Goal: Task Accomplishment & Management: Complete application form

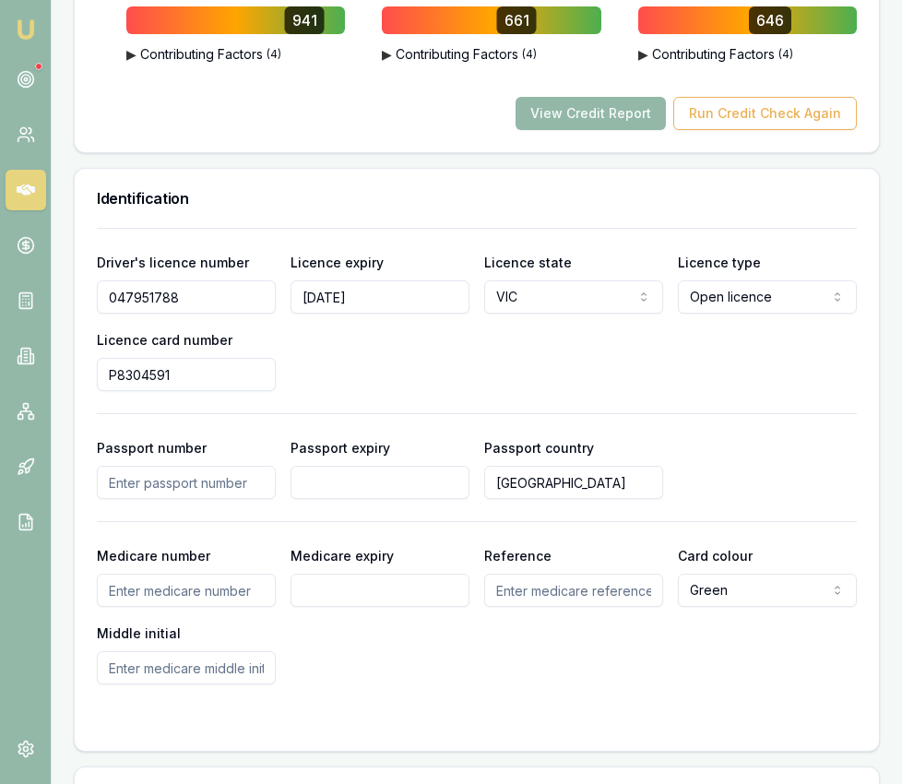
click at [25, 38] on img at bounding box center [26, 29] width 22 height 22
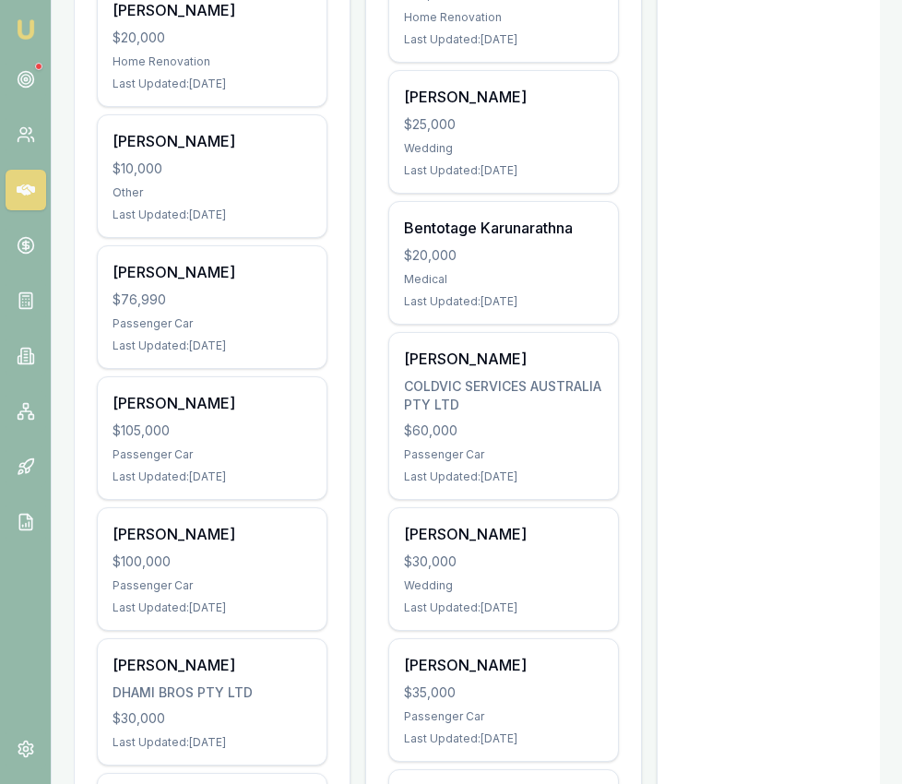
scroll to position [629, 0]
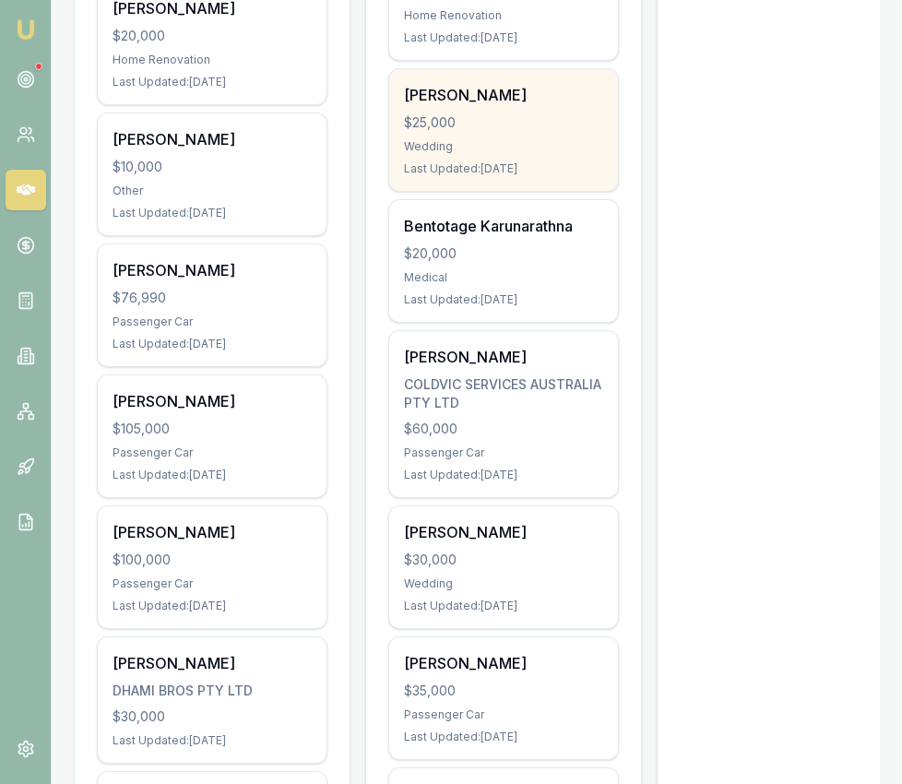
click at [415, 139] on div "Wedding" at bounding box center [503, 146] width 199 height 15
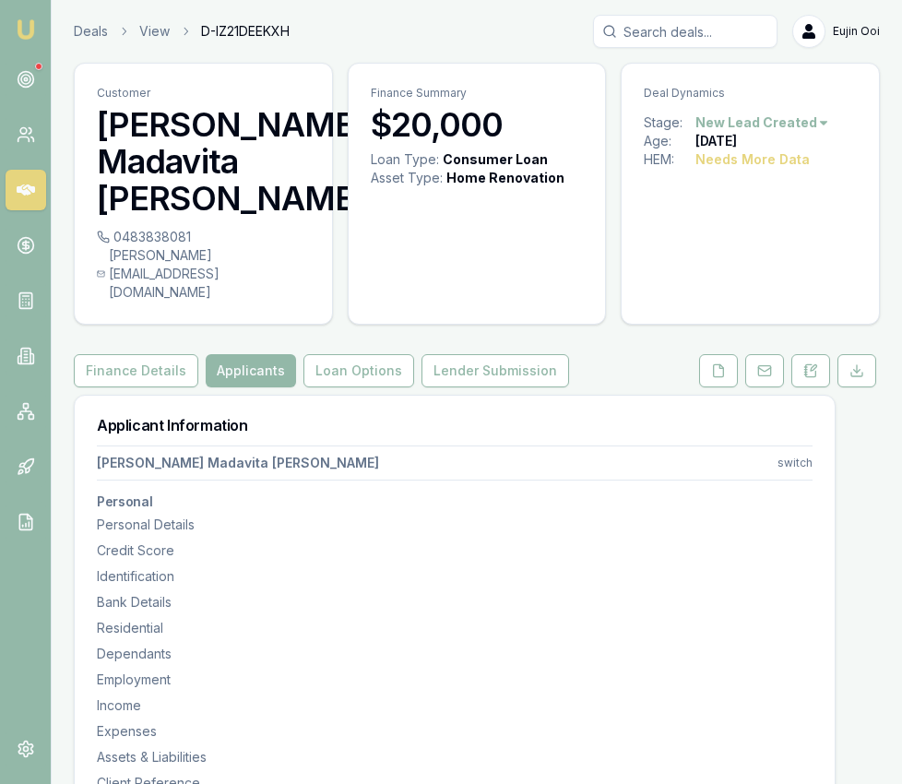
select select "Mrs"
select select "FEMALE"
select select "MARRIED"
select select "VIC"
select select "OPEN_LICENCE"
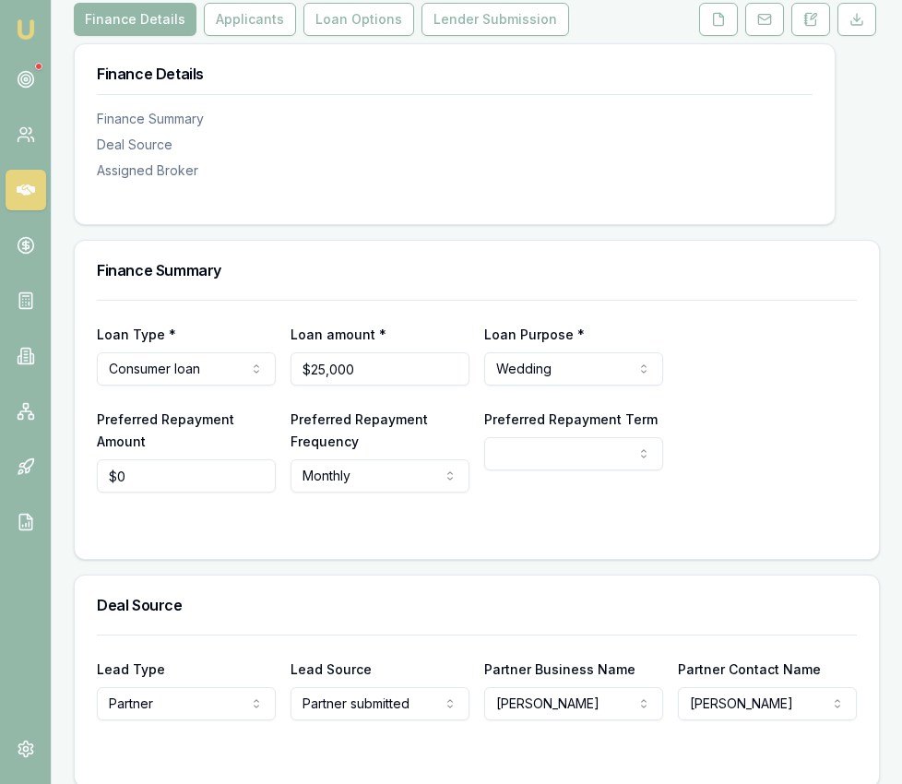
scroll to position [265, 0]
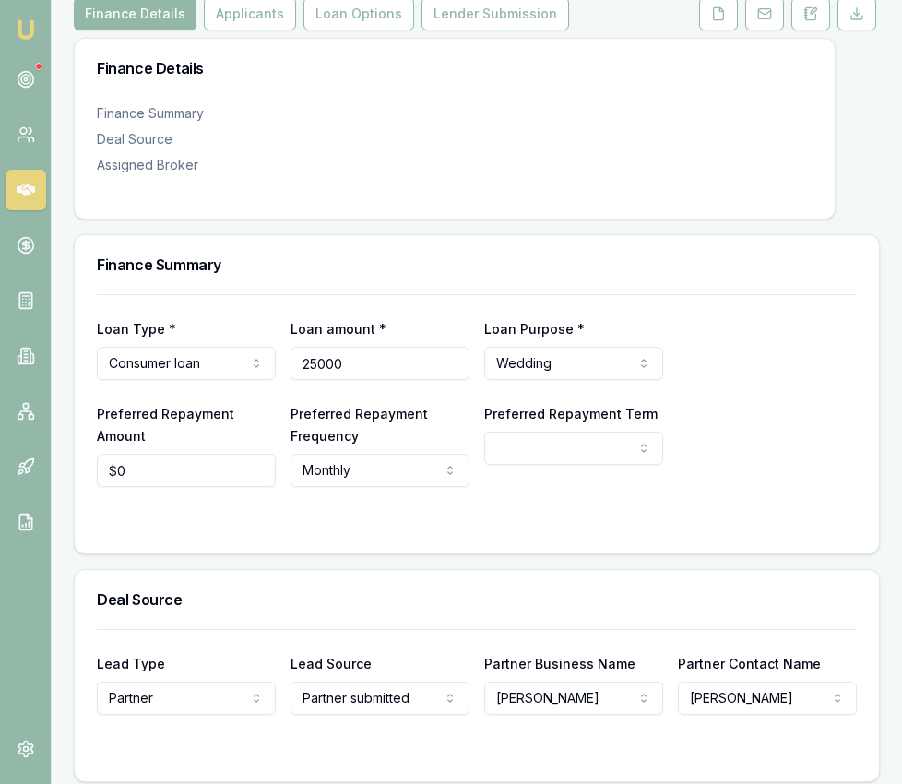
click at [389, 347] on input "25000" at bounding box center [379, 363] width 179 height 33
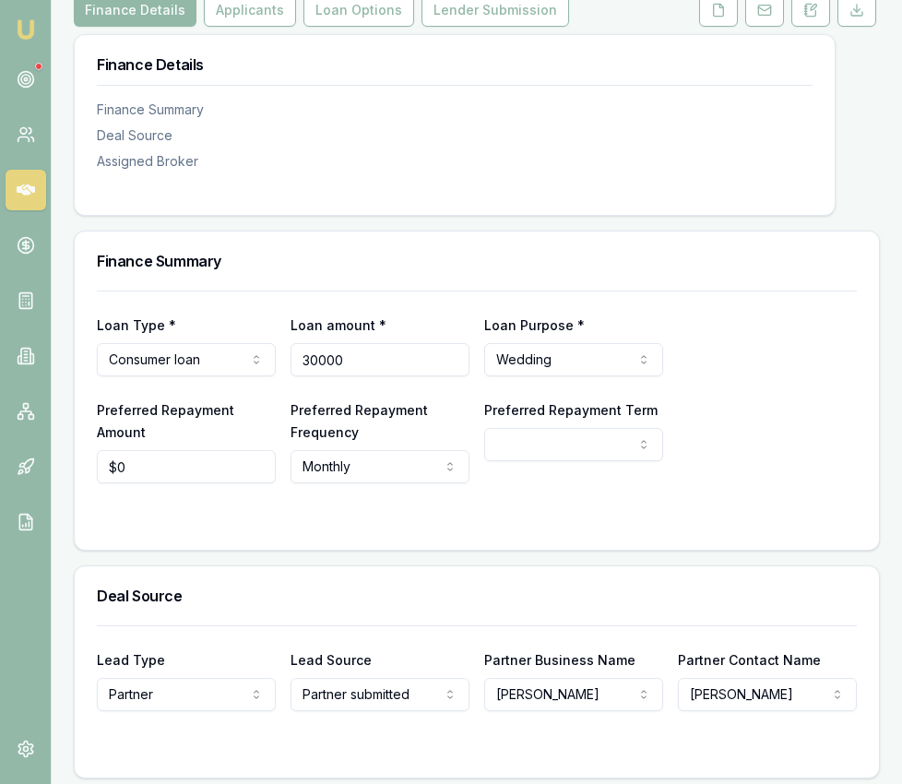
type input "$30,000"
click at [582, 327] on html "Emu Broker Deals View D-YI47265B1V Eujin Ooi Toggle Menu Customer Jasvir Bala 0…" at bounding box center [451, 124] width 902 height 784
click at [574, 423] on html "Emu Broker Deals View D-YI47265B1V Eujin Ooi Toggle Menu Customer Jasvir Bala 0…" at bounding box center [451, 124] width 902 height 784
click at [602, 353] on html "Emu Broker Deals View D-YI47265B1V Eujin Ooi Toggle Menu Customer Jasvir Bala 0…" at bounding box center [451, 124] width 902 height 784
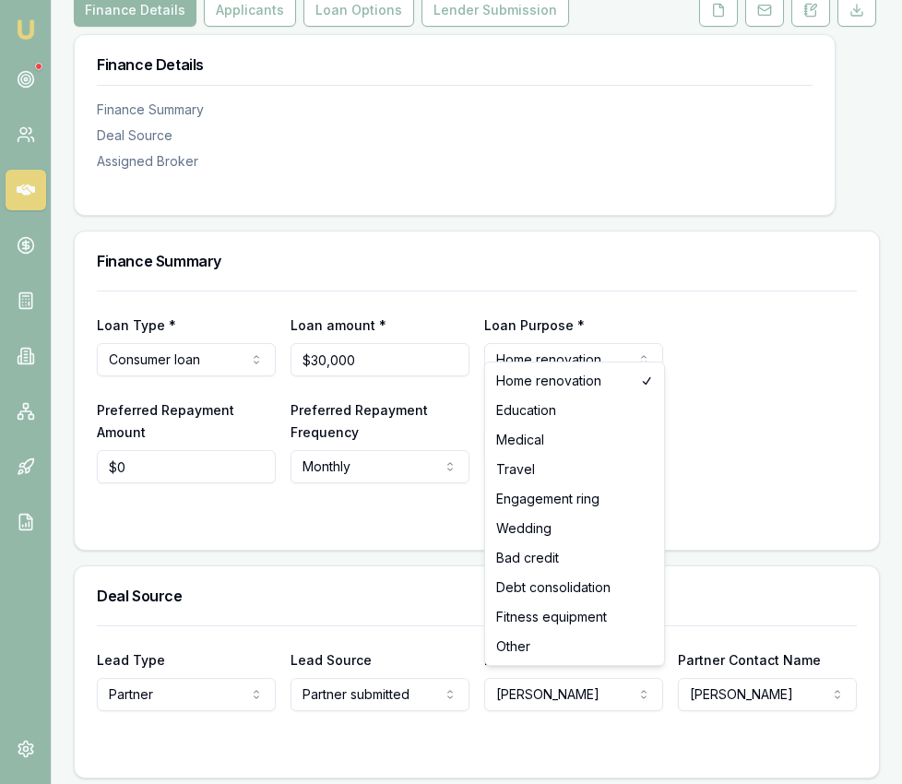
click at [602, 353] on html "Emu Broker Deals View D-YI47265B1V Eujin Ooi Toggle Menu Customer Jasvir Bala 0…" at bounding box center [451, 124] width 902 height 784
select select "WEDDING"
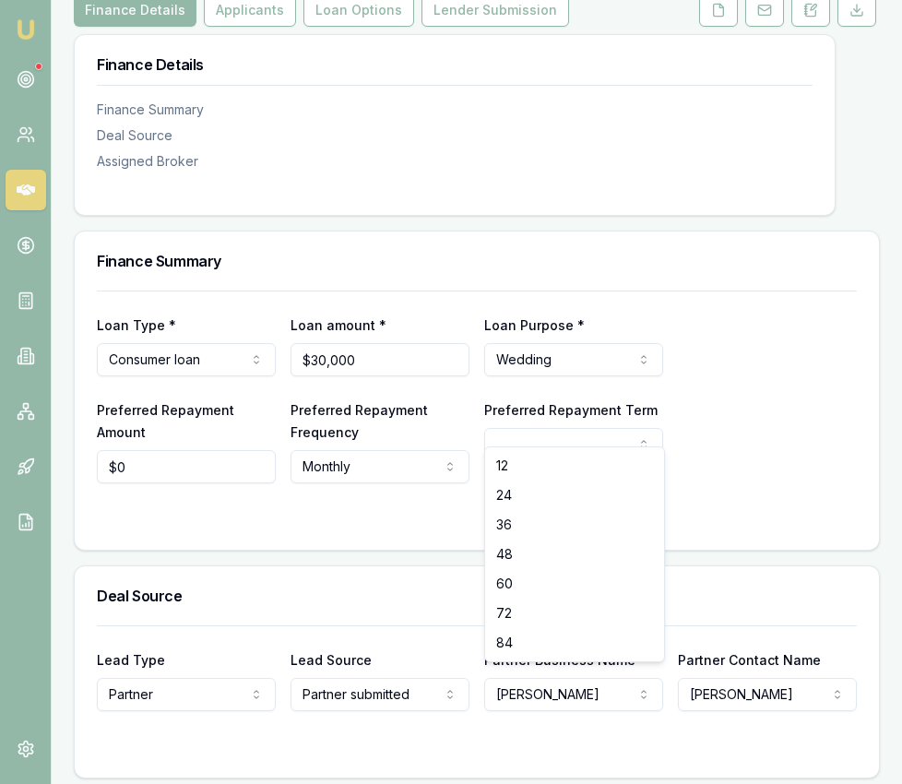
click at [578, 421] on html "Emu Broker Deals View D-YI47265B1V Eujin Ooi Toggle Menu Customer Jasvir Bala 0…" at bounding box center [451, 124] width 902 height 784
select select "84"
click at [226, 450] on input "0" at bounding box center [186, 466] width 179 height 33
type input "$635"
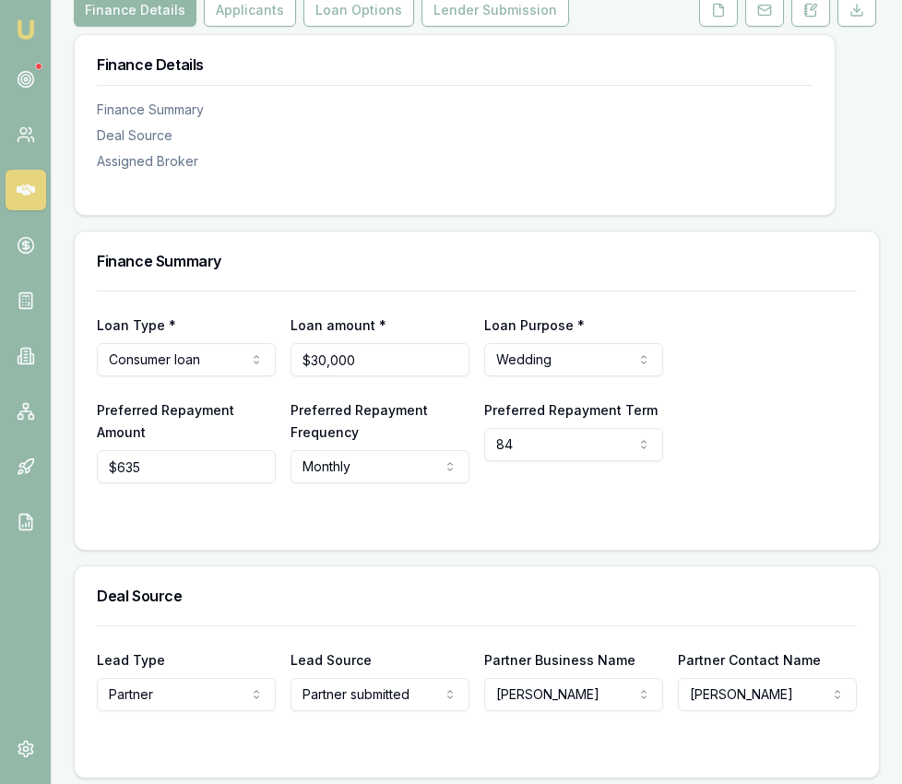
click at [385, 529] on div "Loan Type * Consumer loan Consumer loan Consumer asset Commercial loan Commerci…" at bounding box center [477, 419] width 804 height 259
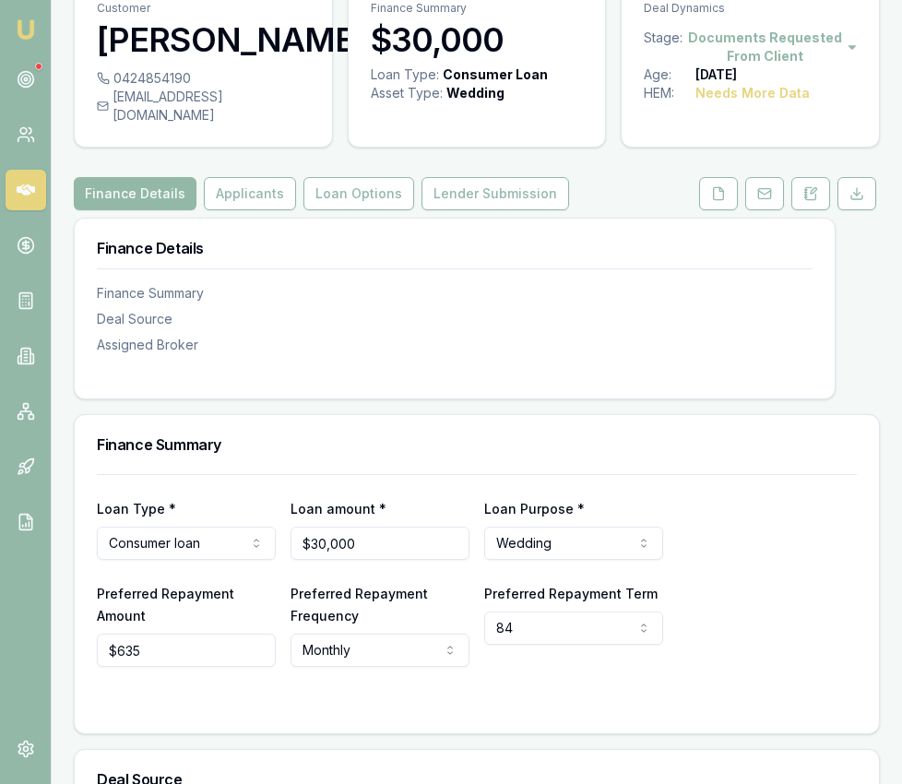
scroll to position [0, 0]
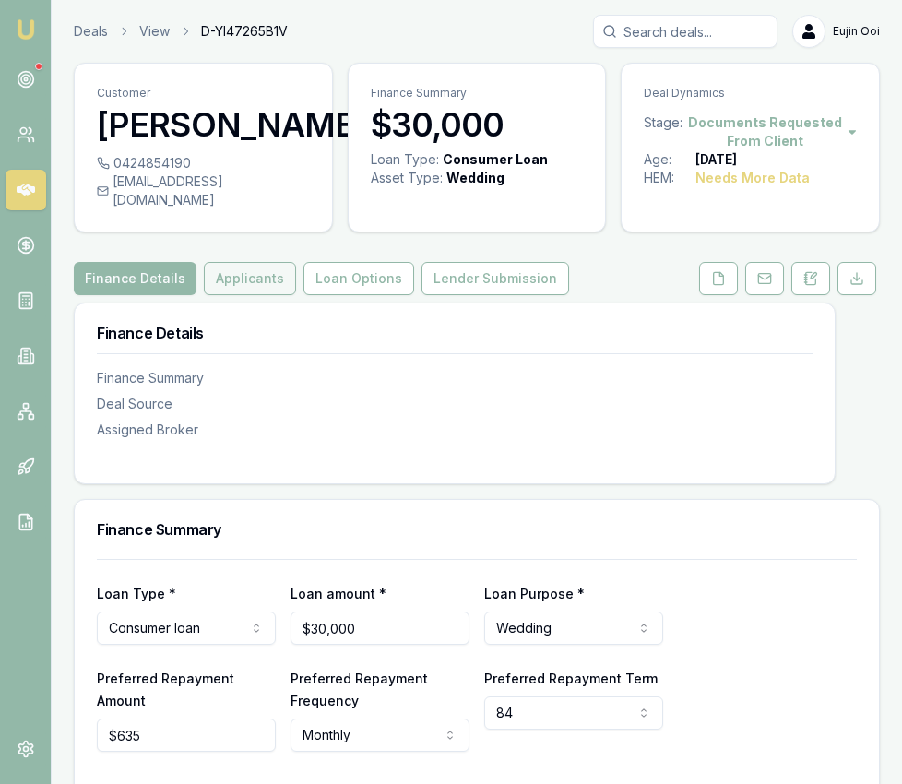
click at [255, 262] on button "Applicants" at bounding box center [250, 278] width 92 height 33
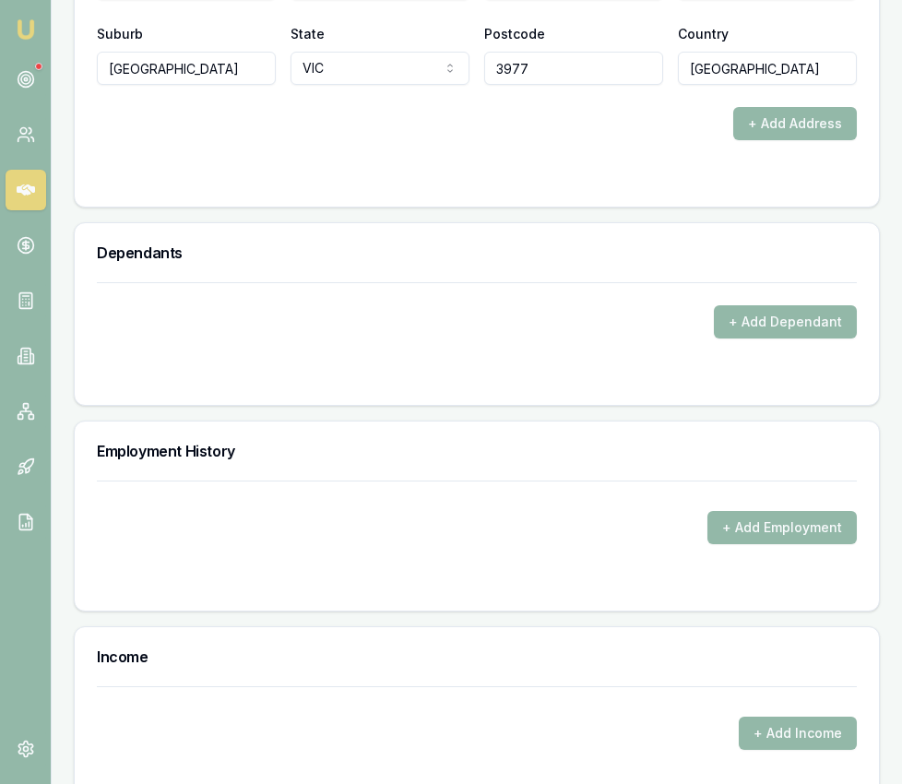
scroll to position [2669, 0]
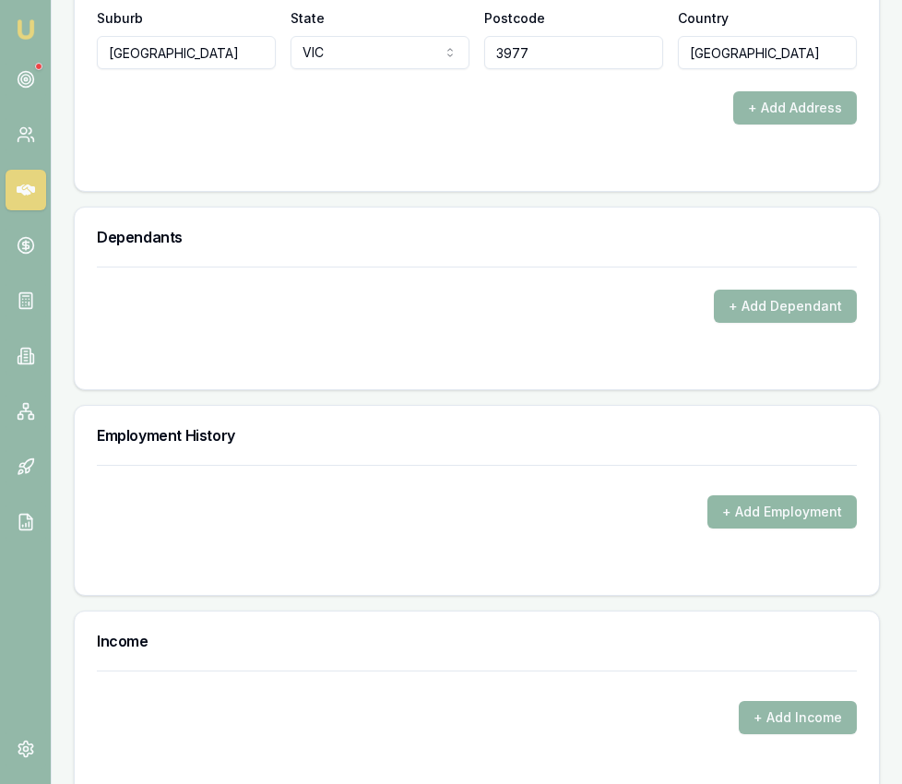
click at [758, 500] on button "+ Add Employment" at bounding box center [781, 511] width 149 height 33
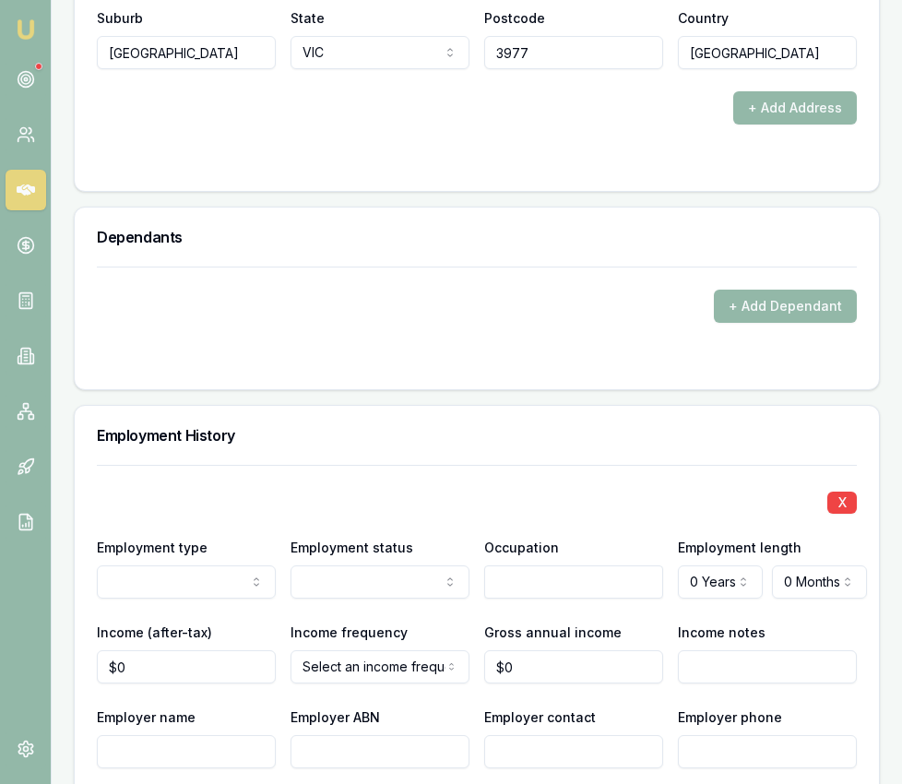
drag, startPoint x: 226, startPoint y: 623, endPoint x: 235, endPoint y: 610, distance: 16.6
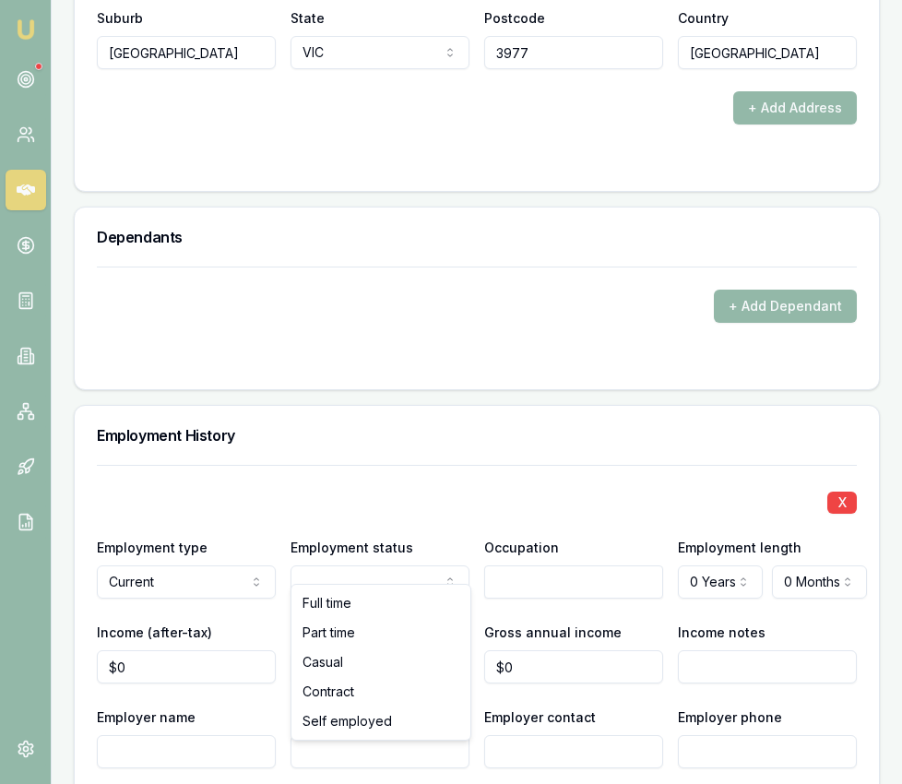
select select "PART_TIME"
drag, startPoint x: 348, startPoint y: 627, endPoint x: 383, endPoint y: 613, distance: 37.7
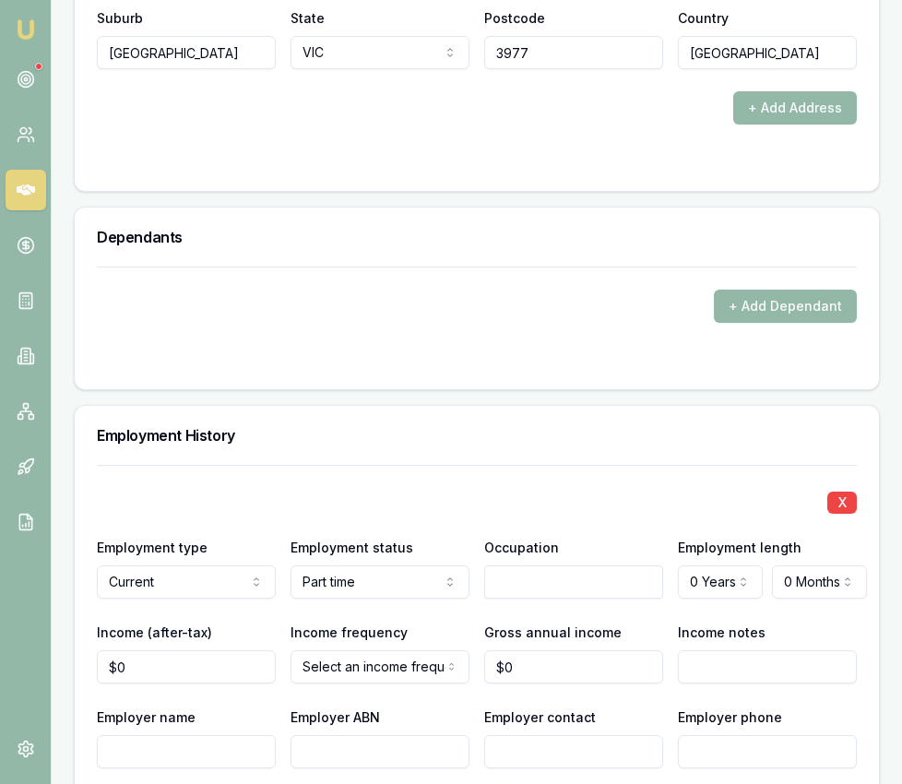
click at [502, 567] on input "text" at bounding box center [573, 581] width 179 height 33
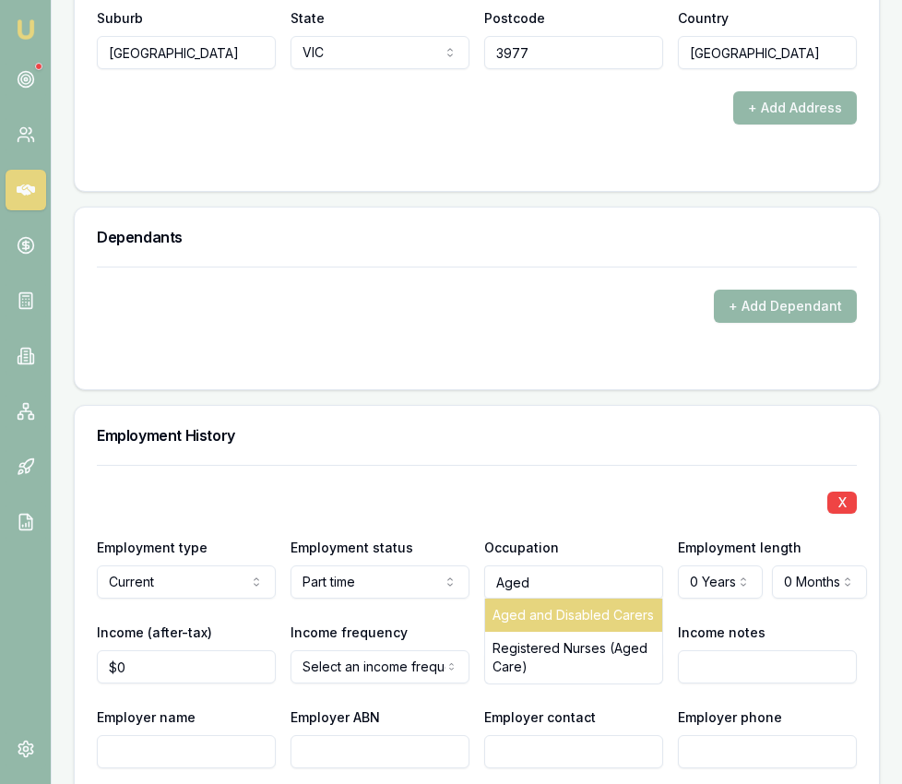
click at [590, 602] on div "Aged and Disabled Carers" at bounding box center [573, 615] width 177 height 33
type input "Aged and Disabled Carers"
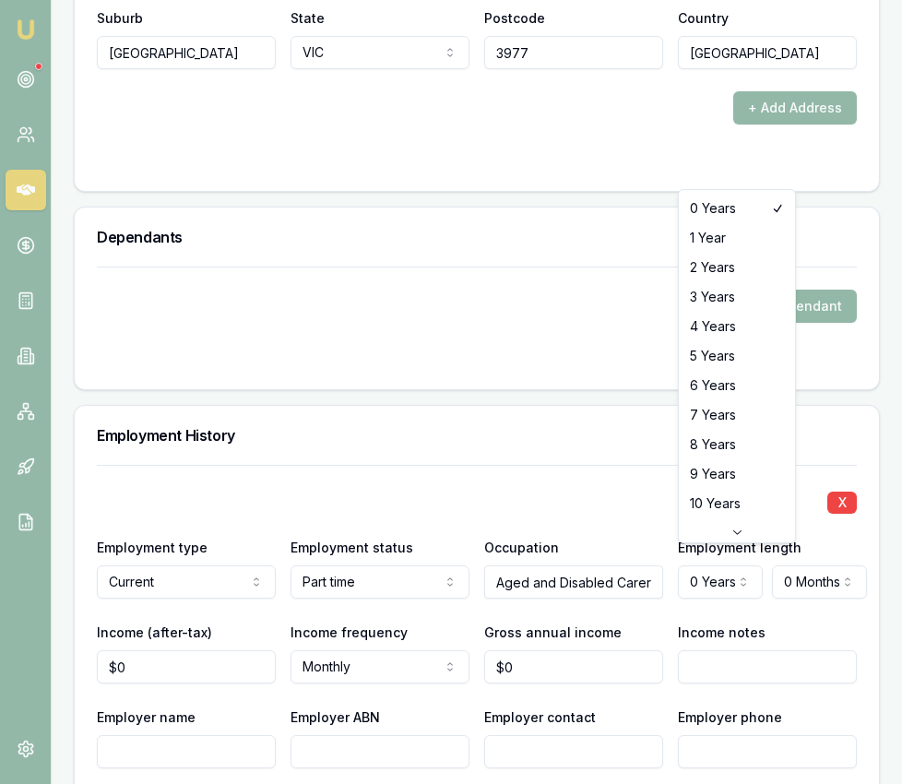
select select "5"
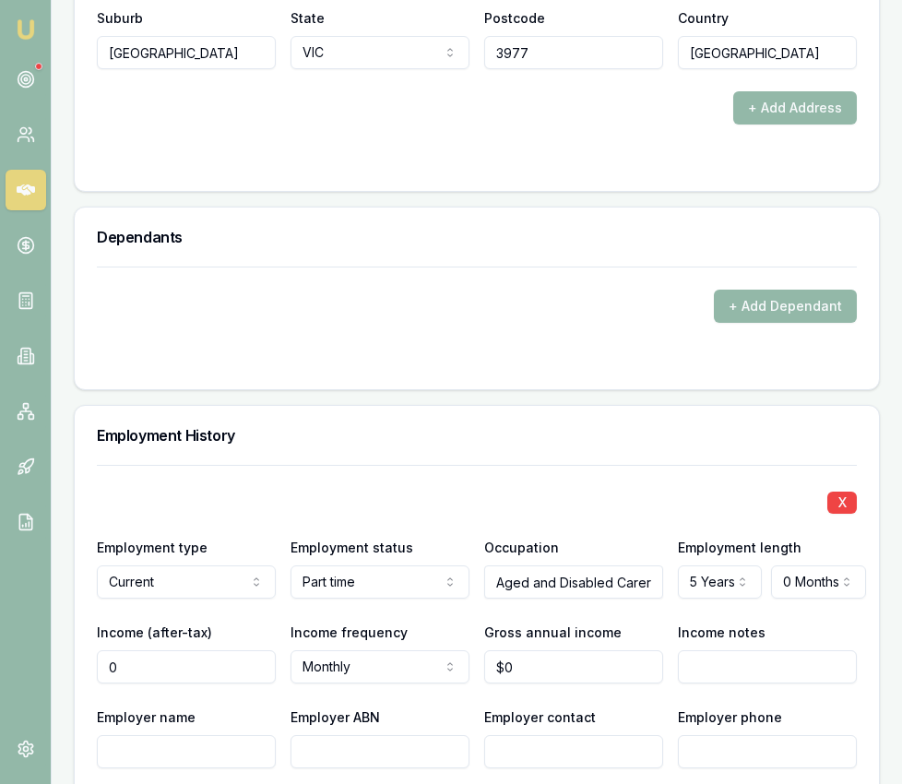
click at [207, 654] on input "0" at bounding box center [186, 666] width 179 height 33
drag, startPoint x: 208, startPoint y: 654, endPoint x: 187, endPoint y: 653, distance: 21.2
click at [208, 654] on input "0" at bounding box center [186, 666] width 179 height 33
type input "$0"
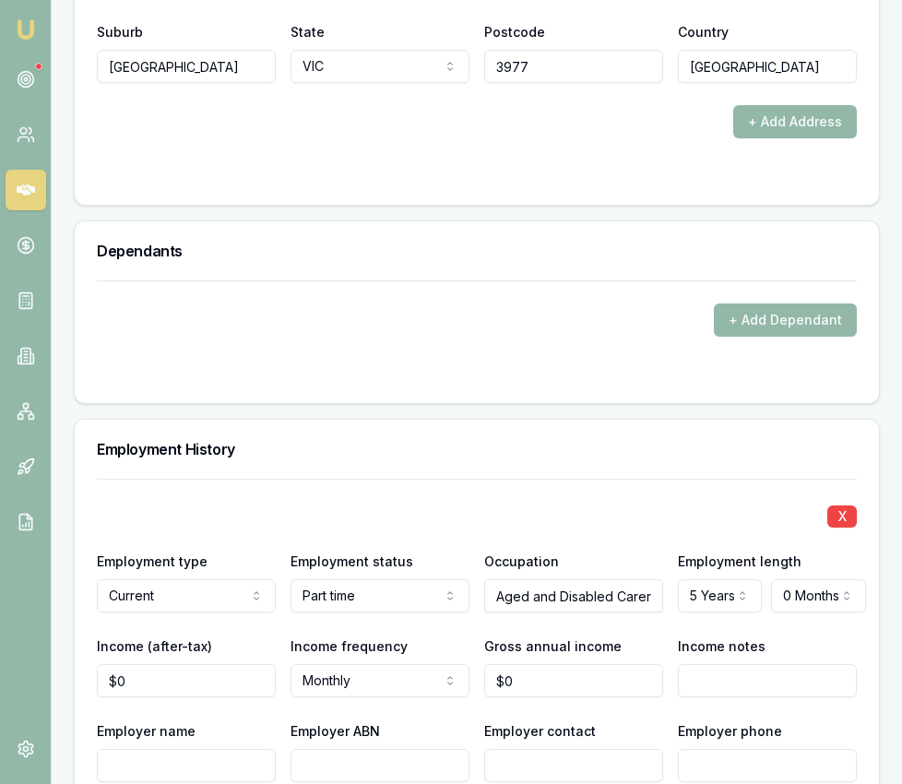
click at [145, 664] on input "$0" at bounding box center [186, 680] width 179 height 33
click at [144, 664] on input "0" at bounding box center [186, 680] width 179 height 33
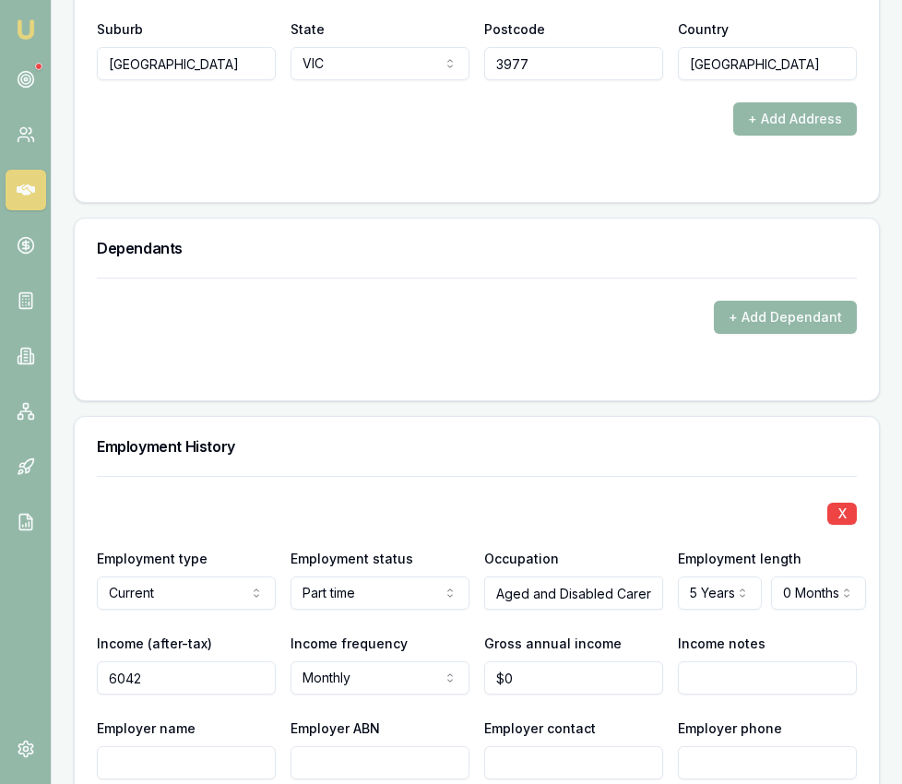
type input "$6,042"
type input "0"
drag, startPoint x: 585, startPoint y: 659, endPoint x: 501, endPoint y: 651, distance: 84.3
click at [585, 661] on input "0" at bounding box center [573, 677] width 179 height 33
click at [553, 661] on input "0" at bounding box center [573, 677] width 179 height 33
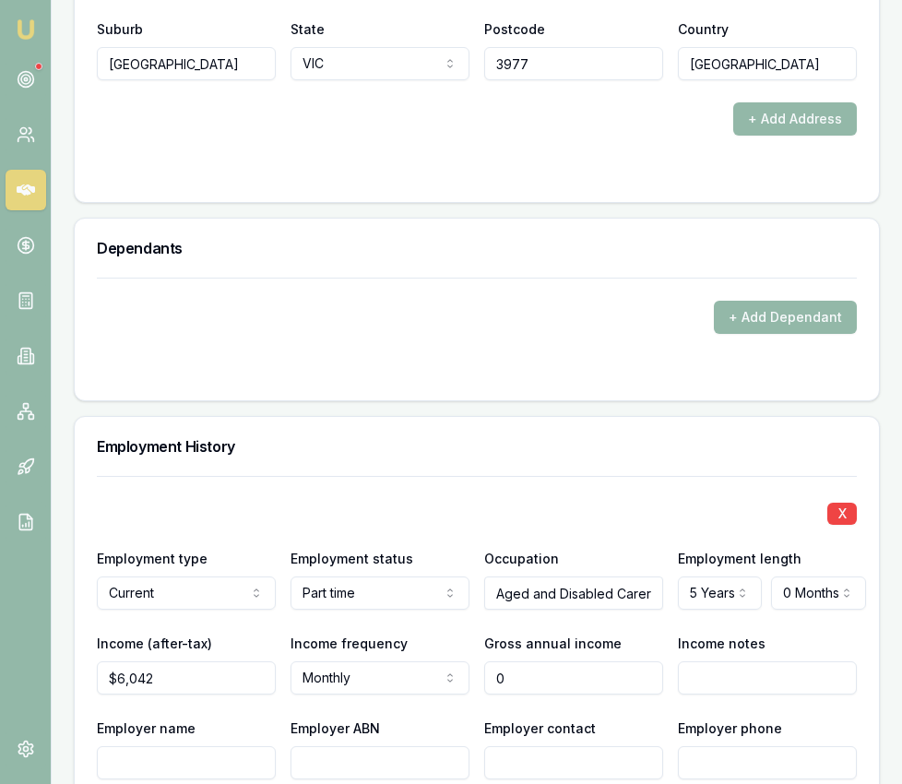
click at [553, 661] on input "0" at bounding box center [573, 677] width 179 height 33
type input "8"
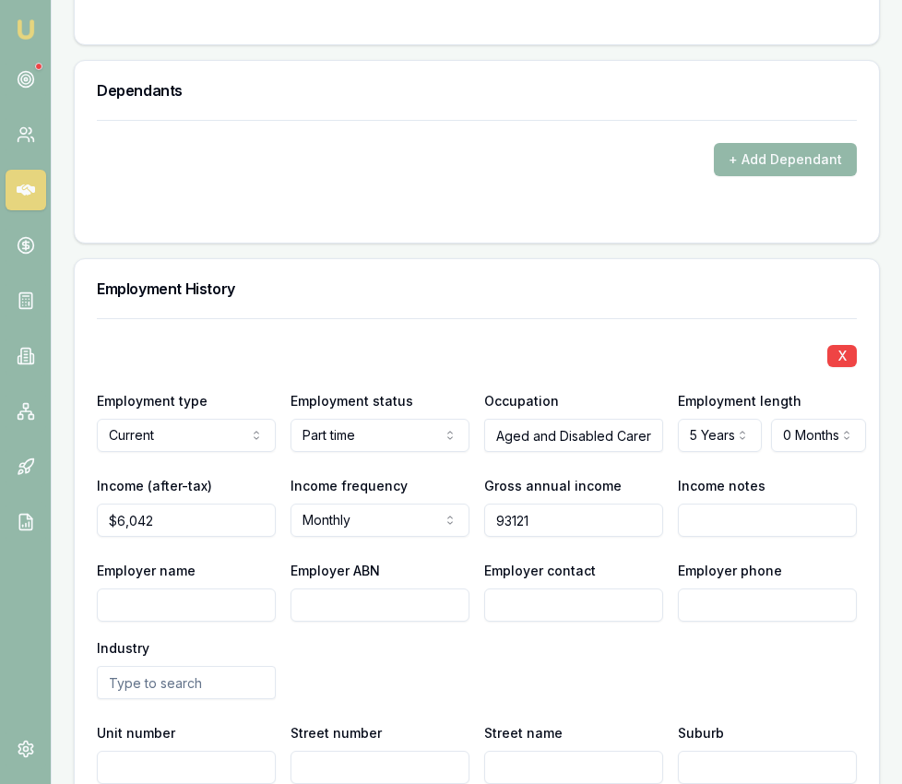
scroll to position [2820, 0]
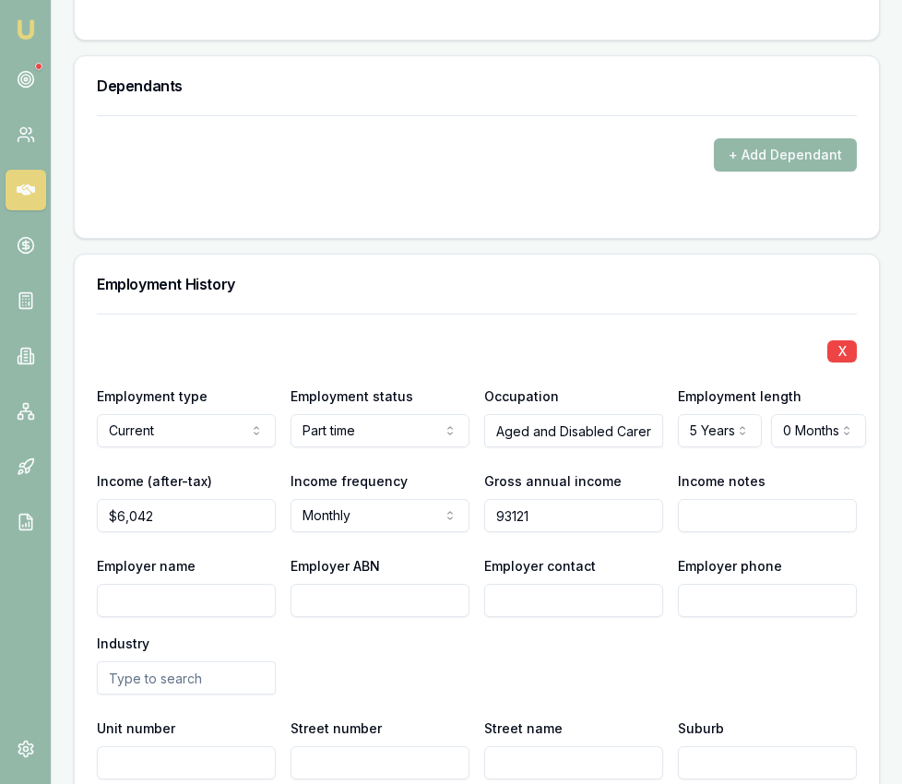
type input "$93,121"
click at [200, 584] on input "Employer name" at bounding box center [186, 600] width 179 height 33
type input "Calvary Aged care limited"
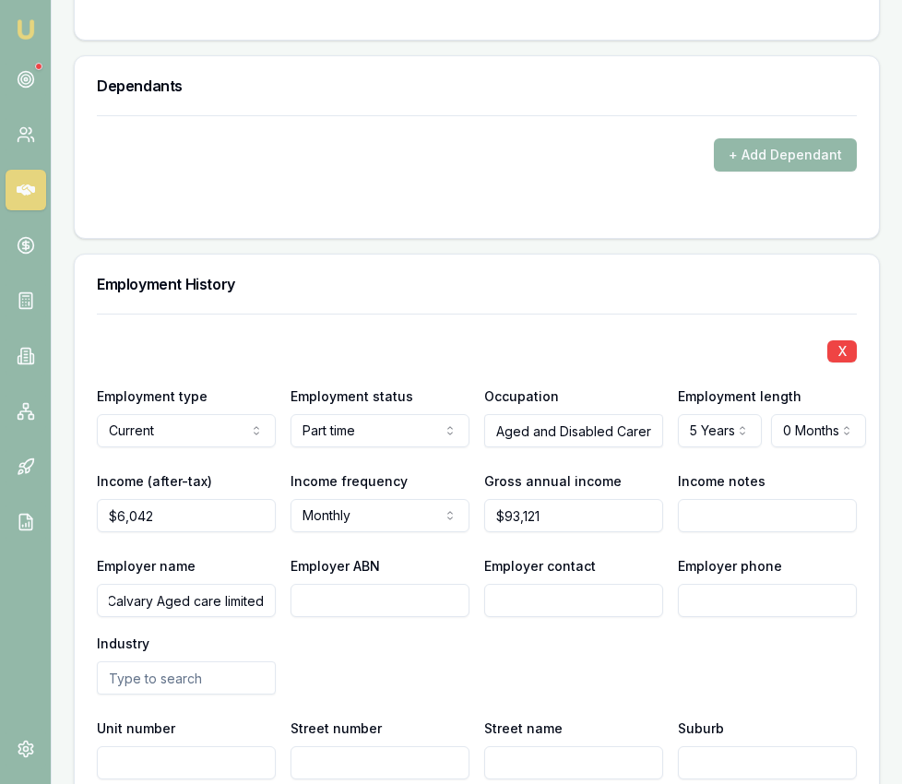
scroll to position [0, 0]
click at [412, 584] on input "Employer ABN" at bounding box center [379, 600] width 179 height 33
type input "54168631052"
click at [587, 586] on input "Employer contact" at bounding box center [573, 600] width 179 height 33
type input "HR"
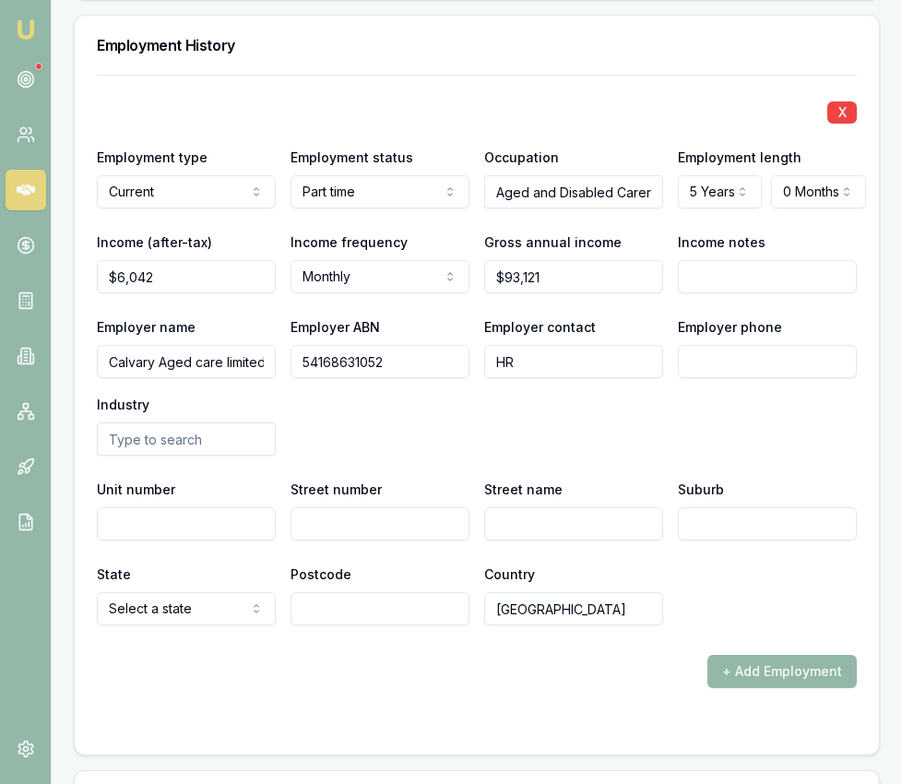
scroll to position [3117, 0]
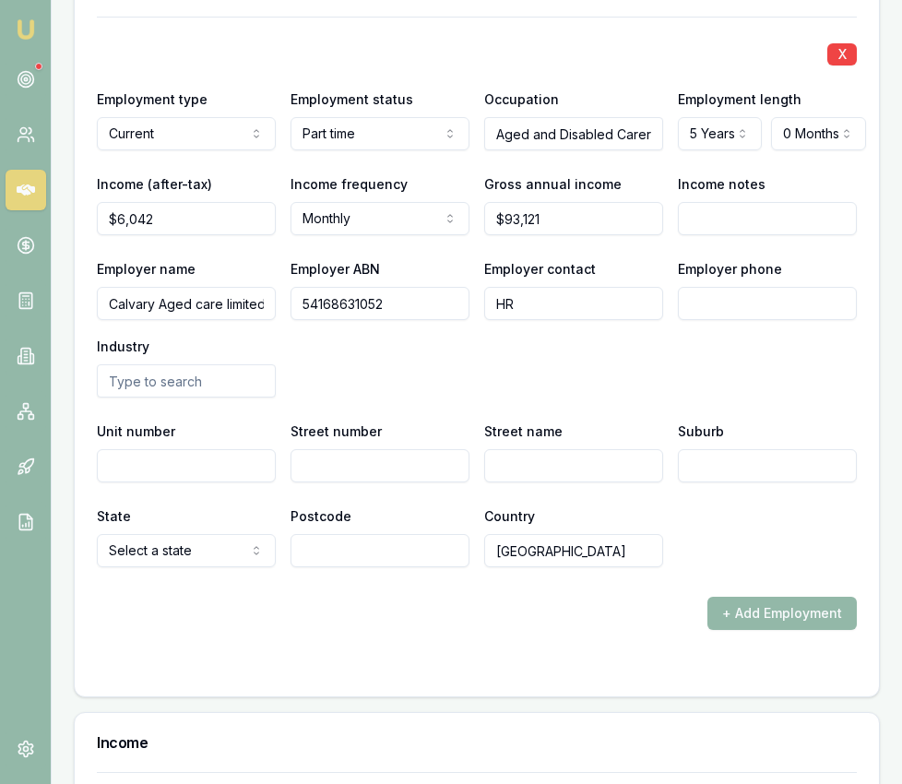
click at [202, 364] on input "text" at bounding box center [186, 380] width 179 height 33
type input "a"
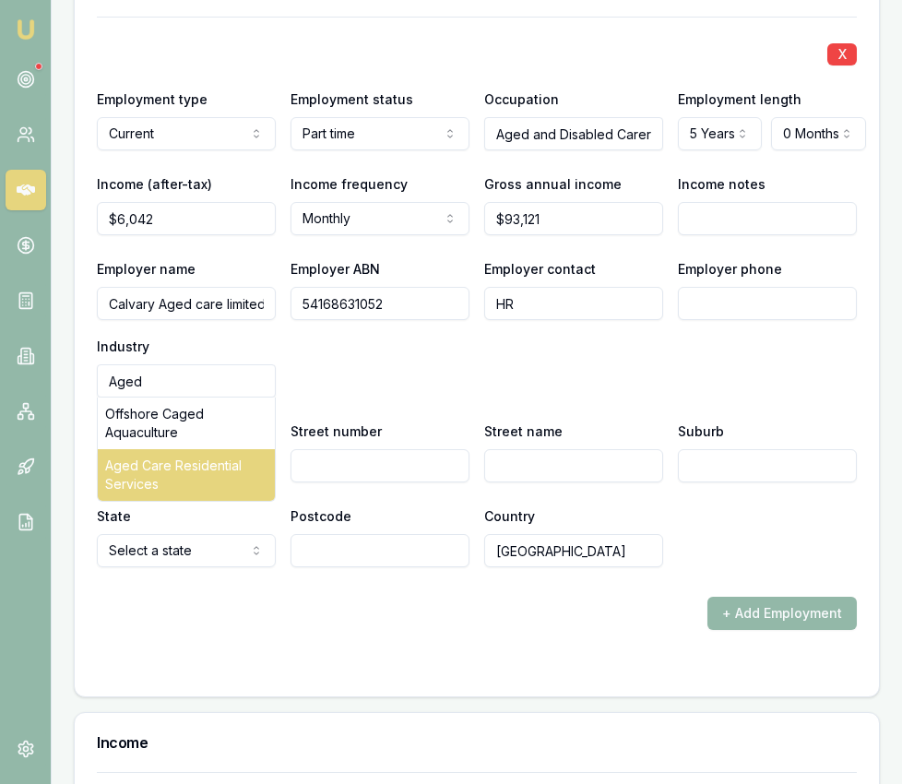
click at [234, 467] on div "Aged Care Residential Services" at bounding box center [186, 475] width 177 height 52
type input "Aged Care Residential Services"
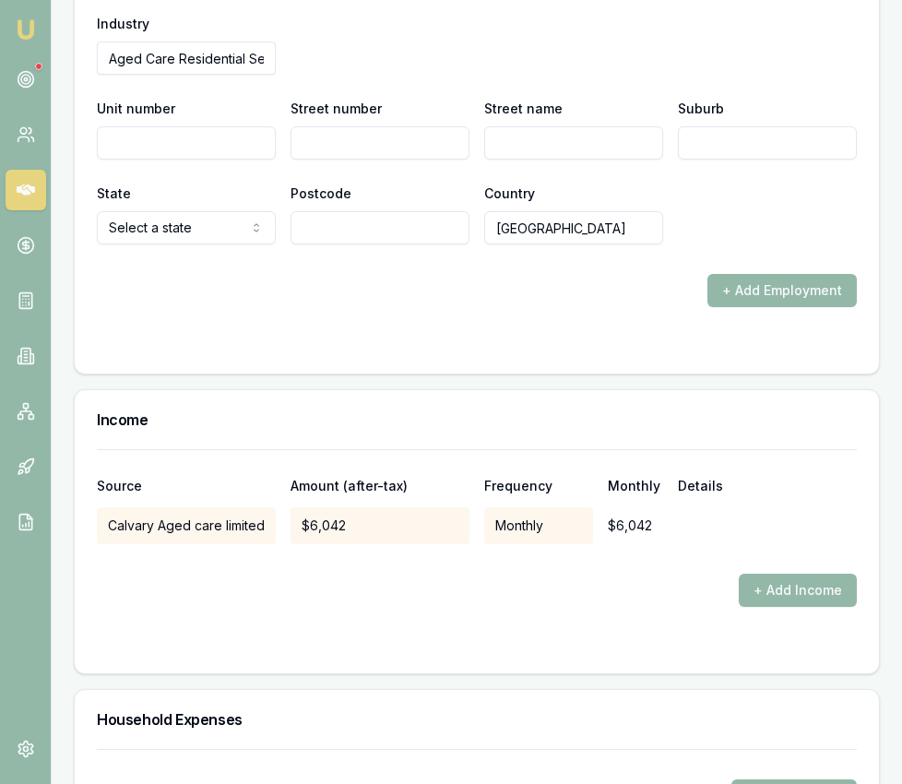
scroll to position [3458, 0]
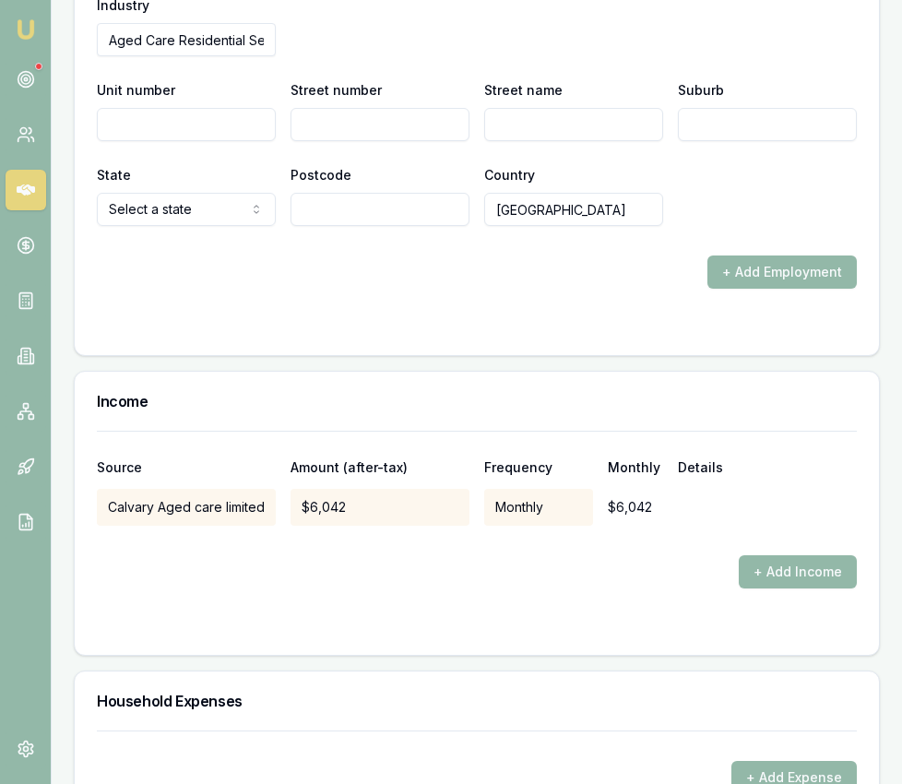
click at [769, 555] on button "+ Add Income" at bounding box center [798, 571] width 118 height 33
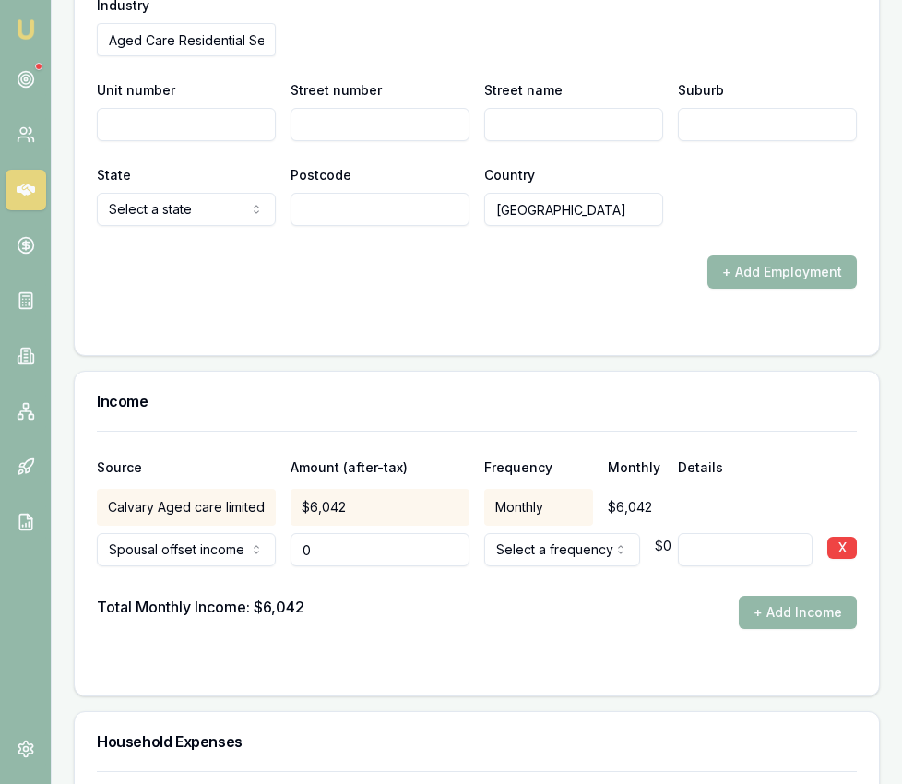
click at [330, 533] on input "0" at bounding box center [379, 549] width 179 height 33
type input "$5,500"
select select "MONTHLY"
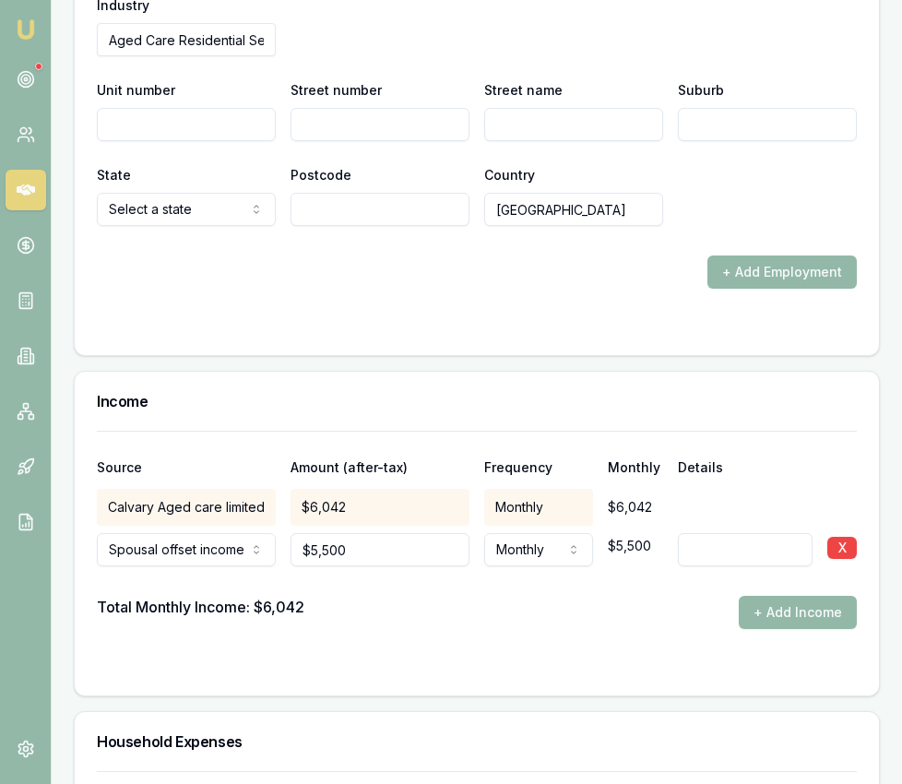
click at [584, 627] on form "Source Amount (after-tax) Frequency Monthly Details Calvary Aged care limited $…" at bounding box center [477, 552] width 760 height 243
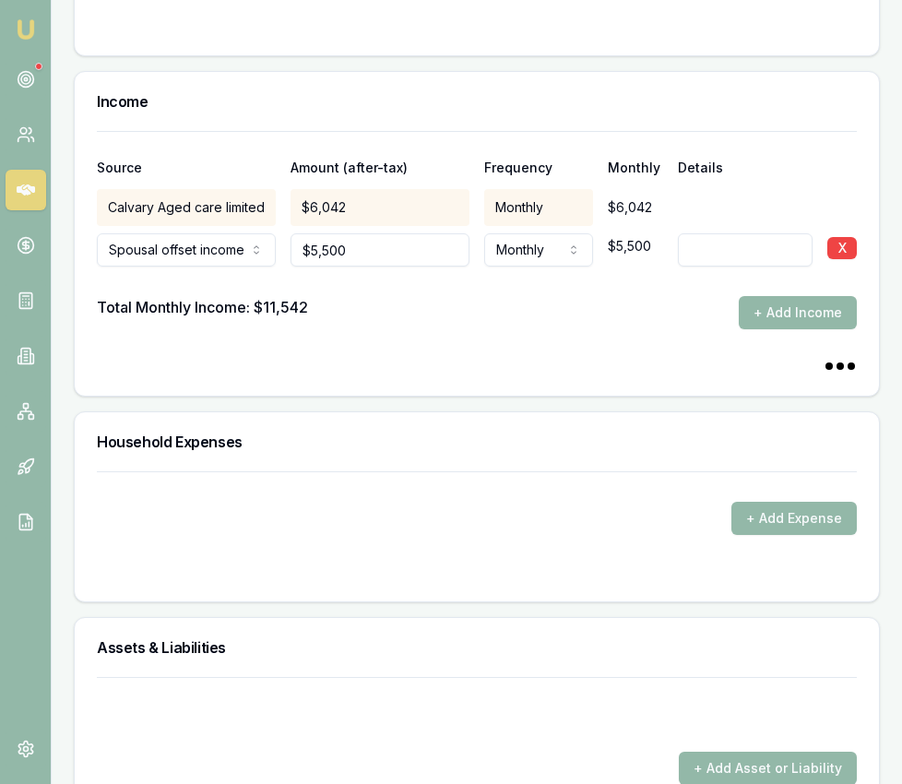
scroll to position [3787, 0]
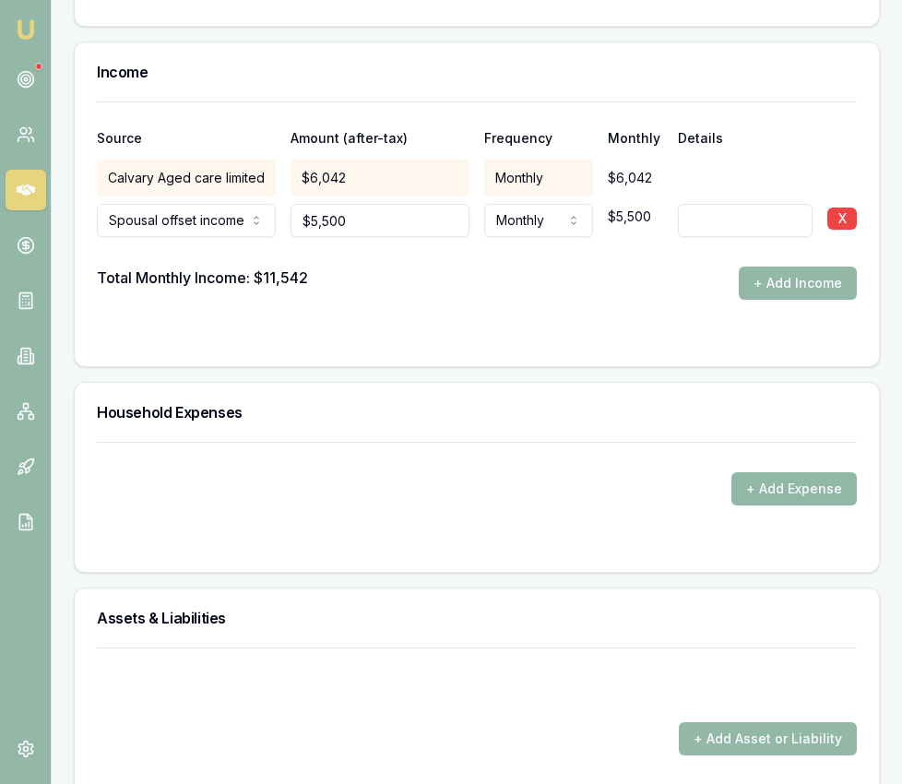
click at [803, 475] on button "+ Add Expense" at bounding box center [793, 488] width 125 height 33
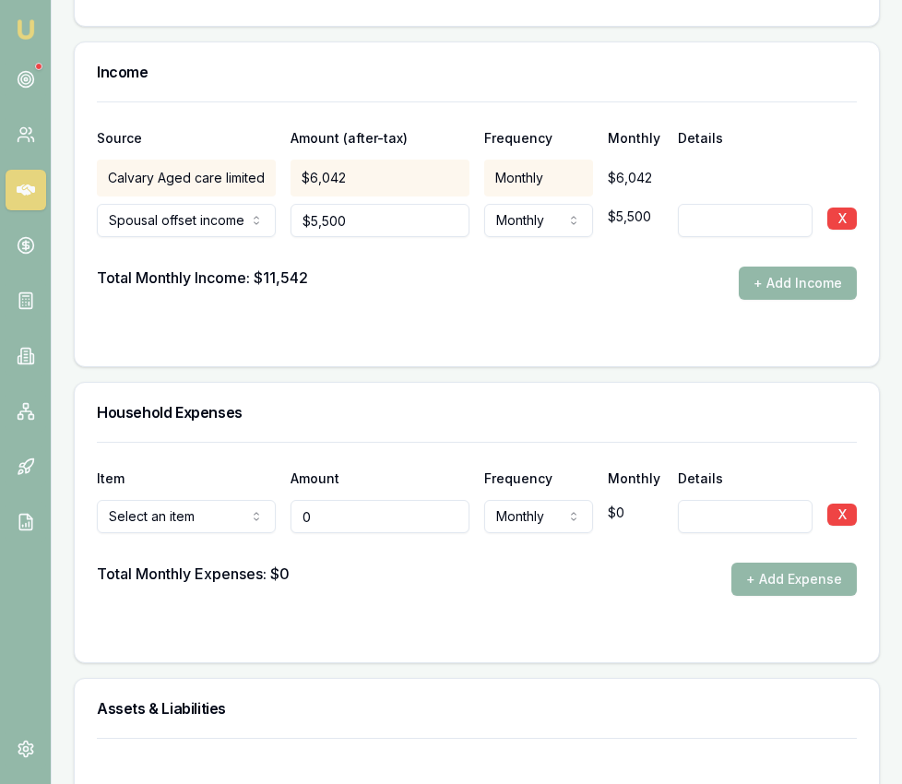
type input "$0"
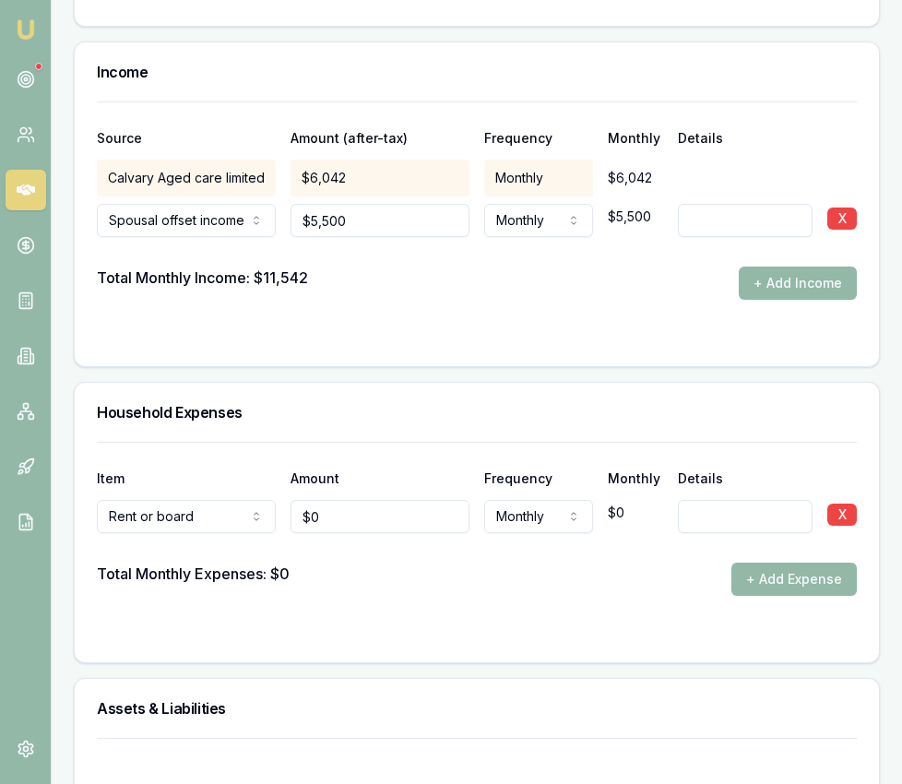
click at [369, 500] on input "$0" at bounding box center [379, 516] width 179 height 33
click at [369, 500] on input "0" at bounding box center [379, 516] width 179 height 33
type input "$2,080"
click at [577, 563] on div "Total Monthly Expenses: $0 + Add Expense" at bounding box center [477, 579] width 760 height 33
click at [742, 563] on button "+ Add Expense" at bounding box center [793, 579] width 125 height 33
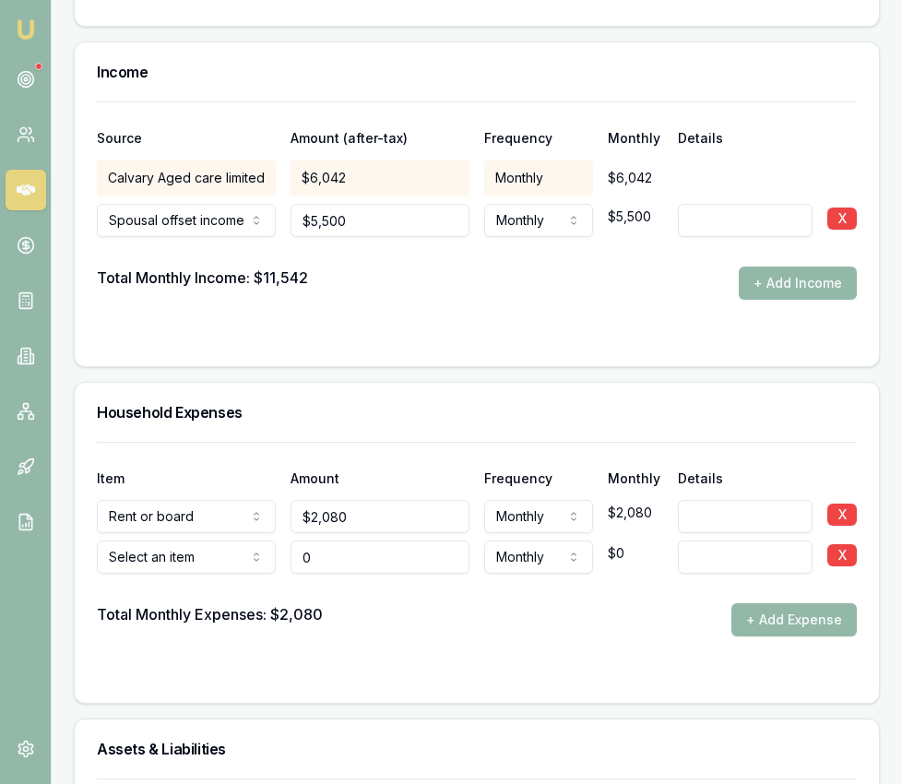
type input "$0"
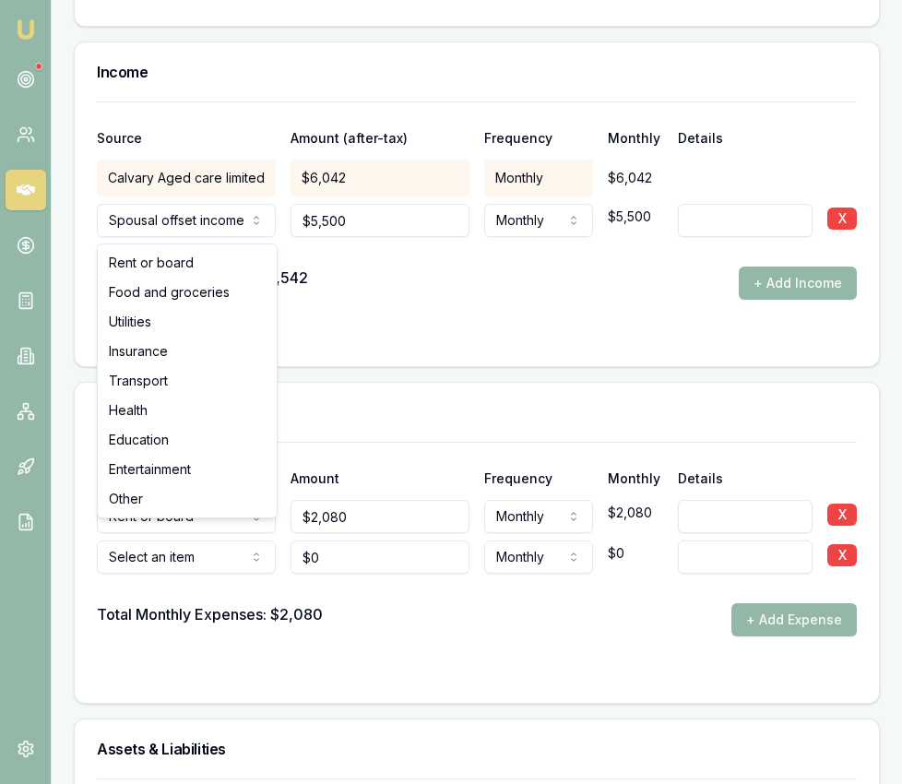
select select "FOOD_AND_GROCERIES"
drag, startPoint x: 218, startPoint y: 284, endPoint x: 232, endPoint y: 332, distance: 50.2
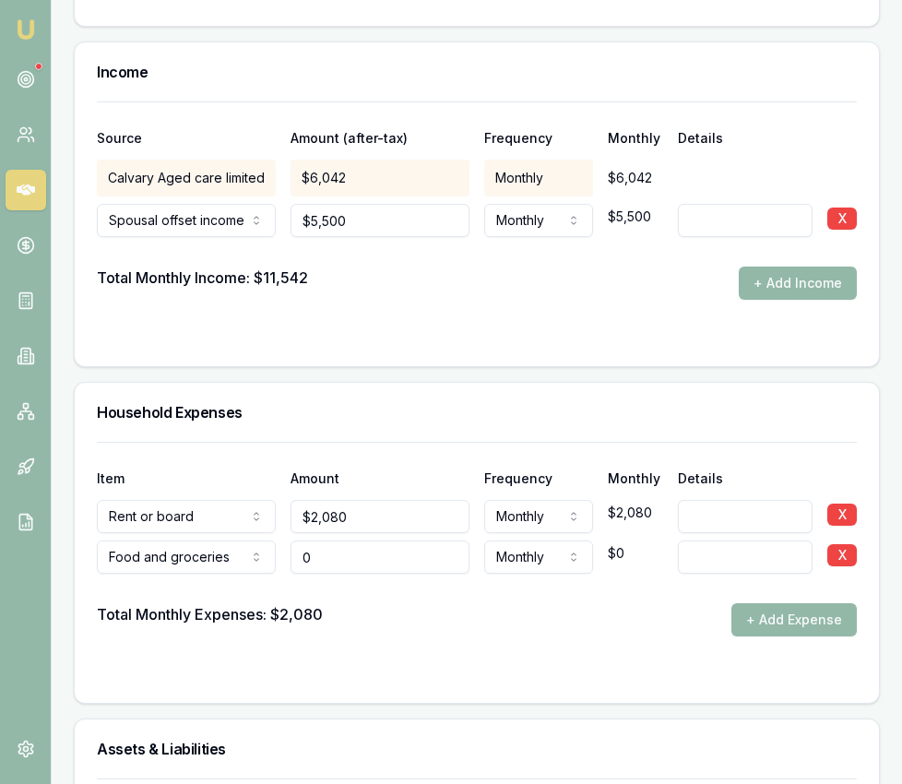
click at [325, 543] on input "0" at bounding box center [379, 556] width 179 height 33
type input "$1,300"
click at [577, 644] on form "Item Amount Frequency Monthly Details Rent or board Rent or board Food and groc…" at bounding box center [477, 561] width 760 height 239
click at [772, 603] on button "+ Add Expense" at bounding box center [793, 619] width 125 height 33
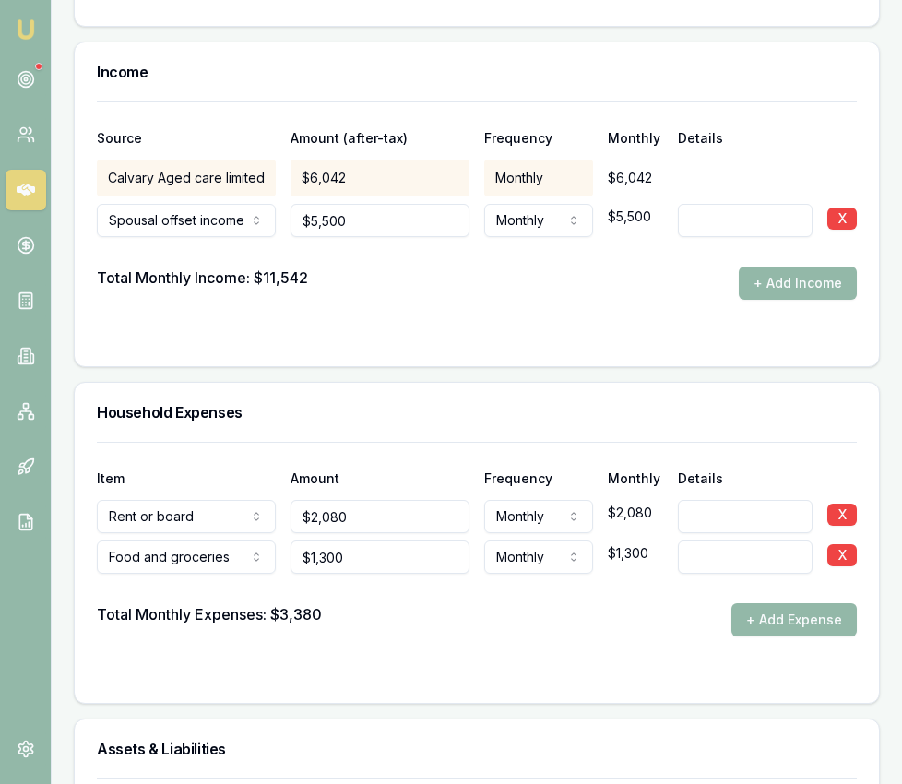
click at [769, 605] on button "+ Add Expense" at bounding box center [793, 619] width 125 height 33
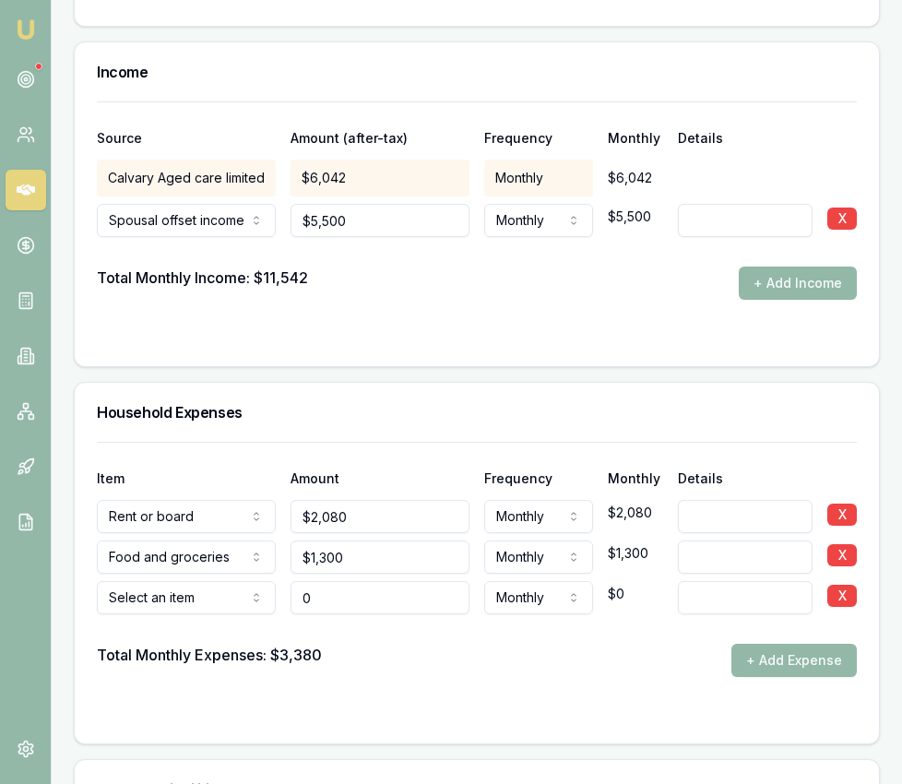
type input "$0"
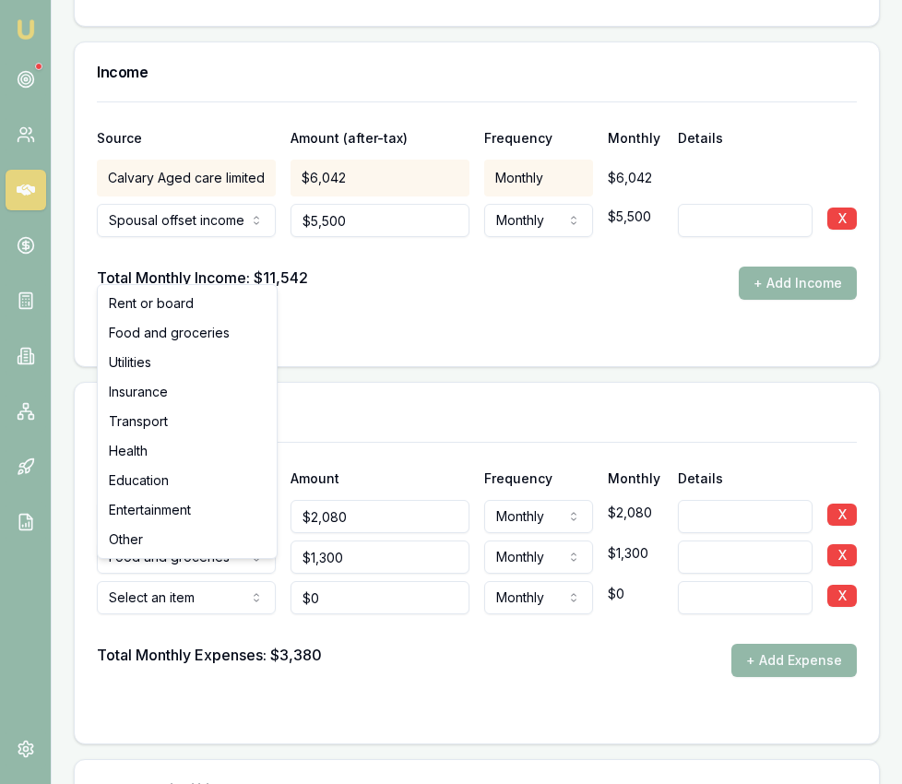
select select "UTILITIES"
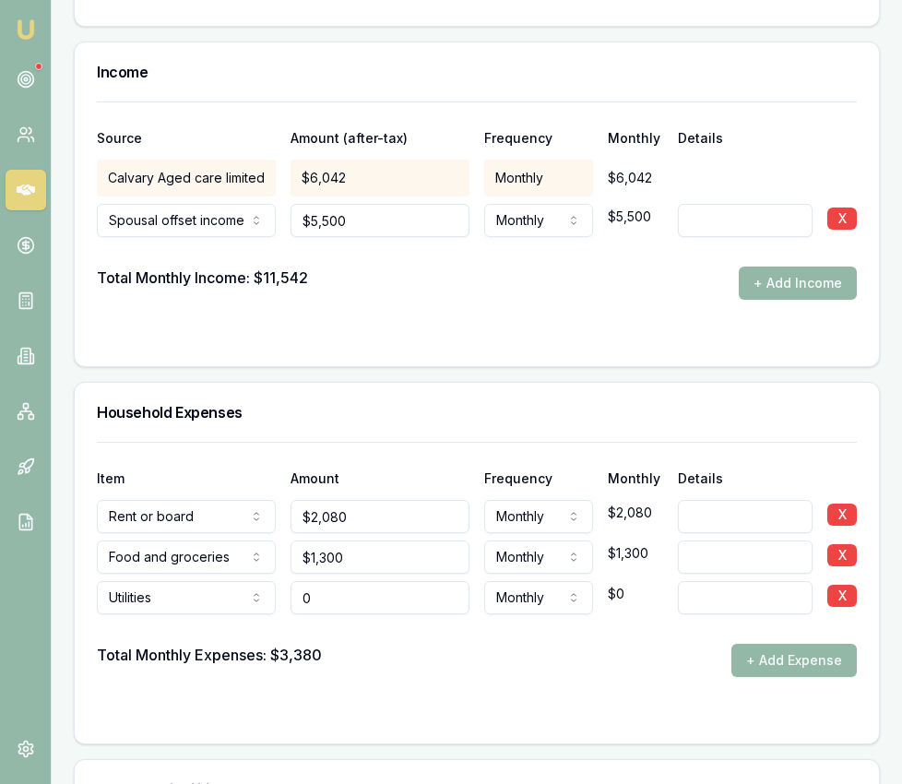
click at [348, 583] on input "0" at bounding box center [379, 597] width 179 height 33
type input "$600"
click at [556, 644] on div "Total Monthly Expenses: $3,380 + Add Expense" at bounding box center [477, 660] width 760 height 33
click at [760, 644] on button "+ Add Expense" at bounding box center [793, 660] width 125 height 33
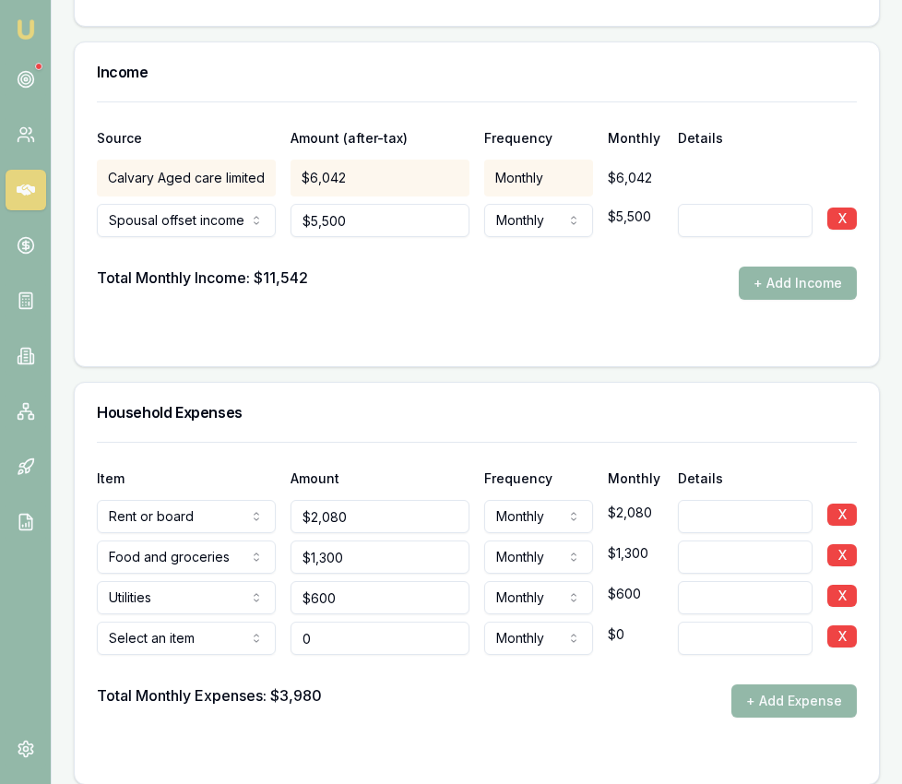
type input "$0"
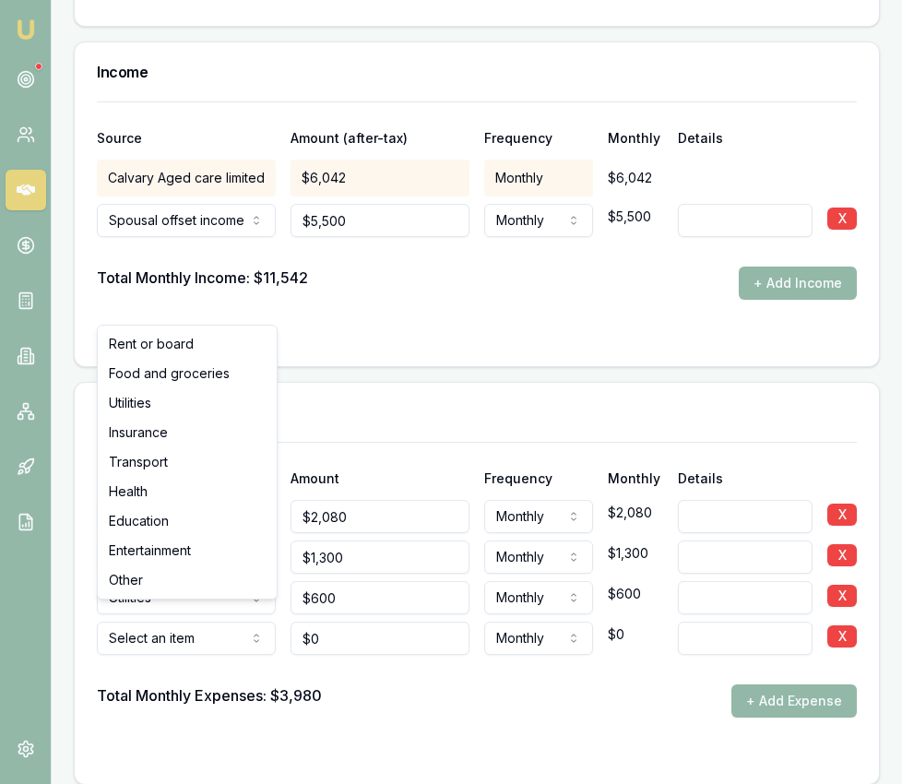
select select "INSURANCE"
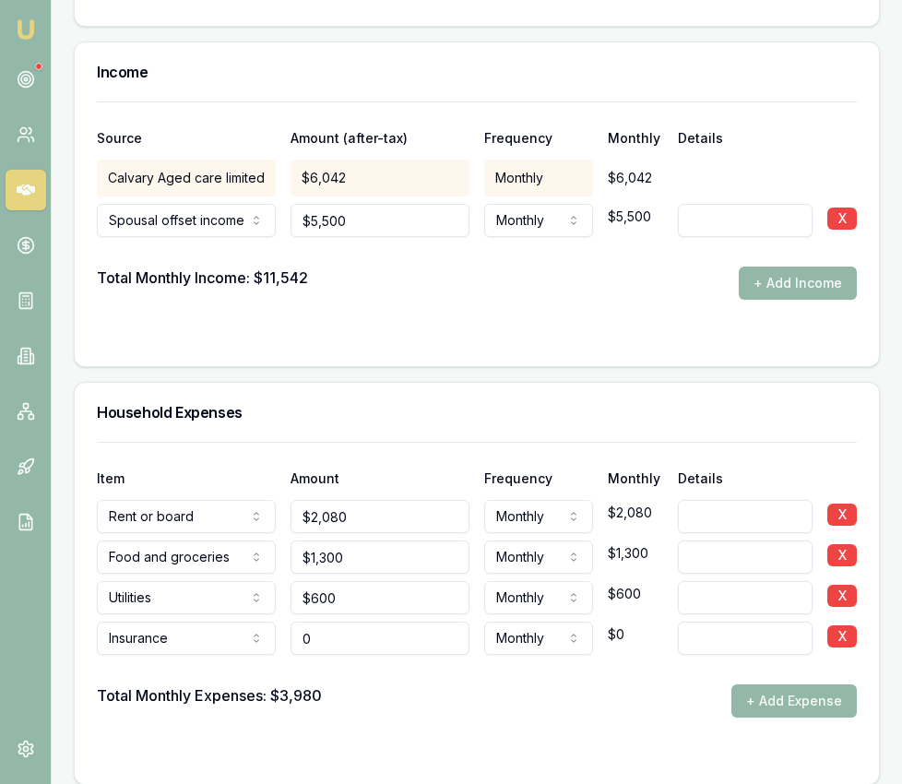
click at [339, 622] on input "0" at bounding box center [379, 638] width 179 height 33
click at [339, 623] on input "0" at bounding box center [379, 638] width 179 height 33
type input "$100"
drag, startPoint x: 436, startPoint y: 675, endPoint x: 506, endPoint y: 681, distance: 70.3
click at [435, 684] on div "Total Monthly Expenses: $3,980 + Add Expense" at bounding box center [477, 700] width 760 height 33
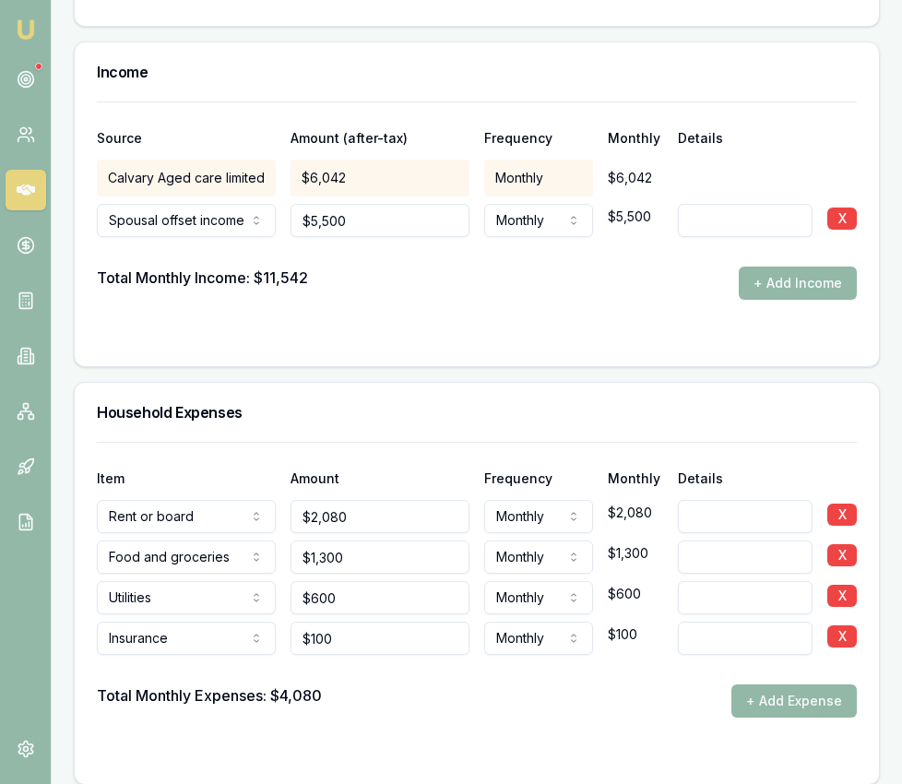
click at [809, 691] on button "+ Add Expense" at bounding box center [793, 700] width 125 height 33
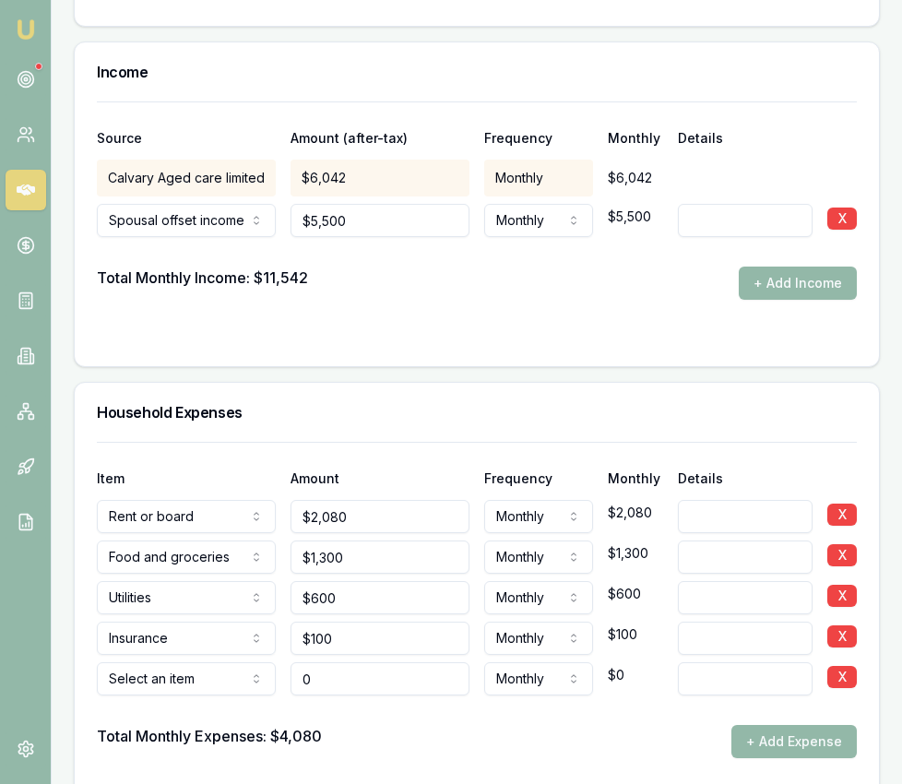
type input "$0"
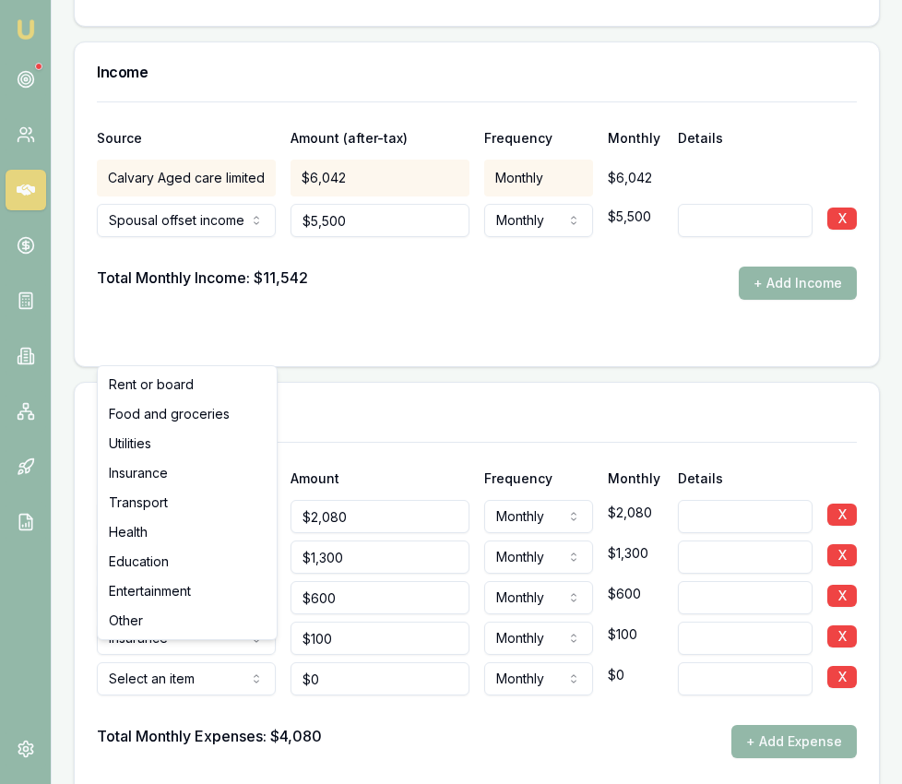
select select "TRANSPORT"
drag, startPoint x: 212, startPoint y: 504, endPoint x: 223, endPoint y: 510, distance: 12.8
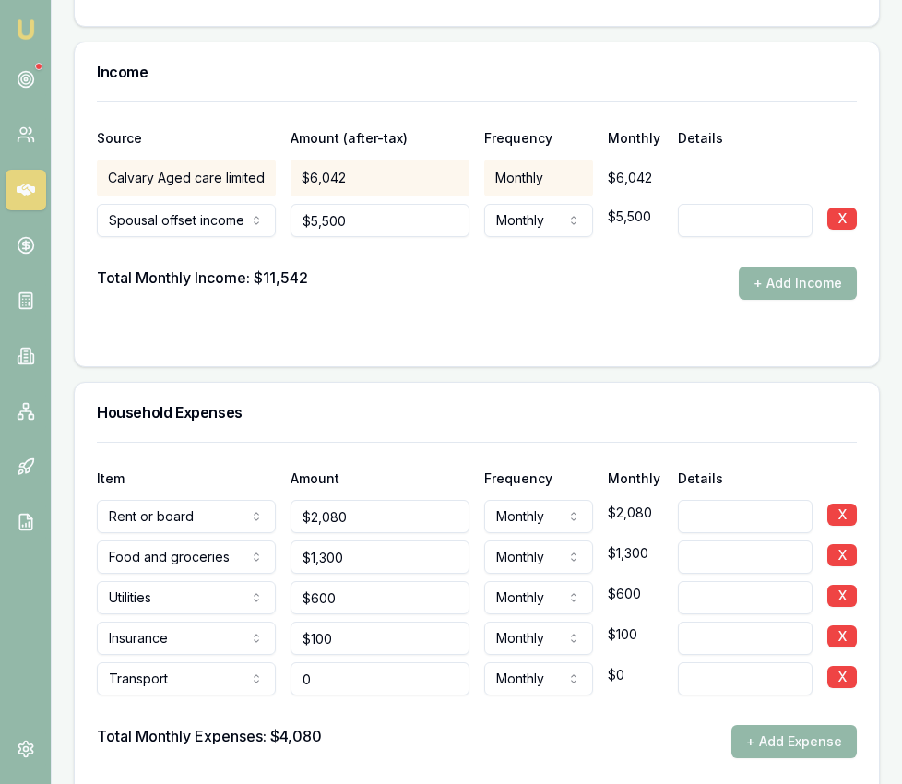
click at [357, 668] on input "0" at bounding box center [379, 678] width 179 height 33
click at [358, 669] on input "0" at bounding box center [379, 678] width 179 height 33
type input "$600"
click at [452, 725] on div "Total Monthly Expenses: $4,080 + Add Expense" at bounding box center [477, 741] width 760 height 33
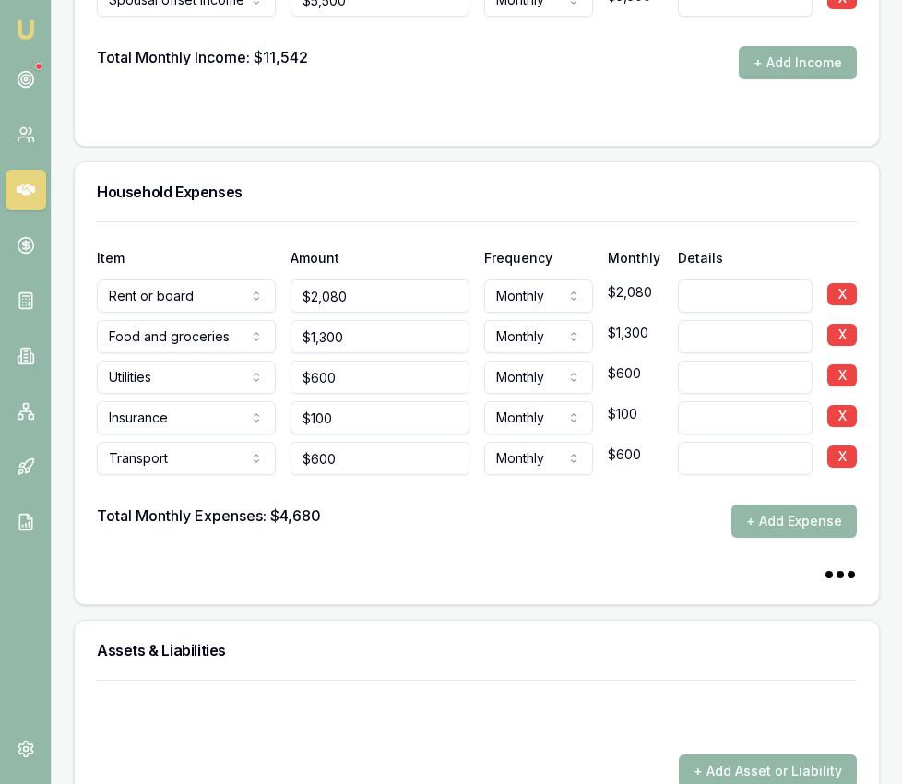
scroll to position [4012, 0]
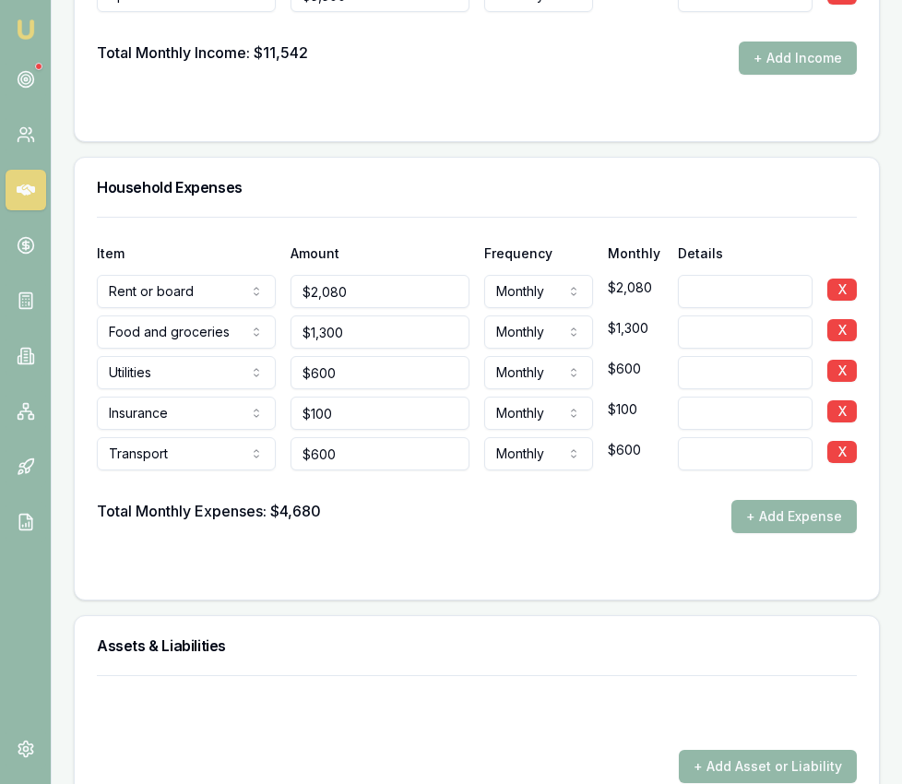
click at [778, 503] on button "+ Add Expense" at bounding box center [793, 516] width 125 height 33
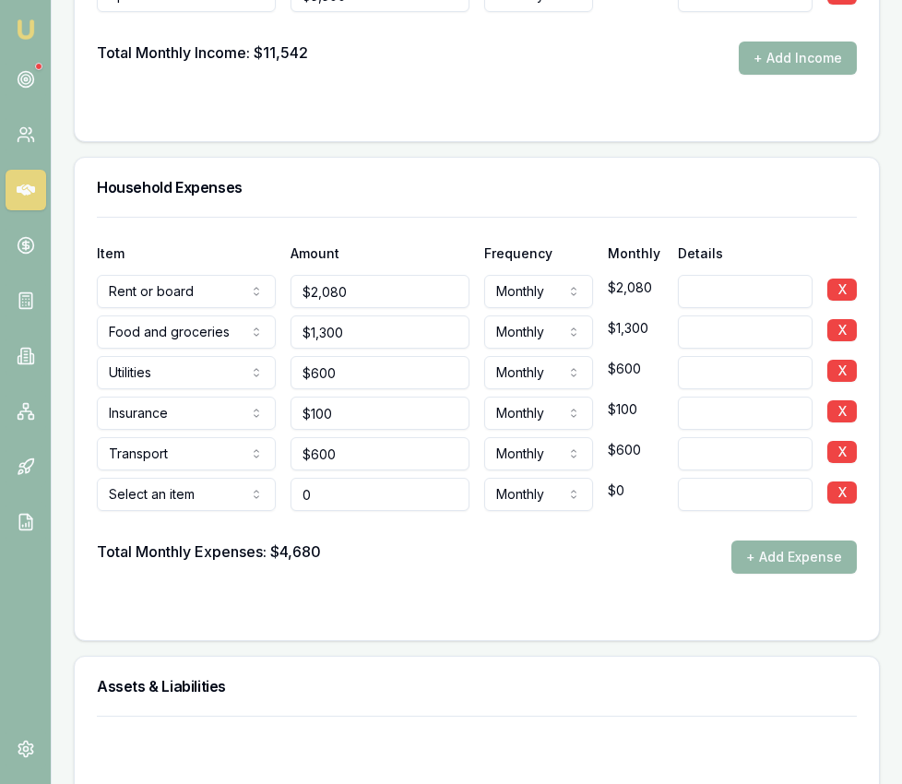
type input "$0"
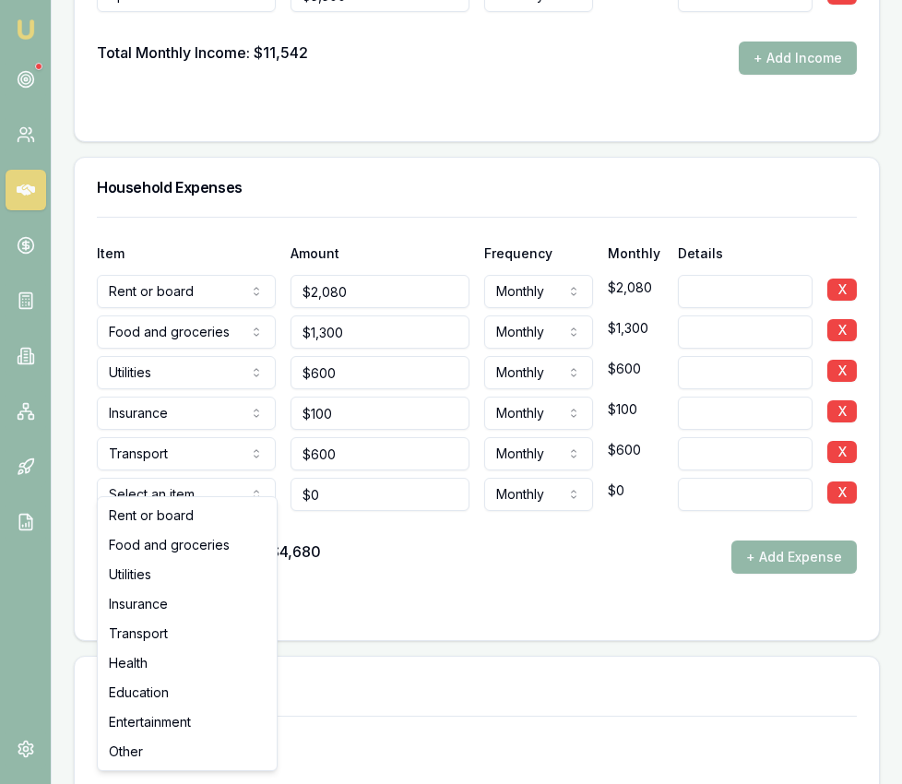
select select "HEALTH"
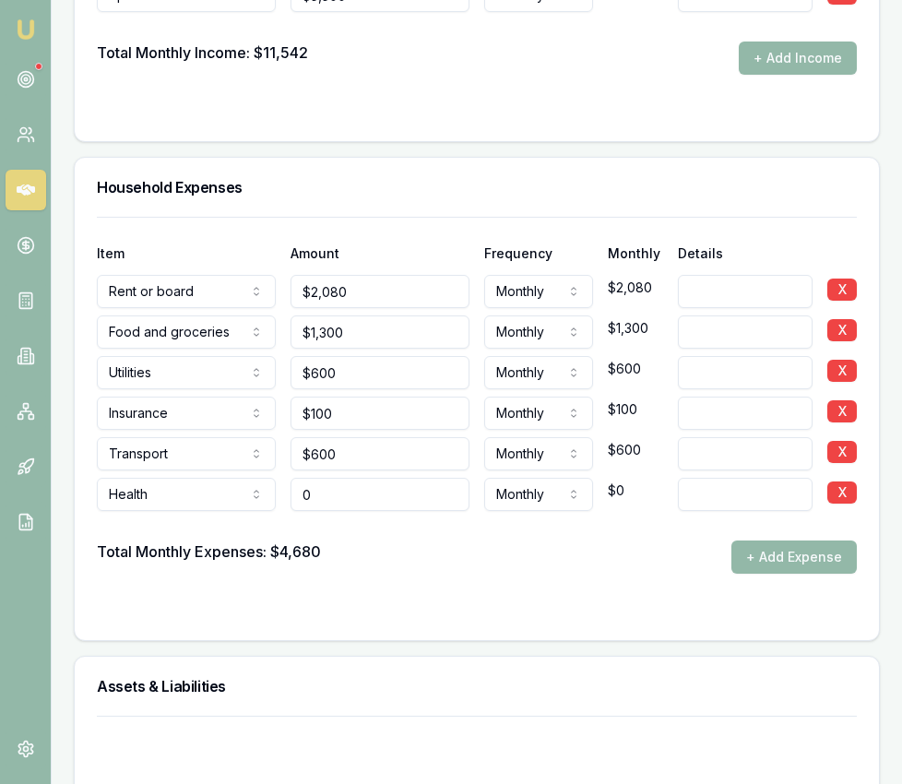
click at [350, 479] on input "0" at bounding box center [379, 494] width 179 height 33
type input "$100"
click at [415, 550] on div "Total Monthly Expenses: $4,680 + Add Expense" at bounding box center [477, 556] width 760 height 33
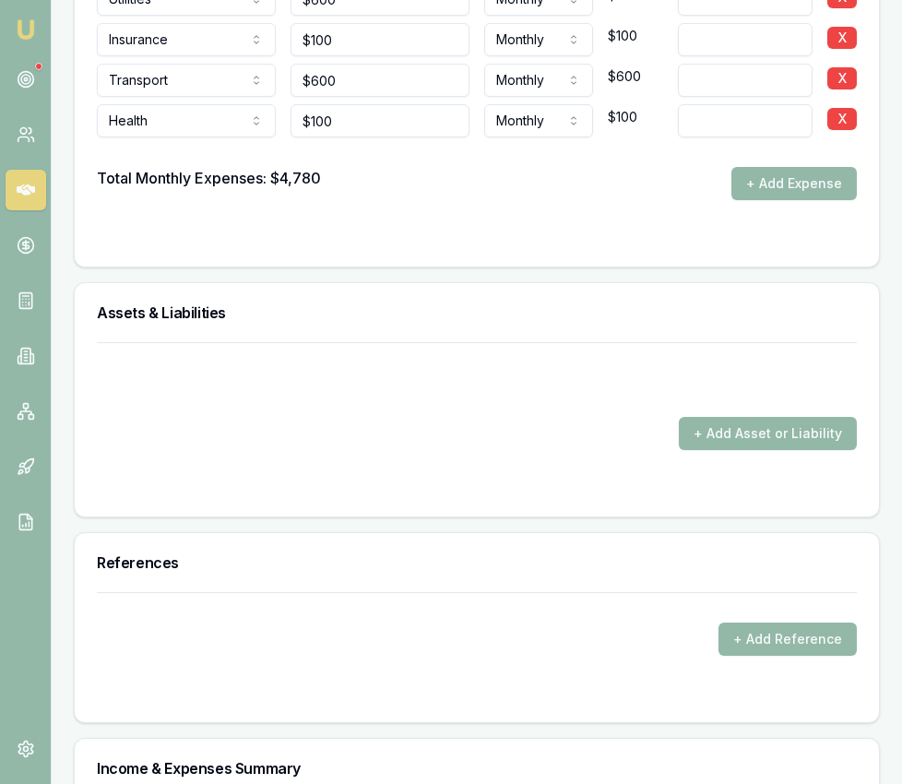
scroll to position [4387, 0]
click at [739, 426] on button "+ Add Asset or Liability" at bounding box center [768, 432] width 178 height 33
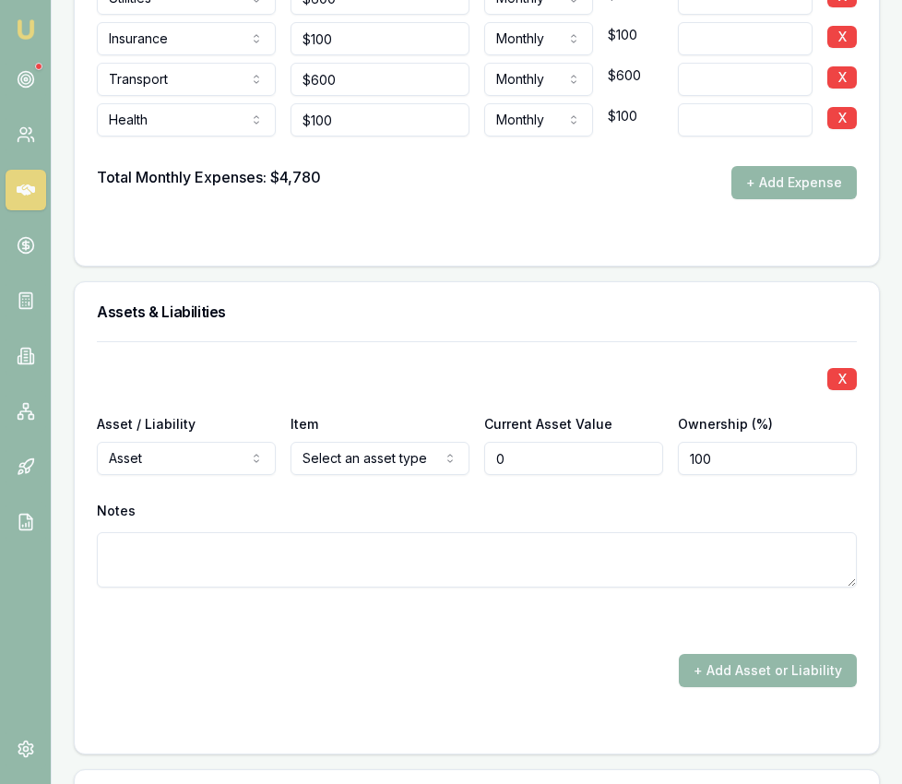
type input "$0"
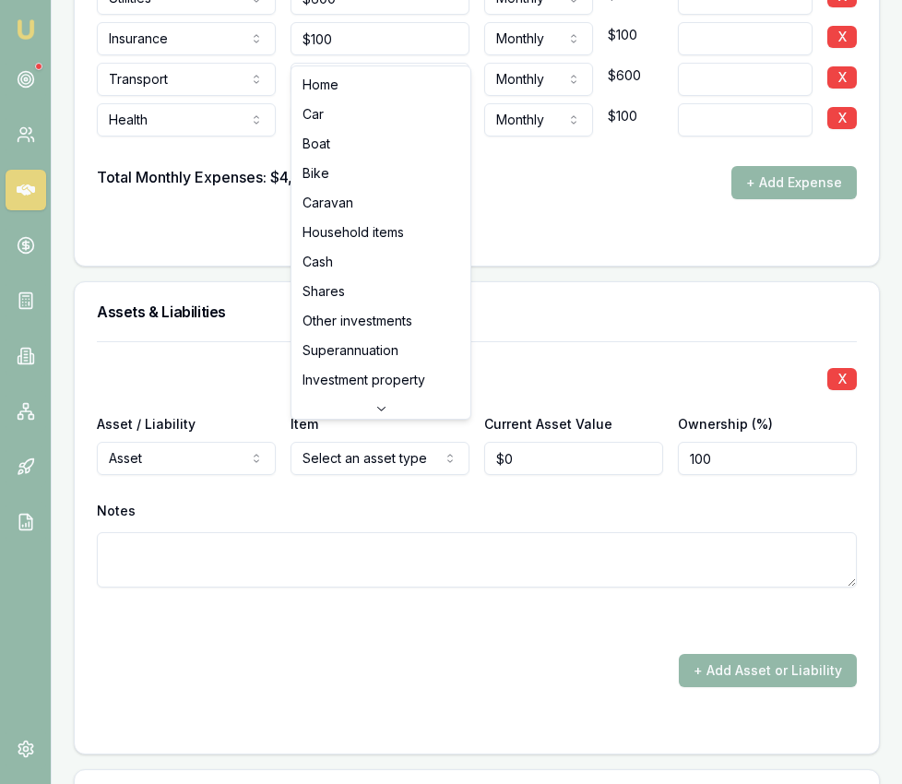
select select "CASH"
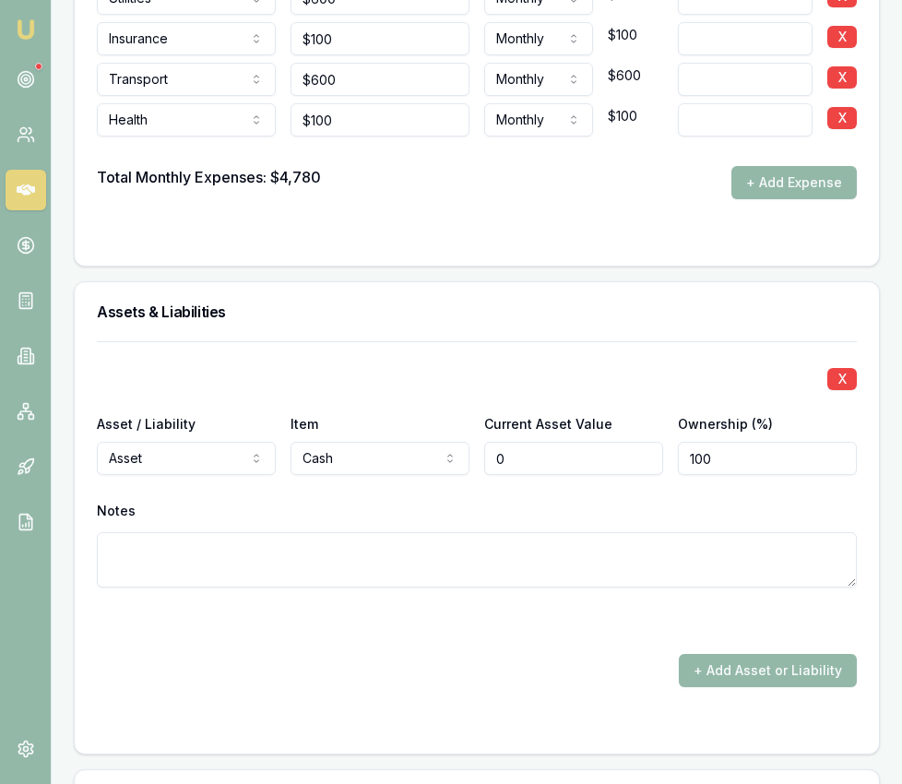
click at [510, 442] on input "0" at bounding box center [573, 458] width 179 height 33
type input "$5,000"
click at [551, 665] on div "+ Add Asset or Liability" at bounding box center [477, 670] width 760 height 33
click at [719, 657] on button "+ Add Asset or Liability" at bounding box center [768, 670] width 178 height 33
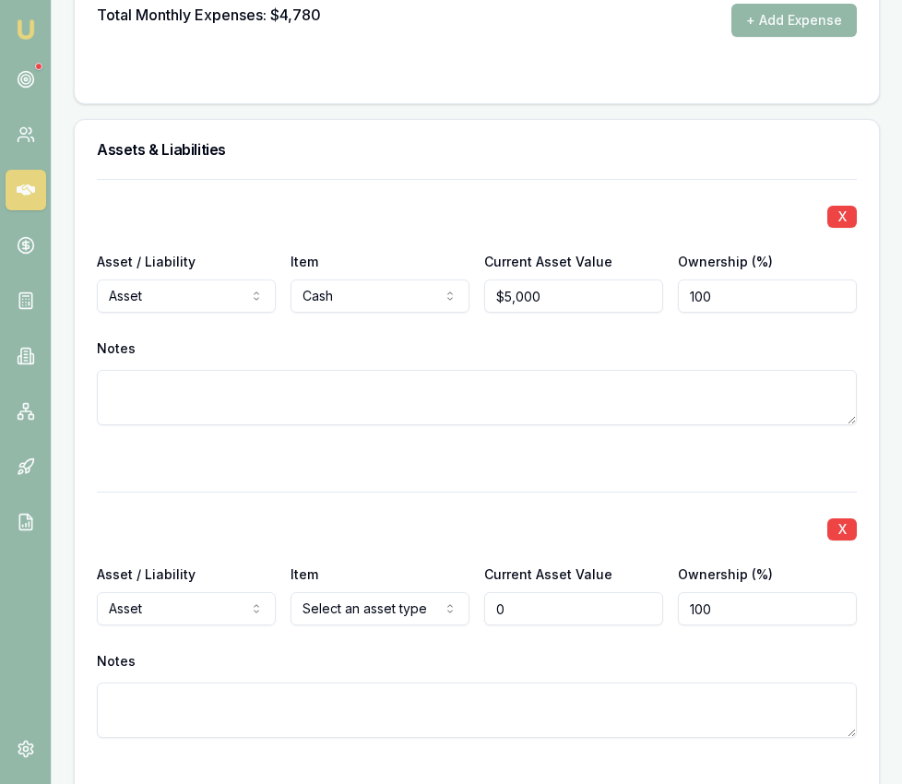
scroll to position [4598, 0]
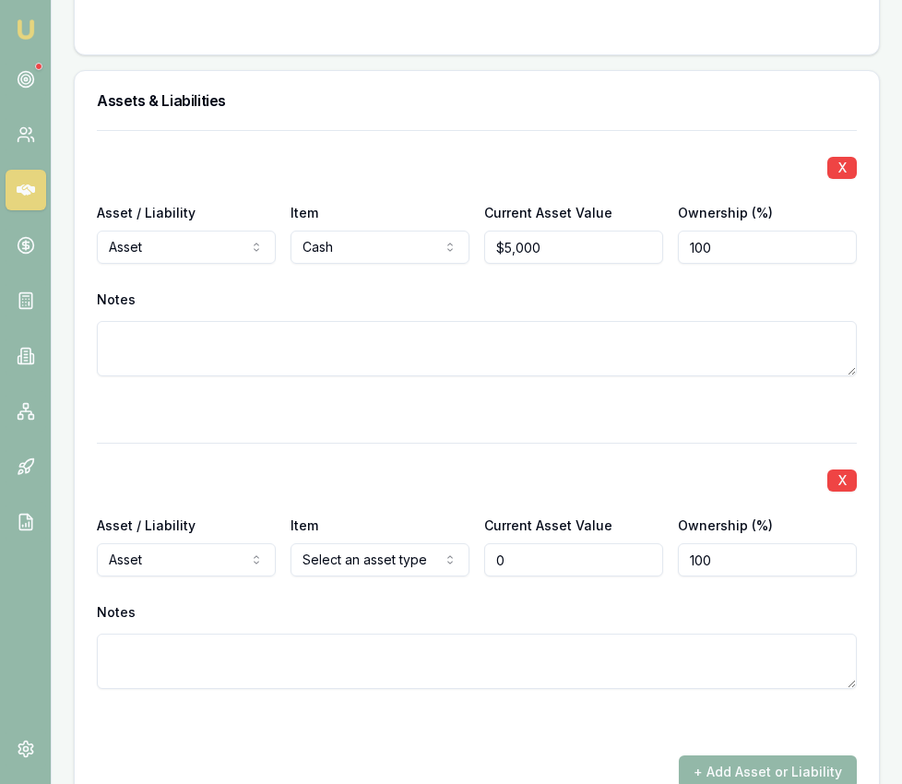
type input "$0"
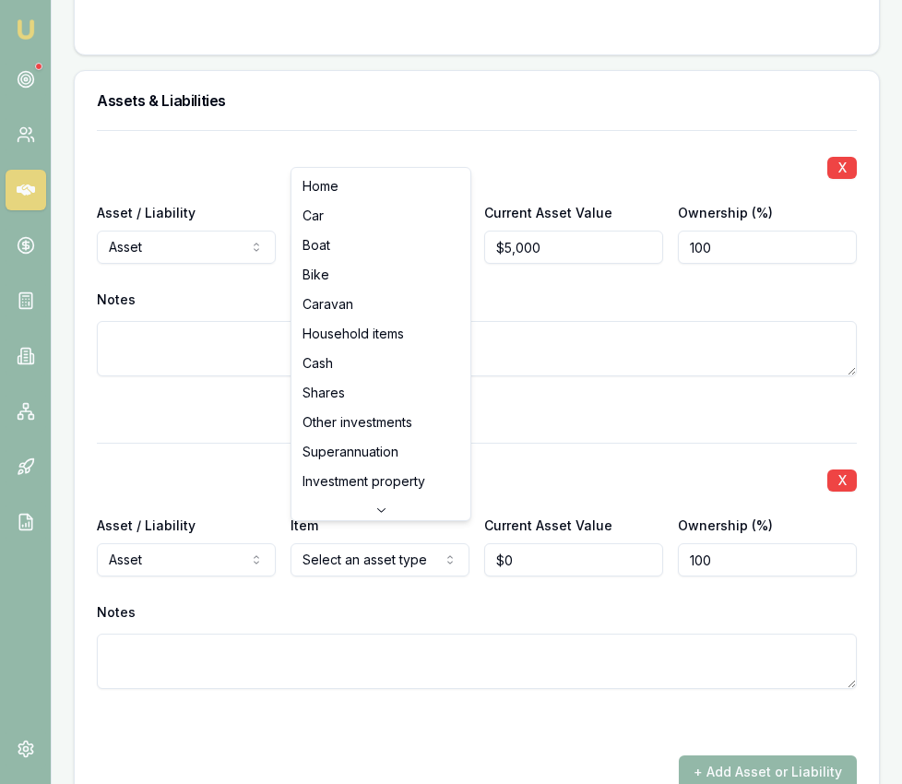
select select "HOUSEHOLD_ITEMS"
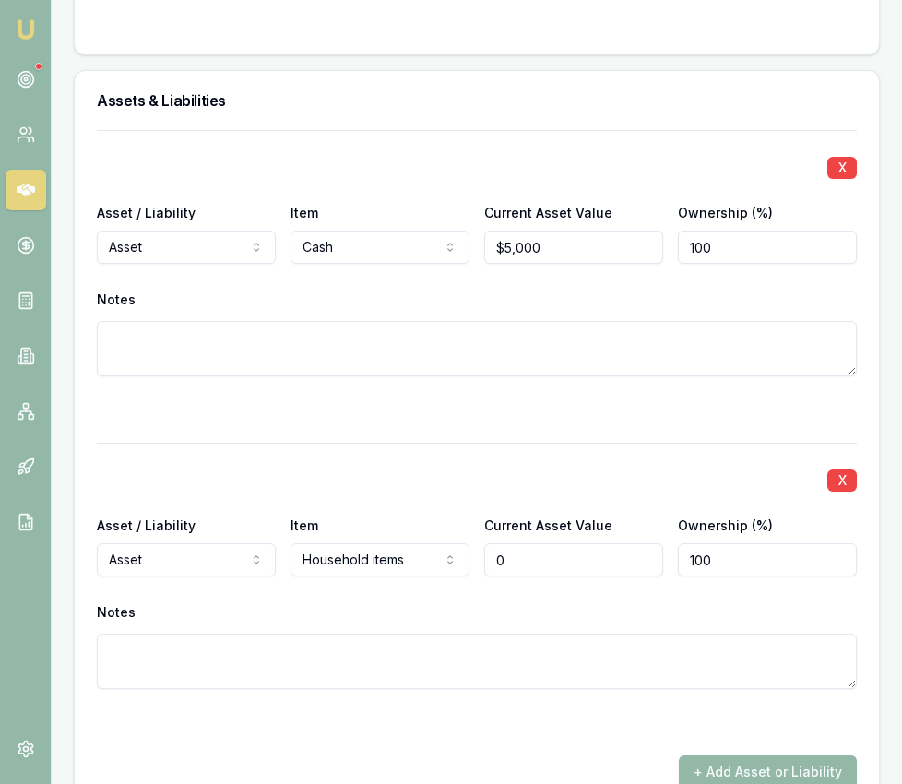
click at [514, 543] on input "0" at bounding box center [573, 559] width 179 height 33
click at [513, 543] on input "0" at bounding box center [573, 559] width 179 height 33
type input "$100,000"
drag, startPoint x: 548, startPoint y: 729, endPoint x: 546, endPoint y: 703, distance: 25.9
click at [548, 728] on div "X Asset / Liability Asset Asset Liability Item Cash Home Car Boat Bike Caravan …" at bounding box center [477, 459] width 760 height 658
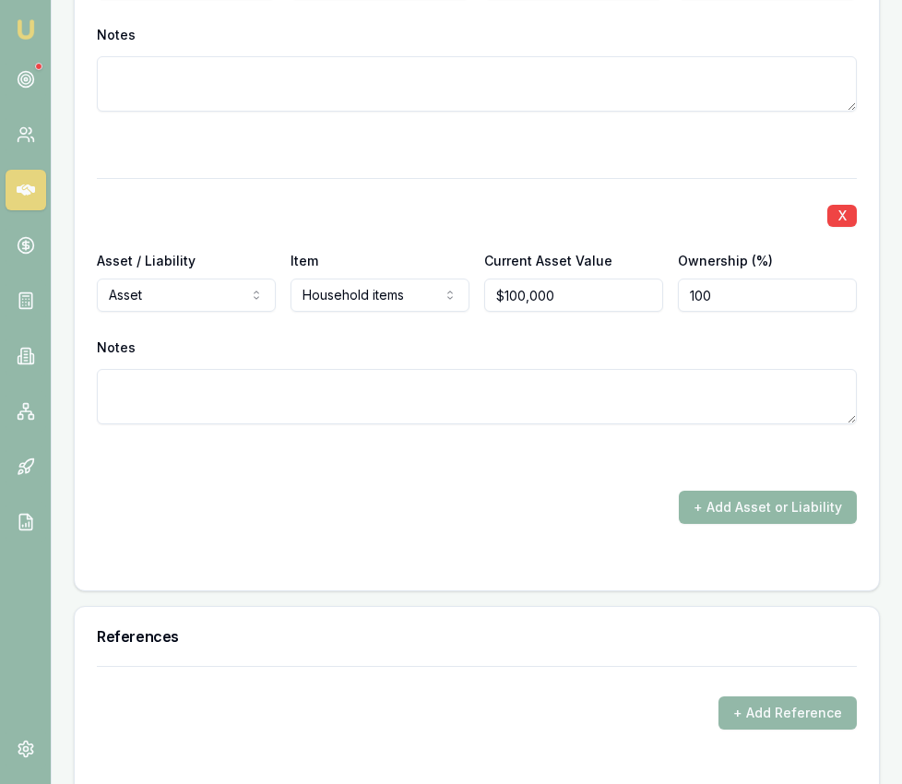
scroll to position [4870, 0]
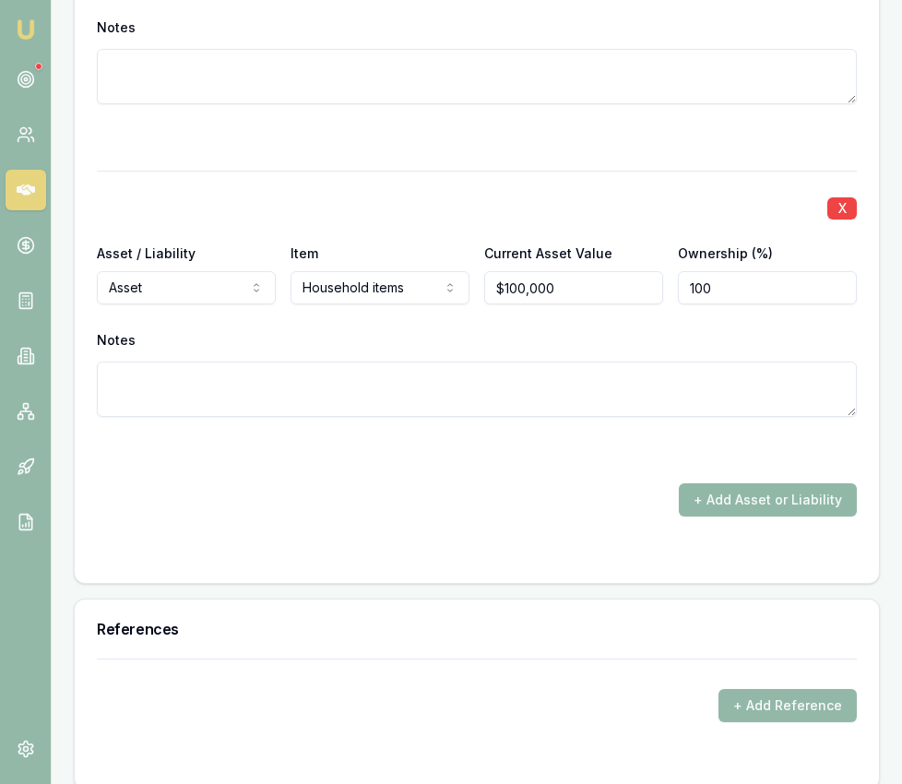
click at [717, 483] on button "+ Add Asset or Liability" at bounding box center [768, 499] width 178 height 33
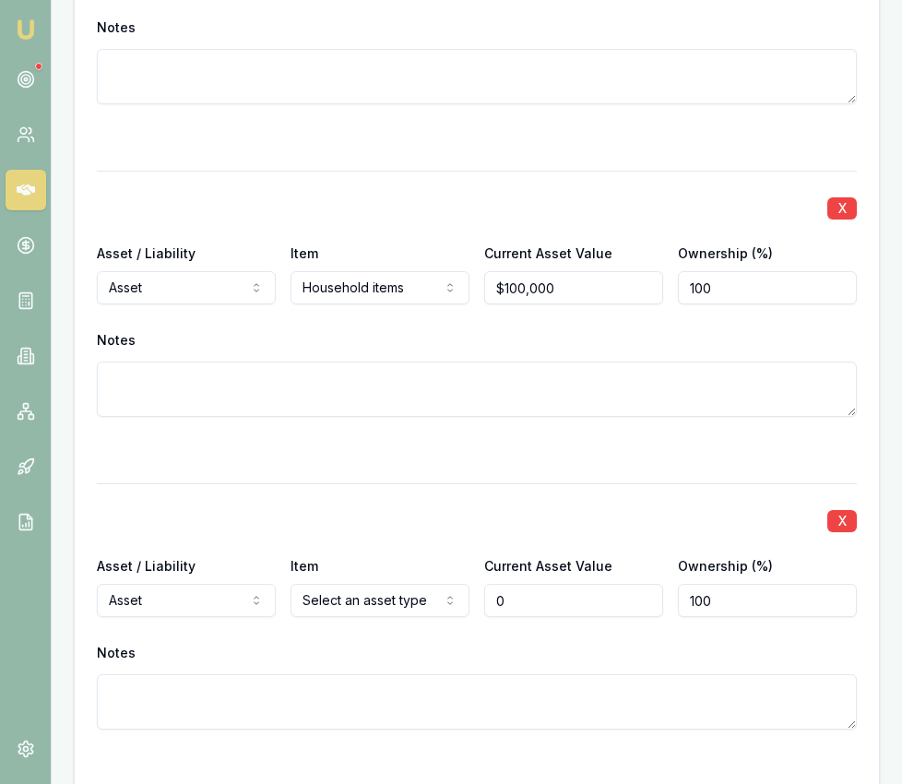
type input "$0"
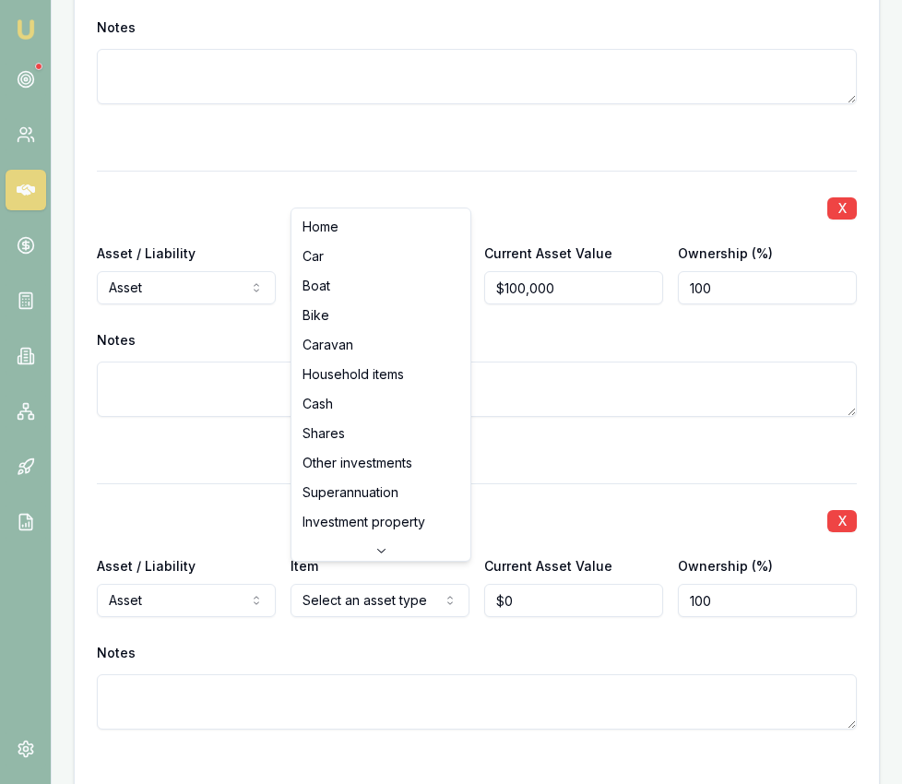
select select "SUPERANNUATION"
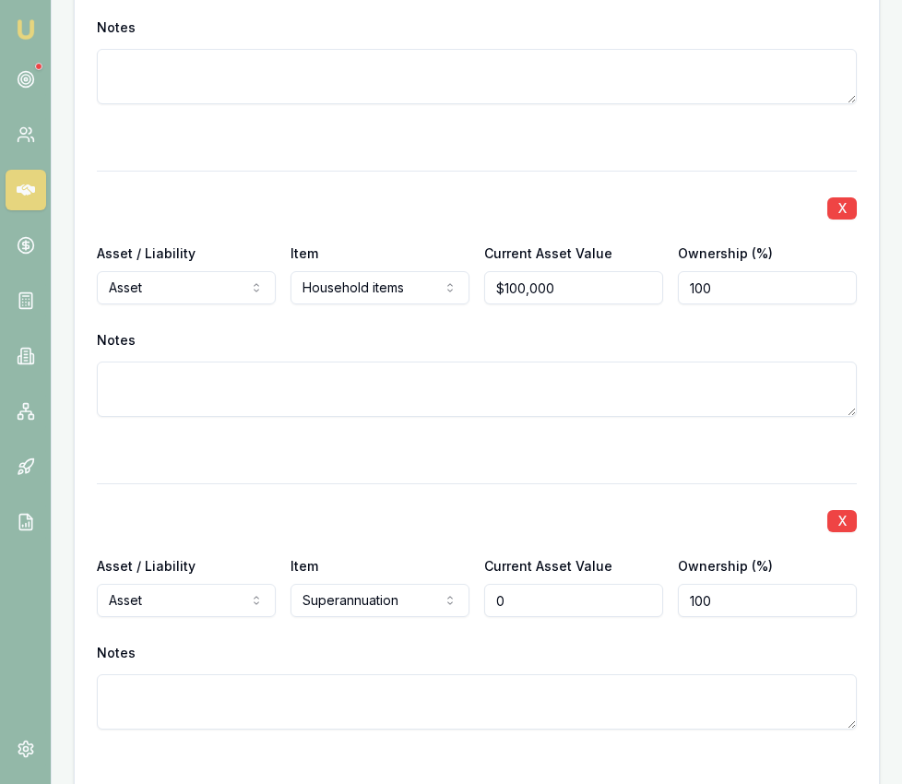
click at [526, 584] on input "0" at bounding box center [573, 600] width 179 height 33
type input "$29,000"
click at [430, 506] on div "X" at bounding box center [477, 519] width 760 height 26
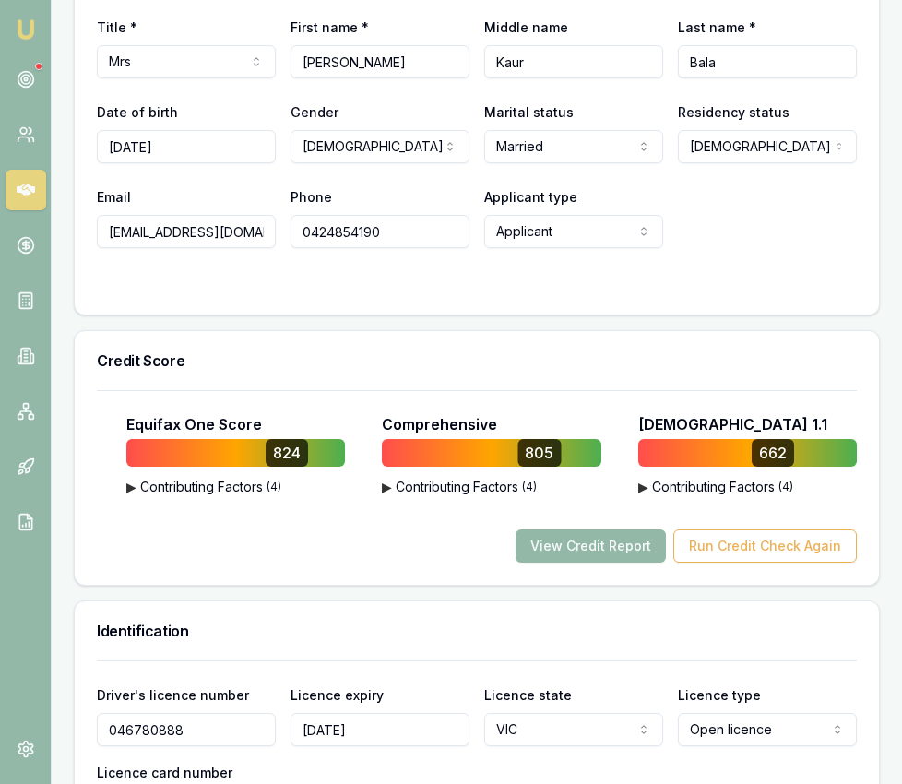
scroll to position [951, 0]
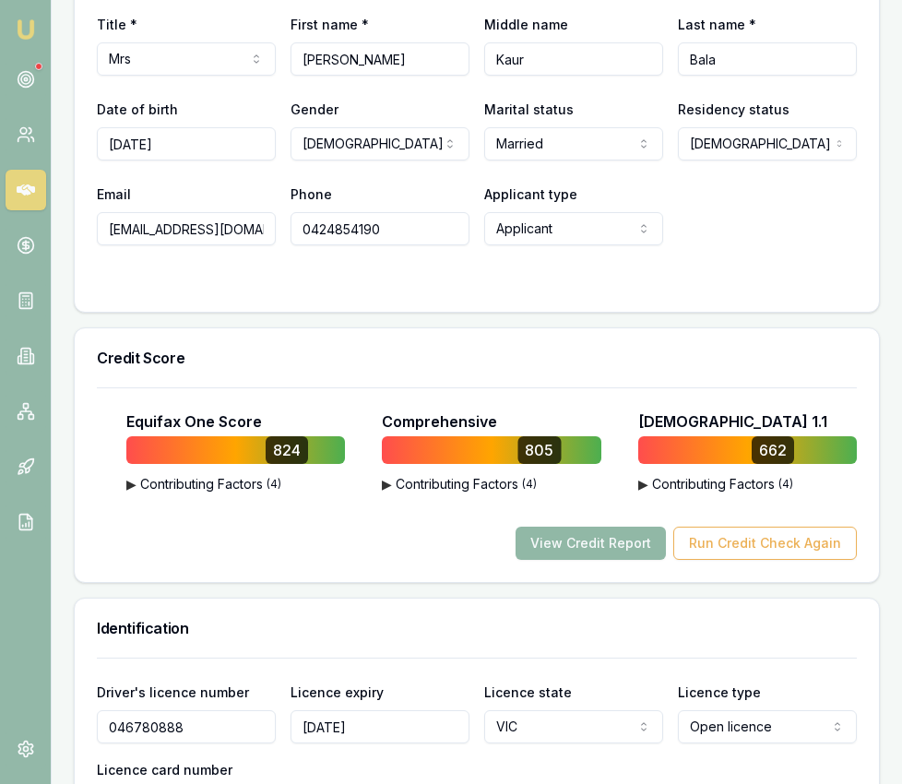
click at [563, 527] on button "View Credit Report" at bounding box center [591, 543] width 150 height 33
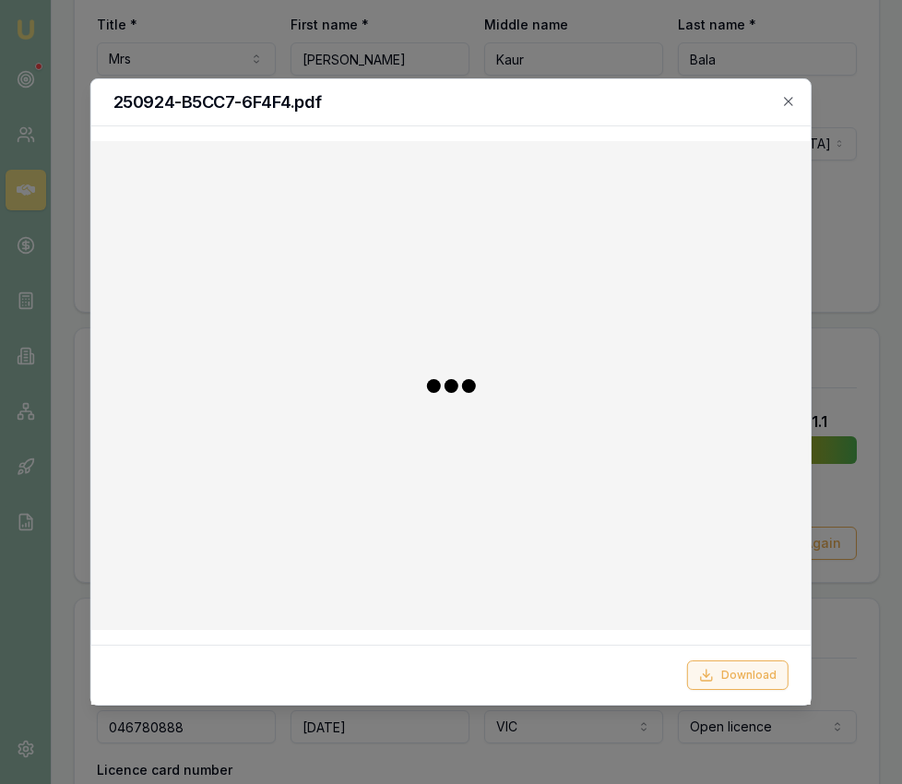
click at [729, 672] on button "Download" at bounding box center [737, 675] width 101 height 30
click at [784, 101] on icon "button" at bounding box center [788, 101] width 15 height 15
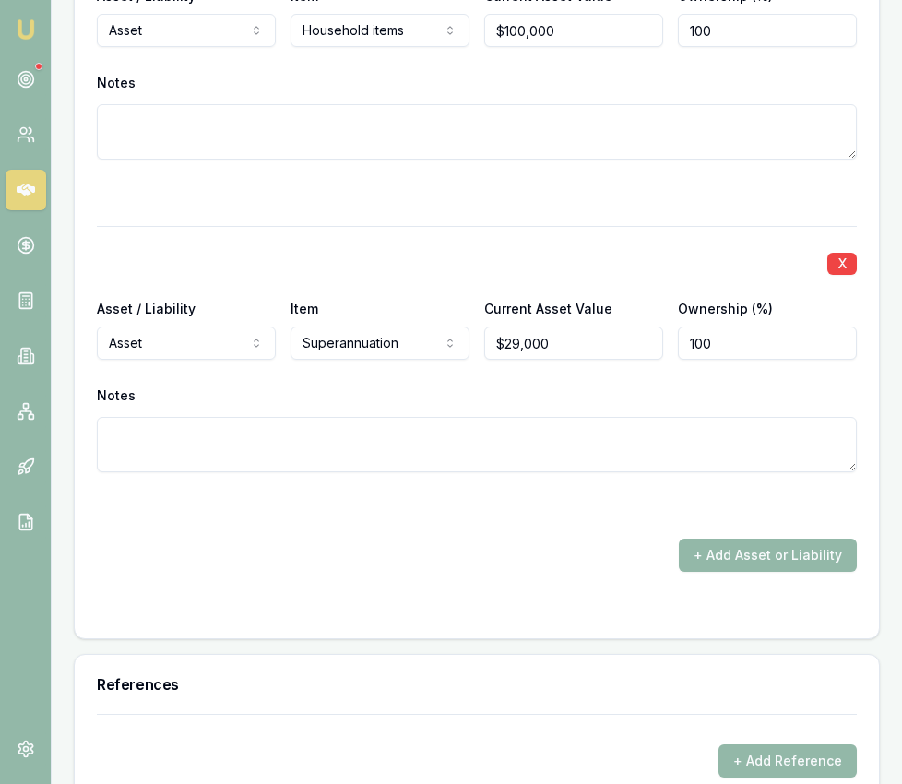
scroll to position [5214, 0]
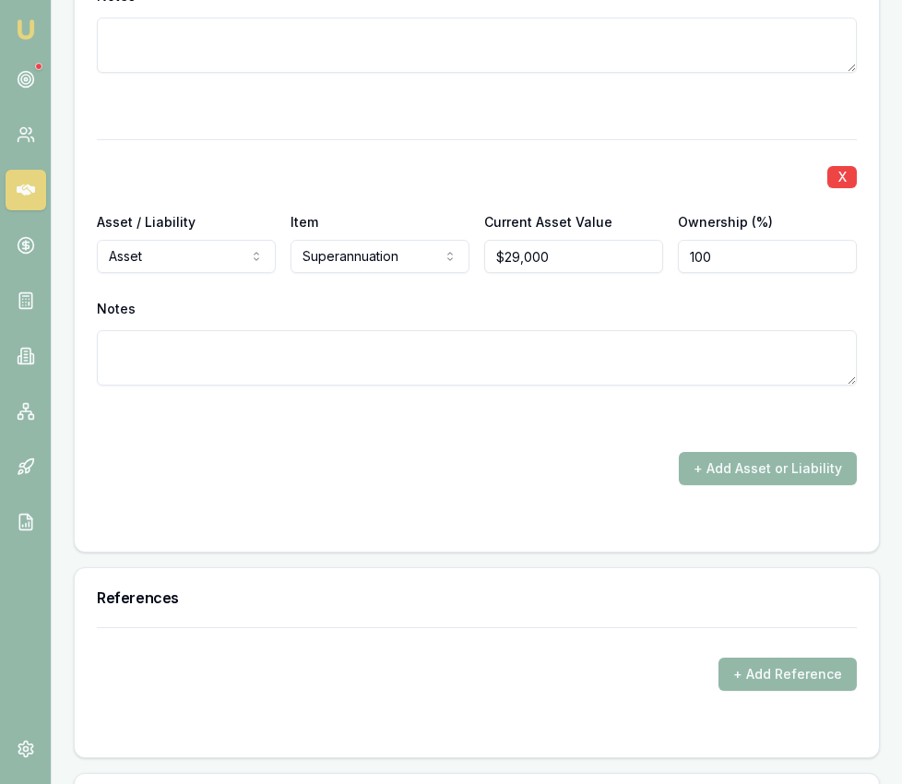
drag, startPoint x: 781, startPoint y: 449, endPoint x: 765, endPoint y: 422, distance: 31.0
click at [781, 452] on button "+ Add Asset or Liability" at bounding box center [768, 468] width 178 height 33
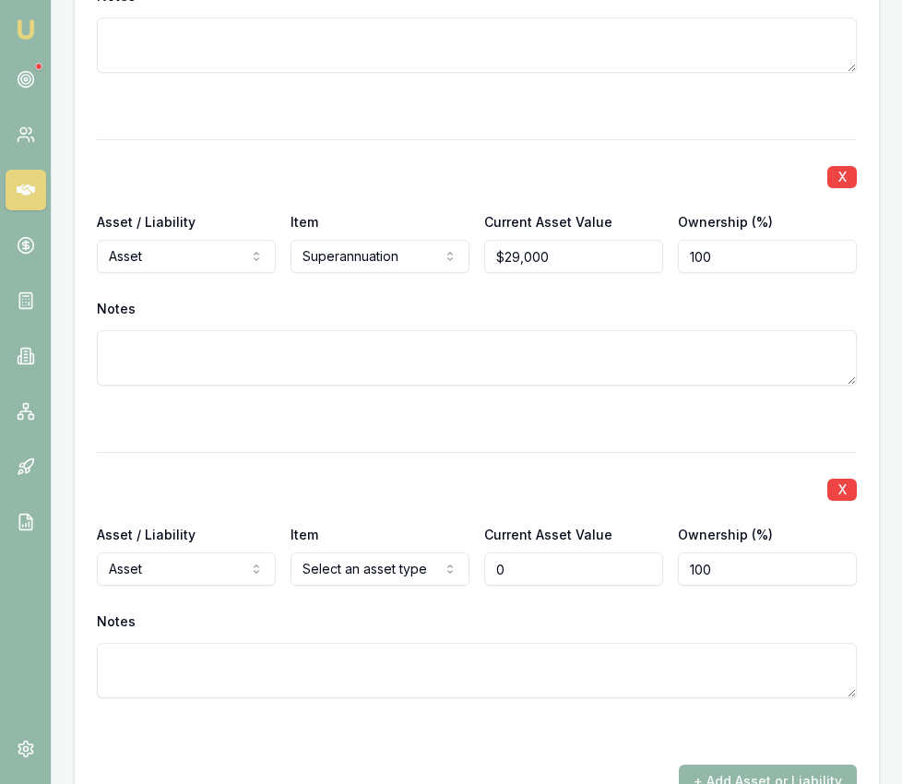
type input "$0"
select select "LIABILITY"
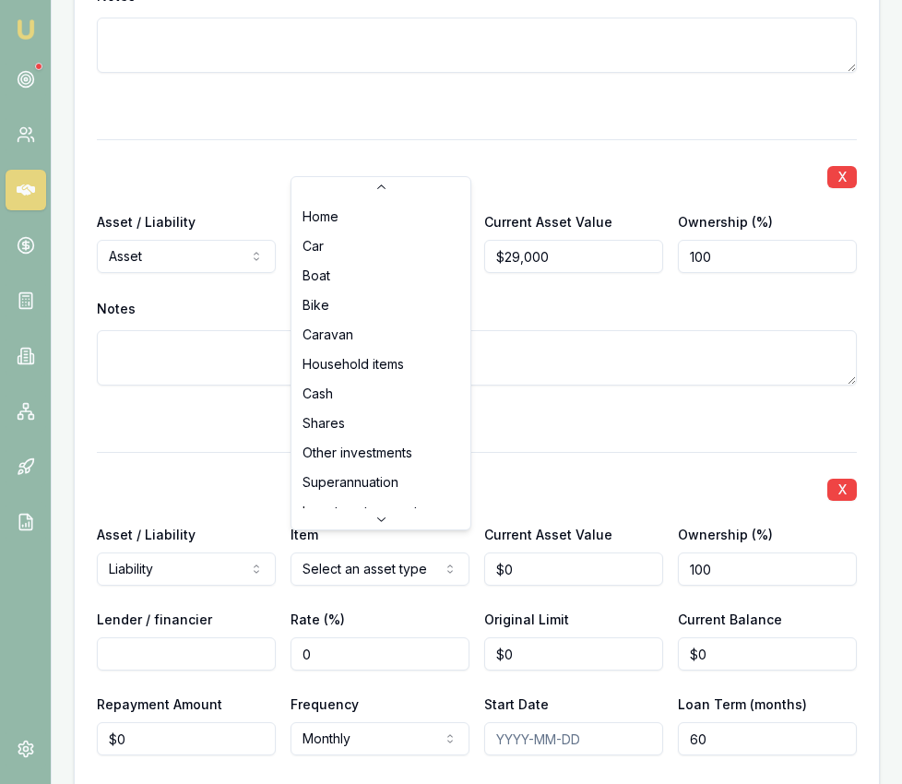
scroll to position [119, 0]
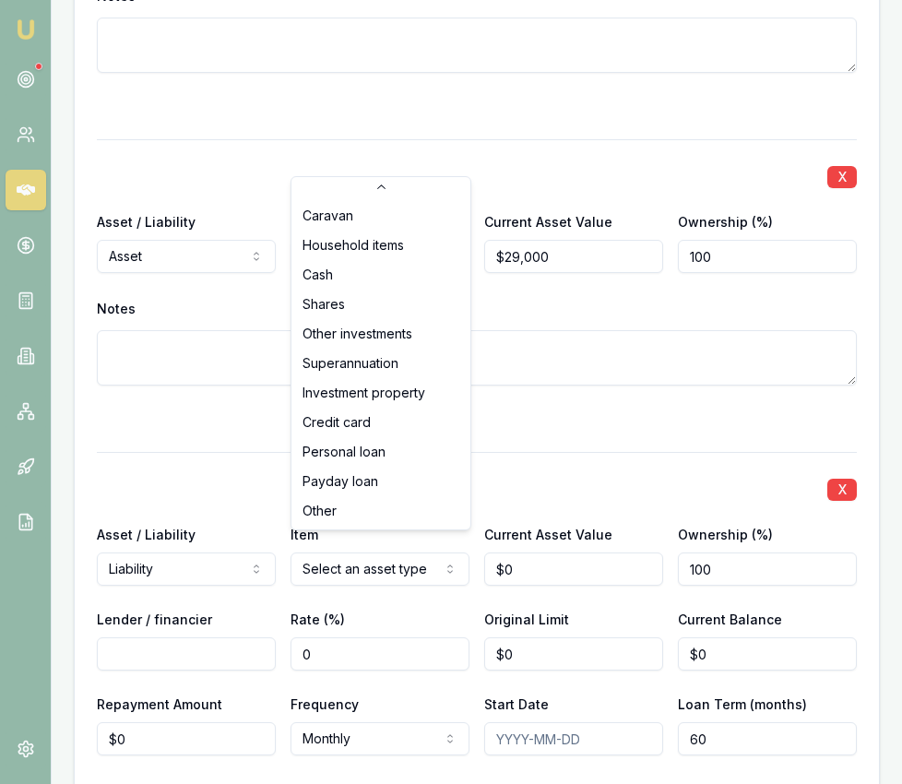
select select "CREDIT_CARD"
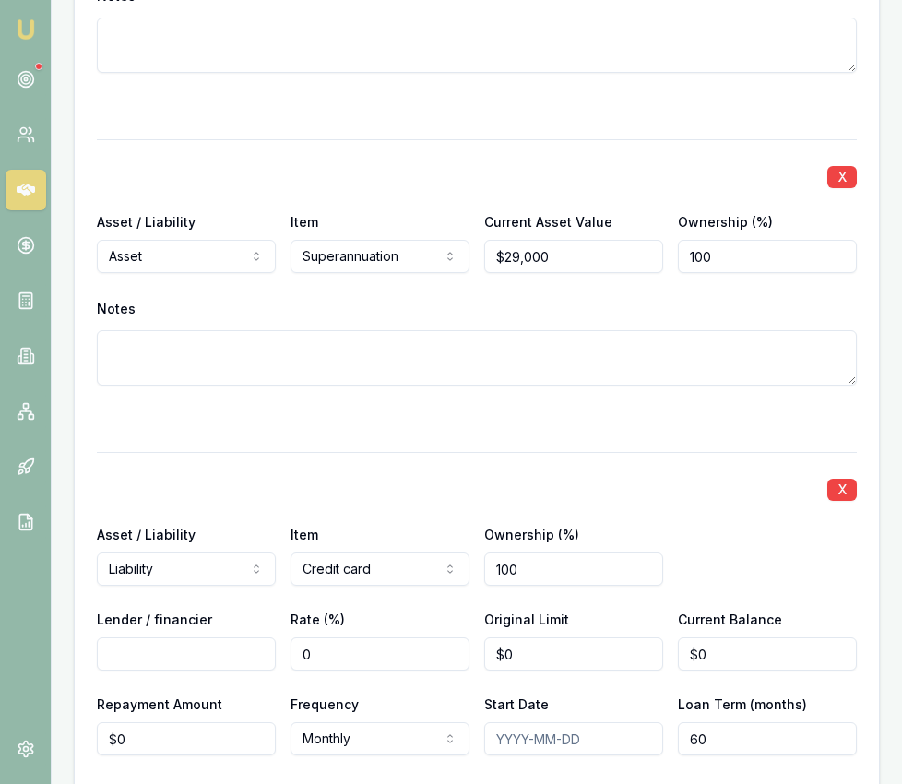
click at [195, 637] on input "Lender / financier" at bounding box center [186, 653] width 179 height 33
type input "Commonwealth Bank"
type input "0"
type input "$6,000"
type input "$2,000"
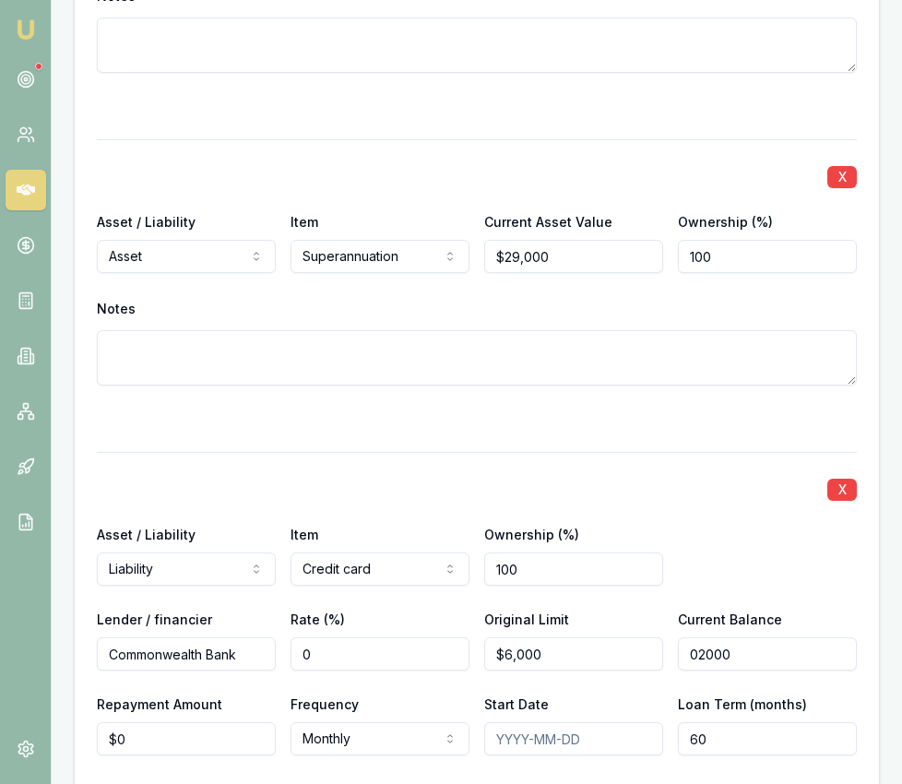
type input "0"
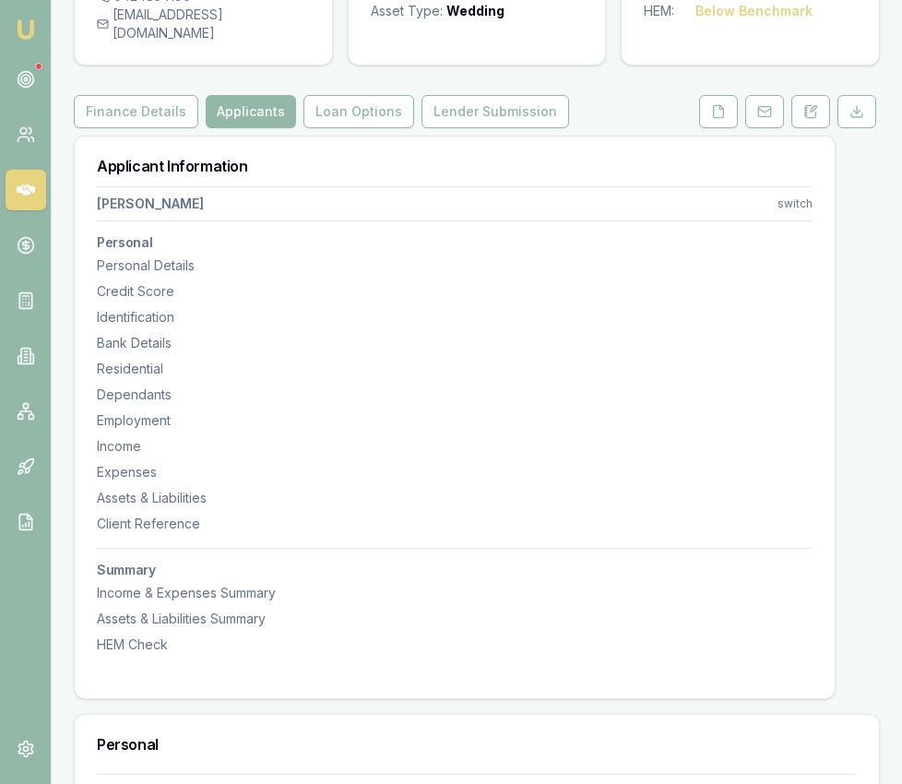
scroll to position [0, 0]
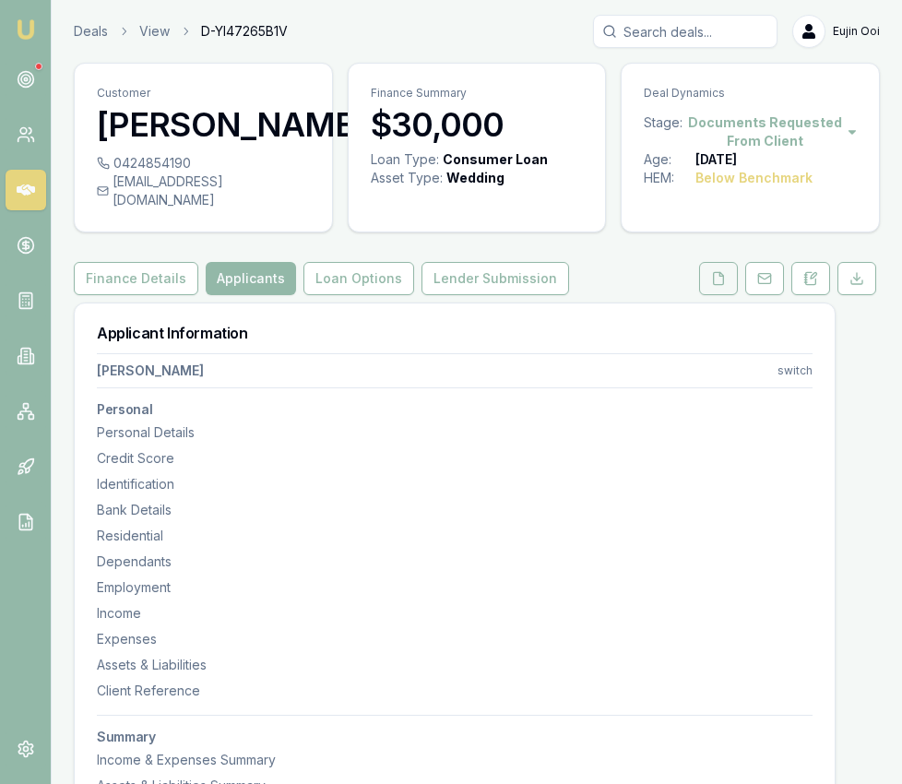
type input "$220"
click at [714, 270] on button at bounding box center [718, 278] width 39 height 33
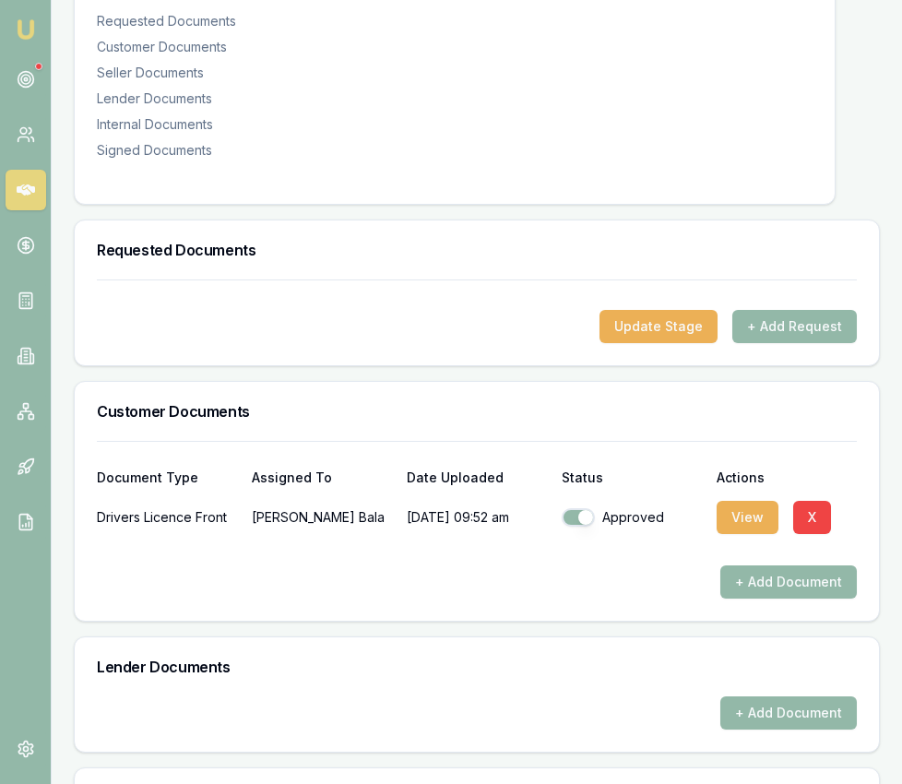
scroll to position [417, 0]
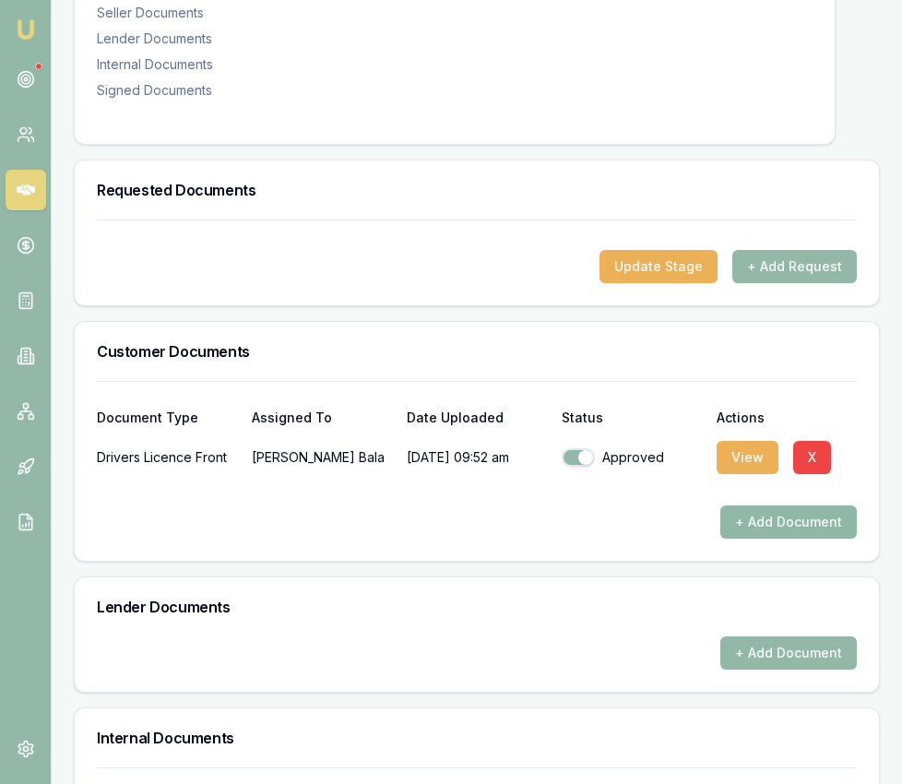
click at [749, 505] on button "+ Add Document" at bounding box center [788, 521] width 136 height 33
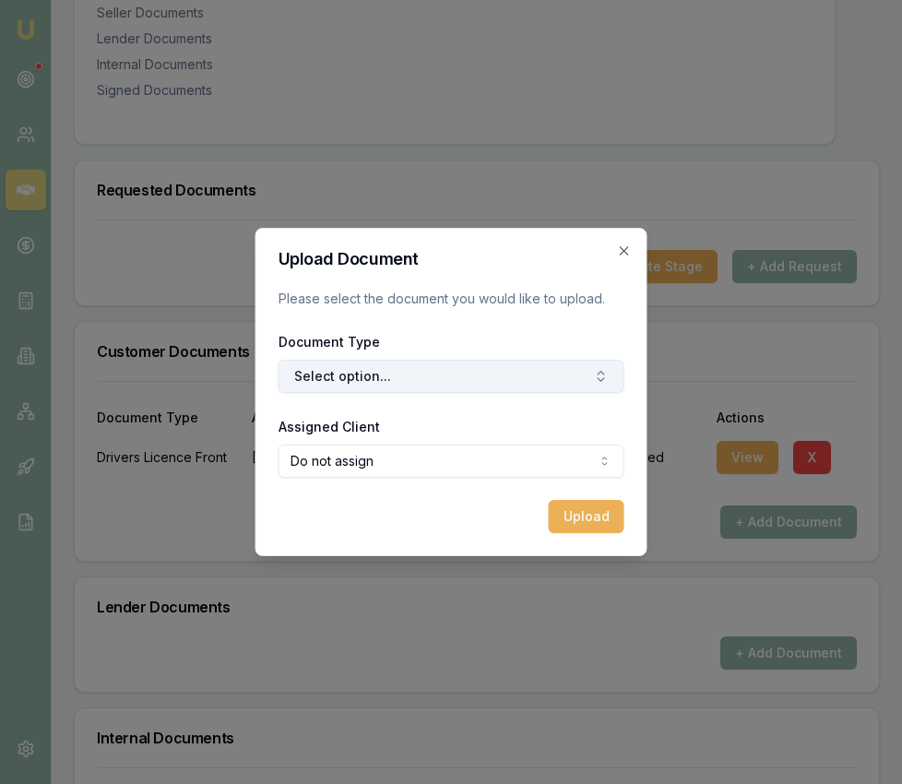
click at [414, 362] on button "Select option..." at bounding box center [452, 376] width 346 height 33
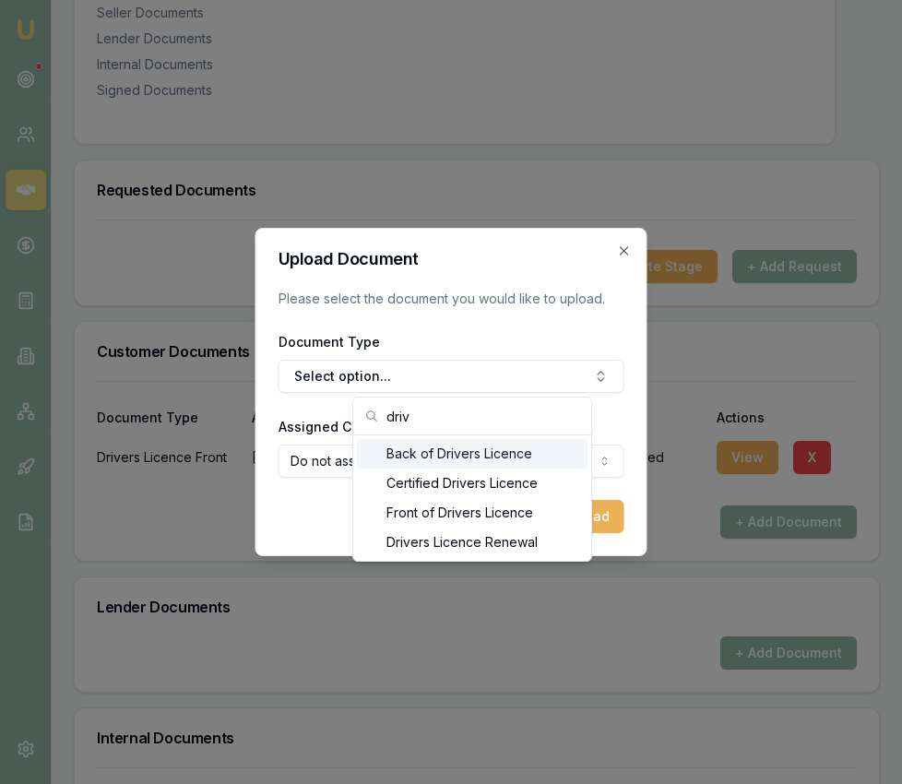
type input "driv"
click at [408, 457] on div "Back of Drivers Licence" at bounding box center [472, 454] width 231 height 30
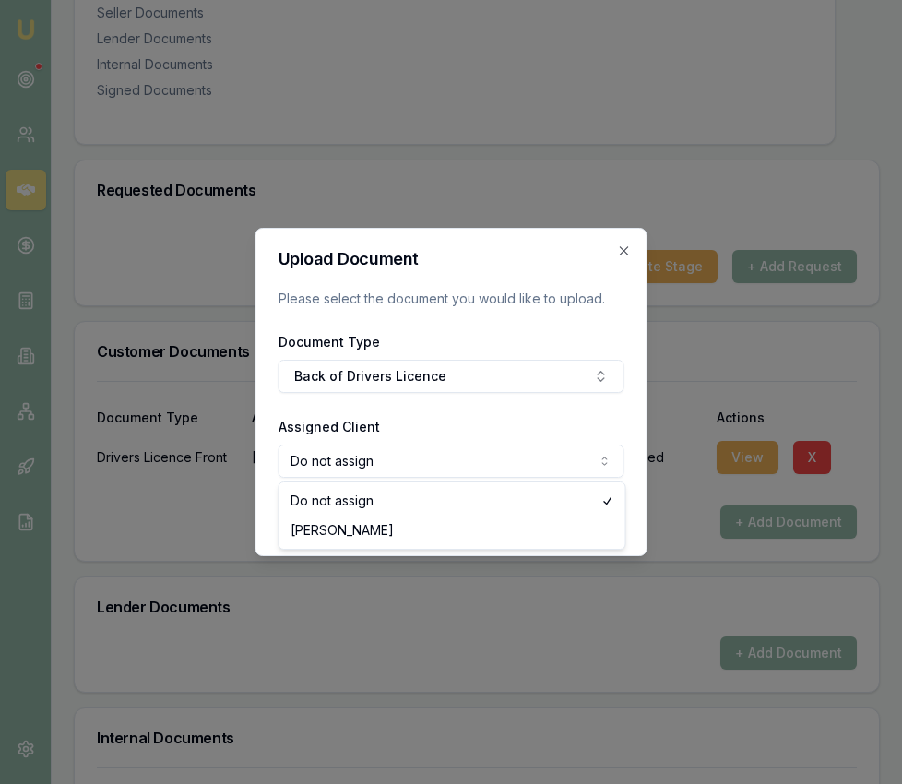
select select "U-1IMS272Y5O"
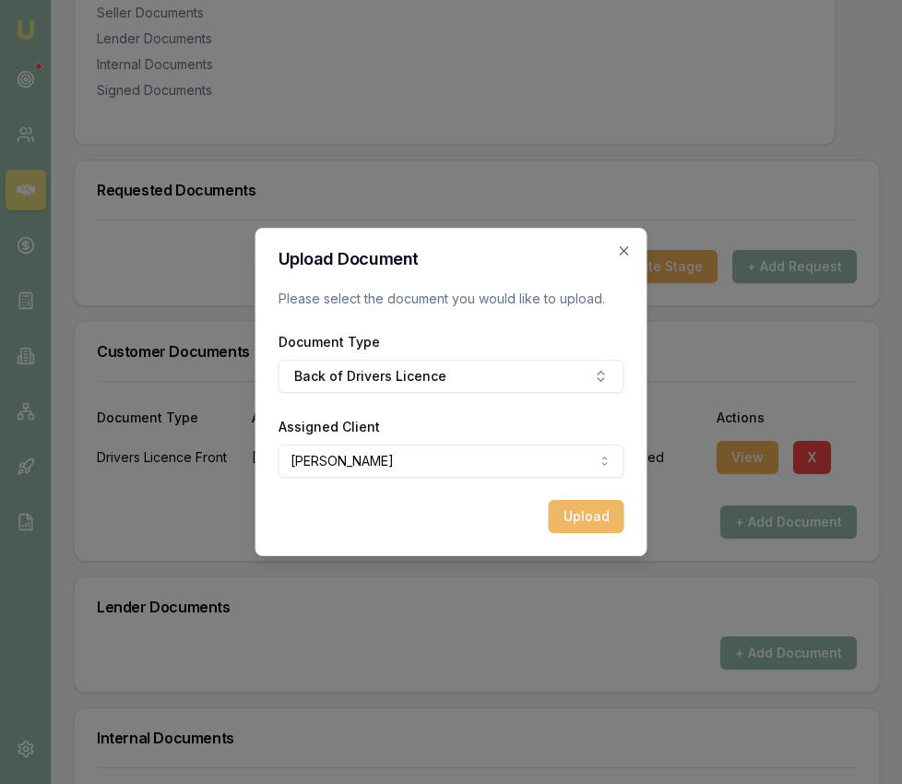
click at [574, 516] on button "Upload" at bounding box center [587, 516] width 76 height 33
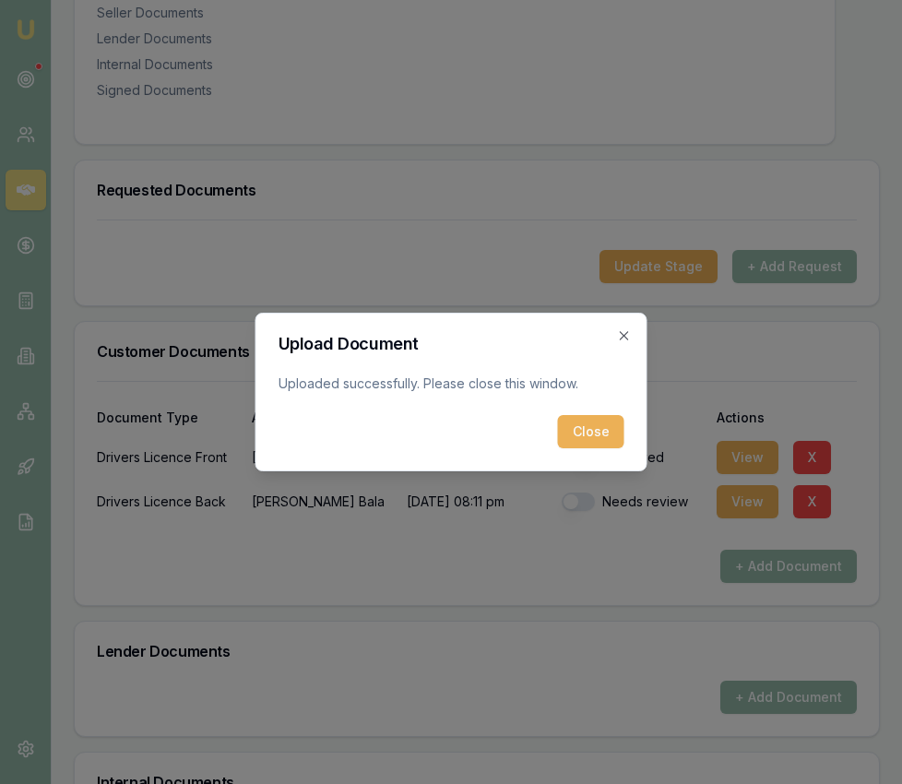
click at [588, 433] on button "Close" at bounding box center [591, 431] width 66 height 33
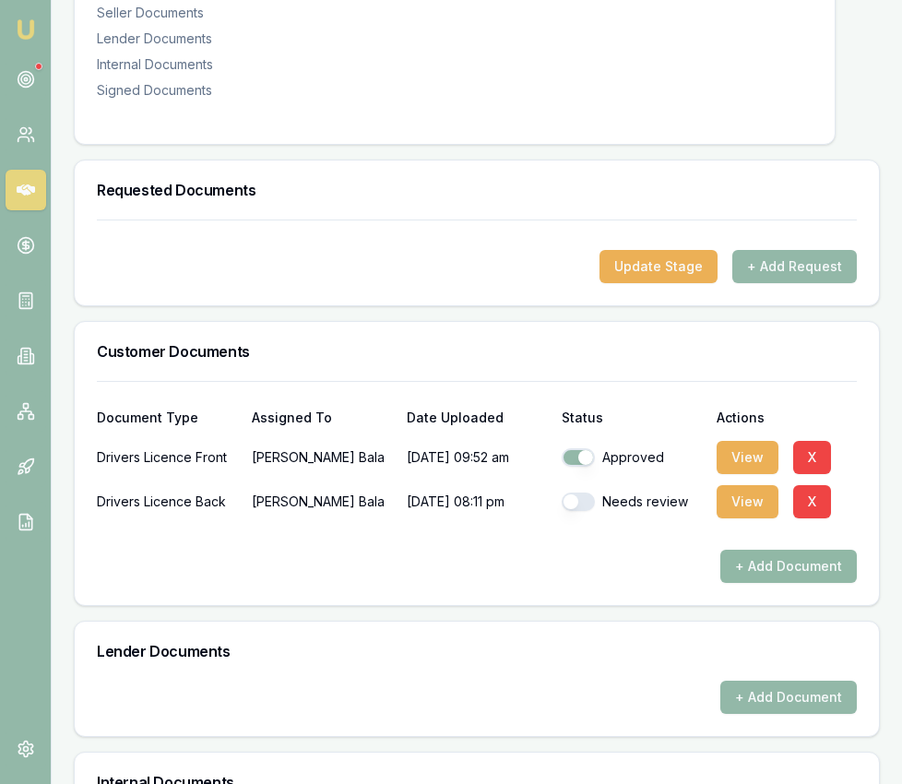
click at [748, 550] on button "+ Add Document" at bounding box center [788, 566] width 136 height 33
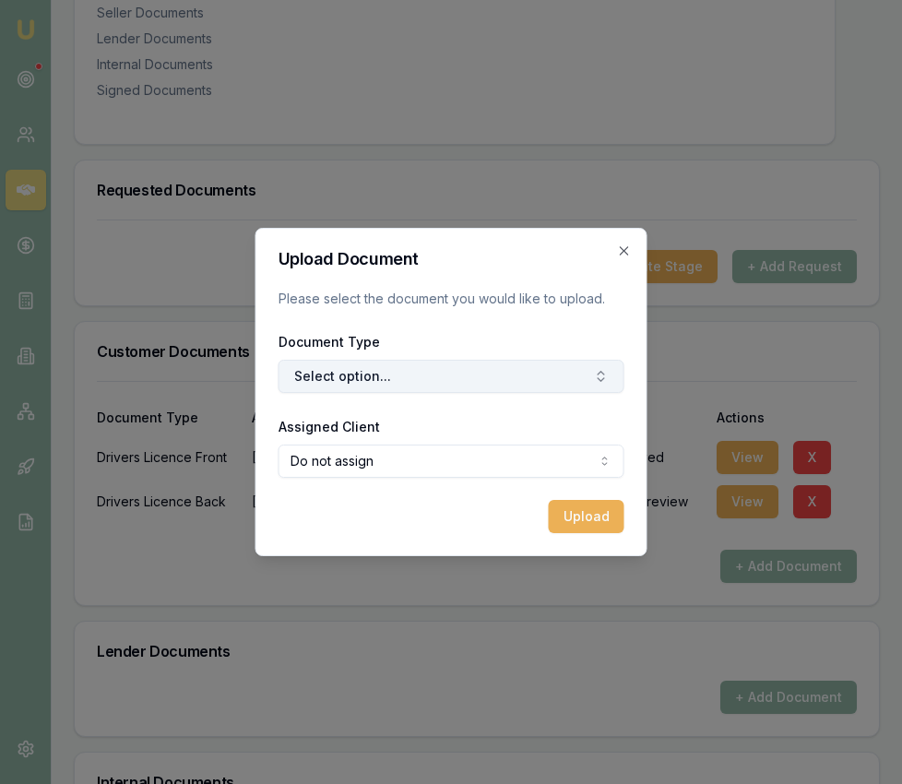
click at [403, 373] on button "Select option..." at bounding box center [452, 376] width 346 height 33
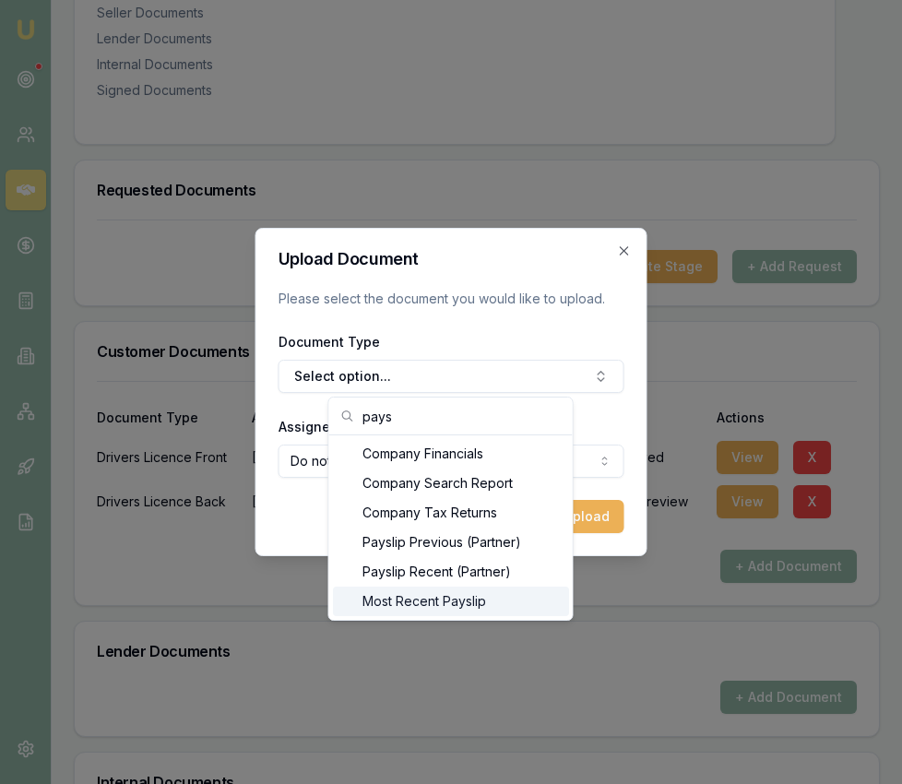
type input "pays"
click at [420, 588] on div "Most Recent Payslip" at bounding box center [451, 602] width 236 height 30
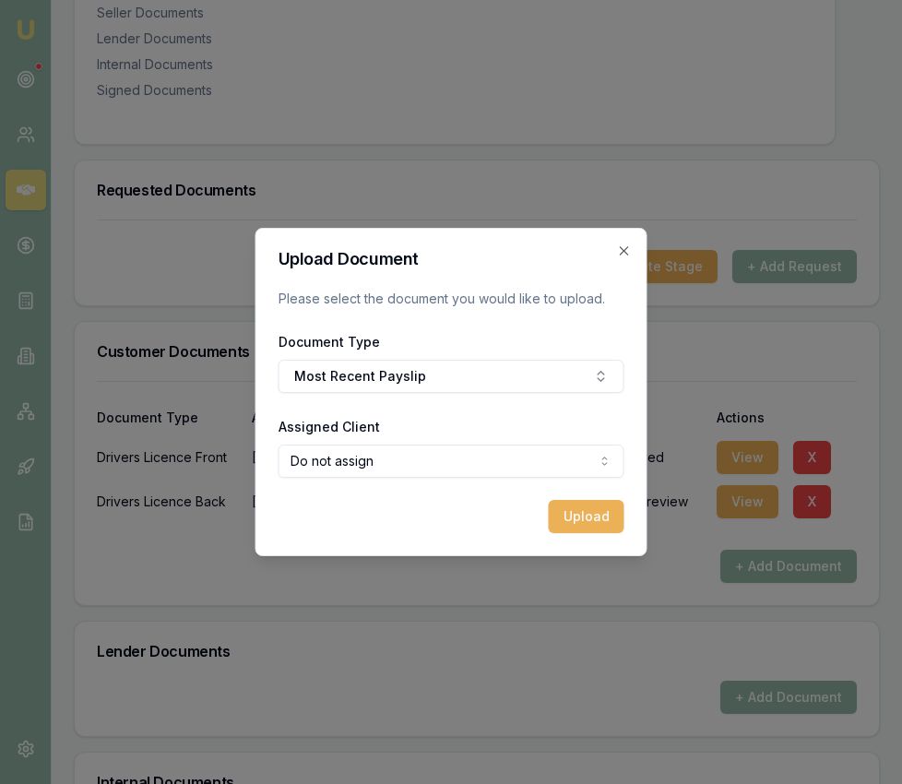
click at [404, 478] on form "Upload Document Please select the document you would like to upload. Document T…" at bounding box center [452, 392] width 346 height 282
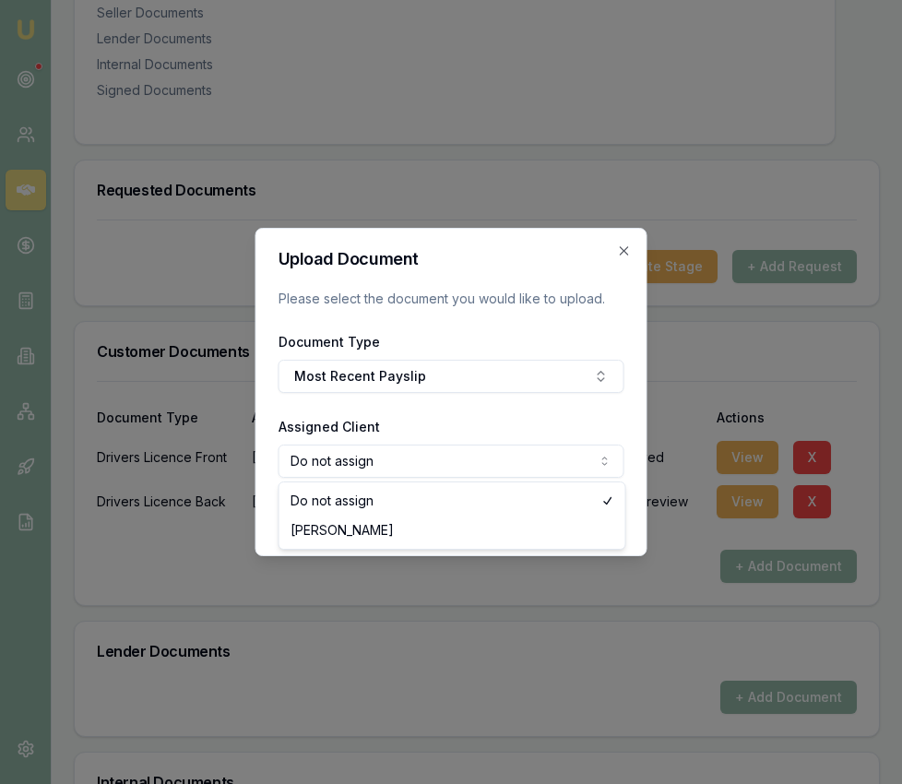
select select "U-1IMS272Y5O"
drag, startPoint x: 400, startPoint y: 531, endPoint x: 415, endPoint y: 531, distance: 14.8
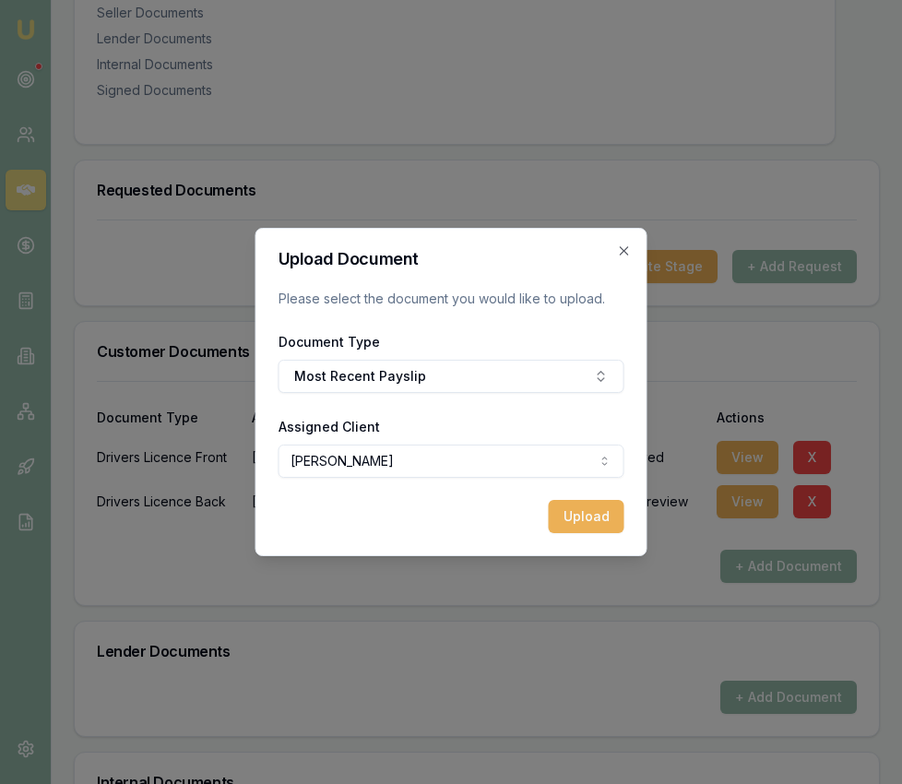
click at [576, 526] on button "Upload" at bounding box center [587, 516] width 76 height 33
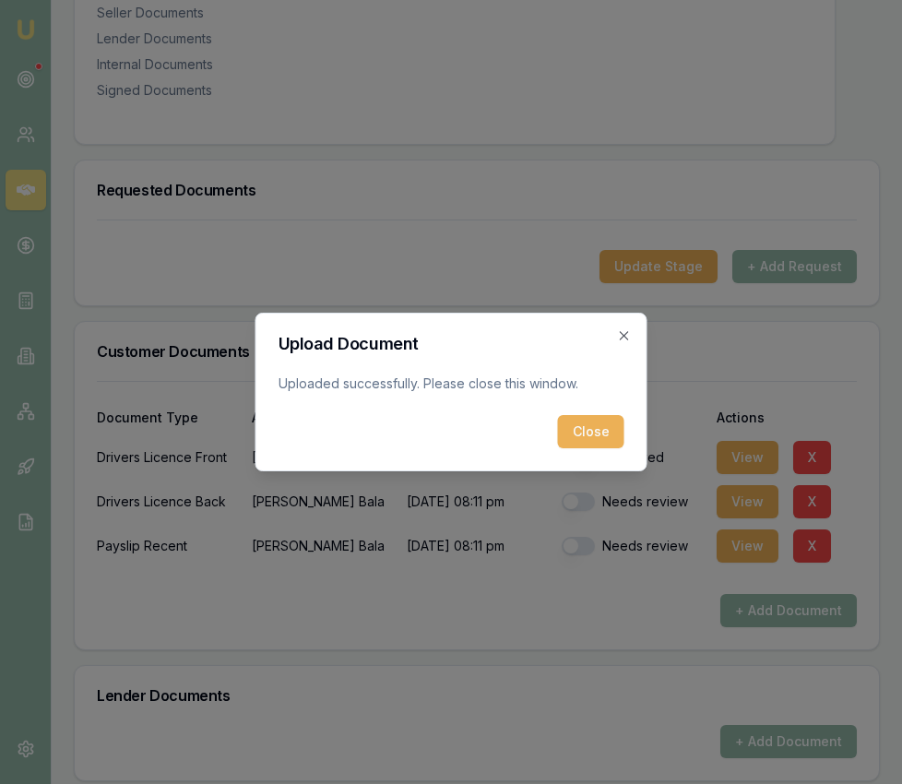
drag, startPoint x: 587, startPoint y: 433, endPoint x: 675, endPoint y: 521, distance: 124.6
click at [587, 433] on button "Close" at bounding box center [591, 431] width 66 height 33
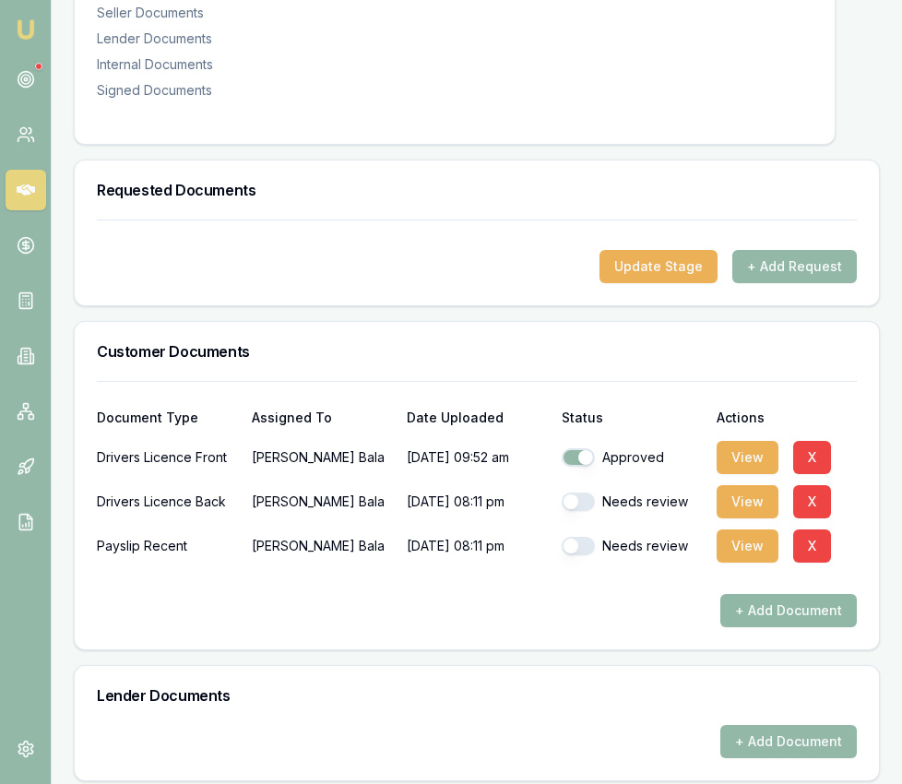
click at [784, 605] on button "+ Add Document" at bounding box center [788, 610] width 136 height 33
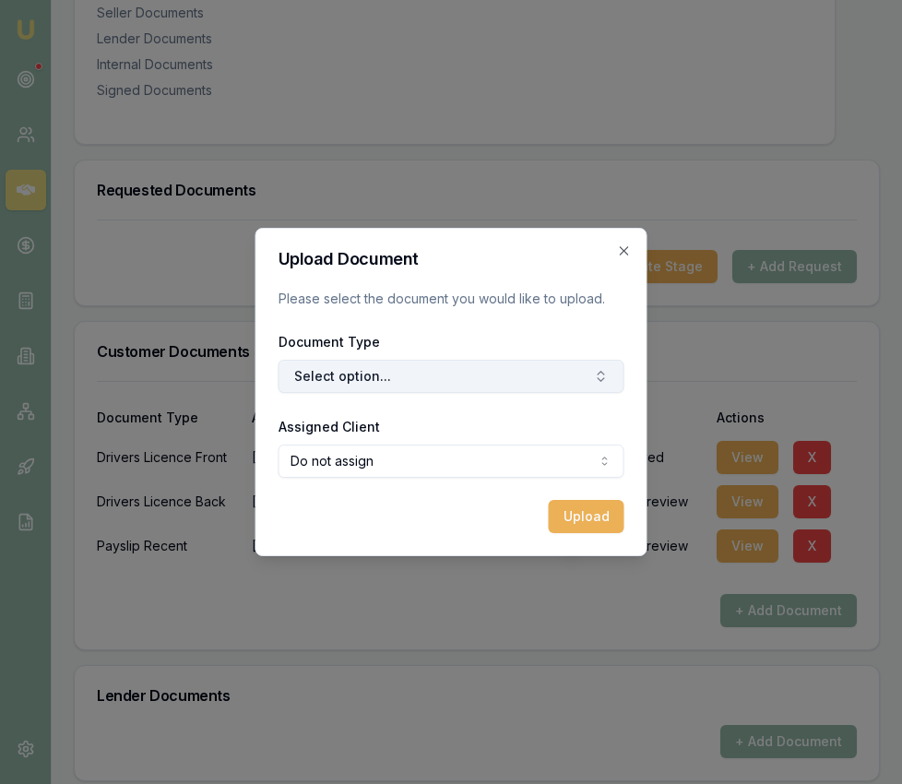
click at [456, 392] on button "Select option..." at bounding box center [452, 376] width 346 height 33
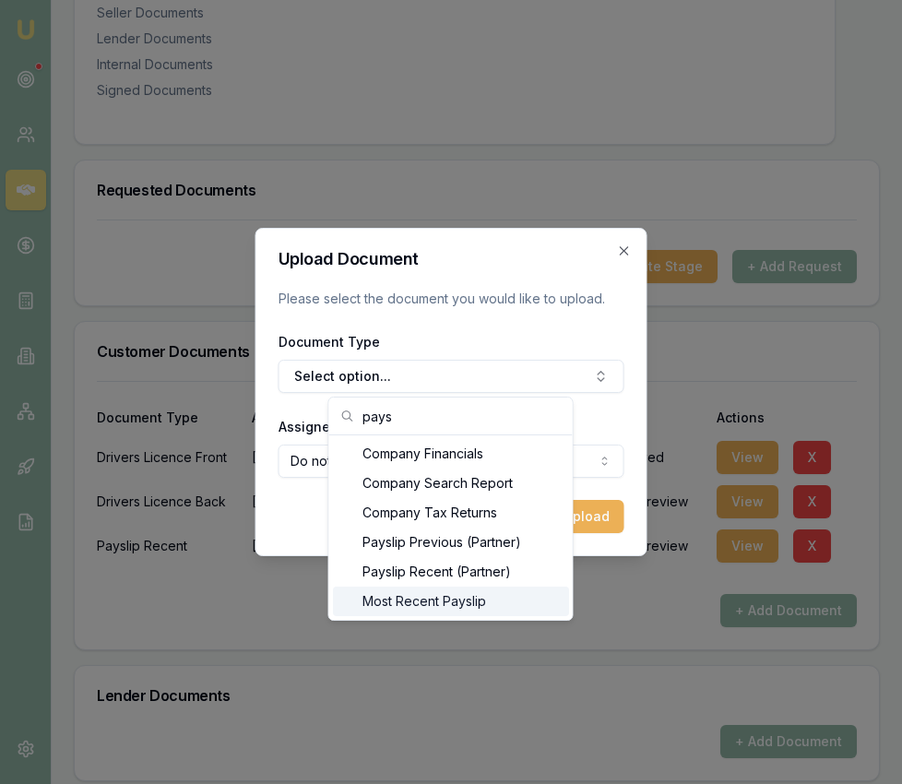
type input "pays"
click at [464, 594] on div "Most Recent Payslip" at bounding box center [451, 602] width 236 height 30
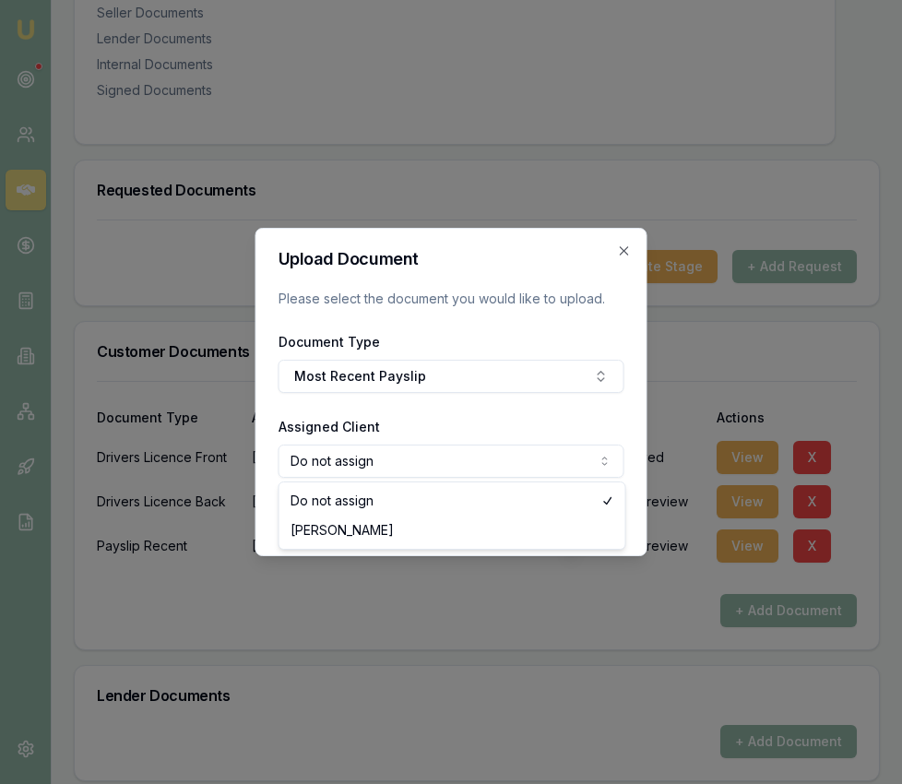
select select "U-1IMS272Y5O"
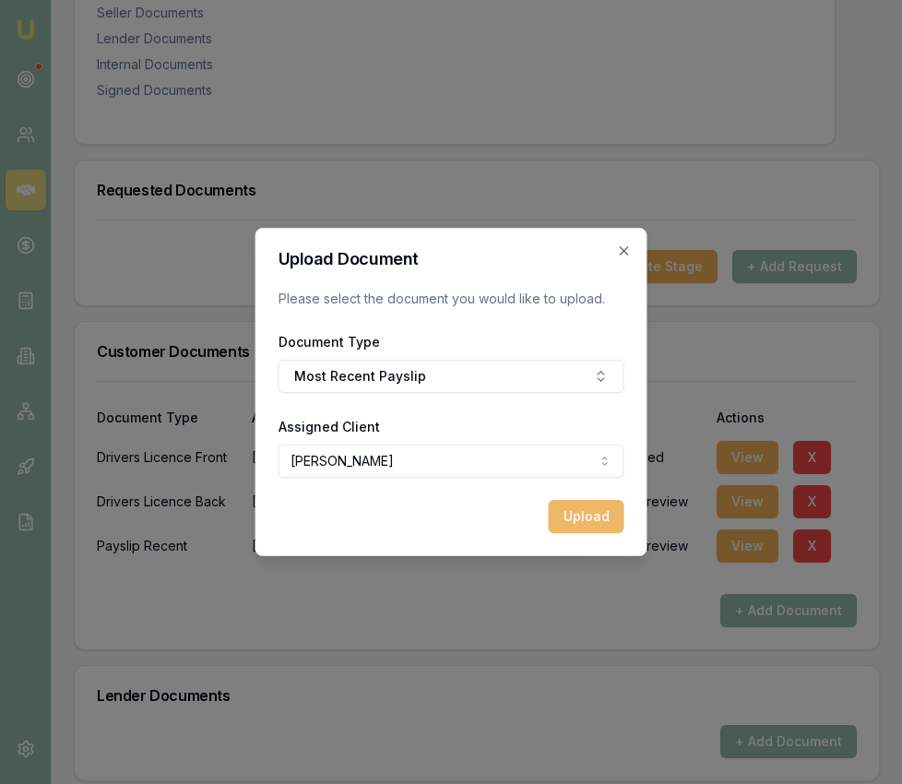
click at [587, 504] on button "Upload" at bounding box center [587, 516] width 76 height 33
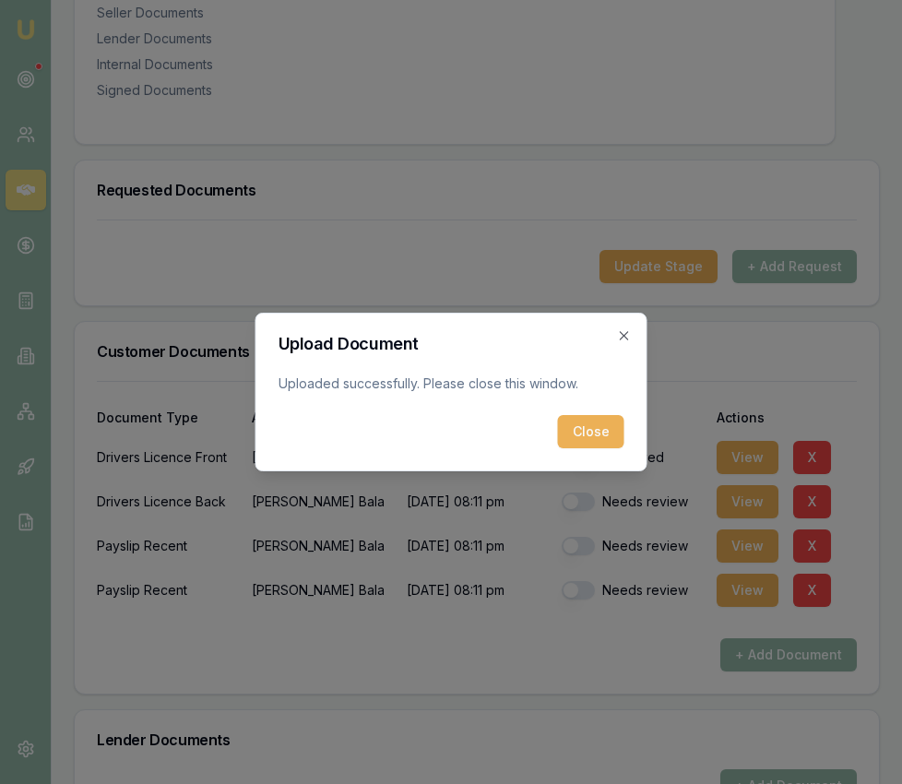
click at [598, 438] on button "Close" at bounding box center [591, 431] width 66 height 33
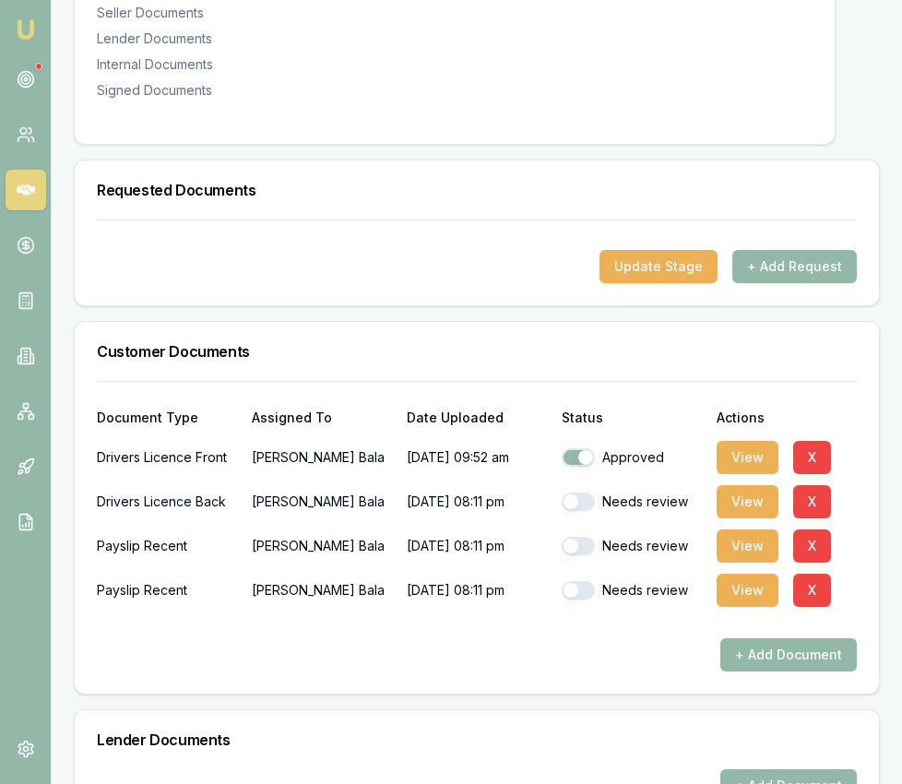
click at [590, 537] on button "button" at bounding box center [578, 546] width 33 height 18
checkbox input "true"
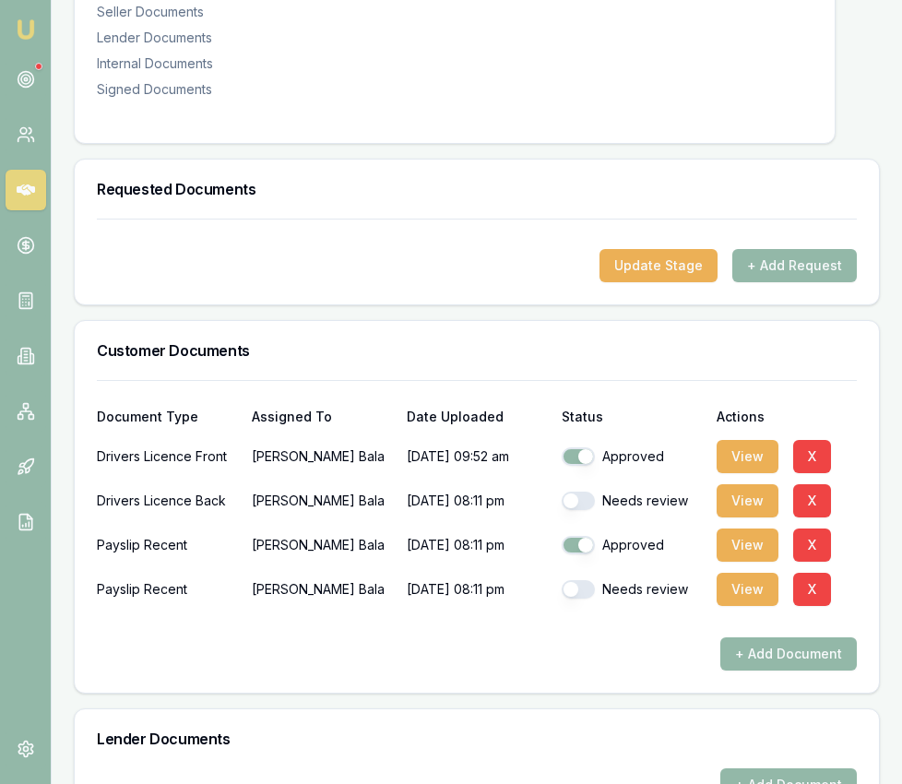
drag, startPoint x: 590, startPoint y: 485, endPoint x: 590, endPoint y: 512, distance: 26.7
click at [591, 492] on button "button" at bounding box center [578, 501] width 33 height 18
checkbox input "true"
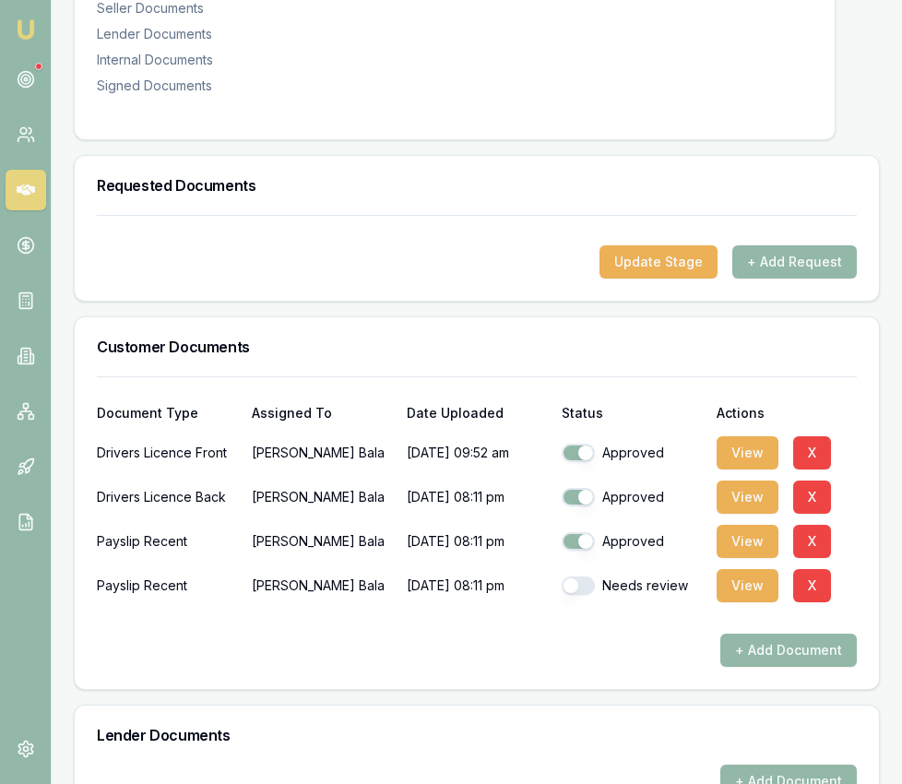
click at [584, 576] on button "button" at bounding box center [578, 585] width 33 height 18
checkbox input "true"
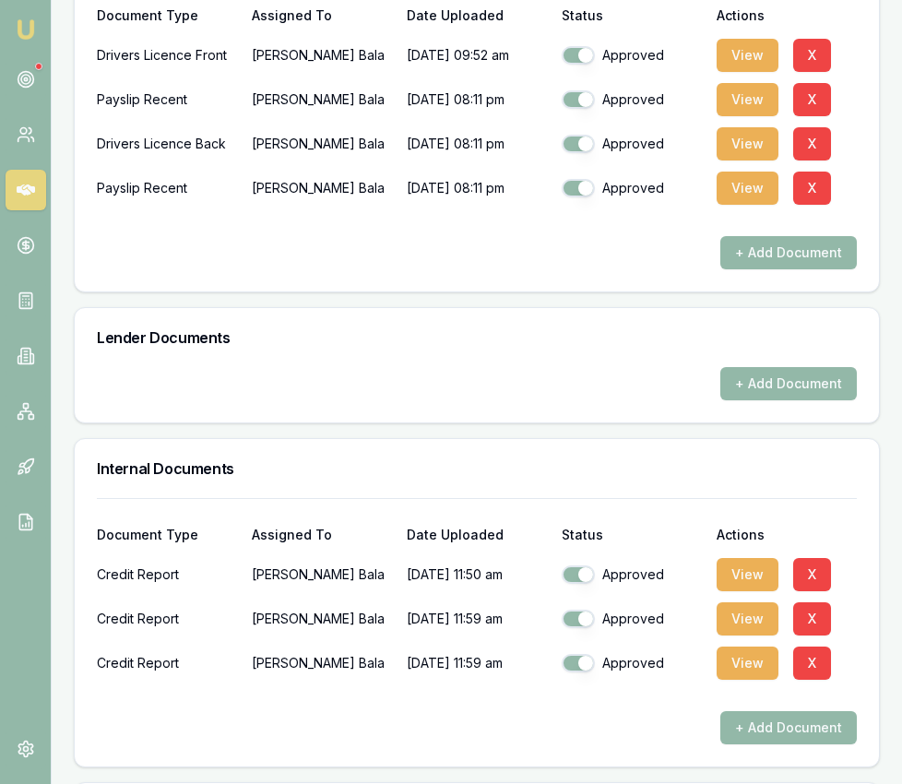
scroll to position [0, 0]
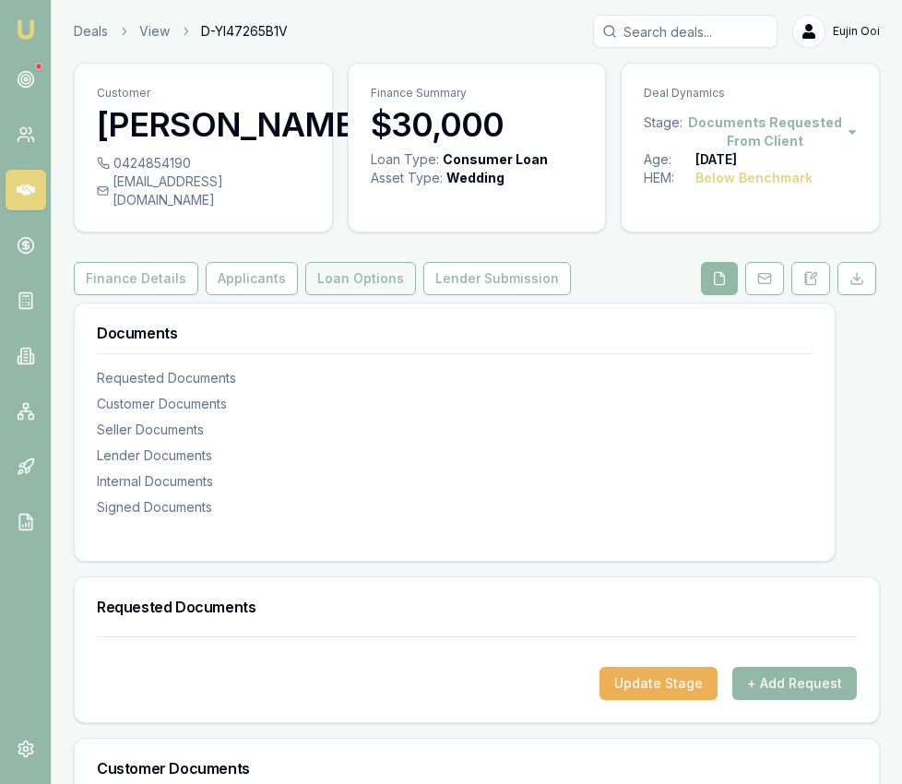
click at [360, 264] on button "Loan Options" at bounding box center [360, 278] width 111 height 33
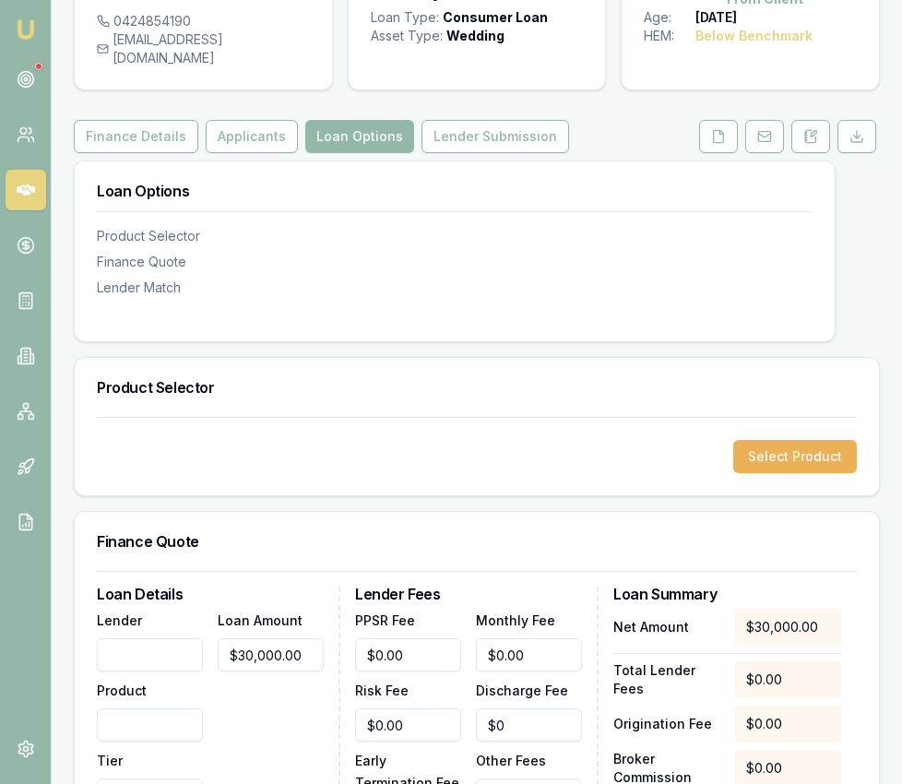
scroll to position [148, 0]
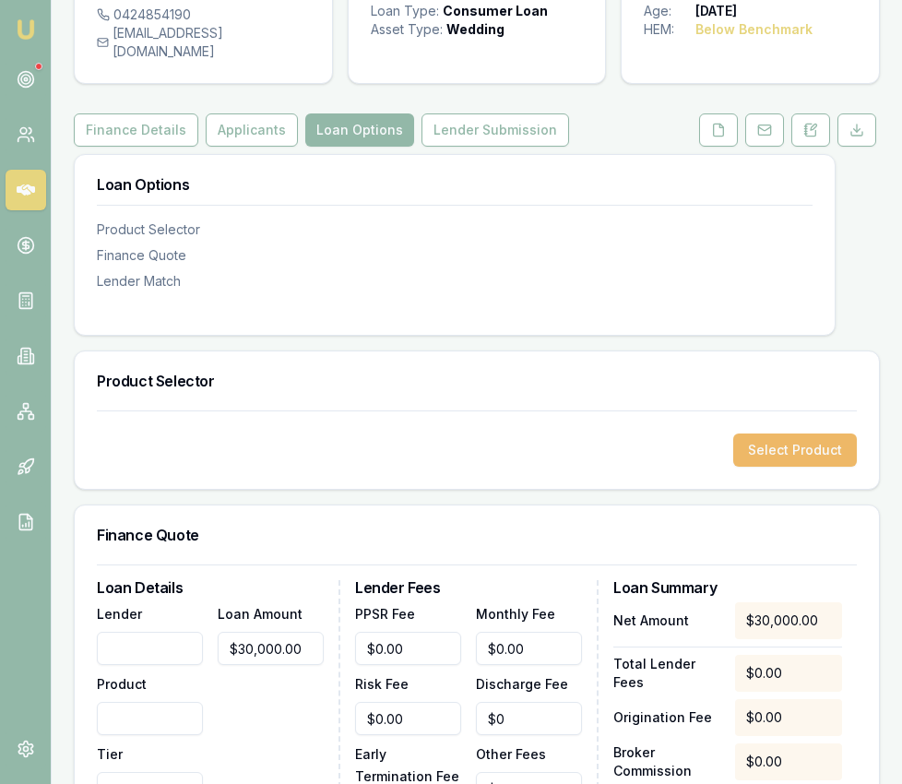
click at [755, 438] on button "Select Product" at bounding box center [795, 449] width 124 height 33
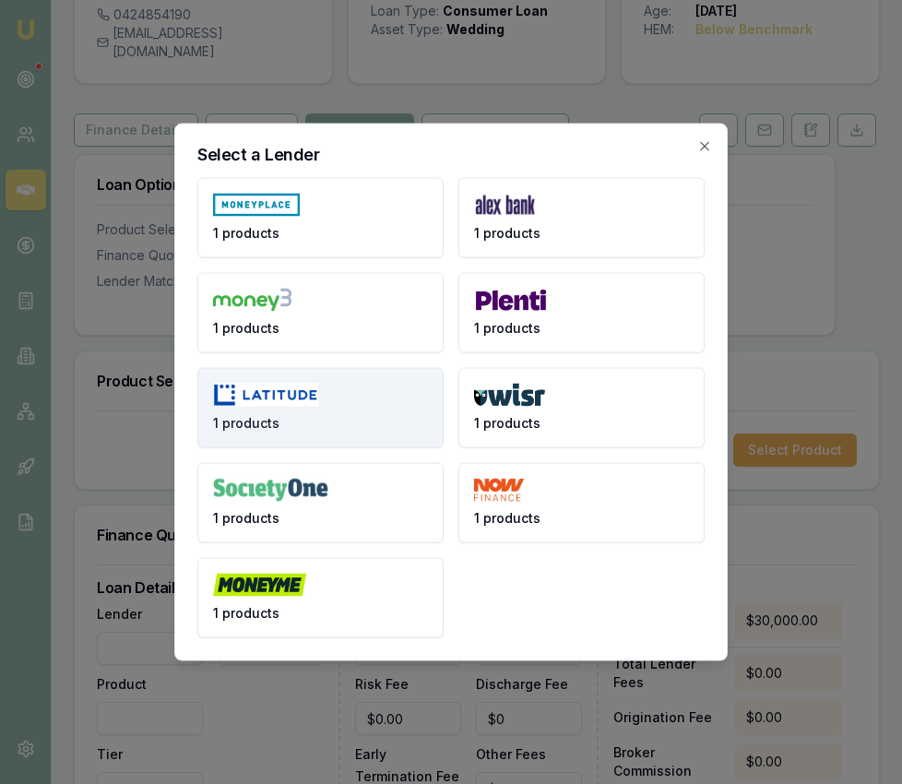
click at [306, 388] on img at bounding box center [265, 395] width 105 height 23
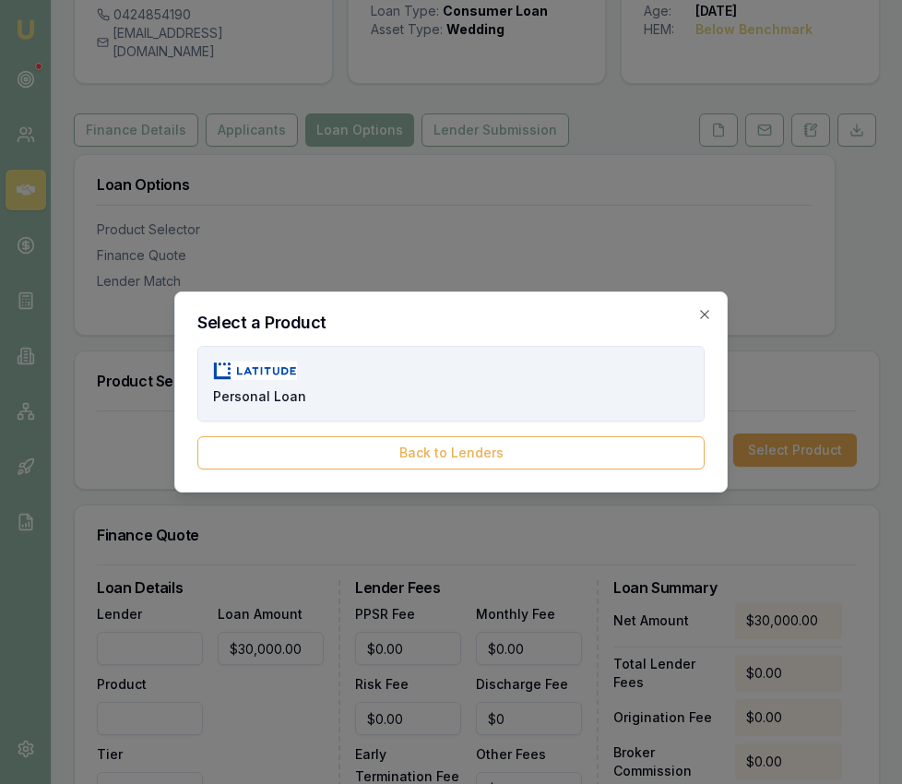
click at [399, 403] on button "Personal Loan" at bounding box center [450, 384] width 507 height 76
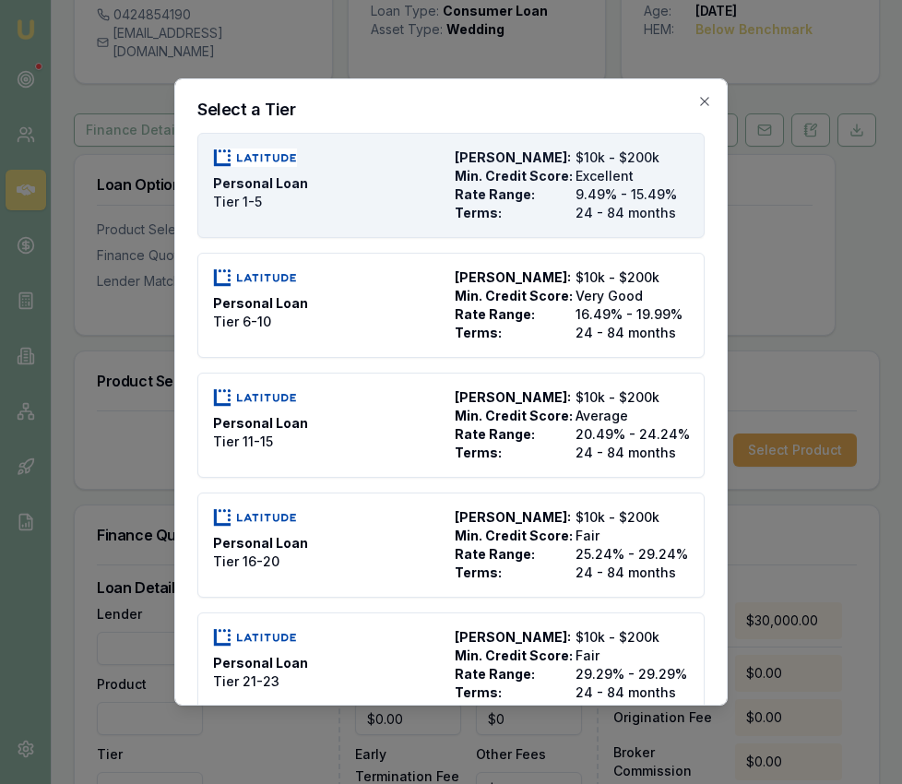
click at [350, 202] on div "Personal Loan Tier 1-5" at bounding box center [330, 185] width 234 height 74
type input "Latitude"
type input "Personal Loan"
type input "Tier 1-5"
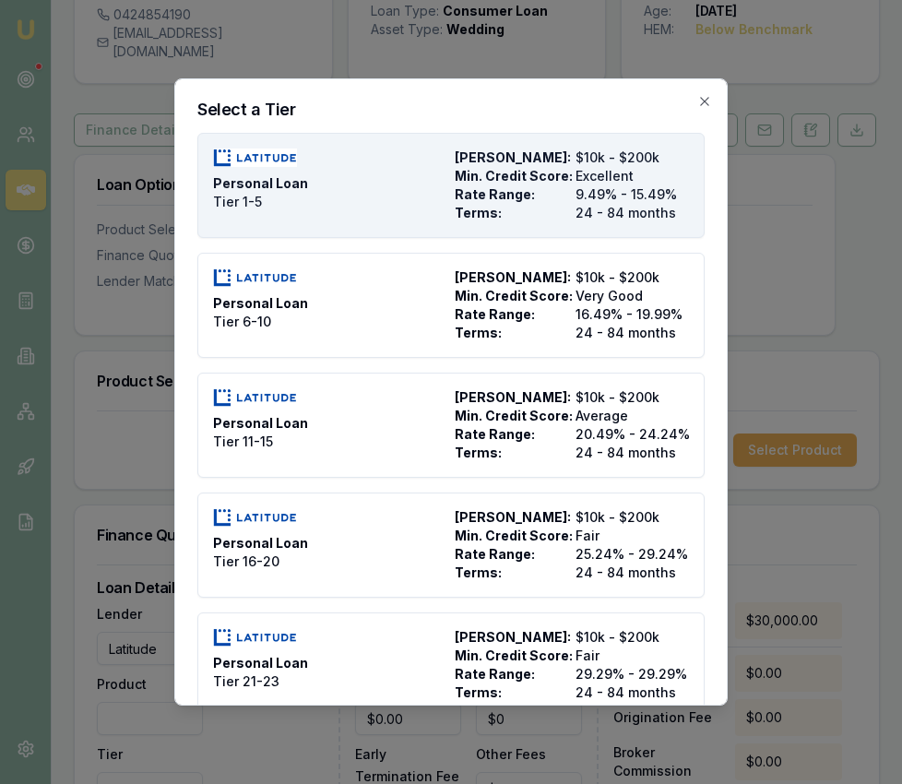
type input "9.49"
type input "24"
type input "2500"
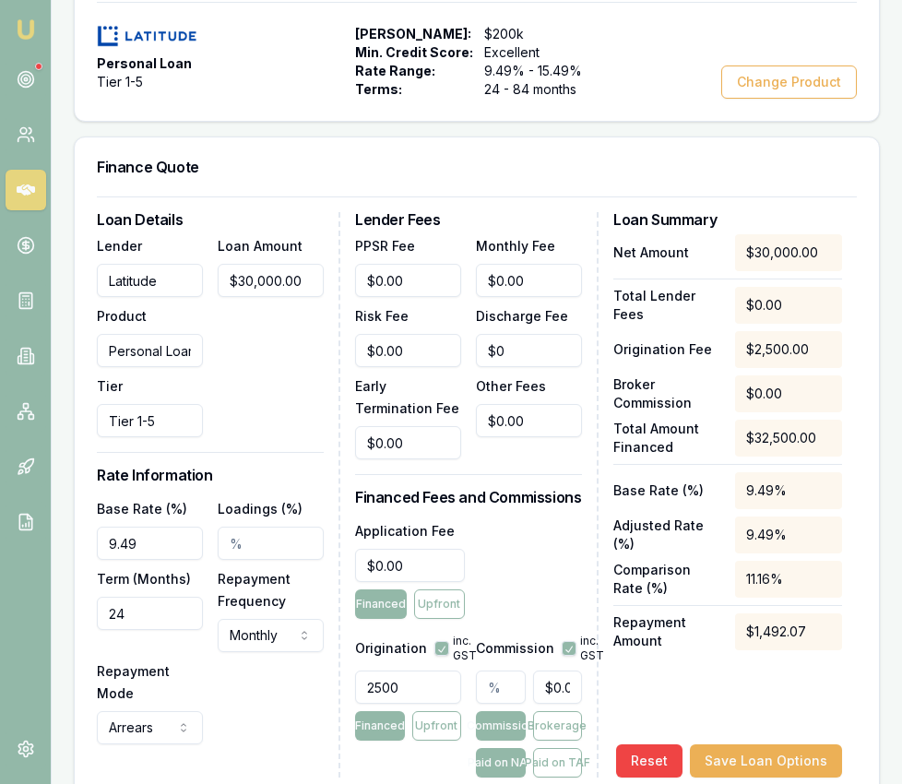
scroll to position [568, 0]
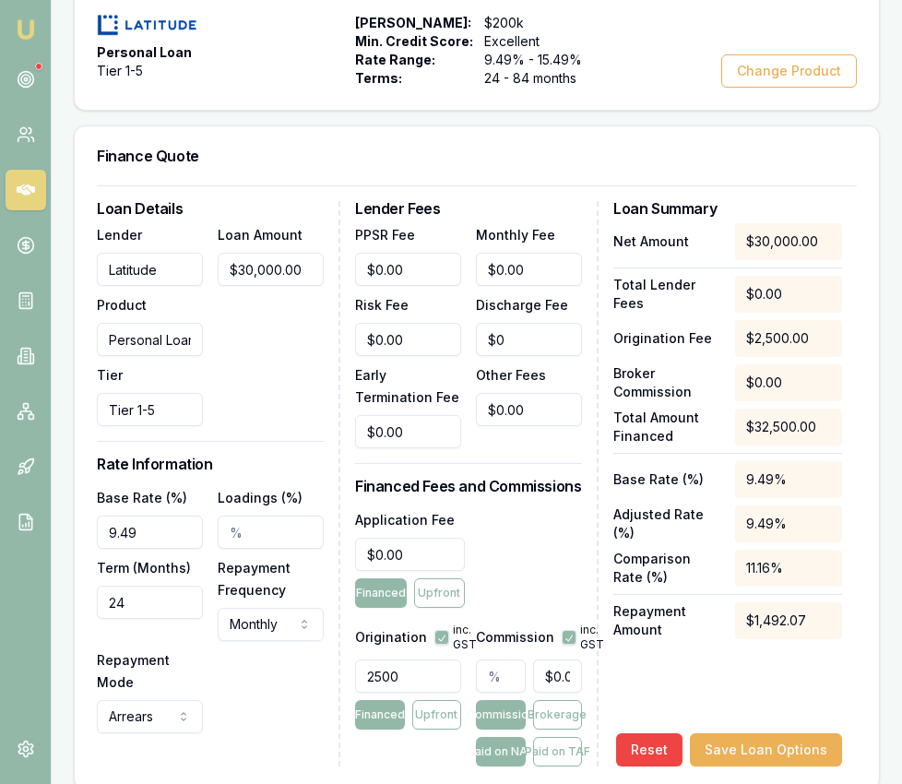
click at [183, 517] on input "9.49" at bounding box center [150, 532] width 106 height 33
type input "14.99%"
click at [133, 586] on input "24" at bounding box center [150, 602] width 106 height 33
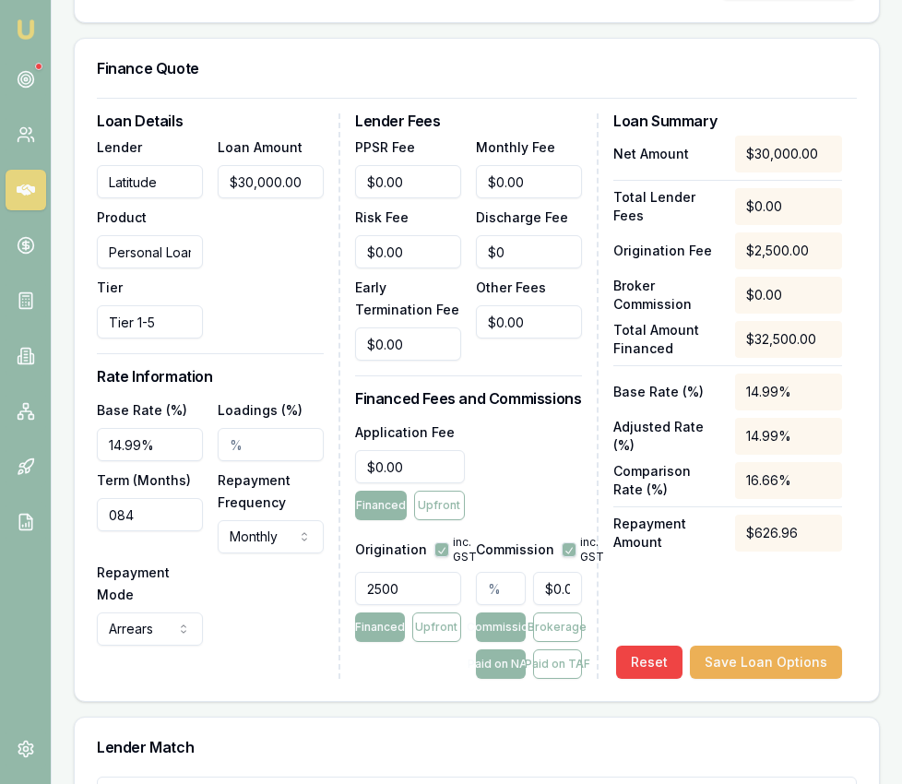
scroll to position [662, 0]
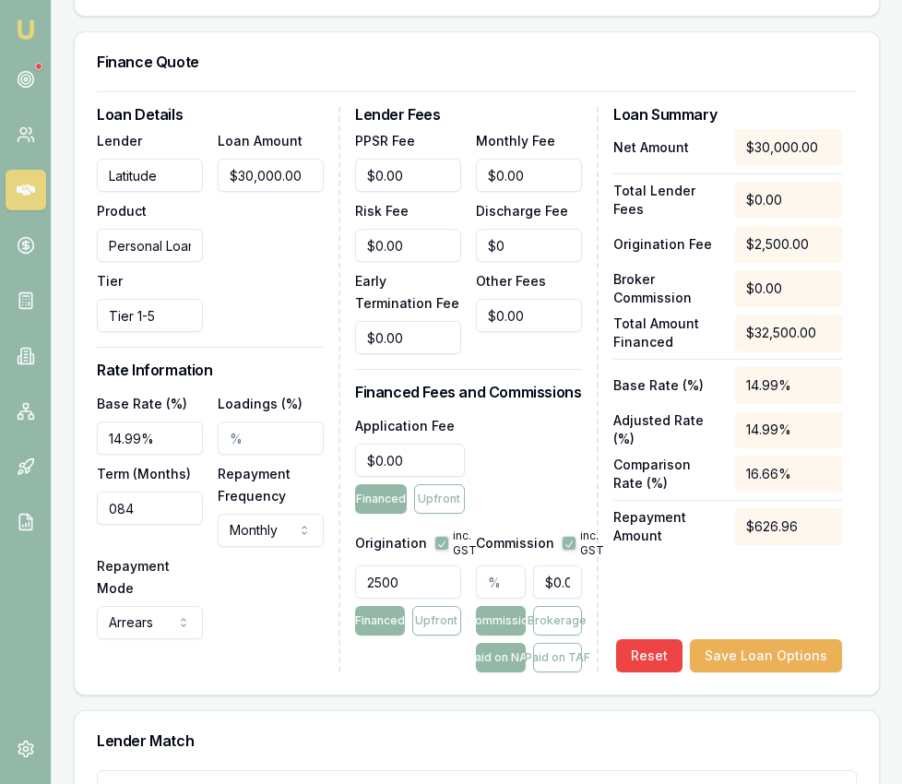
type input "084"
click at [433, 565] on input "2500" at bounding box center [408, 581] width 106 height 33
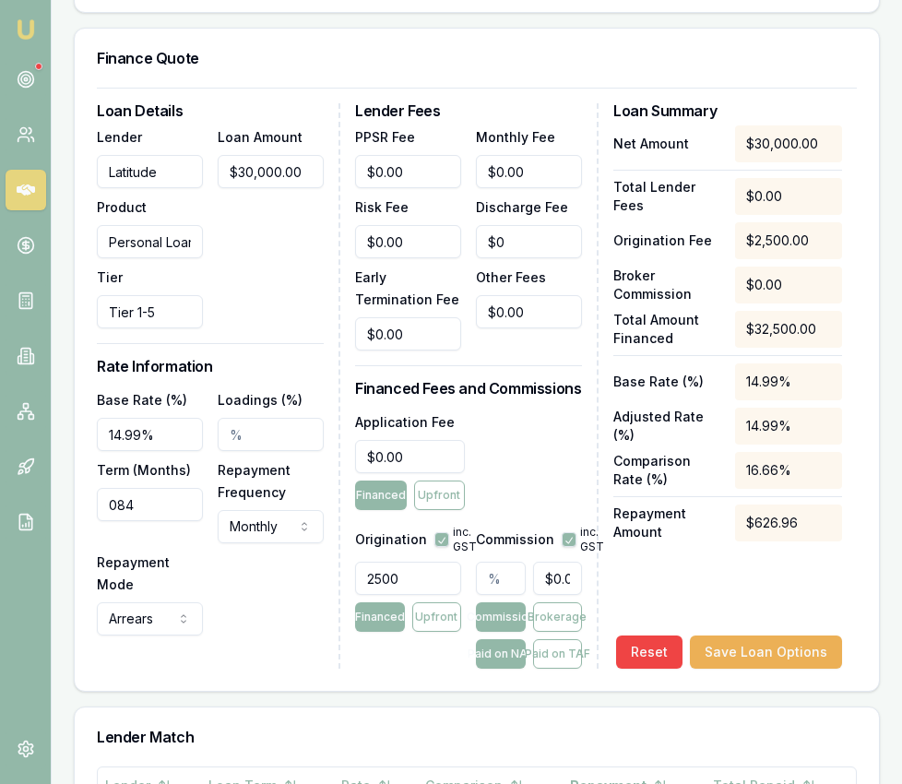
click at [433, 562] on input "2500" at bounding box center [408, 578] width 106 height 33
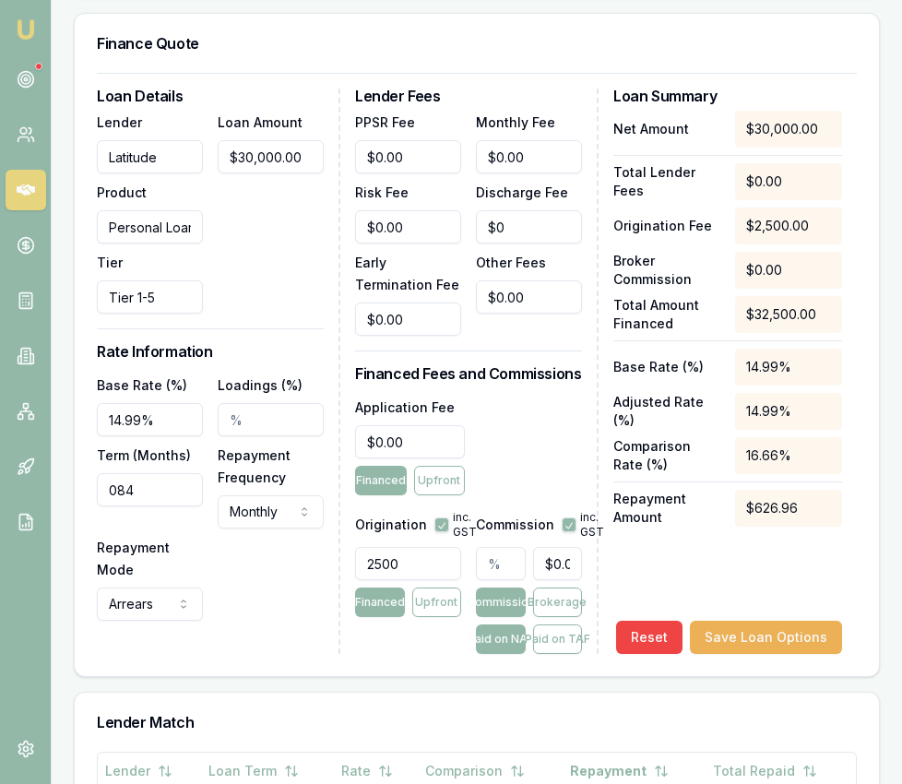
scroll to position [683, 0]
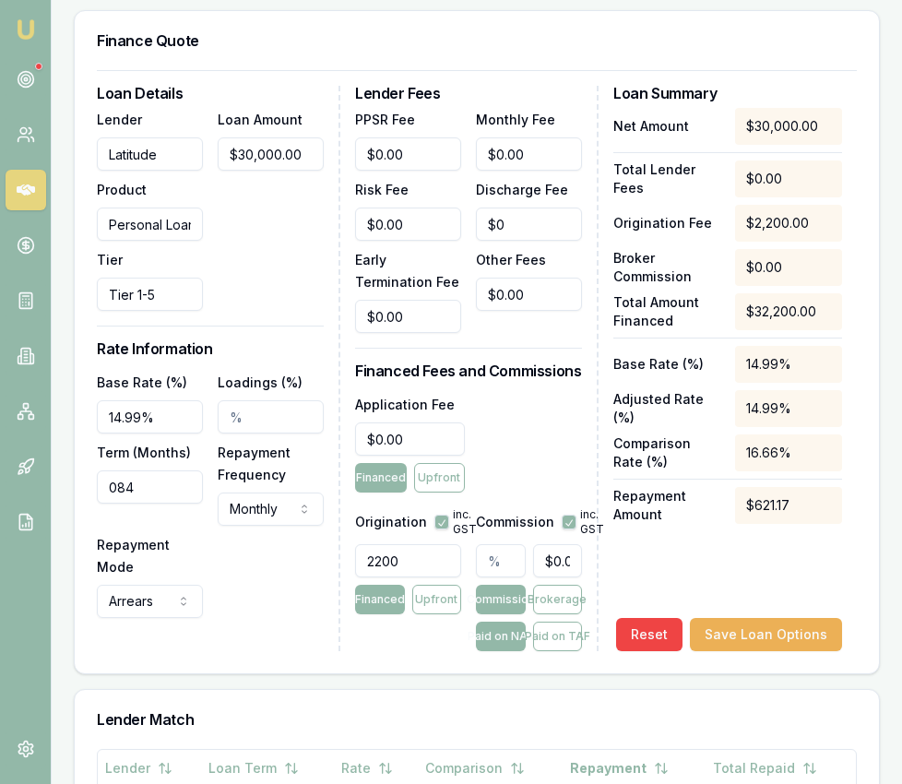
type input "2200.00"
drag, startPoint x: 492, startPoint y: 542, endPoint x: 515, endPoint y: 538, distance: 22.6
click at [493, 544] on input "text" at bounding box center [501, 560] width 50 height 33
type input "2"
type input "$600.00"
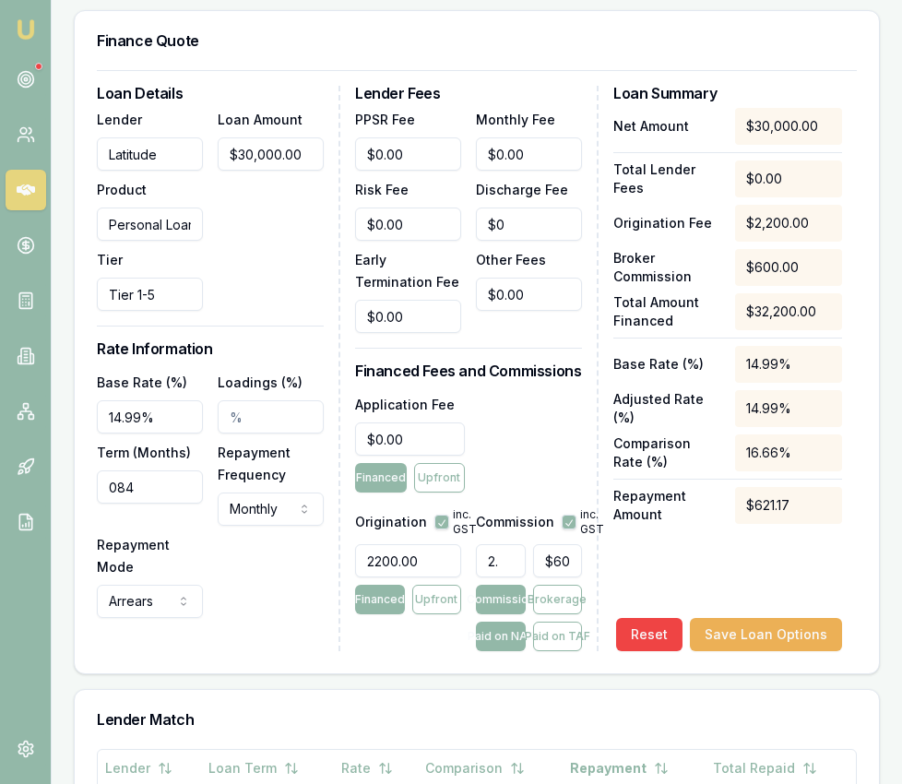
type input "2.4"
type input "$720.00"
type input "2.47"
type input "$741.00"
type input "2.475"
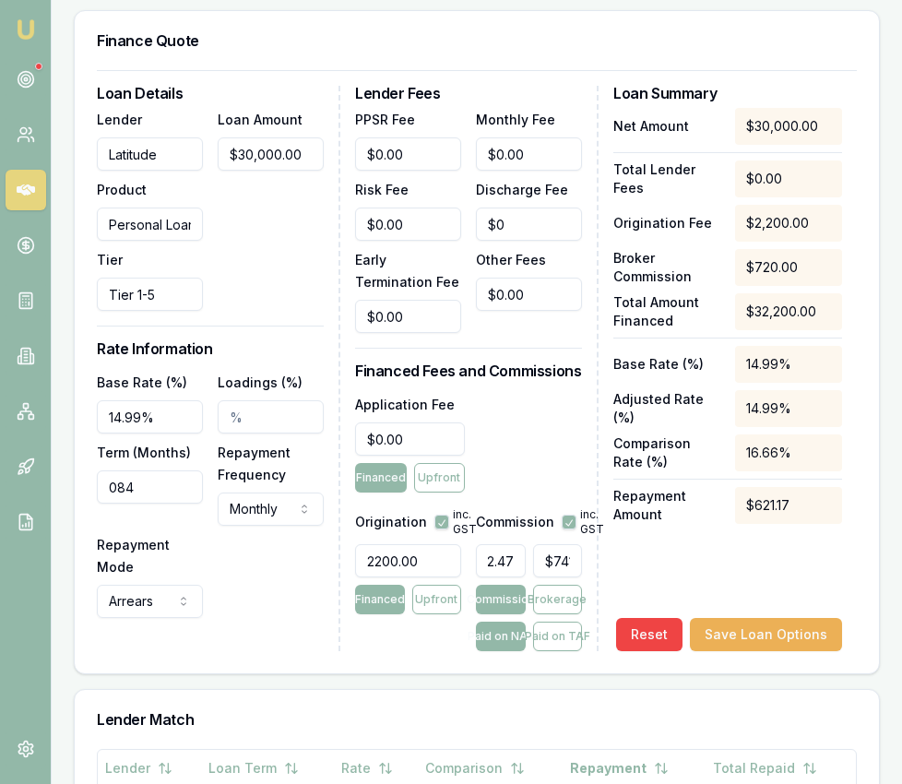
type input "$742.50"
type input "2.48%"
click at [553, 622] on button "Paid on TAF" at bounding box center [558, 637] width 50 height 30
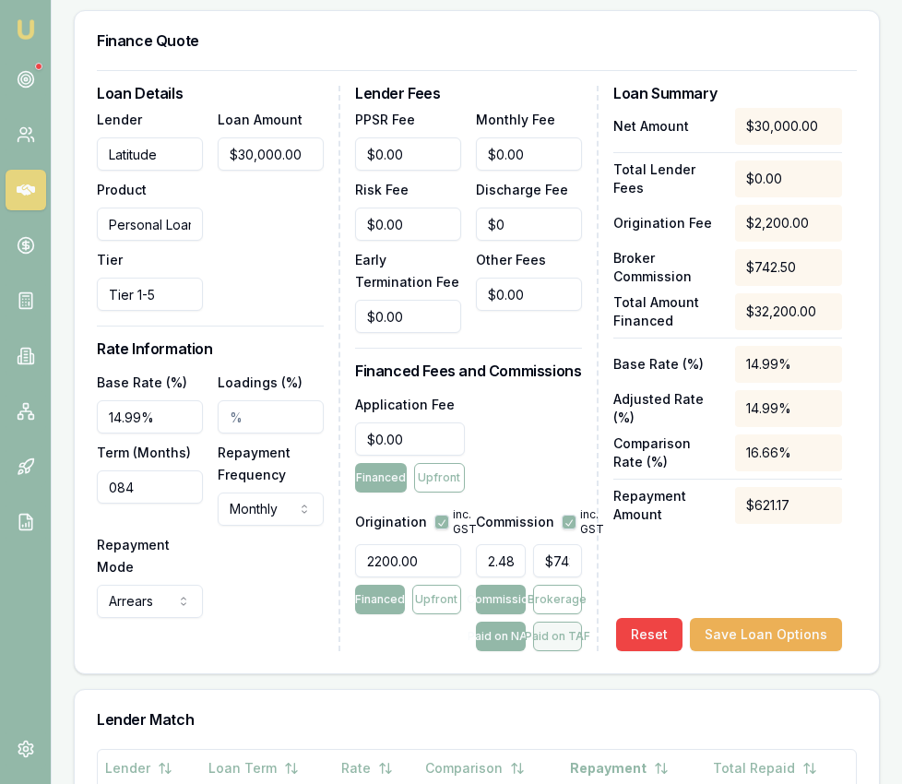
type input "$796.95"
click at [741, 618] on button "Save Loan Options" at bounding box center [766, 634] width 152 height 33
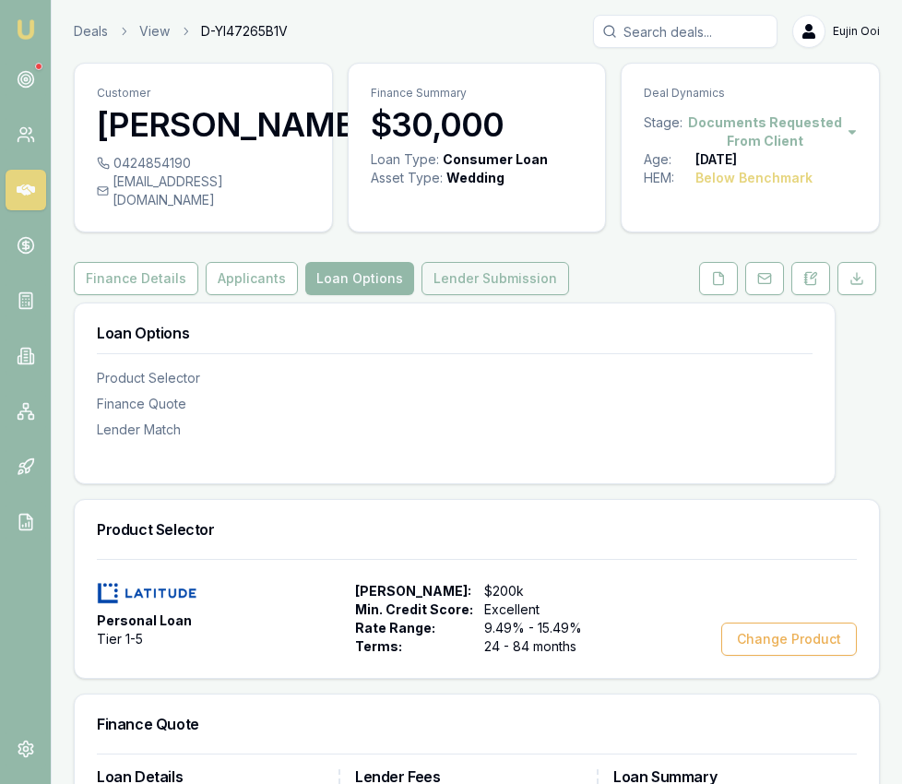
click at [483, 270] on button "Lender Submission" at bounding box center [495, 278] width 148 height 33
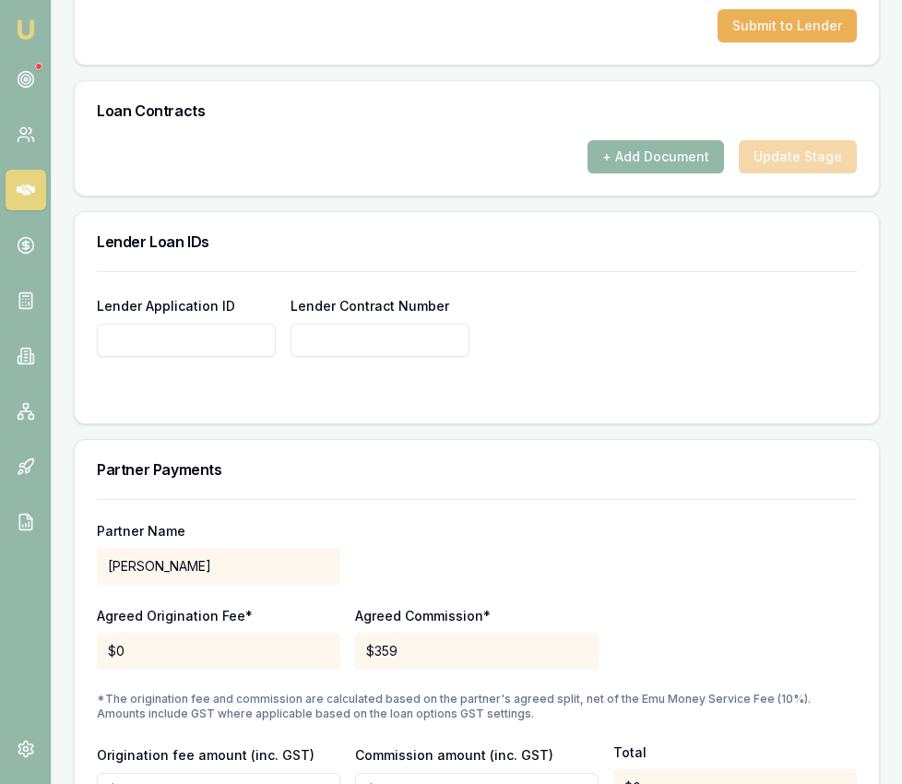
scroll to position [1388, 0]
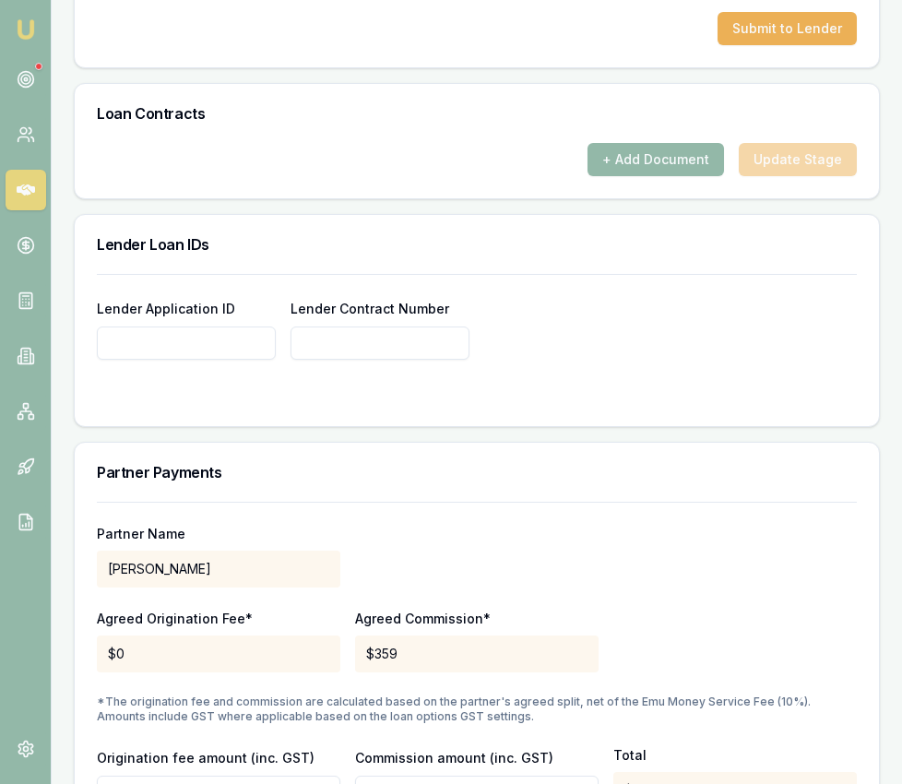
click at [152, 350] on form "Lender Application ID Lender Contract Number" at bounding box center [477, 339] width 760 height 130
click at [145, 326] on input "Lender Application ID" at bounding box center [186, 342] width 179 height 33
click at [102, 326] on input "Lender Application ID" at bounding box center [186, 342] width 179 height 33
drag, startPoint x: 193, startPoint y: 324, endPoint x: 107, endPoint y: 320, distance: 85.8
click at [102, 326] on input "0000656335" at bounding box center [186, 342] width 179 height 33
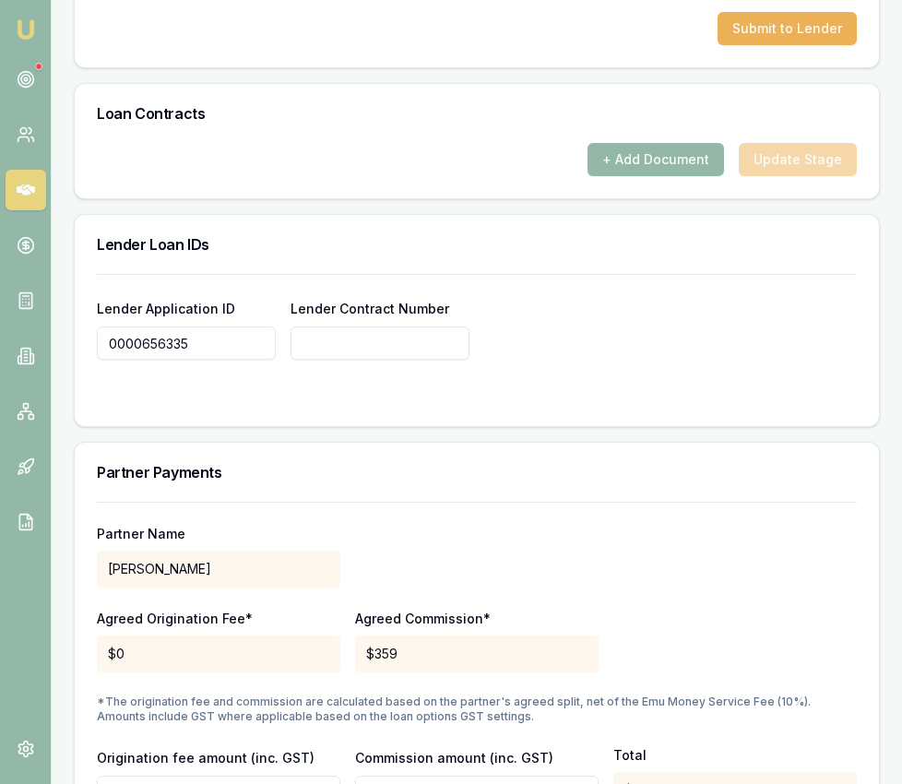
type input "0000656335"
click at [354, 331] on input "Lender Contract Number" at bounding box center [379, 342] width 179 height 33
paste input "0000656335"
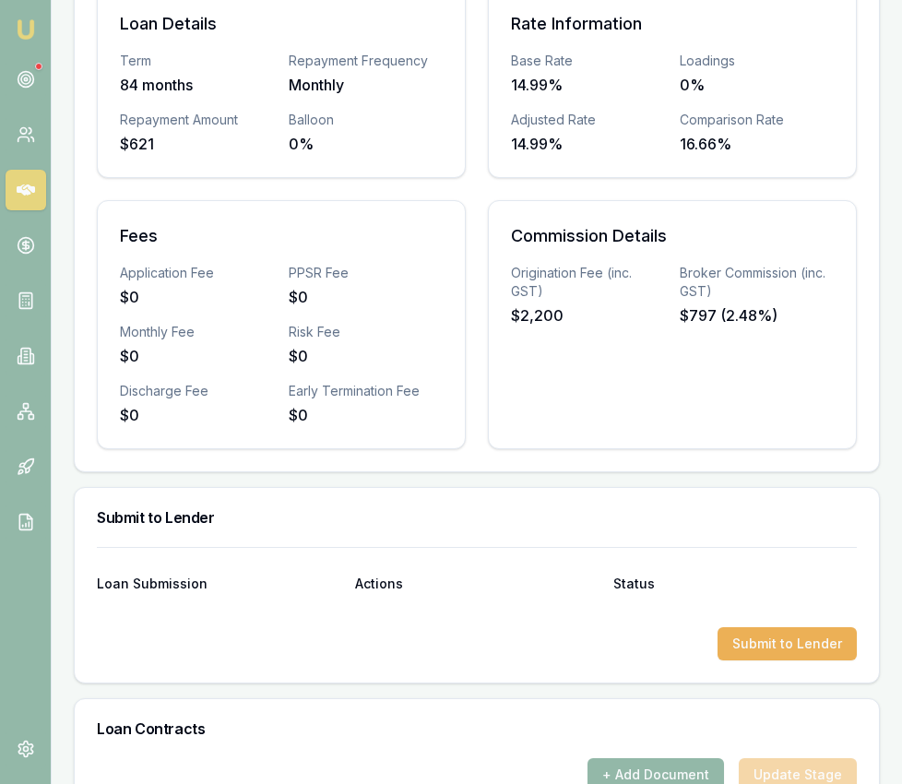
scroll to position [805, 0]
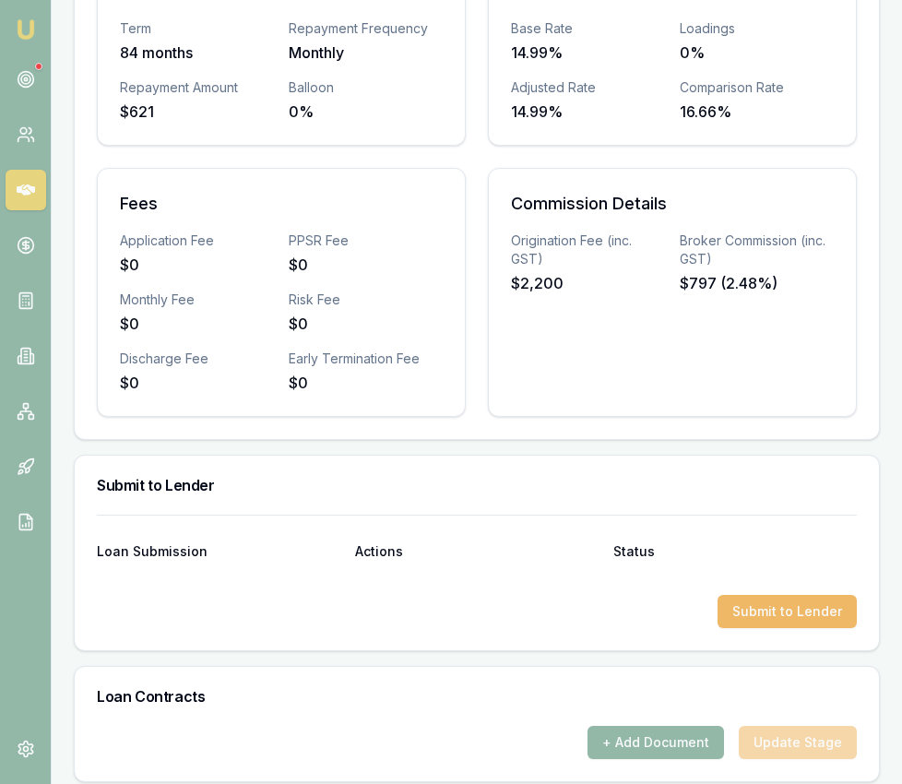
type input "0000656335"
click at [776, 595] on button "Submit to Lender" at bounding box center [786, 611] width 139 height 33
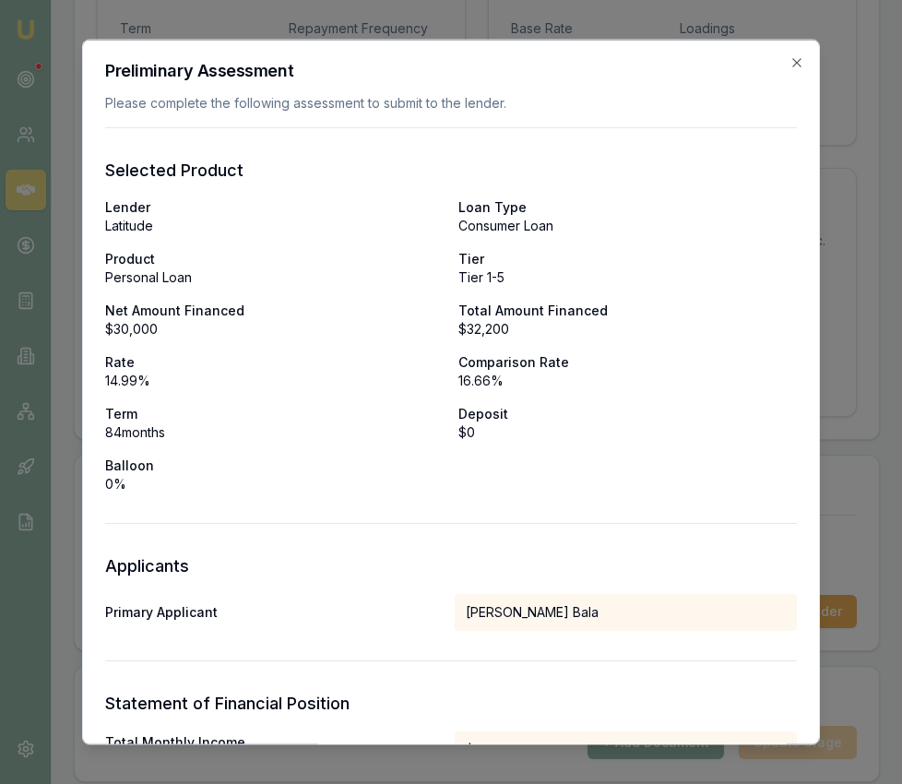
type input "0000656335"
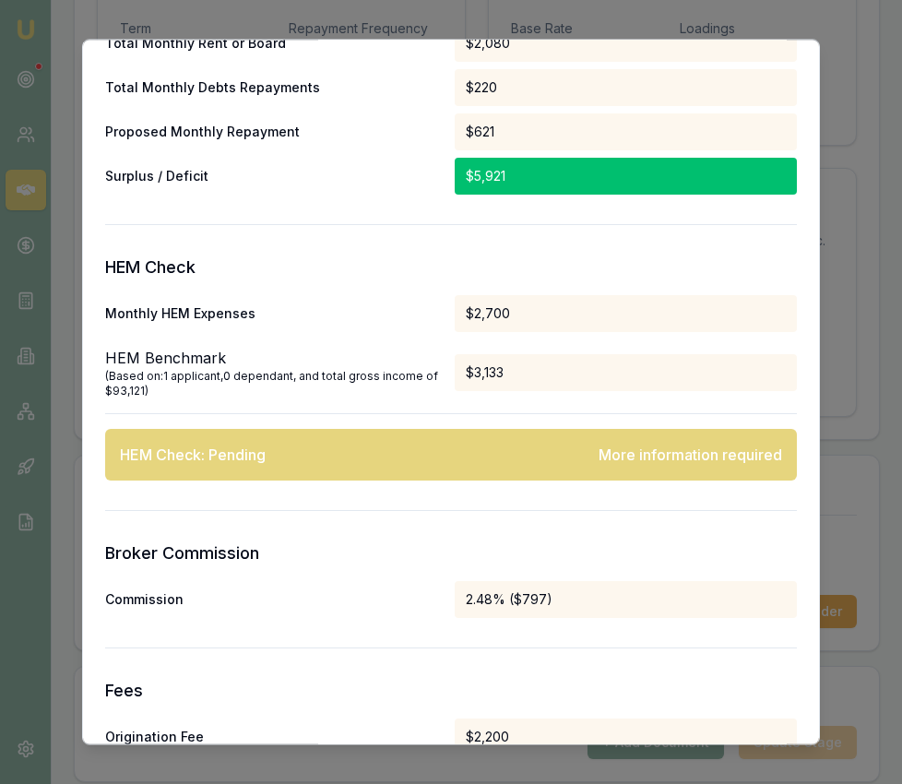
scroll to position [0, 0]
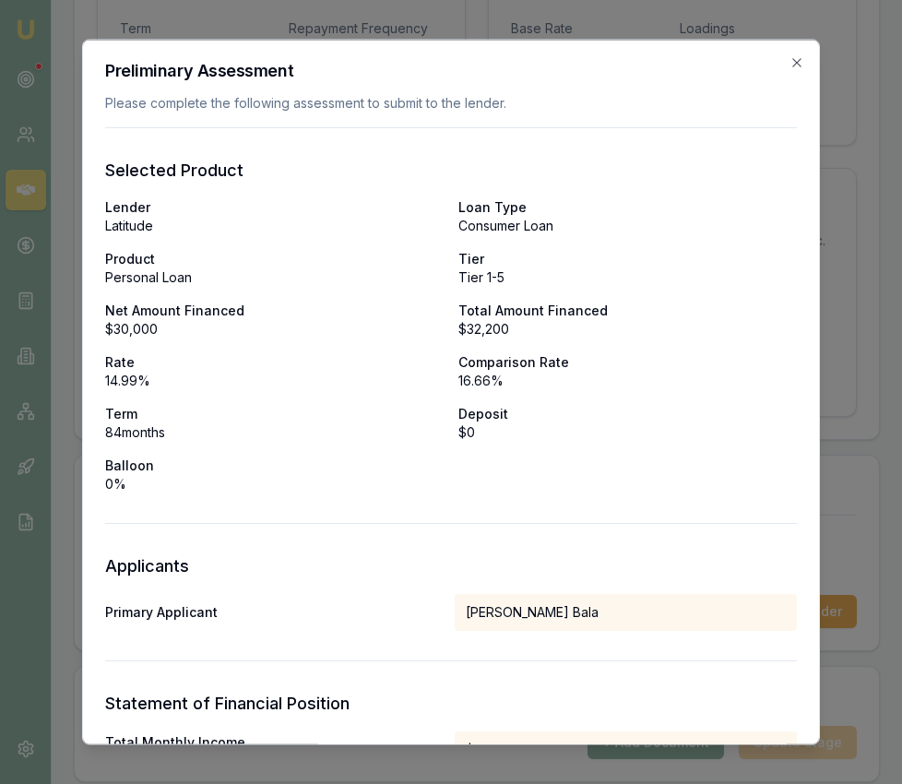
click at [794, 65] on icon "button" at bounding box center [796, 62] width 8 height 8
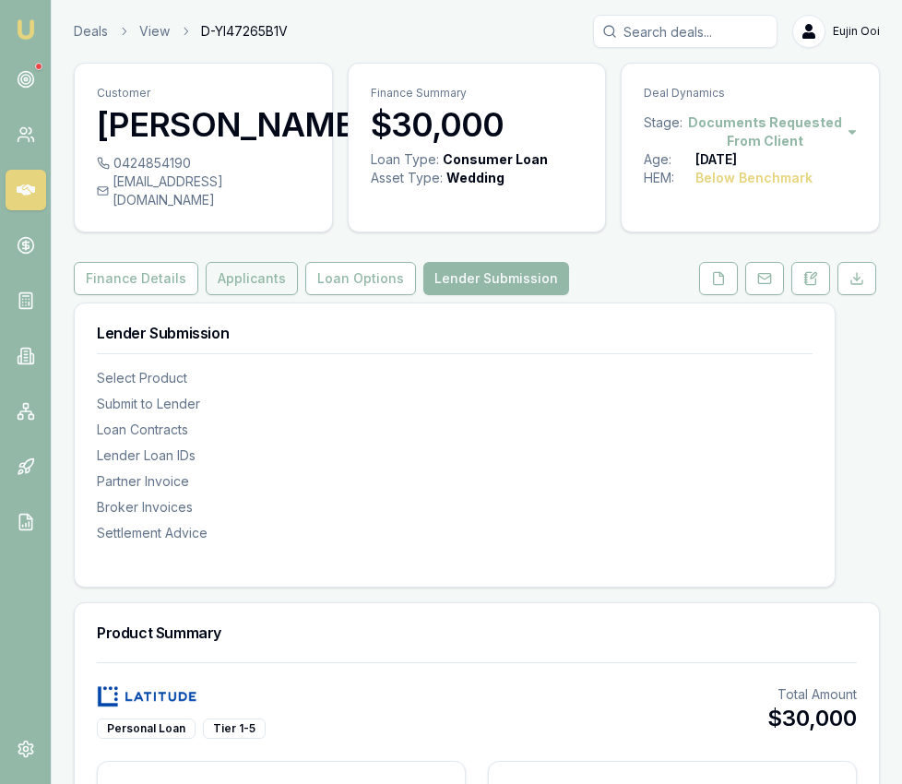
click at [263, 267] on button "Applicants" at bounding box center [252, 278] width 92 height 33
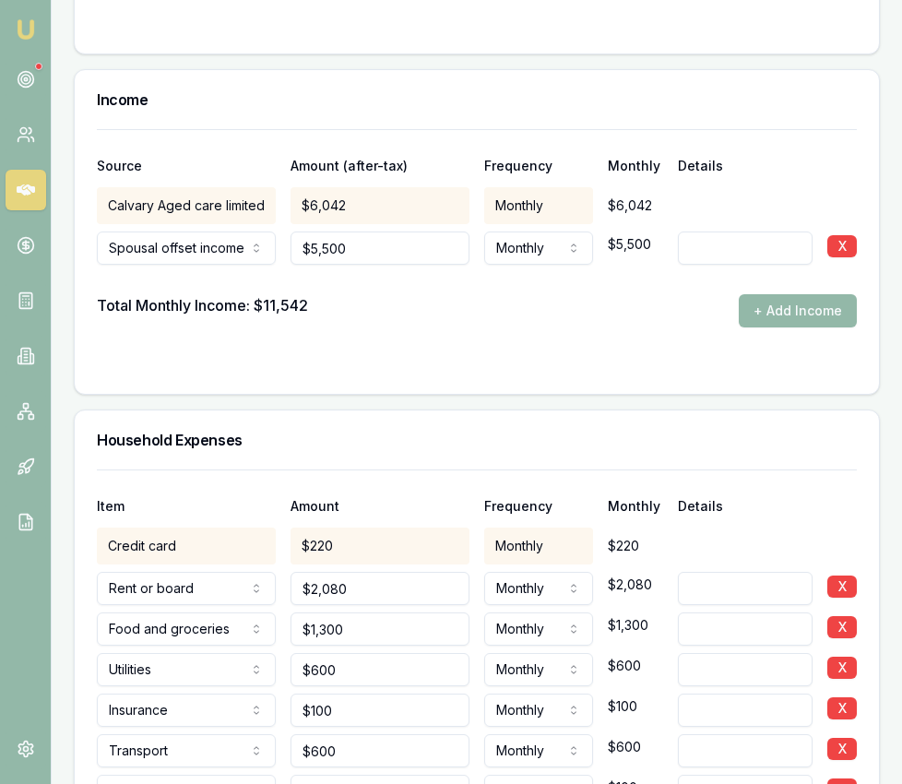
scroll to position [3777, 0]
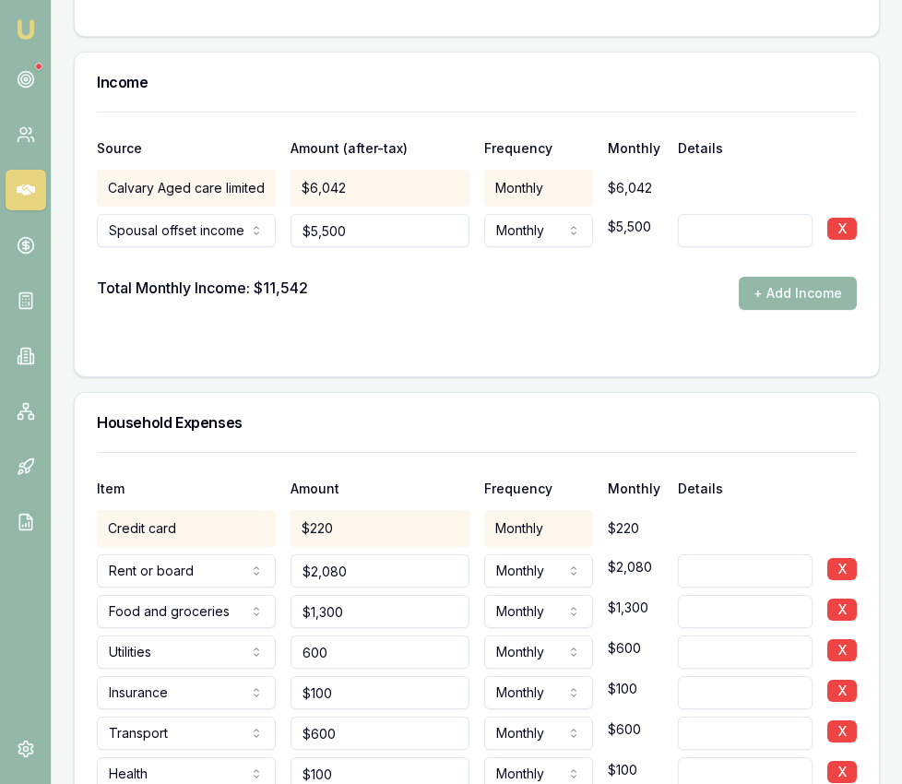
click at [379, 644] on input "600" at bounding box center [379, 651] width 179 height 33
click at [378, 644] on input "600" at bounding box center [379, 651] width 179 height 33
type input "900"
type input "1300"
type input "$900"
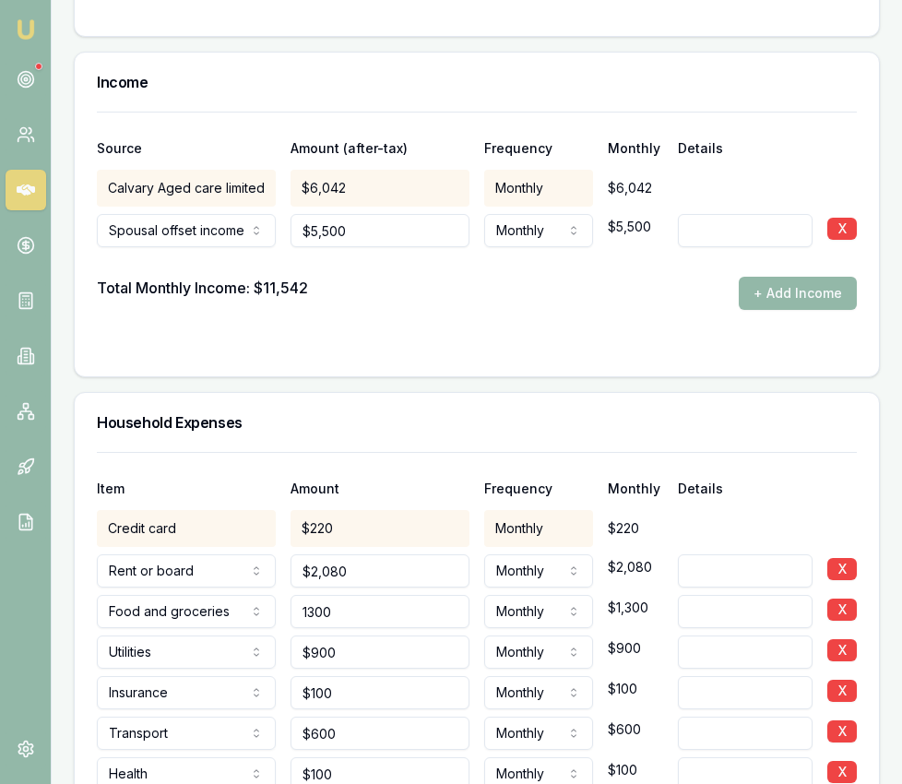
click at [378, 599] on input "1300" at bounding box center [379, 611] width 179 height 33
click at [379, 599] on input "1300" at bounding box center [379, 611] width 179 height 33
type input "$1,500"
click at [409, 453] on div "Item Amount Frequency Monthly Details" at bounding box center [477, 478] width 760 height 50
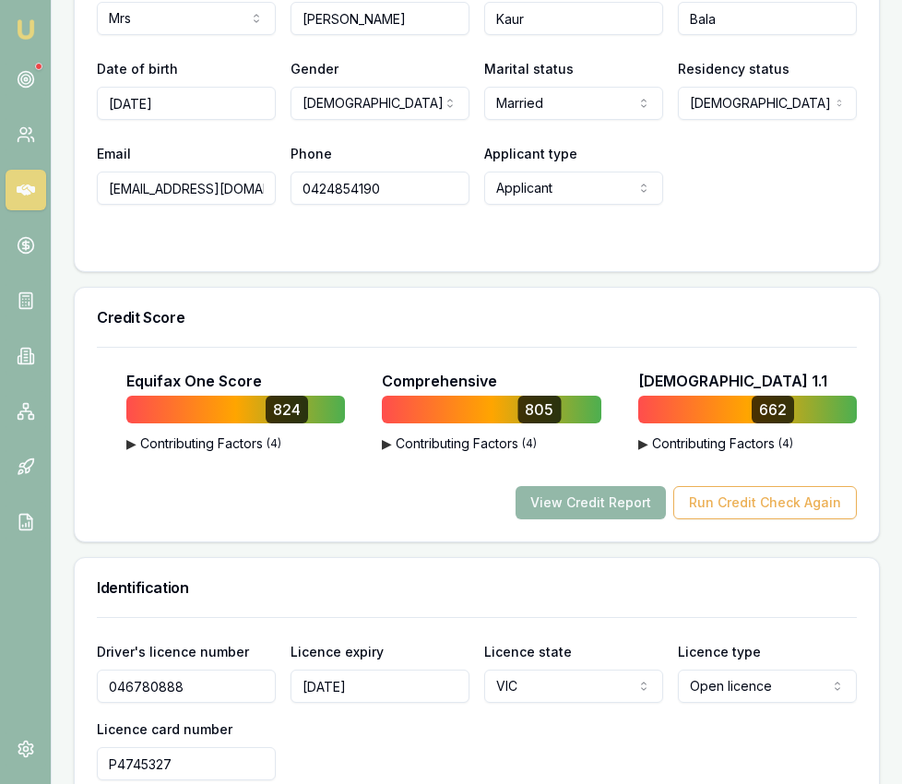
scroll to position [0, 0]
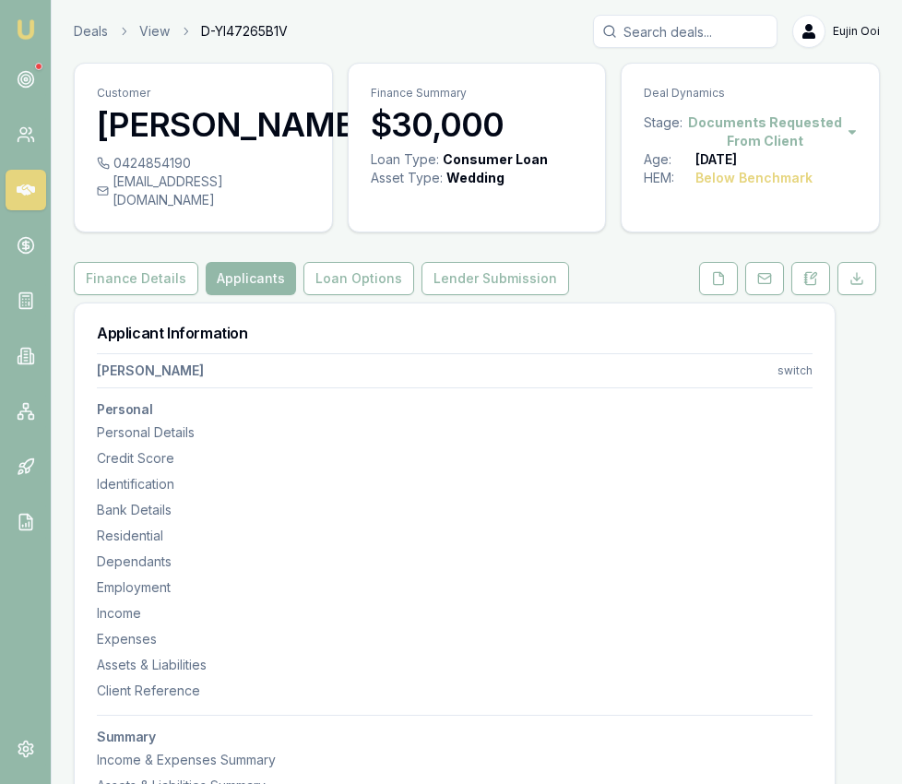
click at [473, 302] on div "Applicant Information Jasvir Bala switch Personal Personal Details Credit Score…" at bounding box center [455, 583] width 762 height 563
click at [472, 262] on button "Lender Submission" at bounding box center [495, 278] width 148 height 33
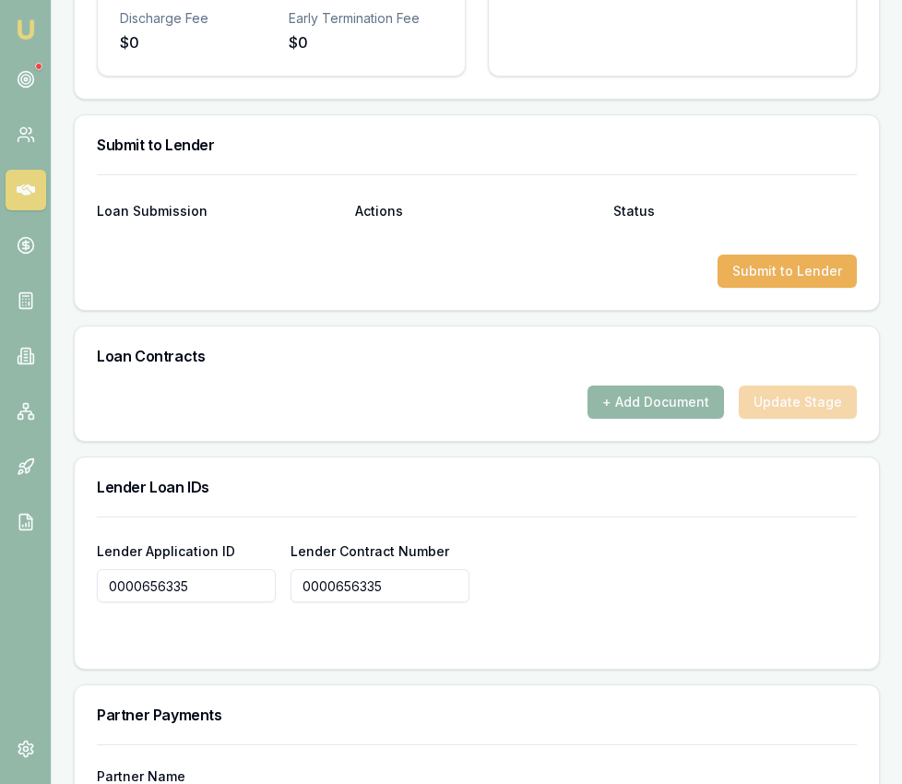
scroll to position [1155, 0]
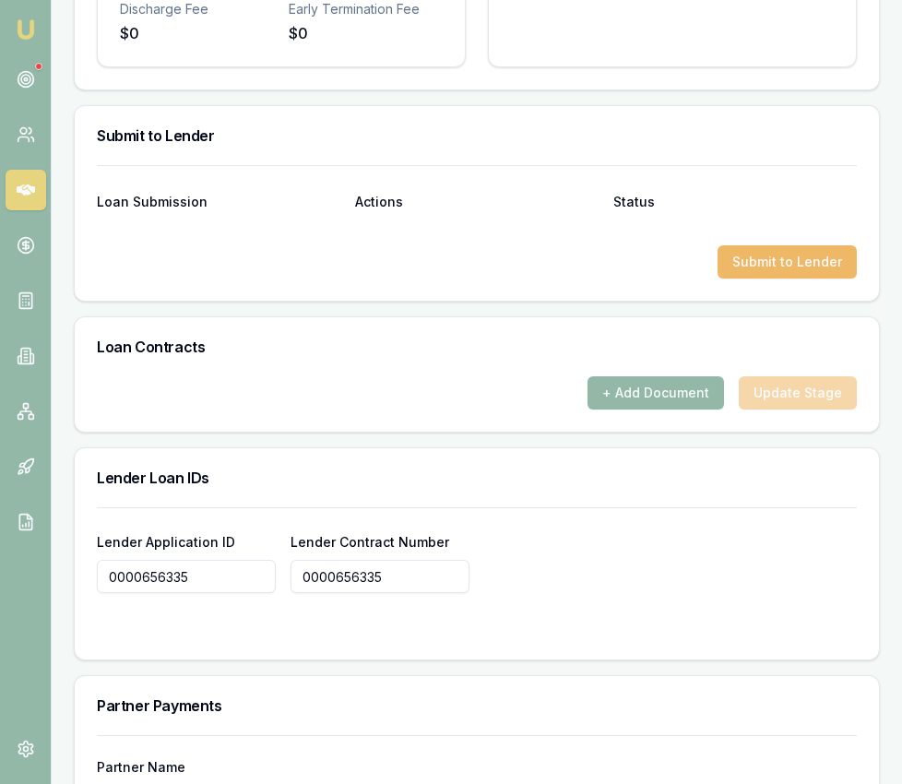
click at [752, 254] on button "Submit to Lender" at bounding box center [786, 261] width 139 height 33
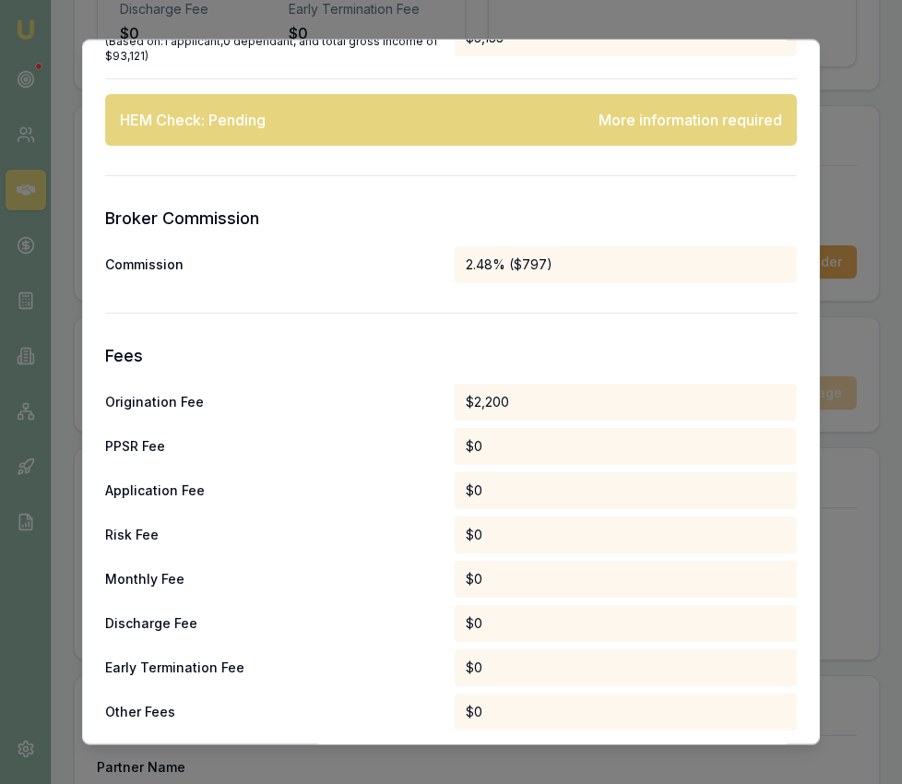
scroll to position [1108, 0]
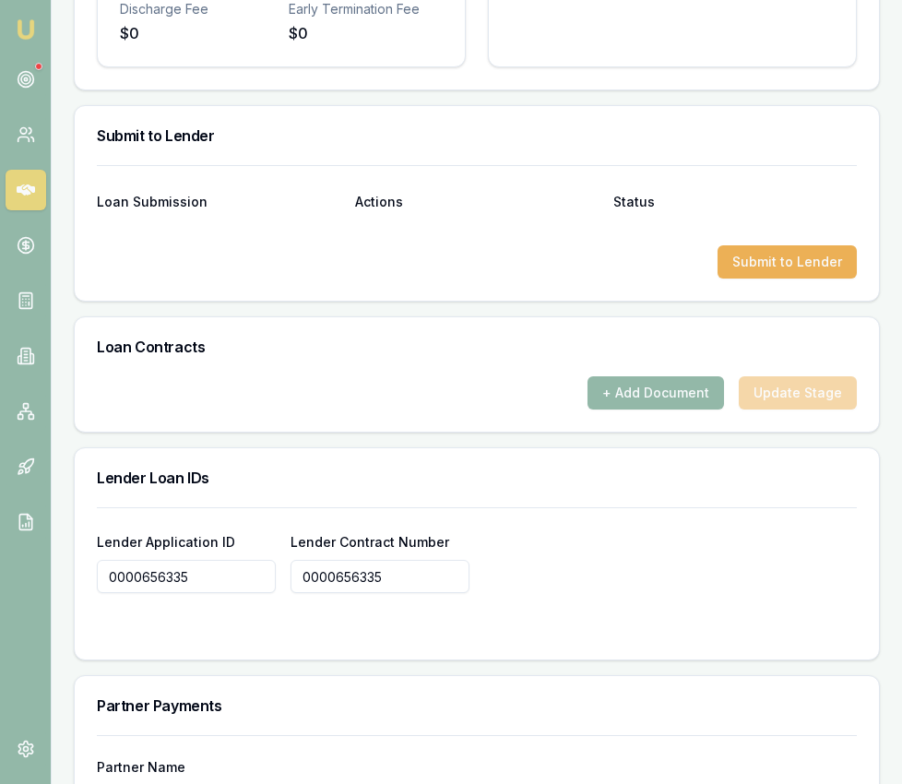
click at [843, 166] on div "Loan Submission Actions Status" at bounding box center [477, 191] width 760 height 50
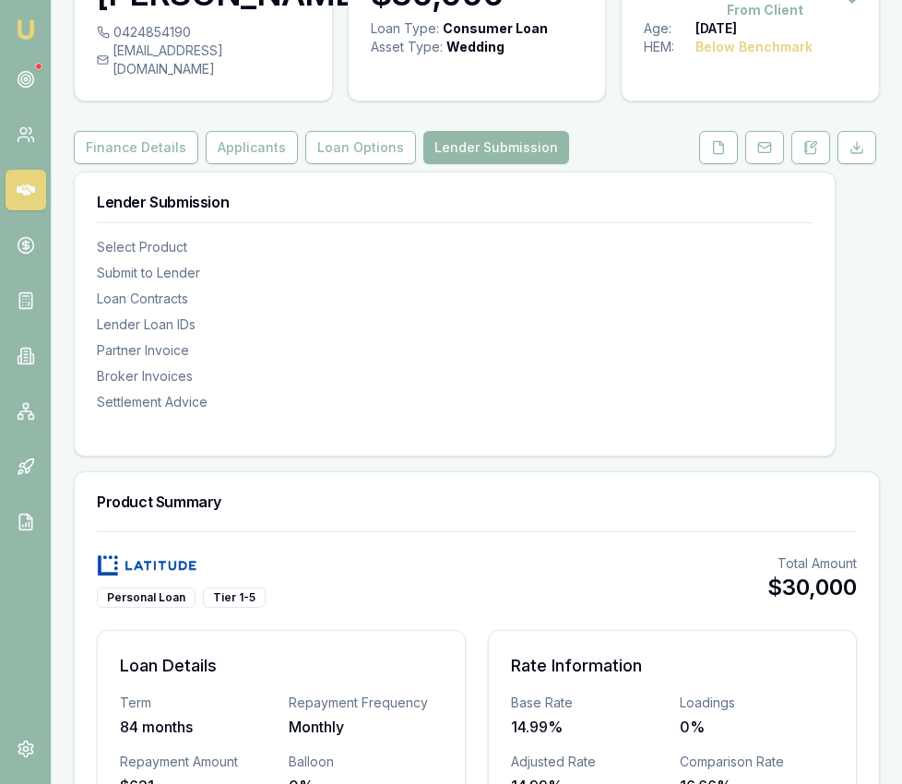
scroll to position [0, 0]
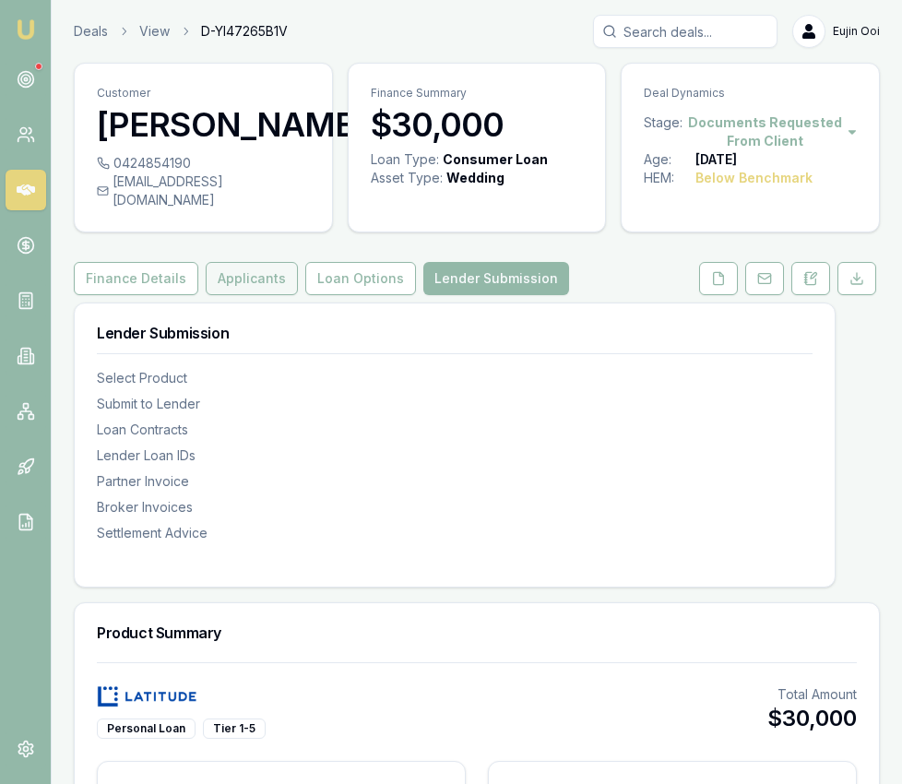
click at [267, 262] on button "Applicants" at bounding box center [252, 278] width 92 height 33
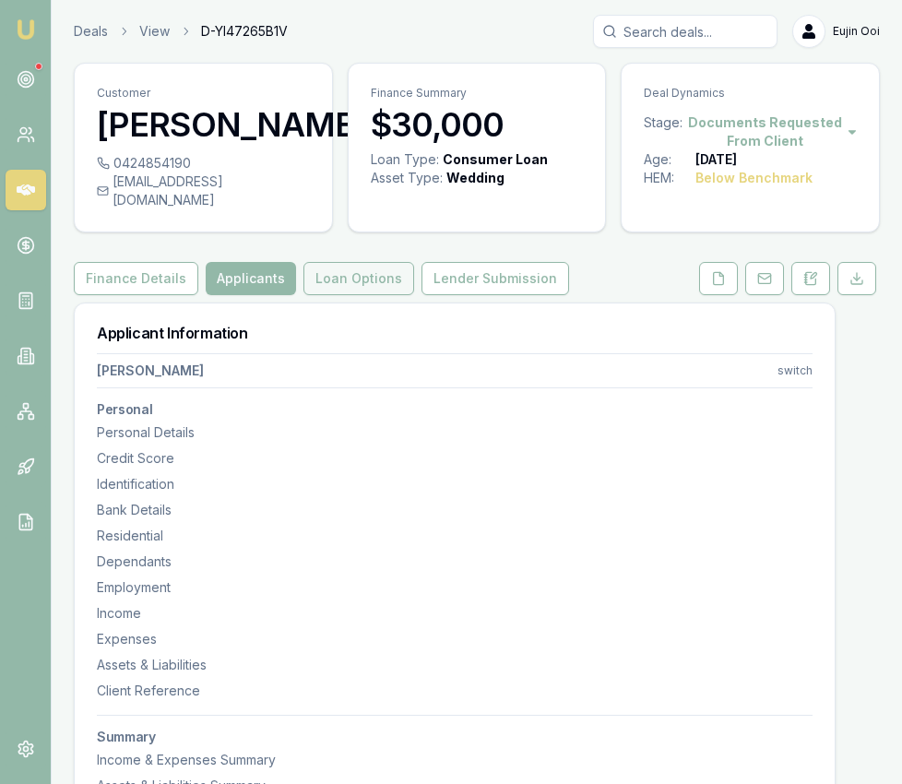
click at [344, 264] on button "Loan Options" at bounding box center [358, 278] width 111 height 33
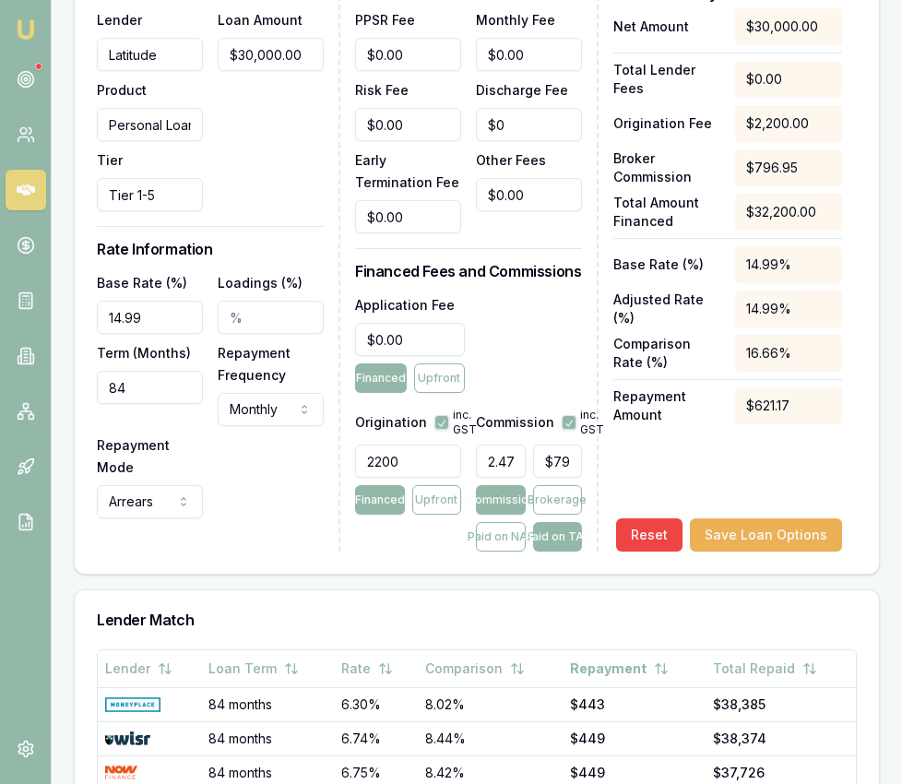
scroll to position [794, 0]
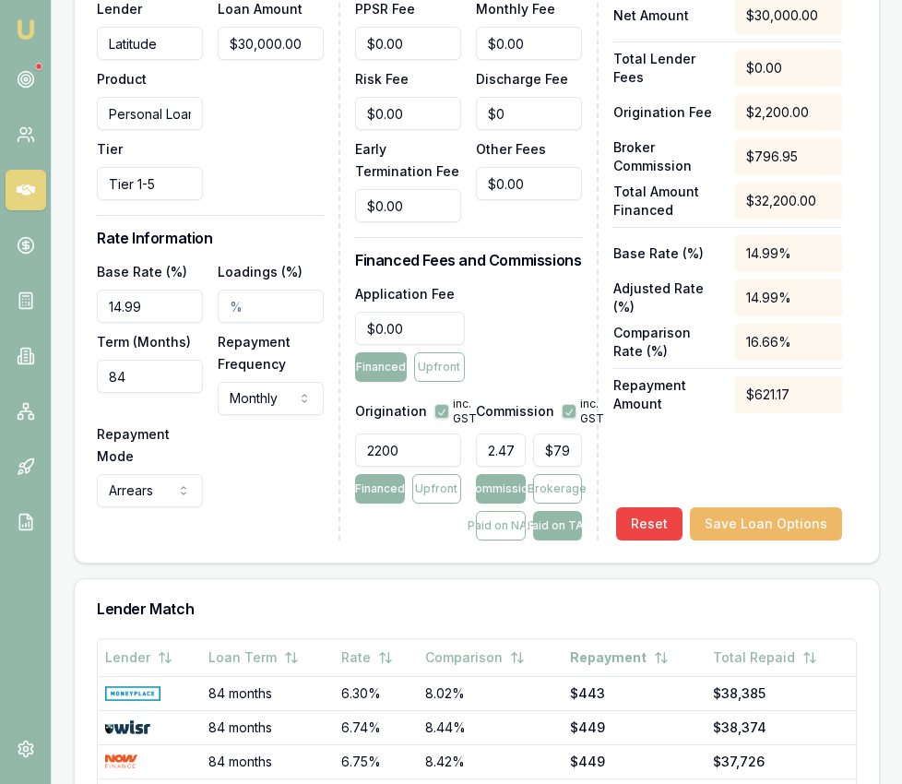
click at [762, 513] on button "Save Loan Options" at bounding box center [766, 523] width 152 height 33
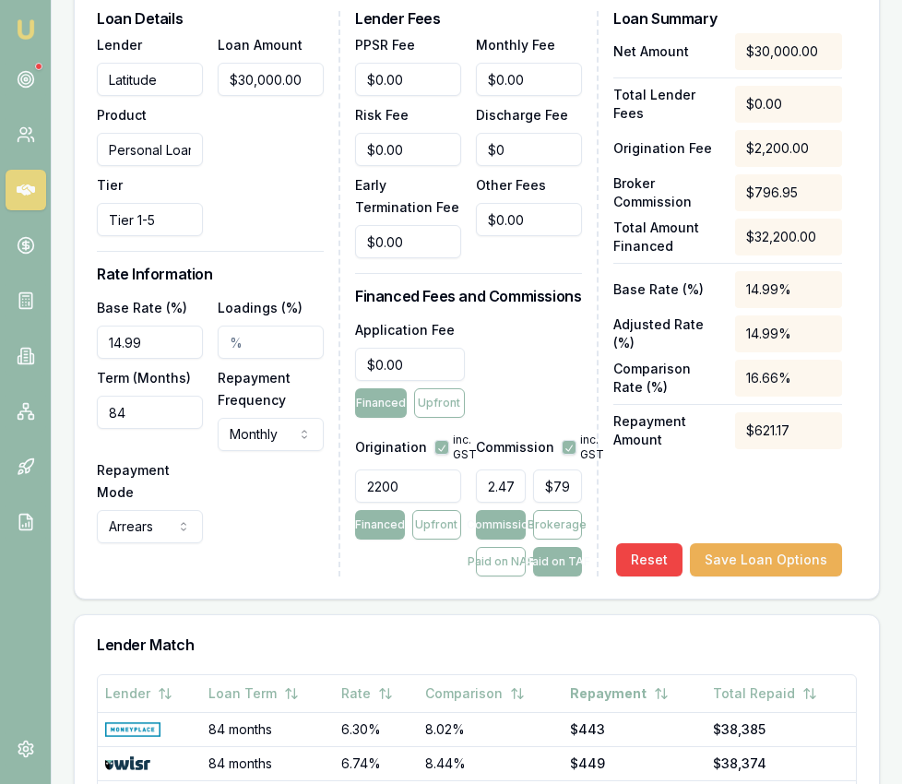
scroll to position [0, 0]
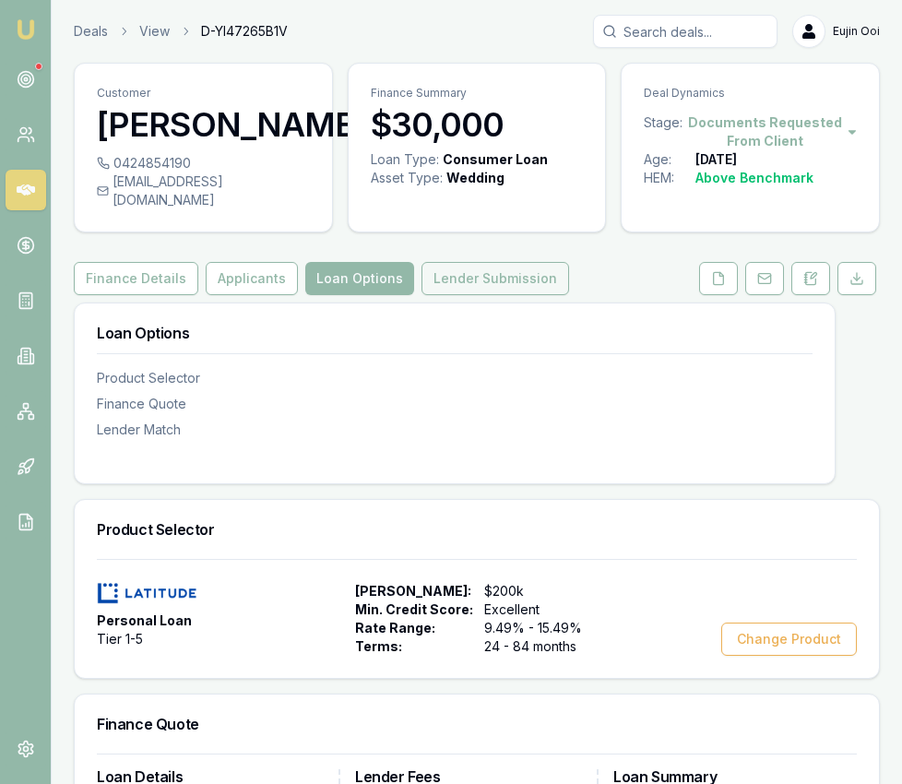
click at [518, 265] on button "Lender Submission" at bounding box center [495, 278] width 148 height 33
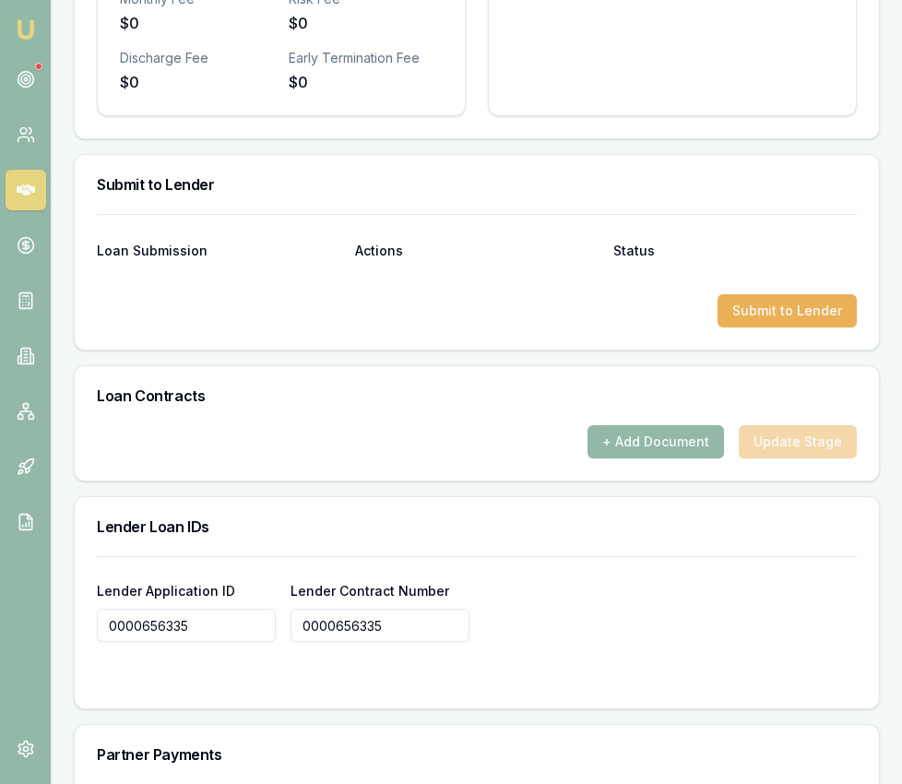
scroll to position [1099, 0]
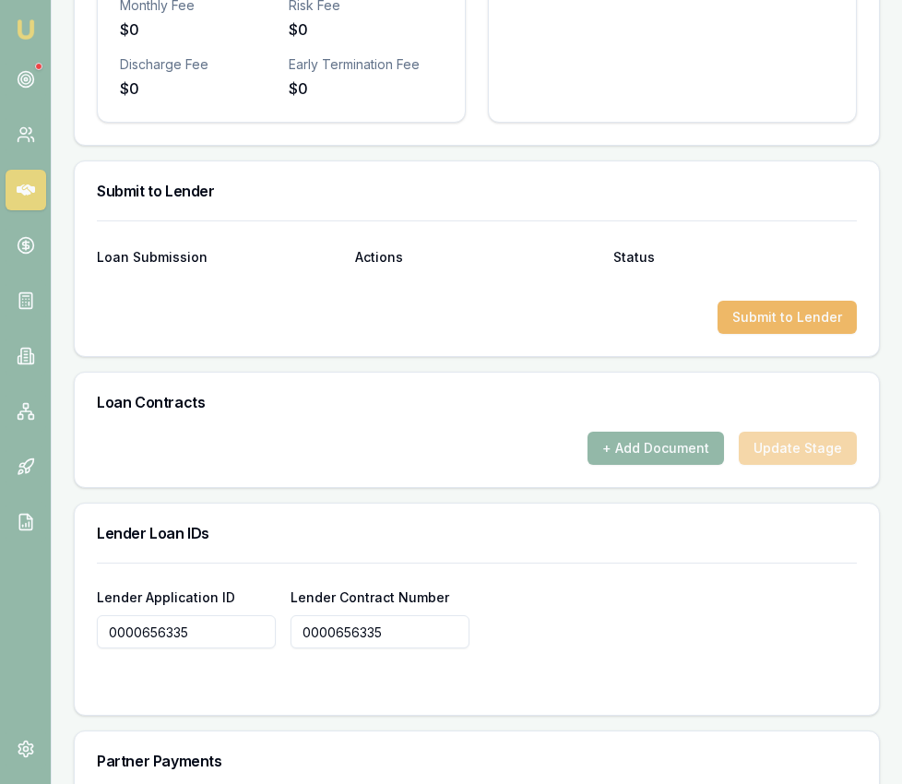
click at [731, 301] on button "Submit to Lender" at bounding box center [786, 317] width 139 height 33
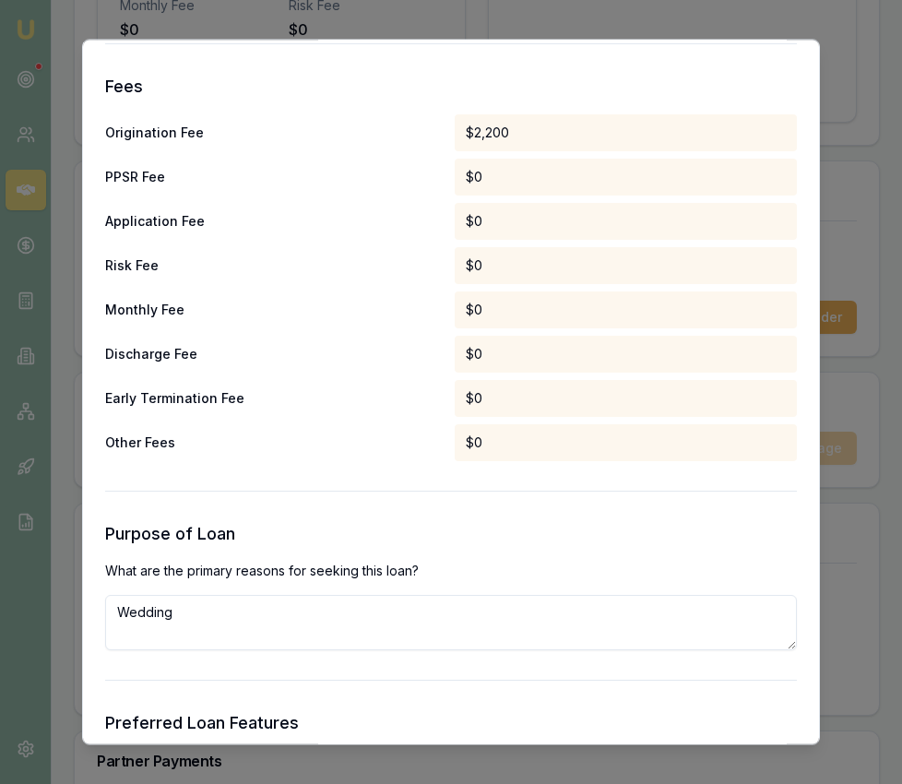
scroll to position [1488, 0]
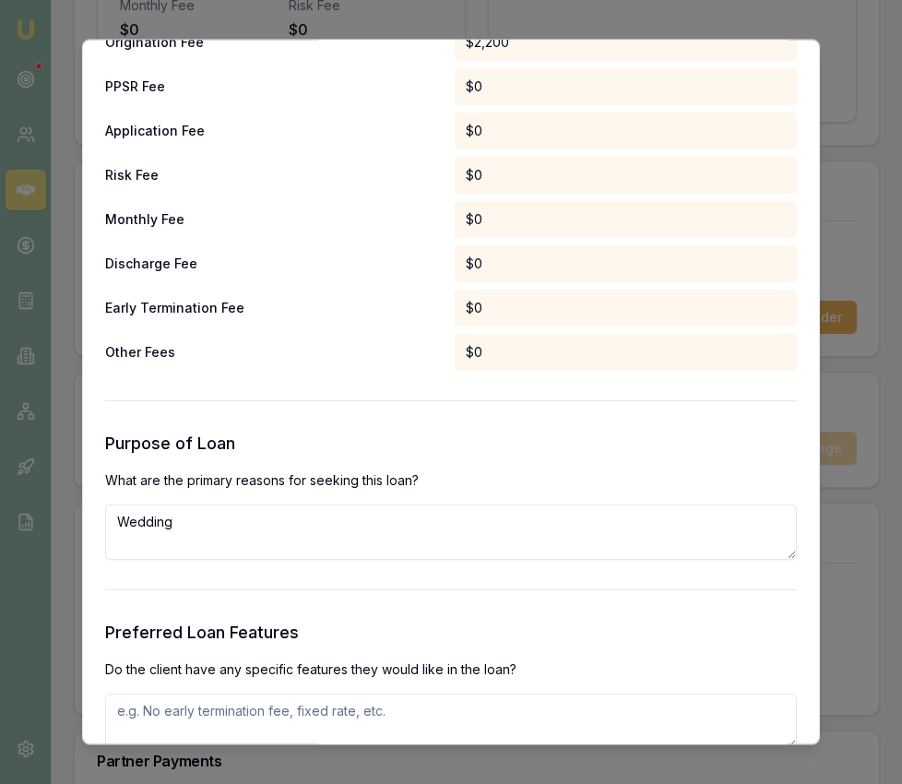
drag, startPoint x: 338, startPoint y: 519, endPoint x: 333, endPoint y: 544, distance: 25.5
click at [338, 521] on textarea "Wedding" at bounding box center [451, 532] width 692 height 55
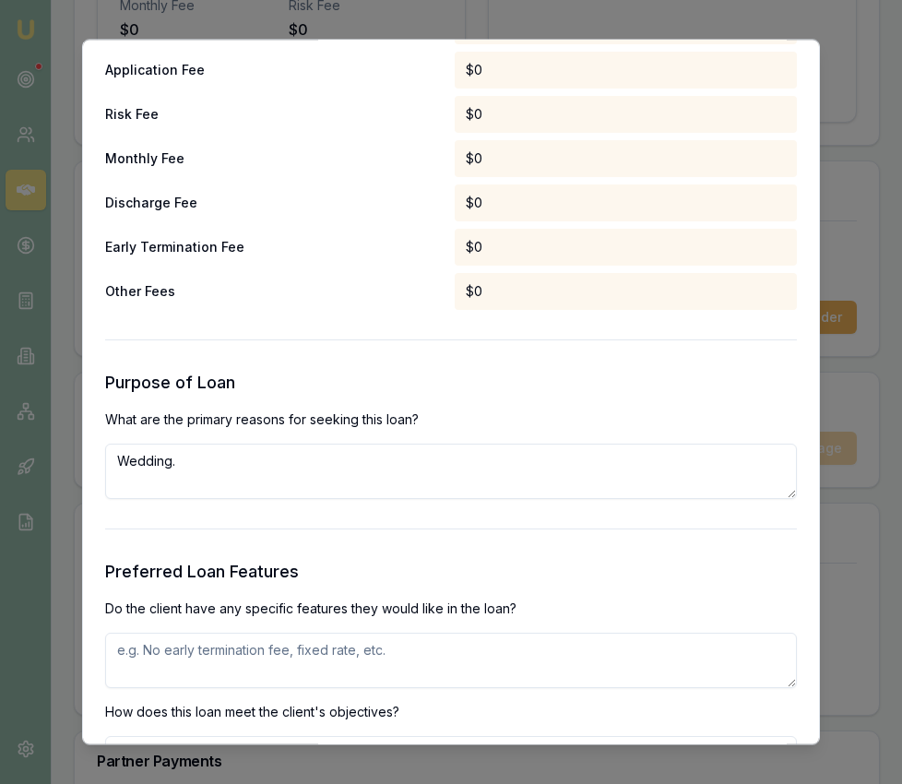
scroll to position [1546, 0]
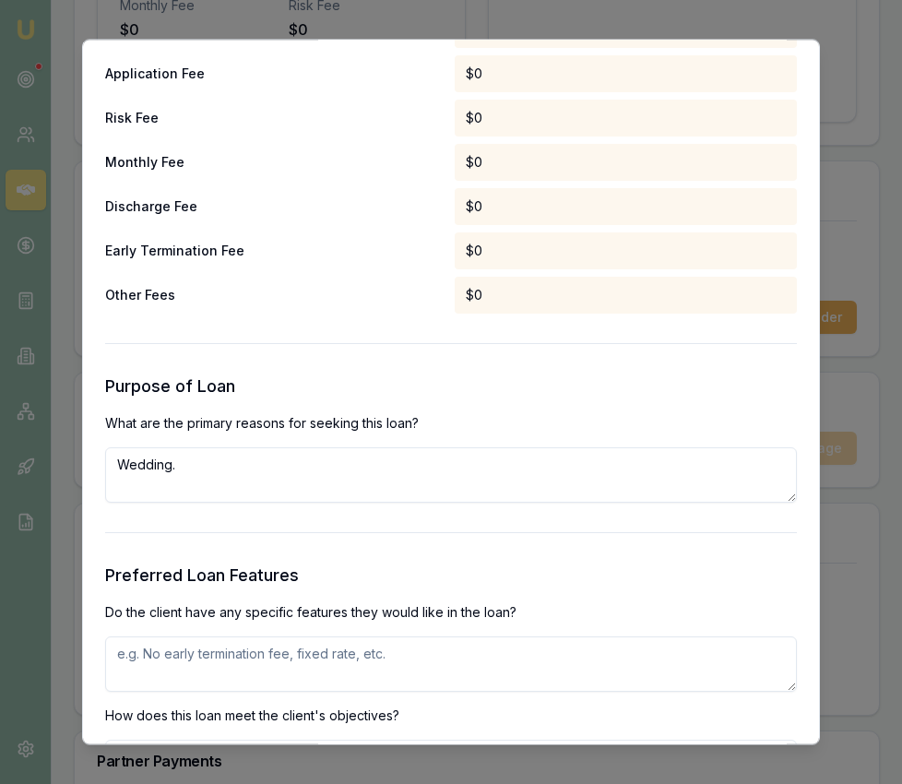
type textarea "Wedding."
click at [339, 638] on textarea at bounding box center [451, 664] width 692 height 55
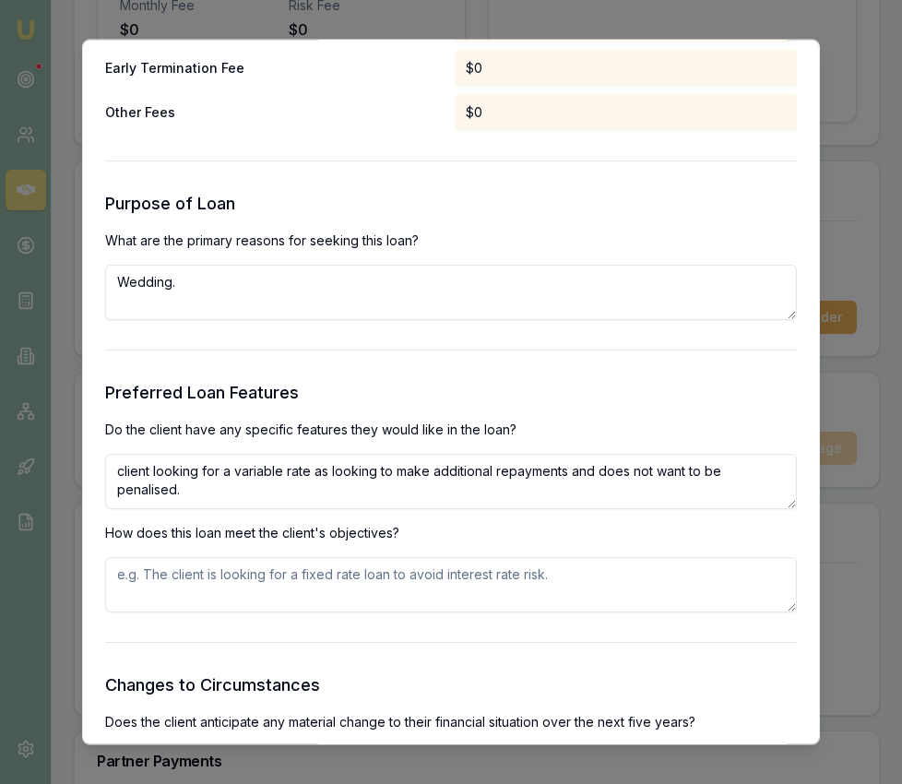
type textarea "client looking for a variable rate as looking to make additional repayments and…"
click at [331, 590] on textarea at bounding box center [451, 584] width 692 height 55
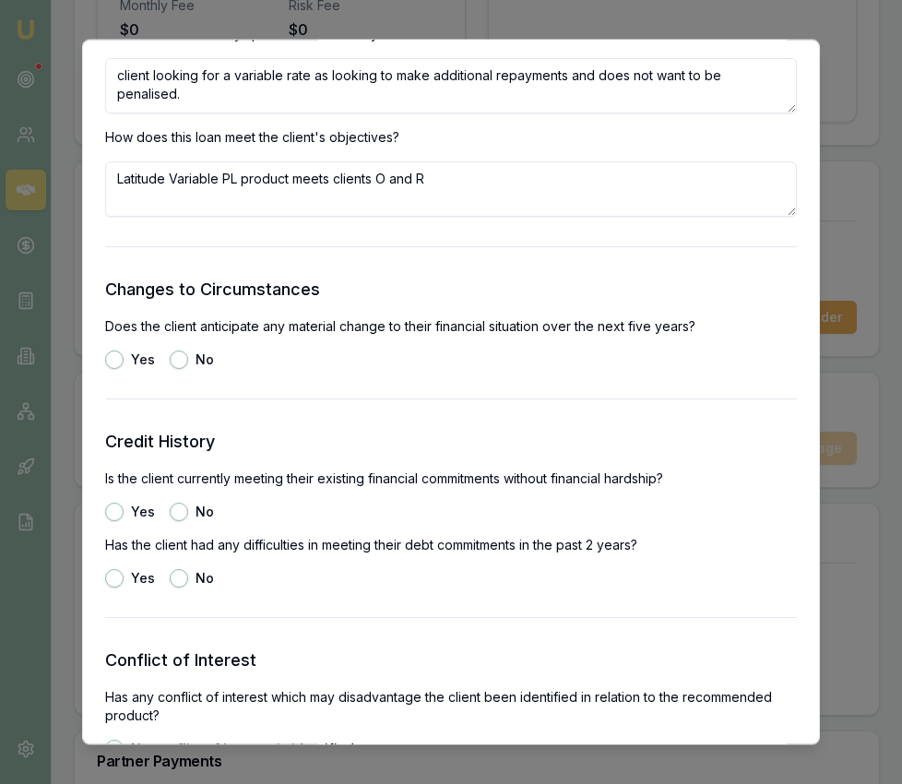
scroll to position [2129, 0]
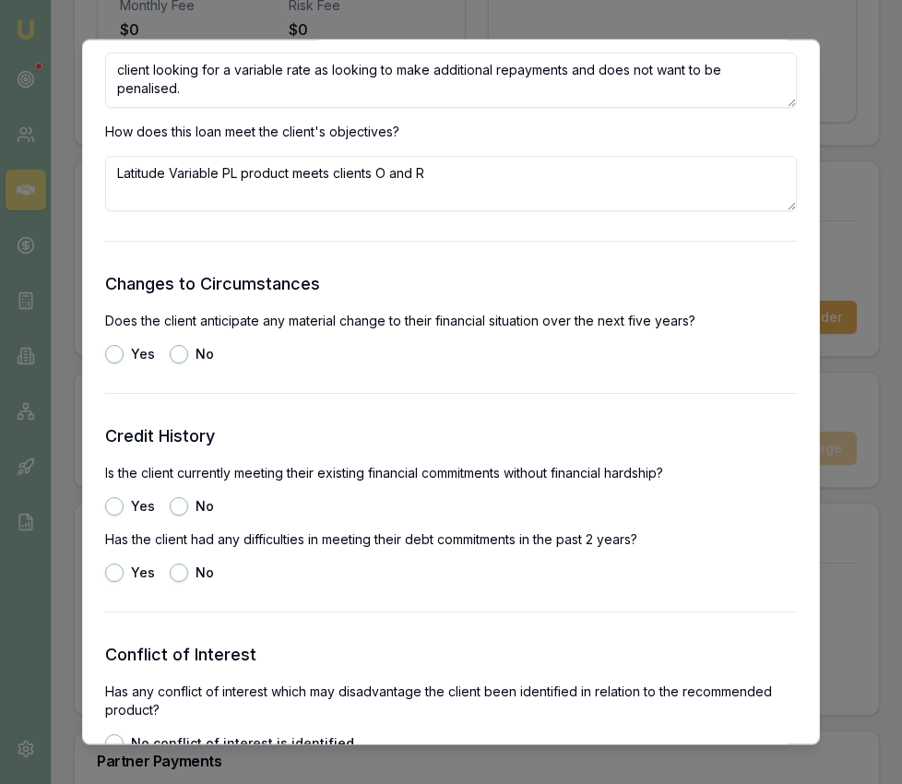
type textarea "Latitude Variable PL product meets clients O and R"
click at [178, 348] on button "No" at bounding box center [179, 355] width 18 height 18
radio input "true"
drag, startPoint x: 127, startPoint y: 506, endPoint x: 114, endPoint y: 508, distance: 13.0
click at [121, 506] on div "Yes" at bounding box center [130, 507] width 50 height 18
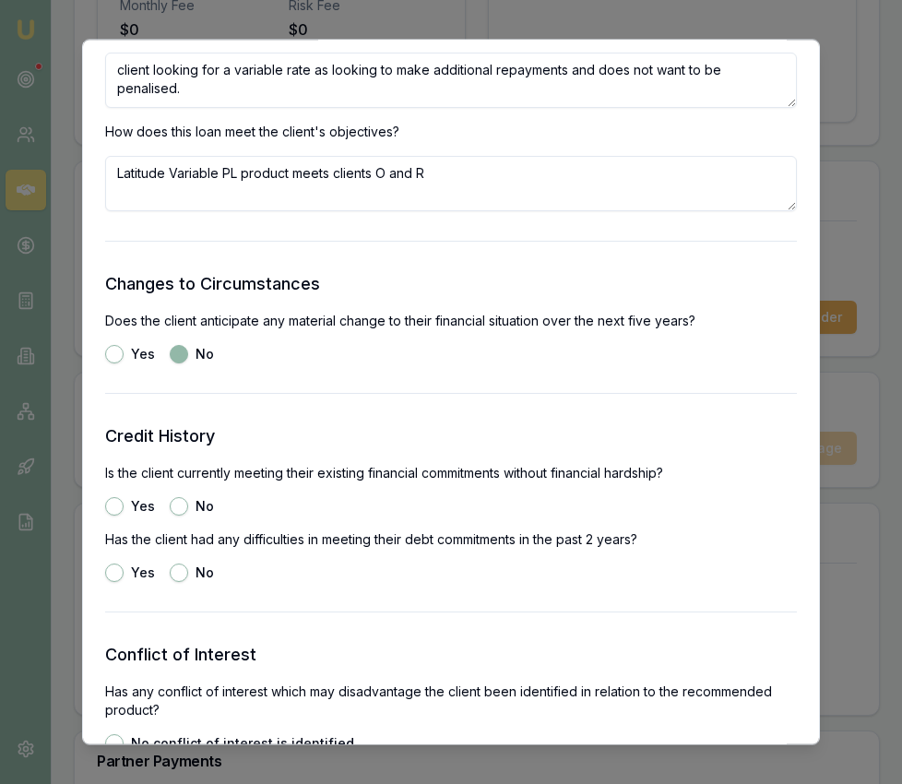
click at [114, 508] on button "Yes" at bounding box center [114, 507] width 18 height 18
radio input "true"
click at [179, 569] on button "No" at bounding box center [179, 573] width 18 height 18
radio input "true"
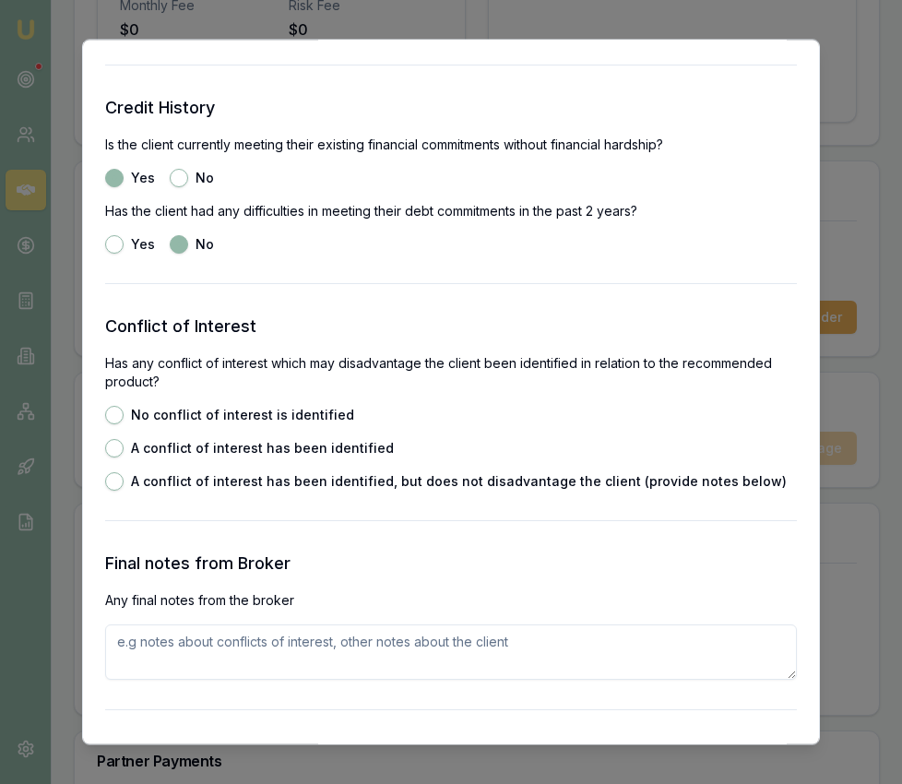
scroll to position [2491, 0]
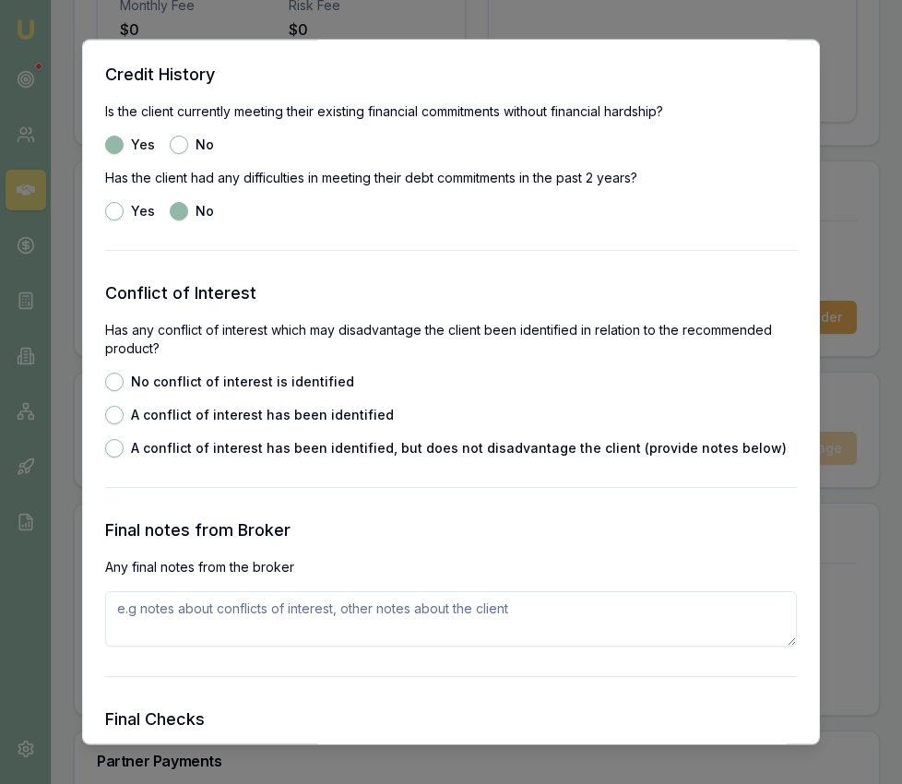
click at [120, 385] on button "No conflict of interest is identified" at bounding box center [114, 382] width 18 height 18
radio input "true"
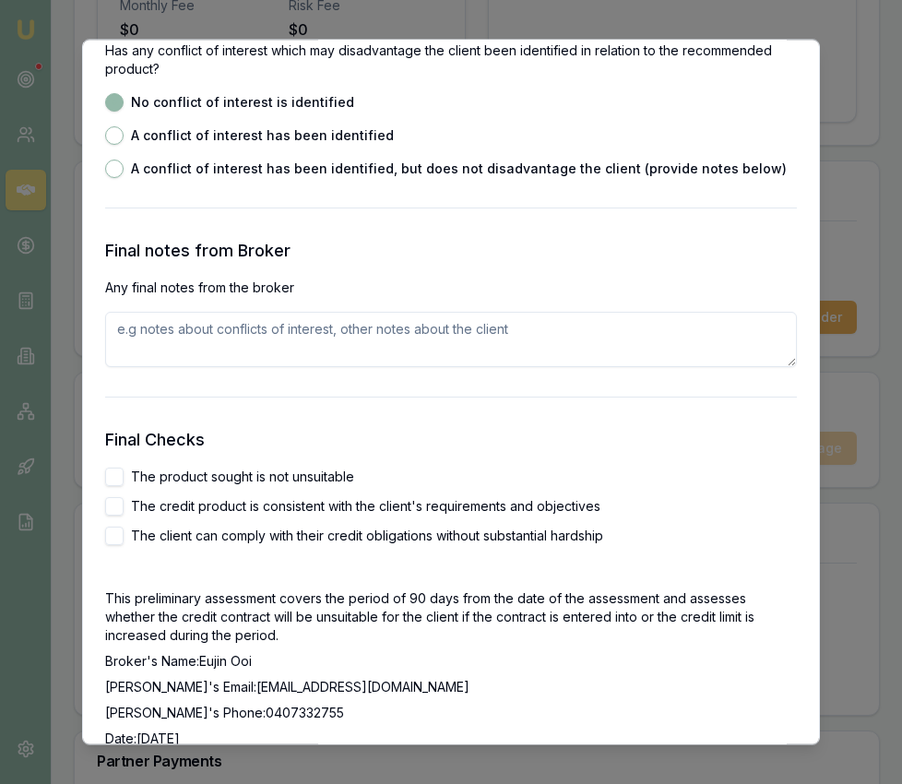
scroll to position [2813, 0]
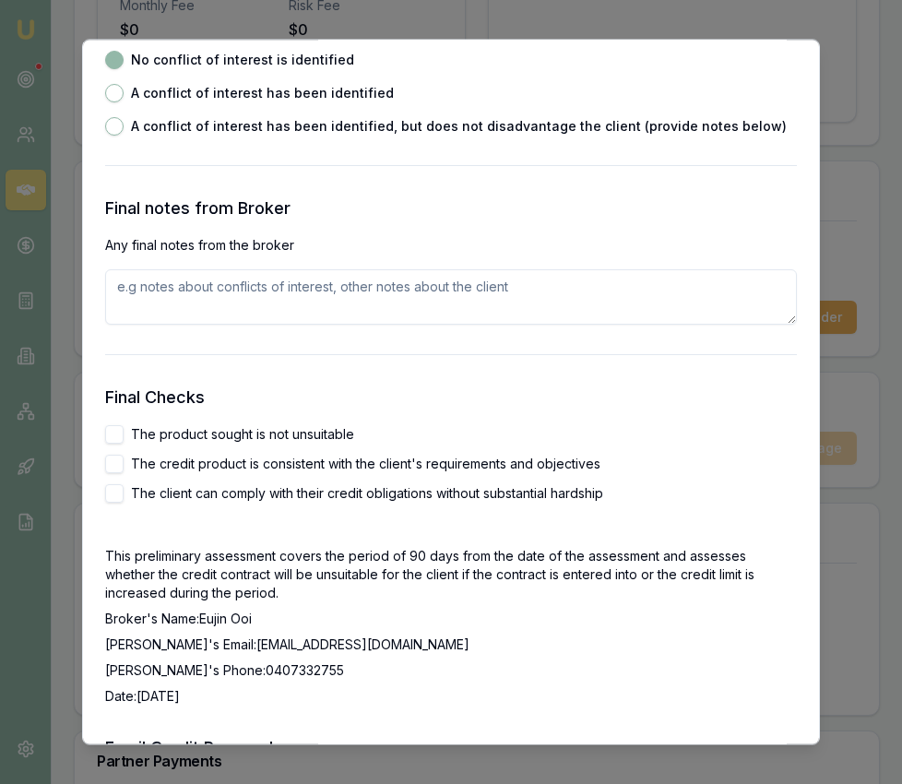
click at [121, 435] on button "The product sought is not unsuitable" at bounding box center [114, 435] width 18 height 18
checkbox input "true"
click at [122, 464] on button "The credit product is consistent with the client's requirements and objectives" at bounding box center [114, 465] width 18 height 18
checkbox input "true"
click at [117, 490] on button "The client can comply with their credit obligations without substantial hardship" at bounding box center [114, 494] width 18 height 18
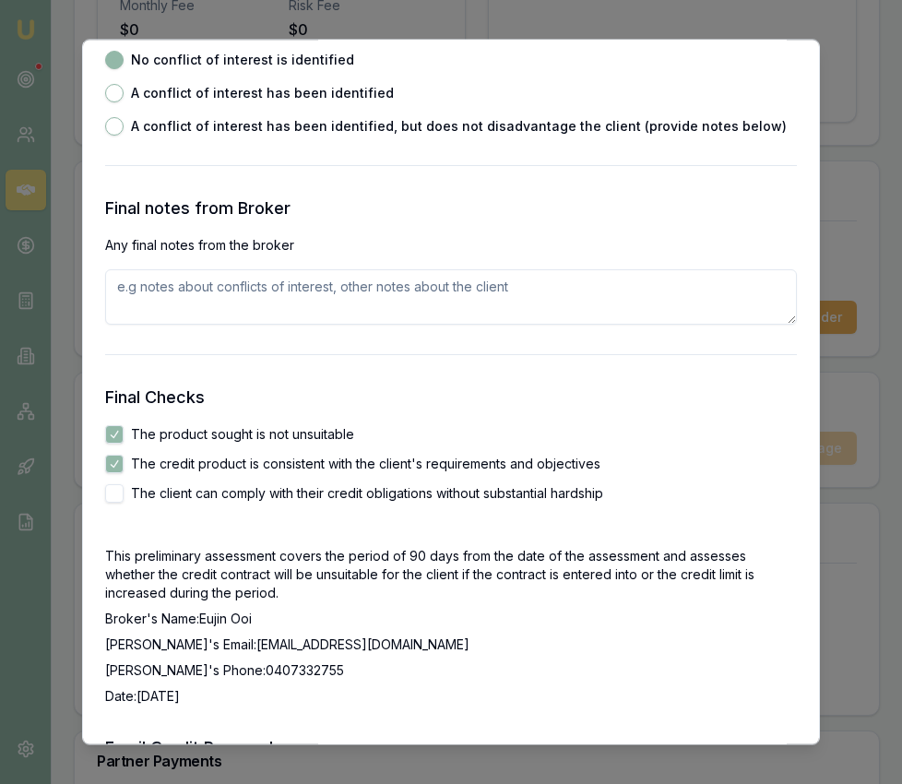
checkbox input "true"
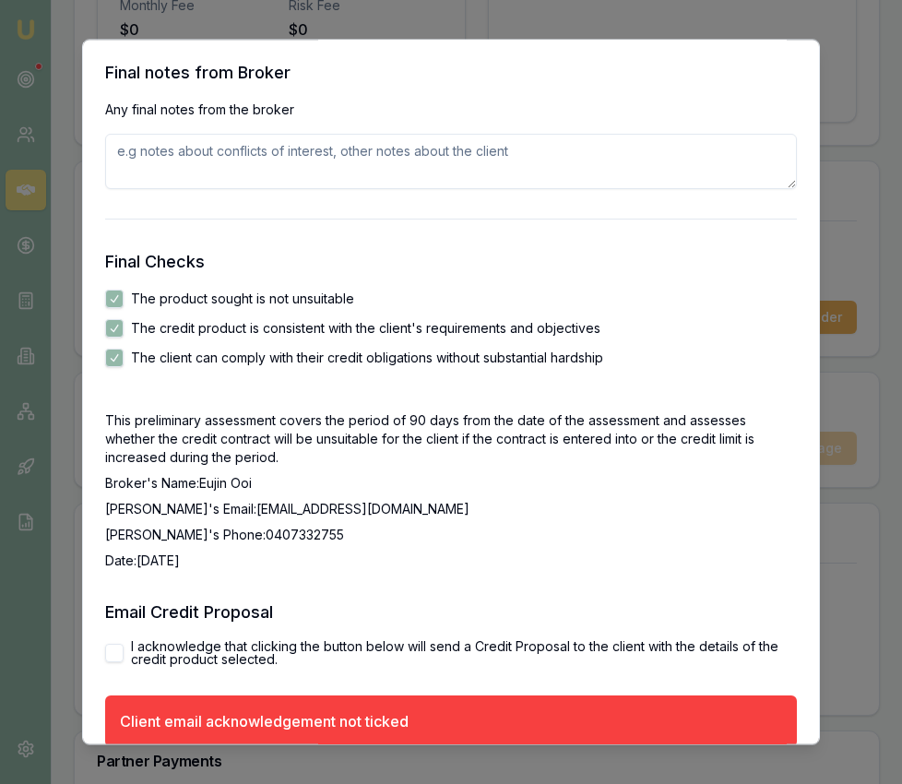
scroll to position [3037, 0]
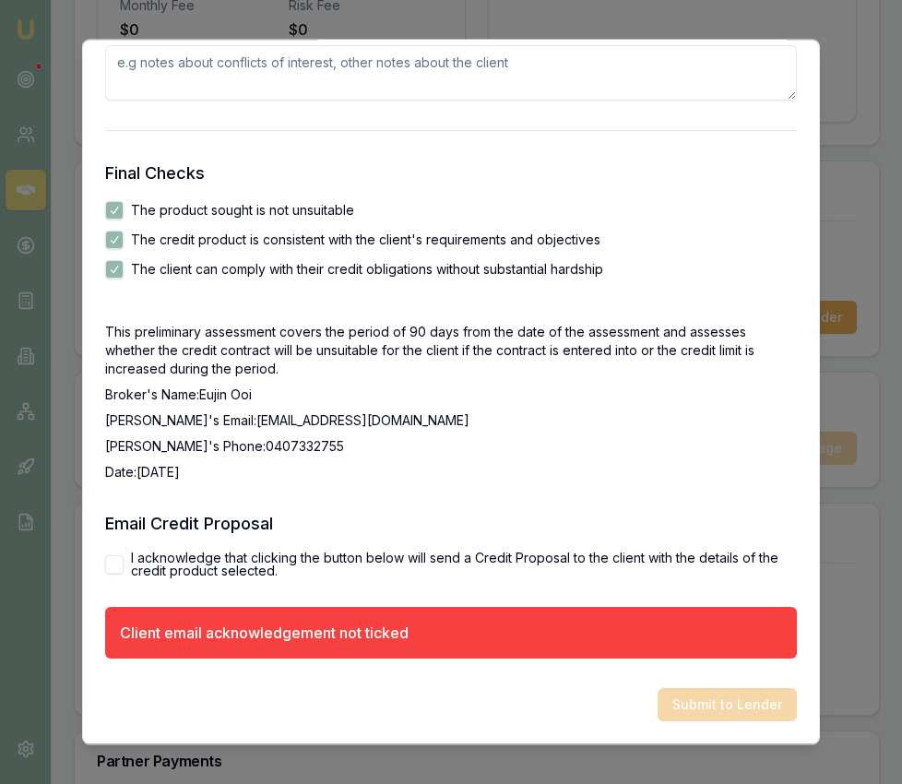
click at [118, 575] on div "I acknowledge that clicking the button below will send a Credit Proposal to the…" at bounding box center [451, 565] width 692 height 26
click at [116, 565] on button "I acknowledge that clicking the button below will send a Credit Proposal to the…" at bounding box center [114, 565] width 18 height 18
checkbox input "true"
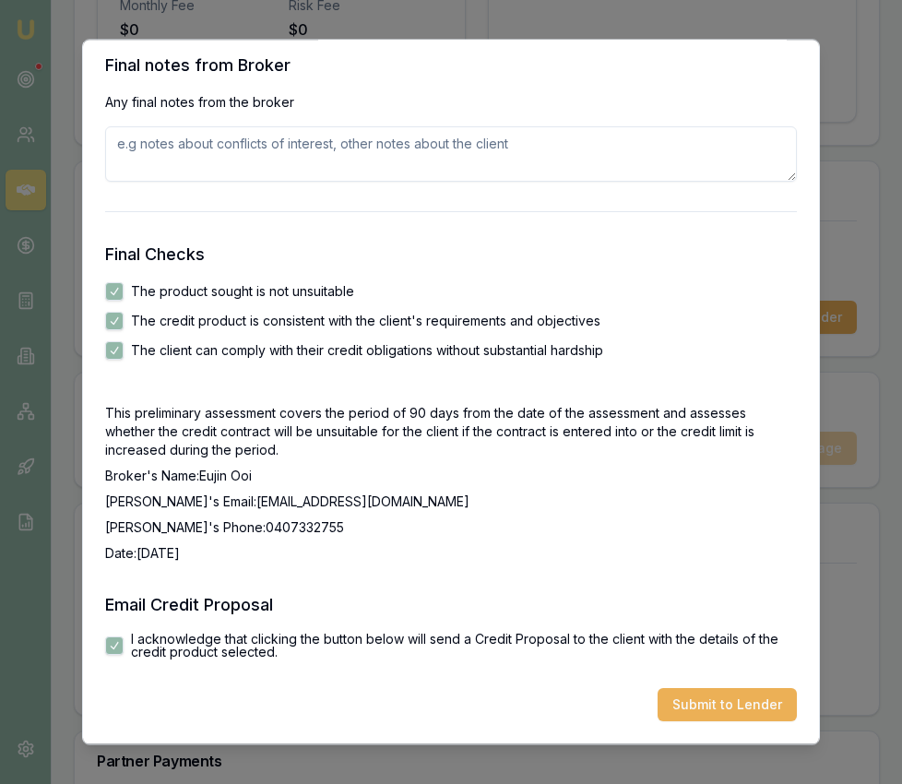
scroll to position [2956, 0]
drag, startPoint x: 728, startPoint y: 713, endPoint x: 728, endPoint y: 690, distance: 23.1
click at [728, 712] on button "Submit to Lender" at bounding box center [727, 705] width 139 height 33
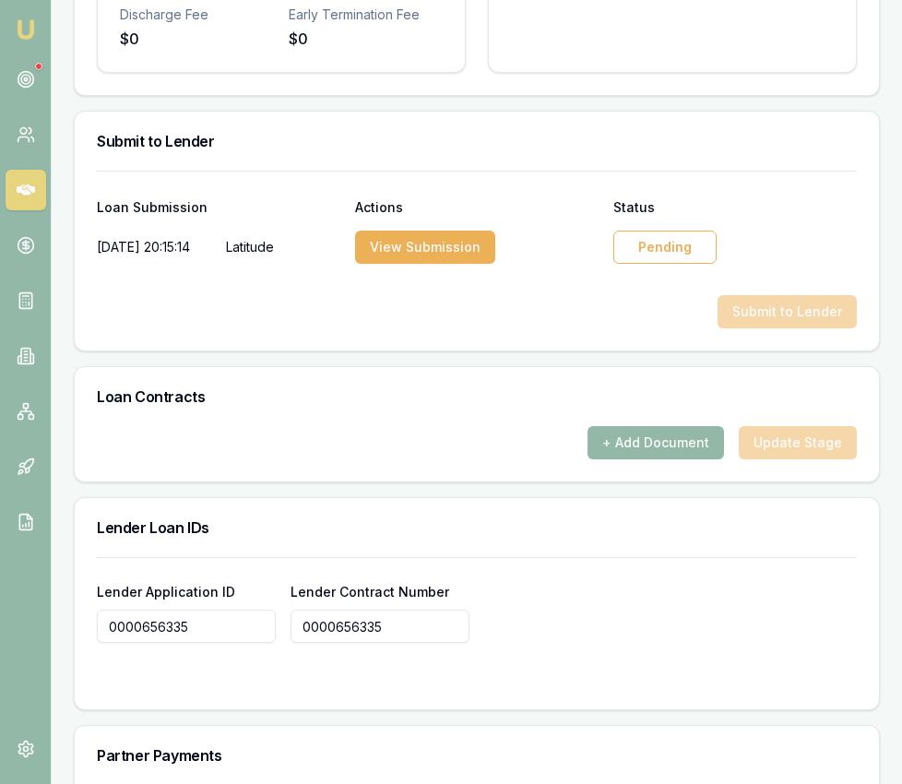
scroll to position [1150, 0]
click at [684, 230] on div "Pending" at bounding box center [664, 246] width 103 height 33
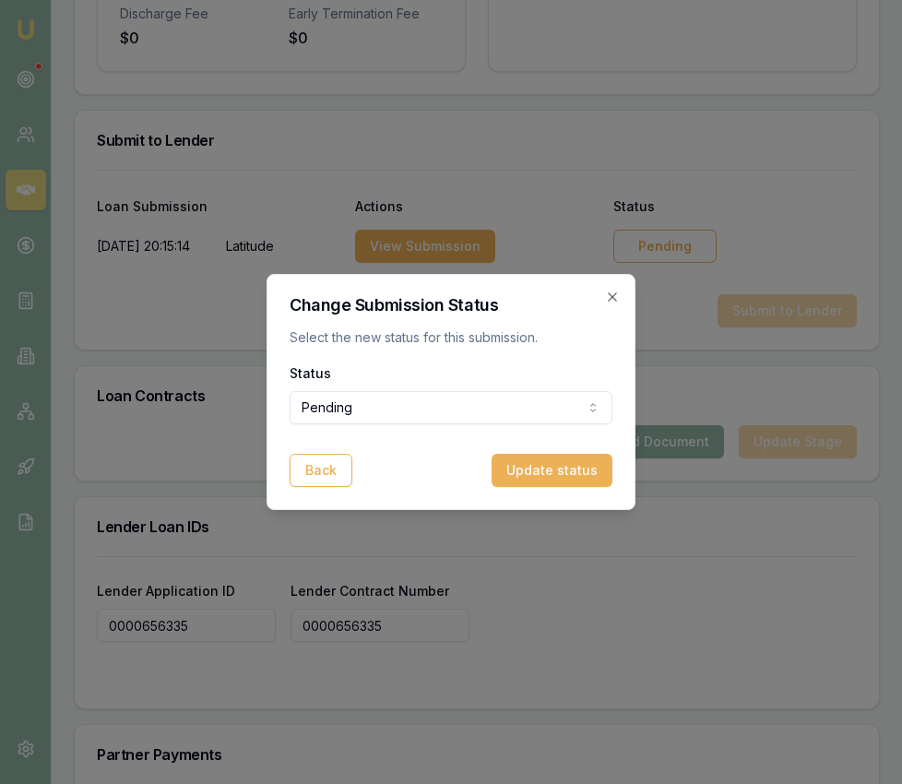
click at [574, 389] on div "Status Pending Pending Approved Rejected" at bounding box center [451, 392] width 323 height 63
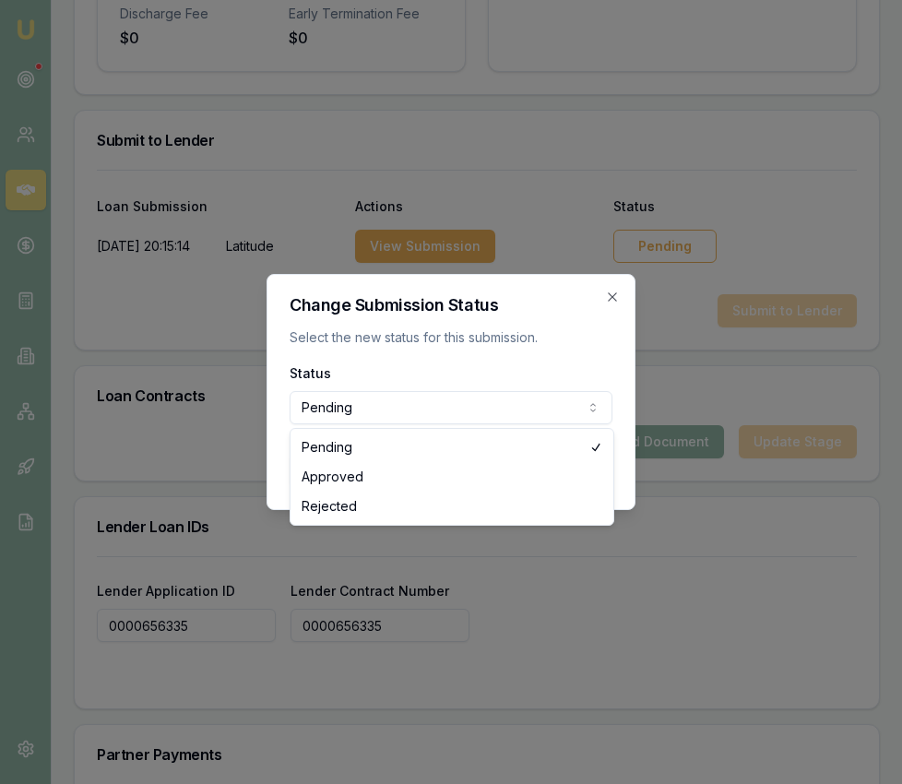
select select "APPROVED"
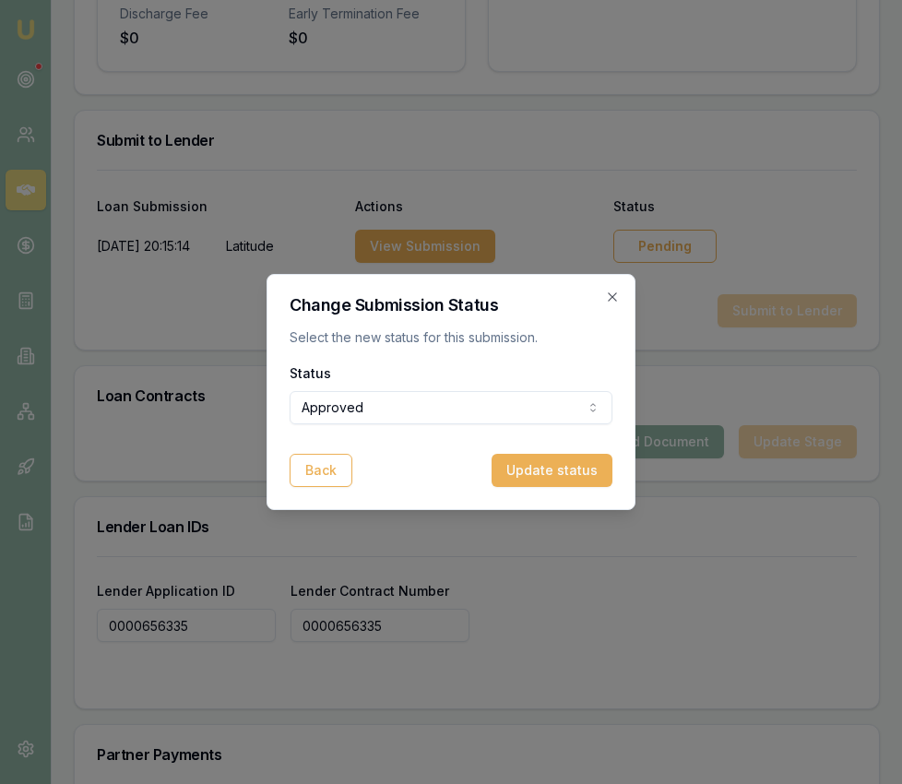
click at [582, 471] on button "Update status" at bounding box center [552, 470] width 121 height 33
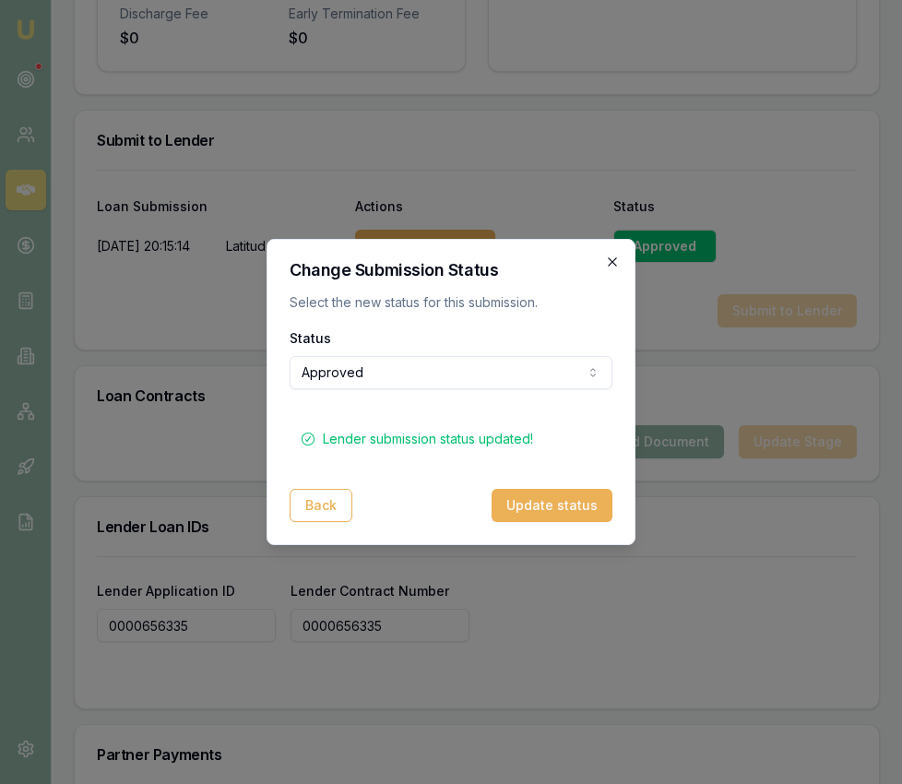
click at [615, 258] on icon "button" at bounding box center [612, 261] width 8 height 8
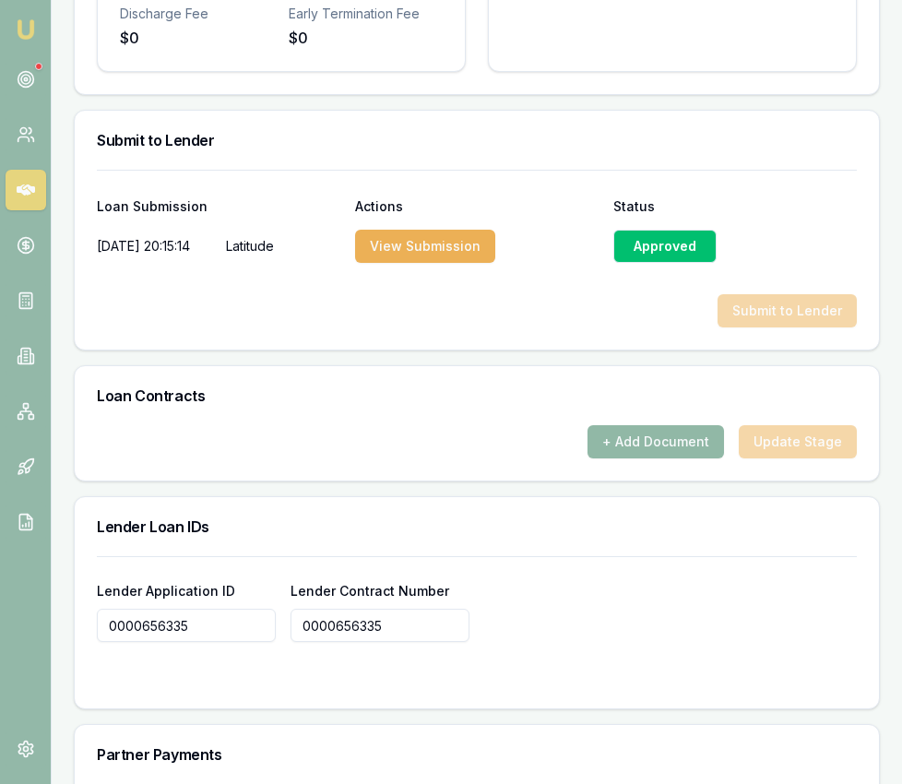
click at [678, 426] on button "+ Add Document" at bounding box center [655, 441] width 136 height 33
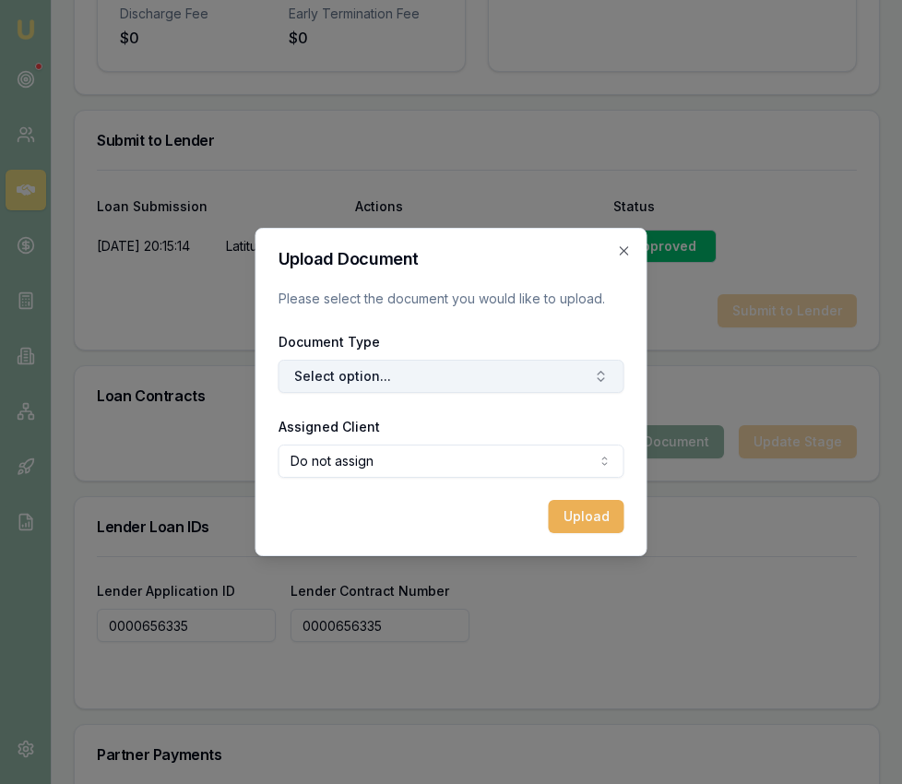
click at [570, 372] on button "Select option..." at bounding box center [452, 376] width 346 height 33
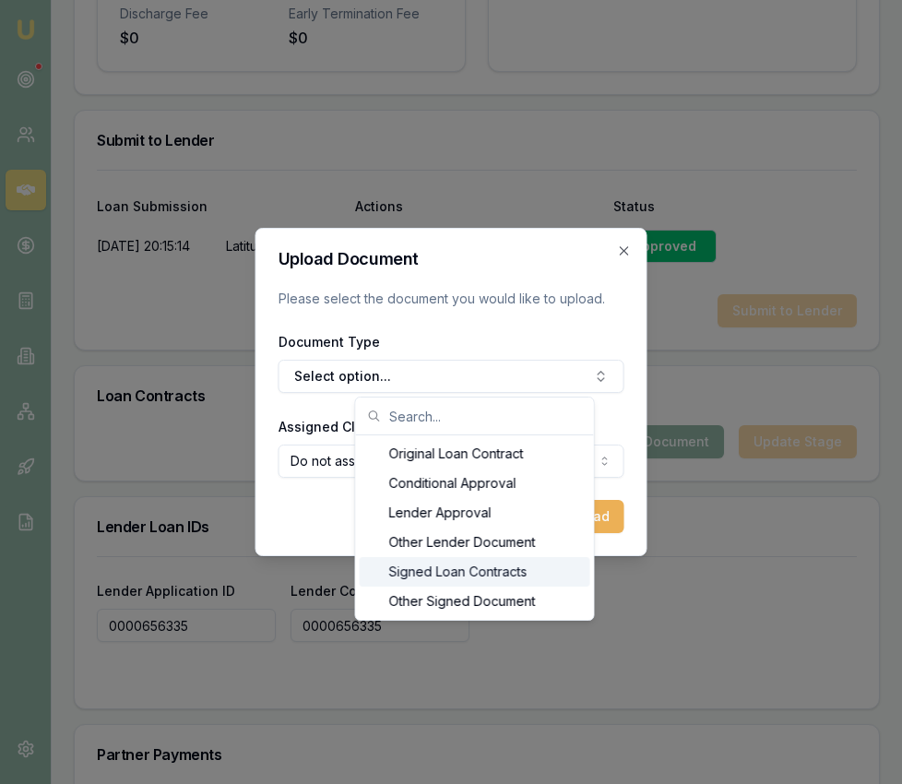
click at [502, 578] on div "Signed Loan Contracts" at bounding box center [475, 572] width 231 height 30
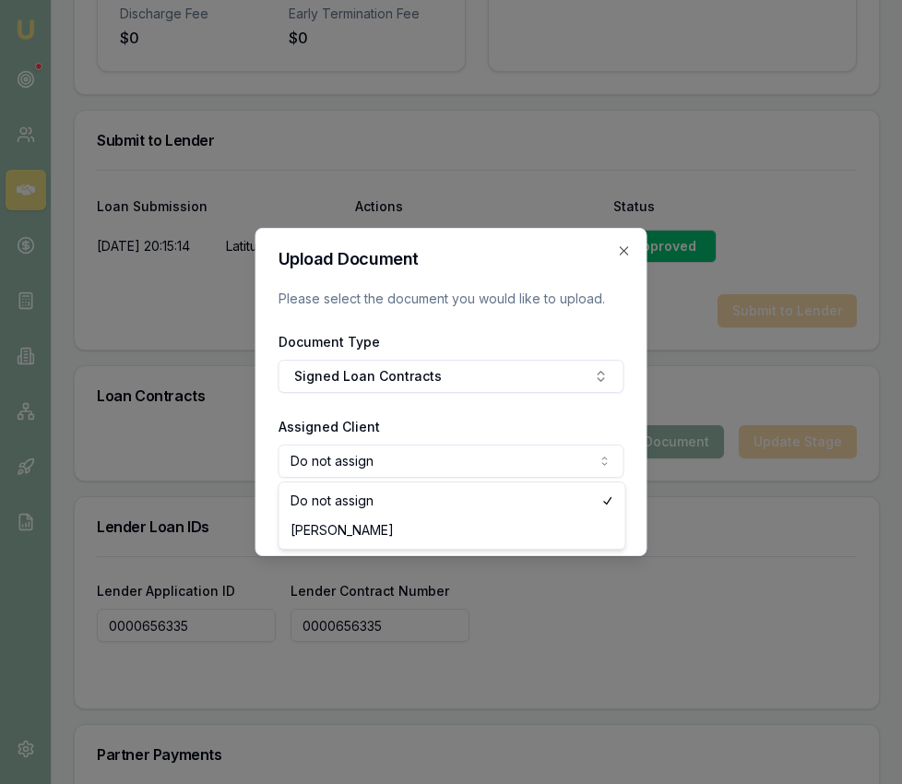
select select "U-1IMS272Y5O"
drag, startPoint x: 472, startPoint y: 536, endPoint x: 542, endPoint y: 517, distance: 72.5
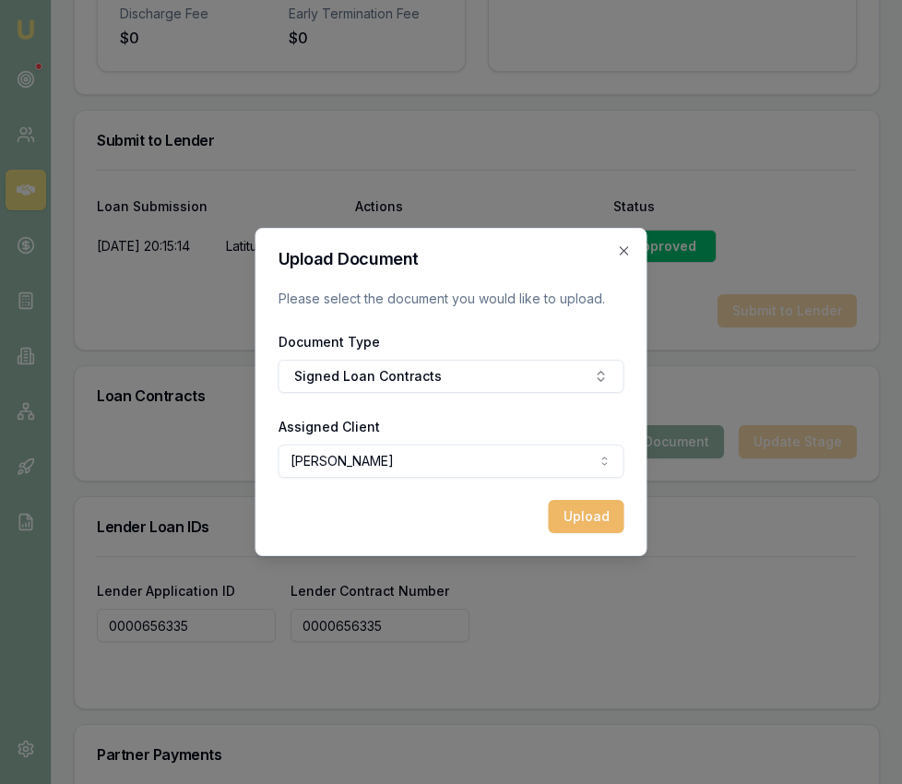
click at [559, 515] on button "Upload" at bounding box center [587, 516] width 76 height 33
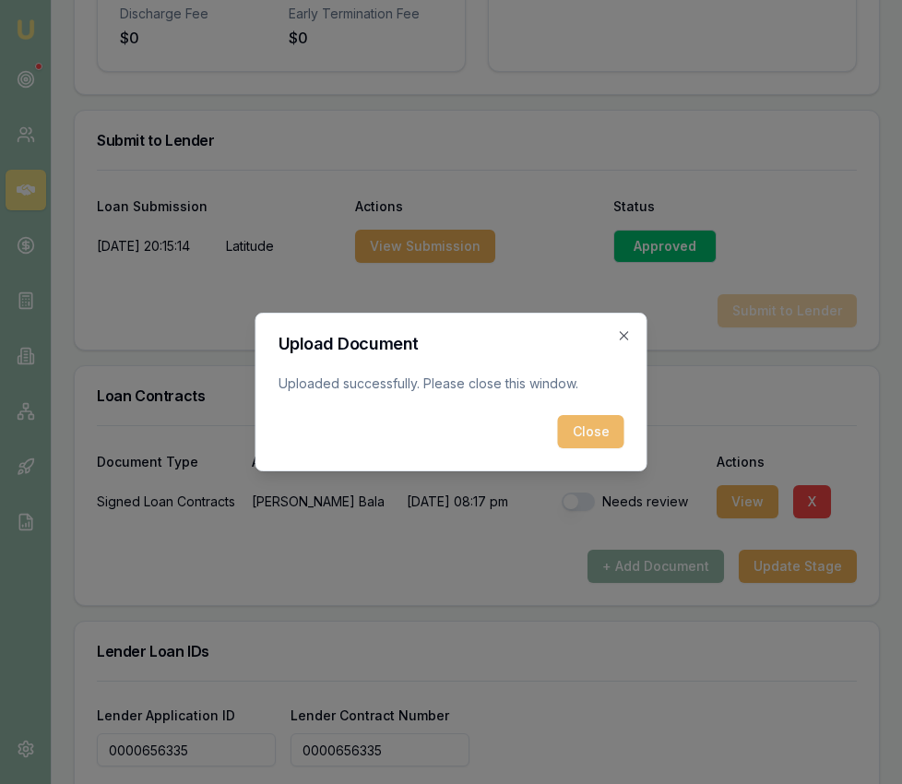
click at [583, 436] on button "Close" at bounding box center [591, 431] width 66 height 33
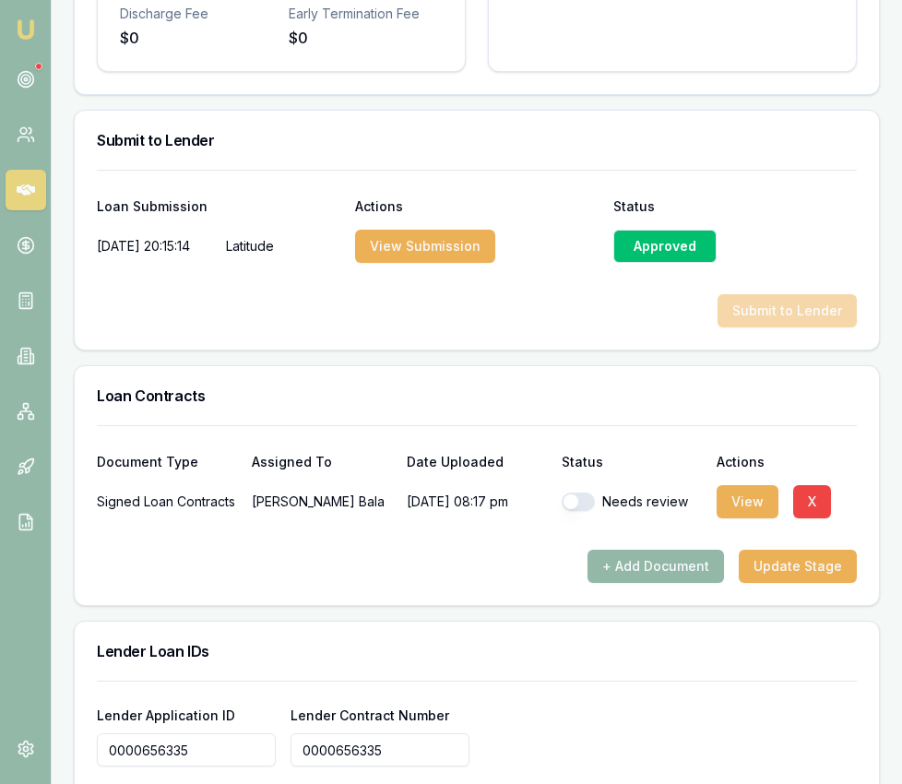
click at [581, 492] on button "button" at bounding box center [578, 501] width 33 height 18
checkbox input "true"
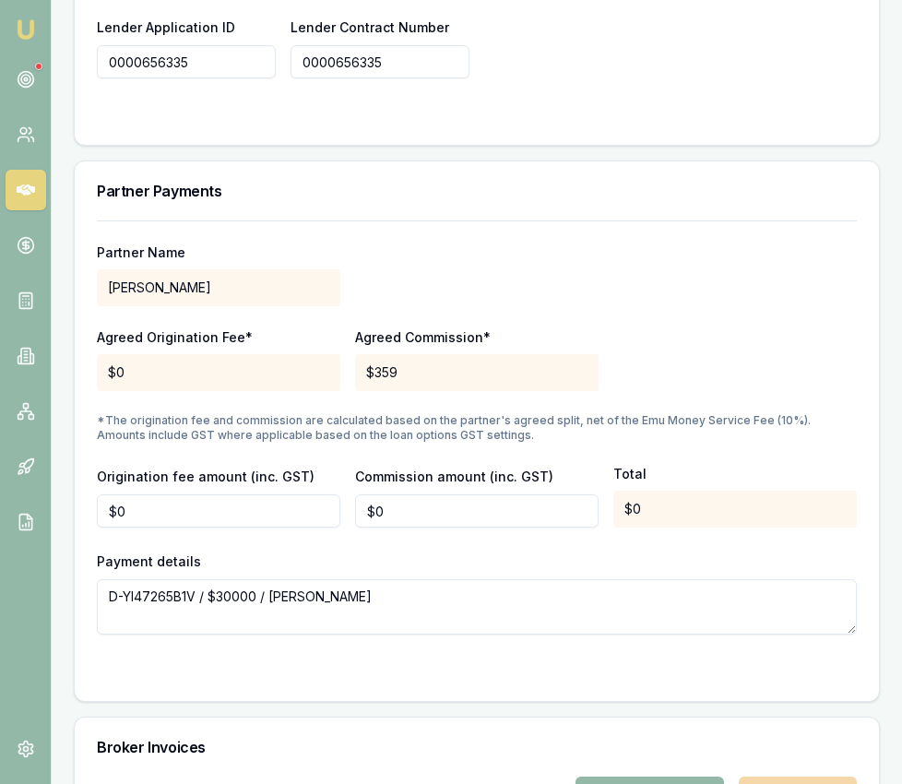
scroll to position [1843, 0]
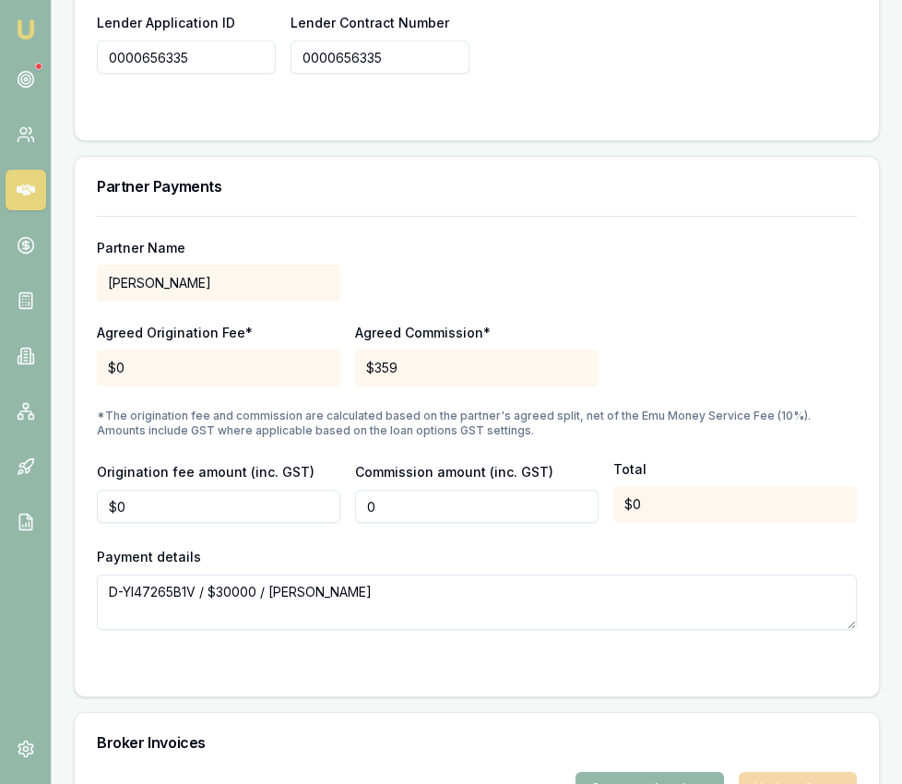
click at [403, 490] on input "0" at bounding box center [476, 506] width 243 height 33
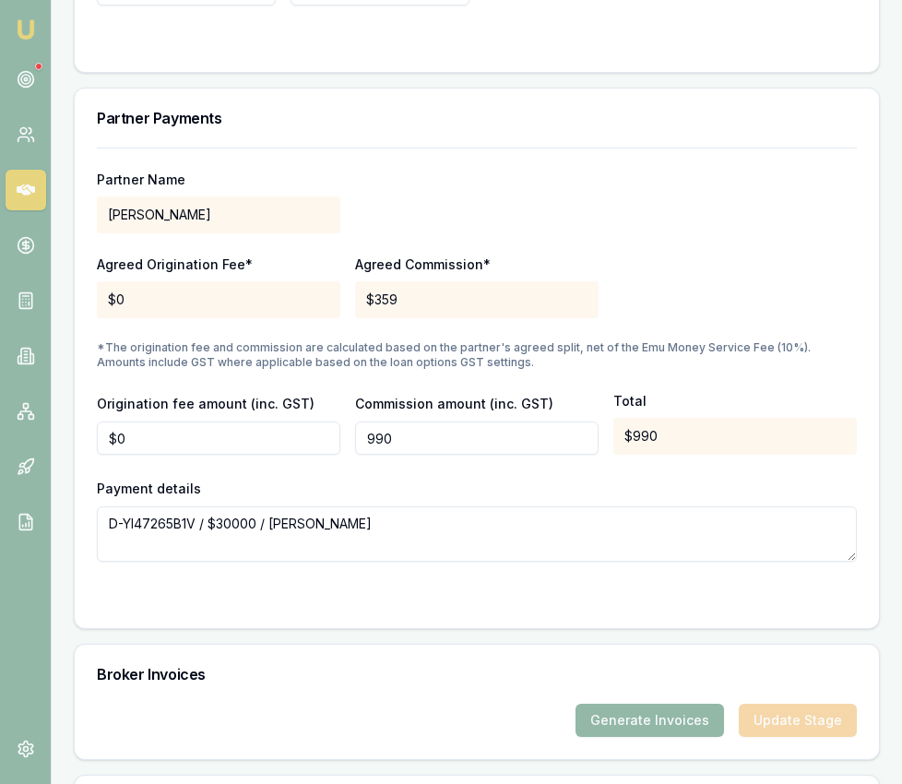
type input "$990"
click at [421, 360] on div "Partner Name DHANKHAR, SANJEEV Agreed Origination Fee* $0 Agreed Commission* $3…" at bounding box center [477, 355] width 760 height 414
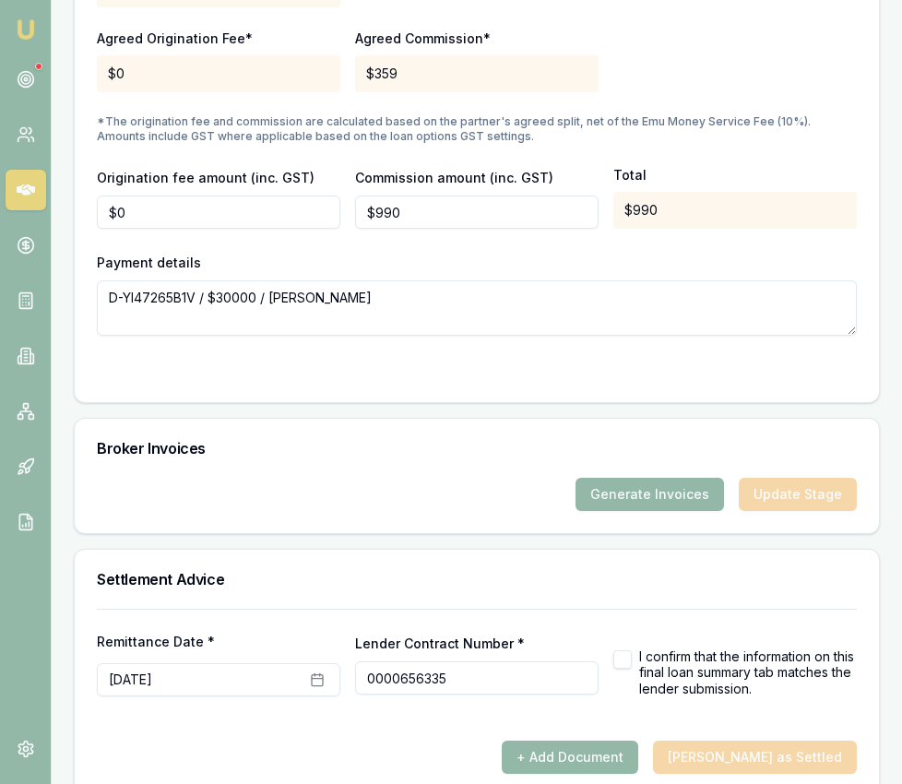
scroll to position [2146, 0]
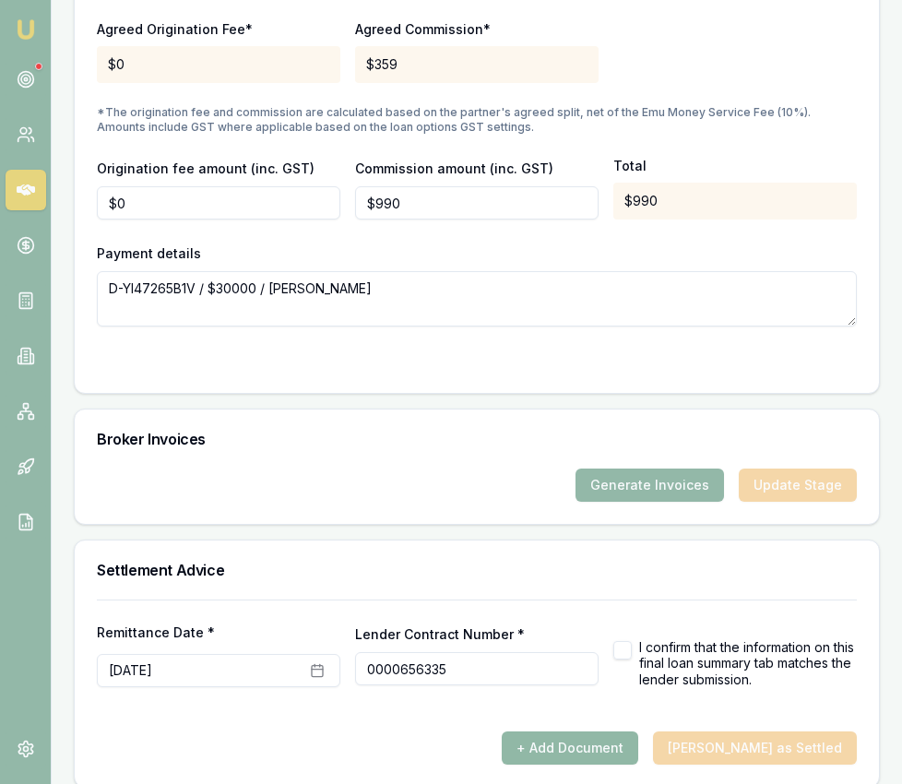
click at [619, 731] on button "+ Add Document" at bounding box center [570, 747] width 136 height 33
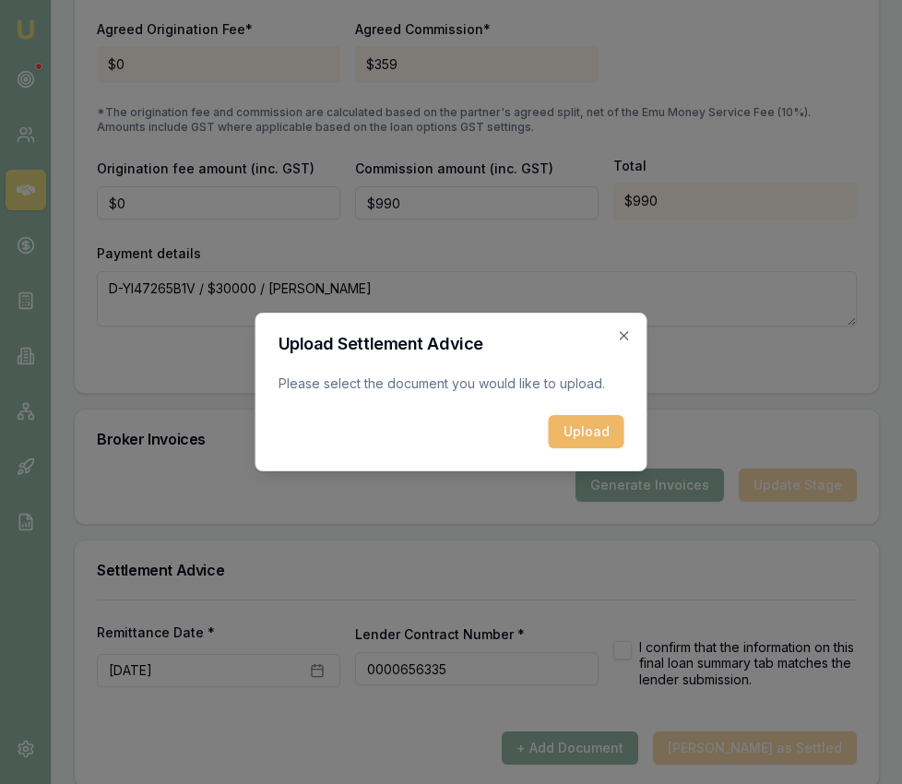
click at [587, 435] on button "Upload" at bounding box center [587, 431] width 76 height 33
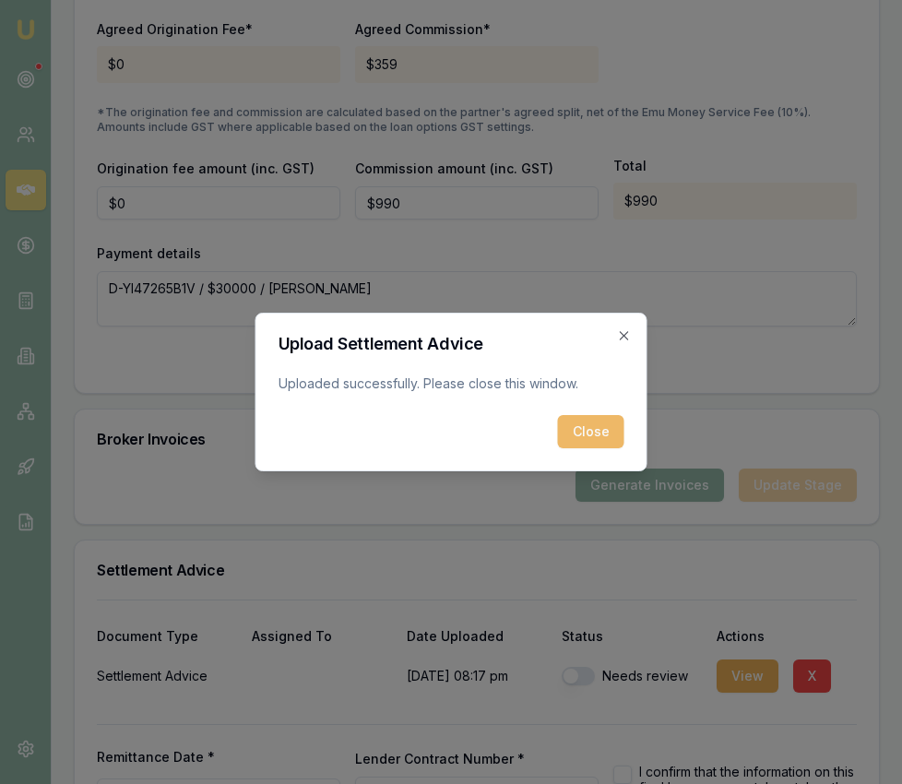
click at [587, 432] on button "Close" at bounding box center [591, 431] width 66 height 33
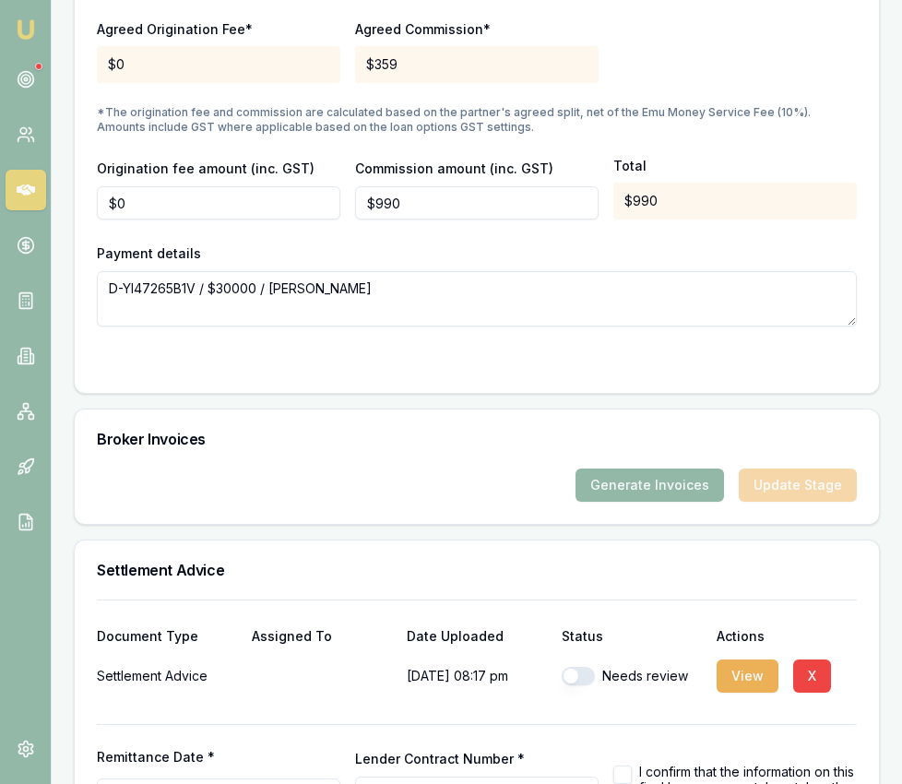
scroll to position [2270, 0]
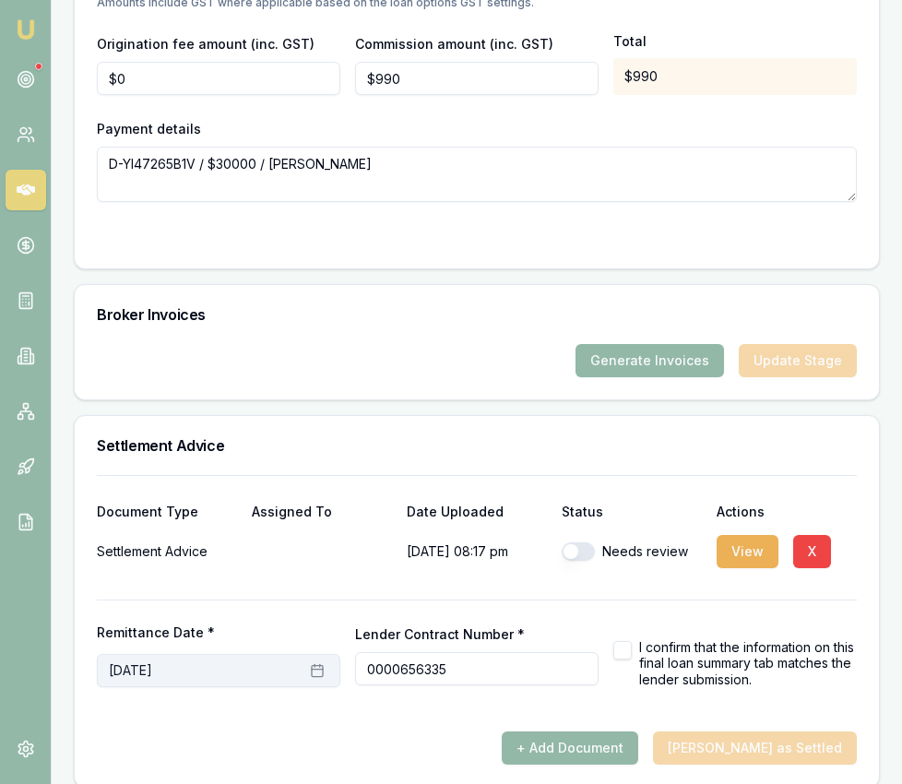
click at [307, 654] on button "[DATE]" at bounding box center [218, 670] width 243 height 33
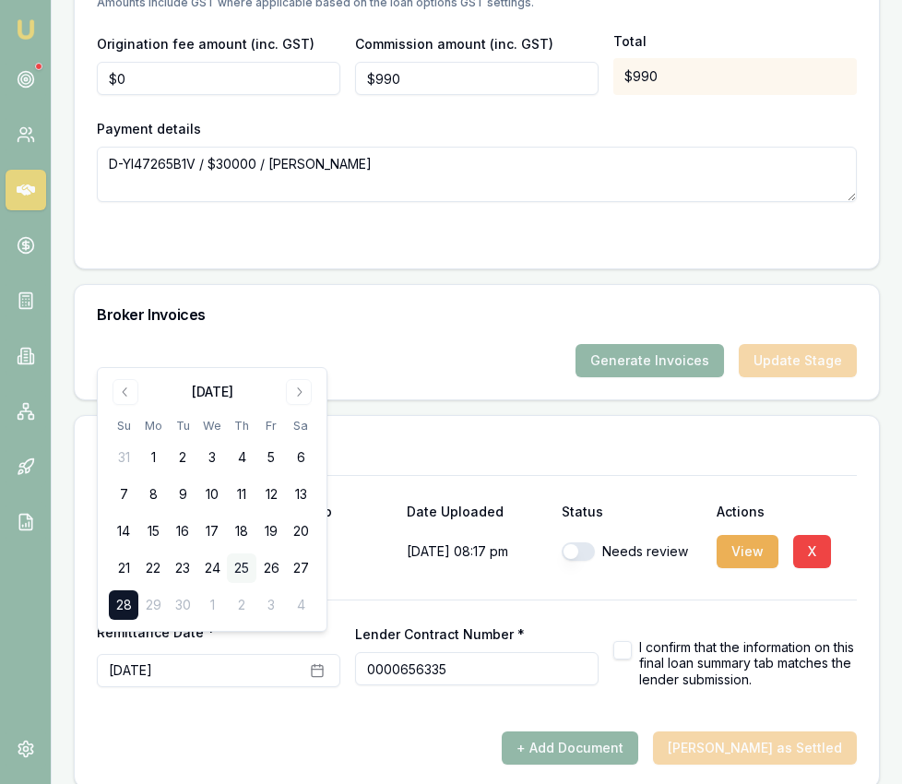
click at [240, 569] on button "25" at bounding box center [242, 568] width 30 height 30
click at [550, 575] on div at bounding box center [477, 585] width 760 height 30
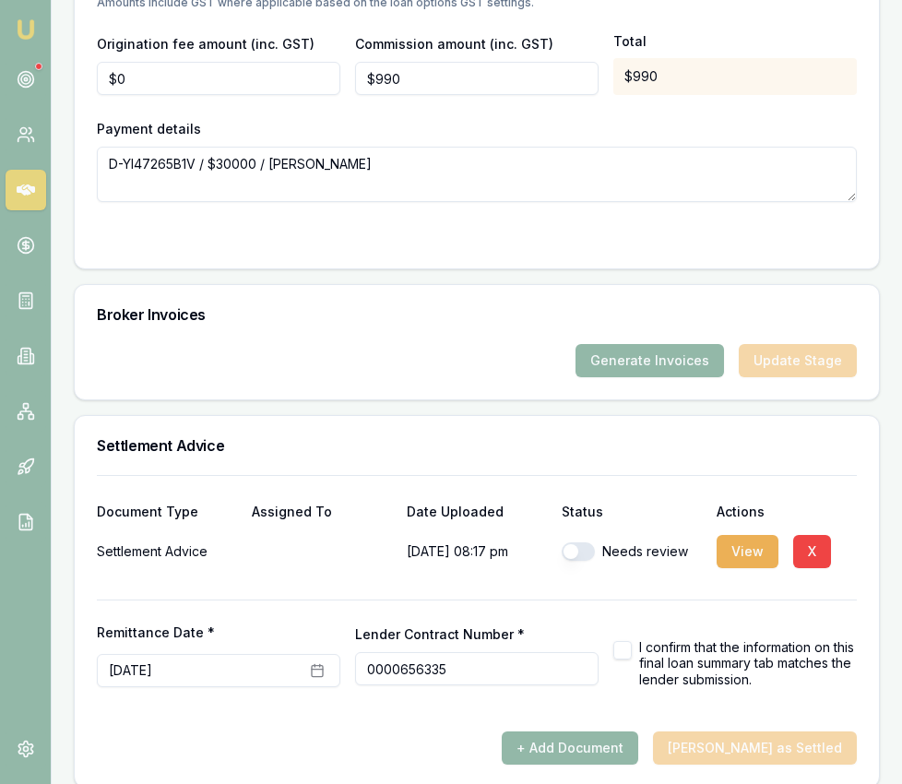
click at [578, 542] on button "button" at bounding box center [578, 551] width 33 height 18
checkbox input "true"
click at [622, 641] on button "button" at bounding box center [622, 650] width 18 height 18
checkbox input "true"
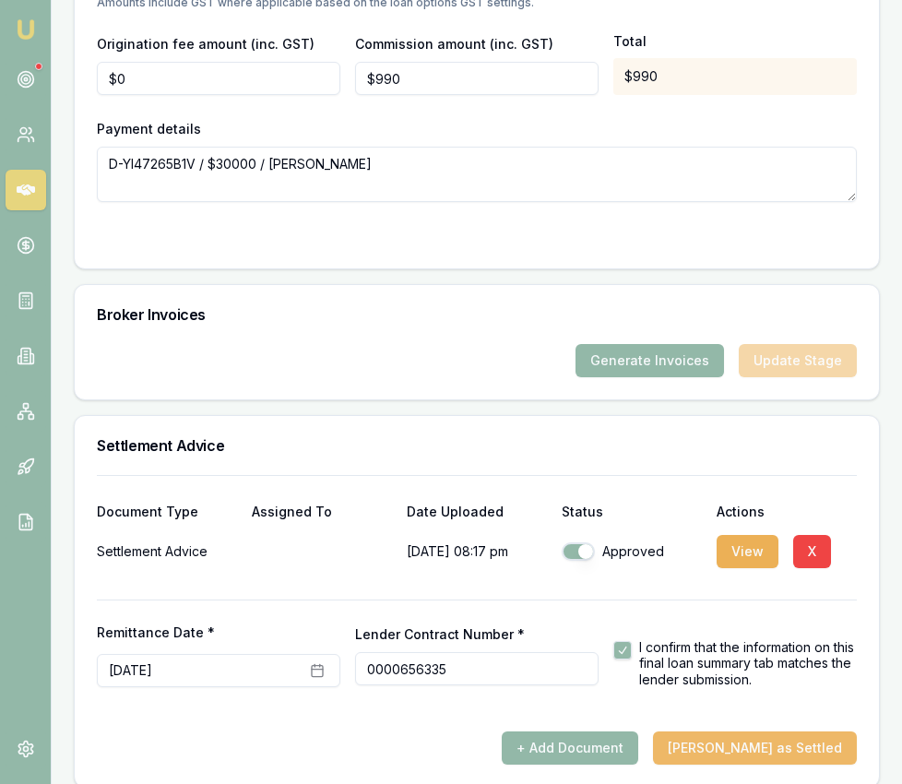
click at [756, 738] on button "[PERSON_NAME] as Settled" at bounding box center [755, 747] width 204 height 33
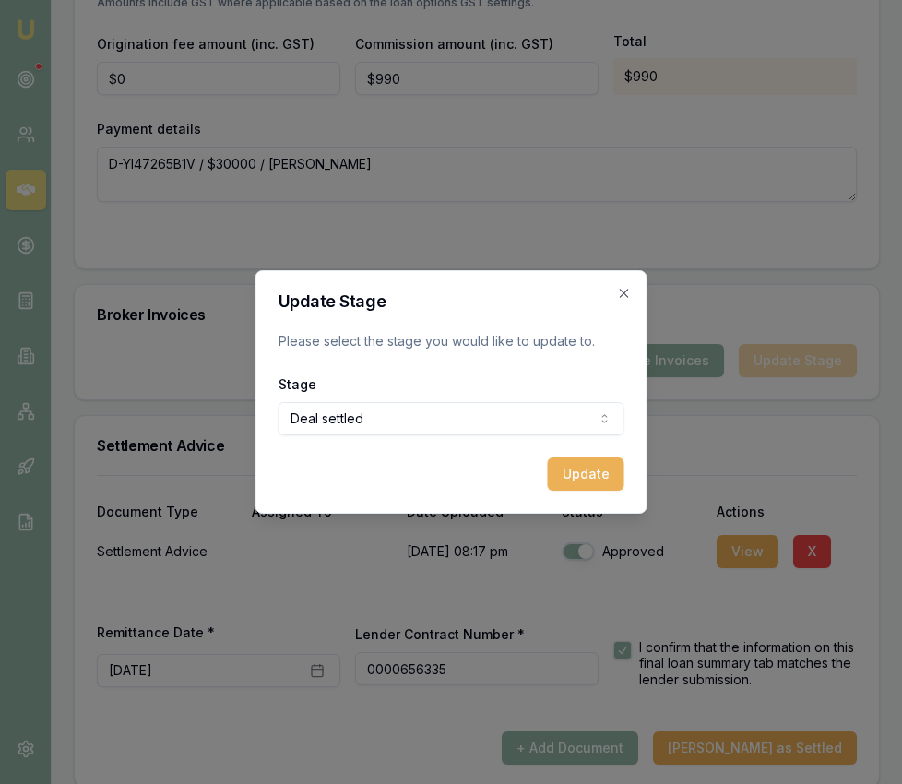
click at [581, 474] on button "Update" at bounding box center [586, 473] width 77 height 33
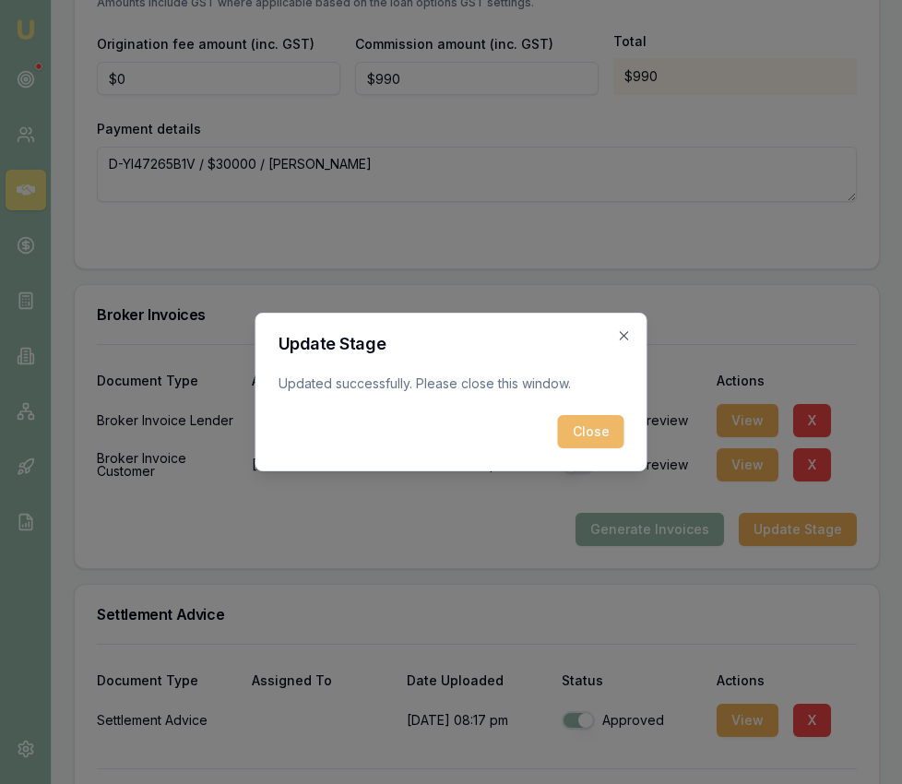
click at [609, 429] on button "Close" at bounding box center [591, 431] width 66 height 33
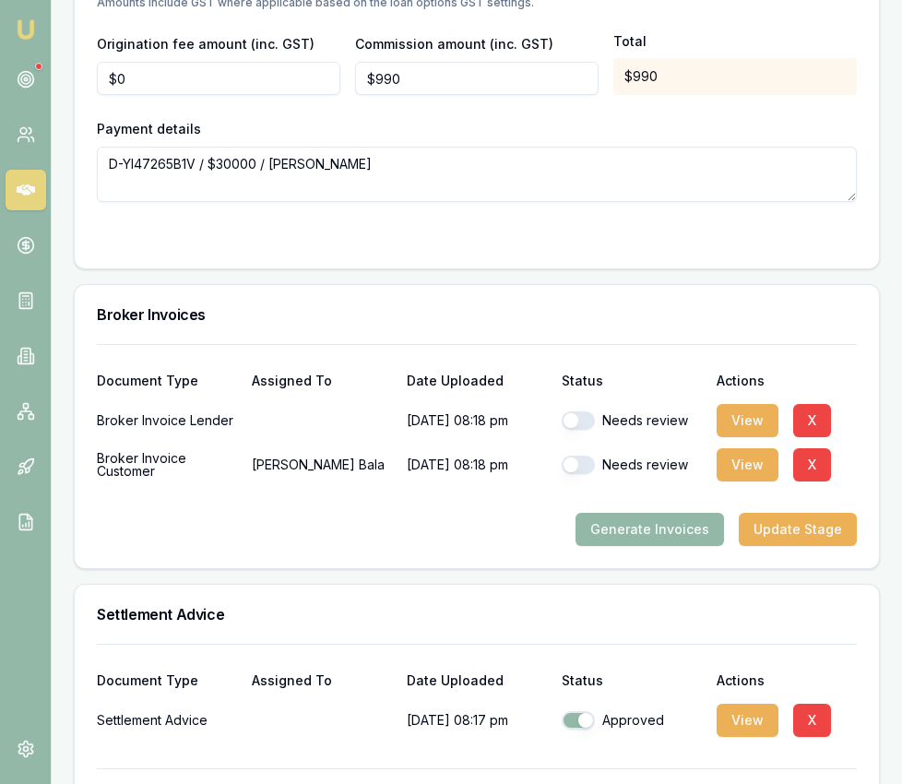
click at [588, 412] on div "Needs review" at bounding box center [632, 420] width 140 height 37
click at [582, 411] on button "button" at bounding box center [578, 420] width 33 height 18
checkbox input "true"
click at [581, 456] on button "button" at bounding box center [578, 465] width 33 height 18
checkbox input "true"
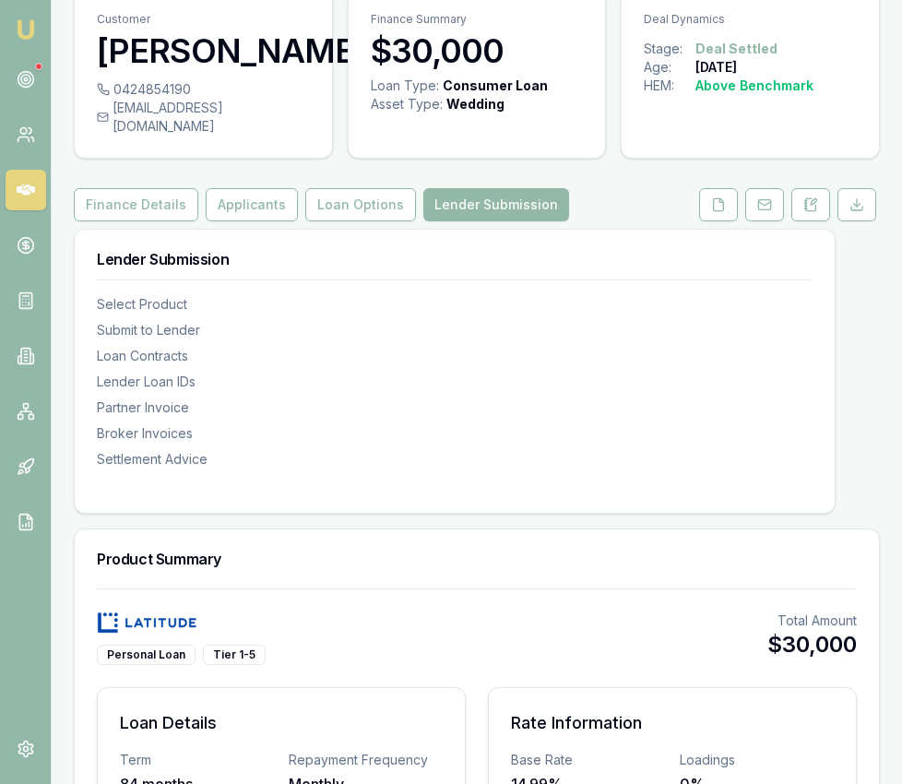
scroll to position [0, 0]
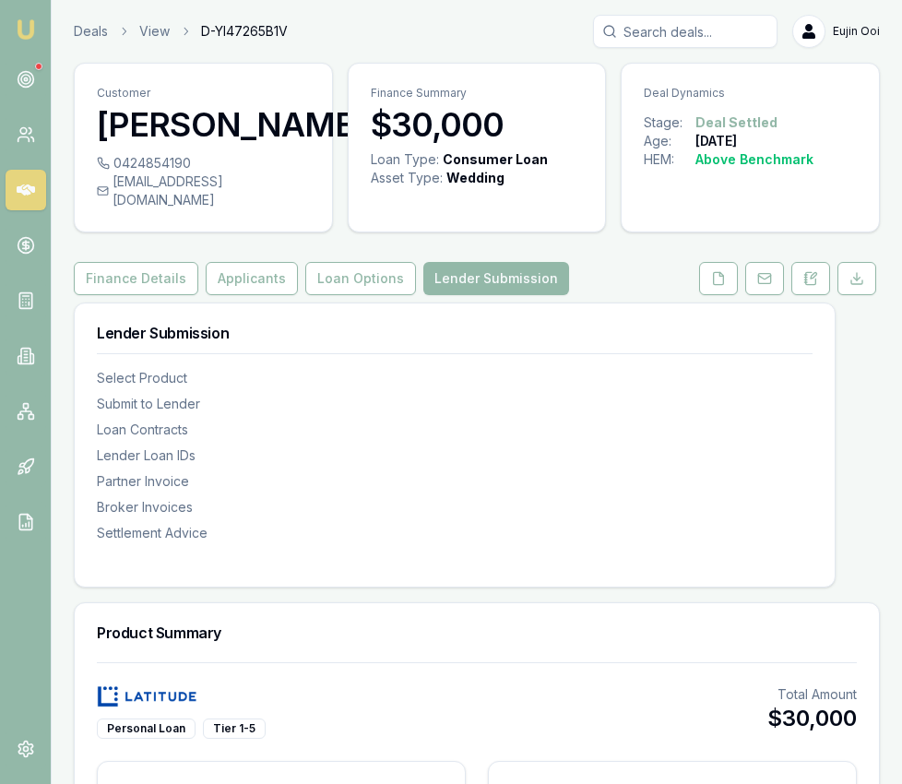
click at [27, 31] on img at bounding box center [26, 29] width 22 height 22
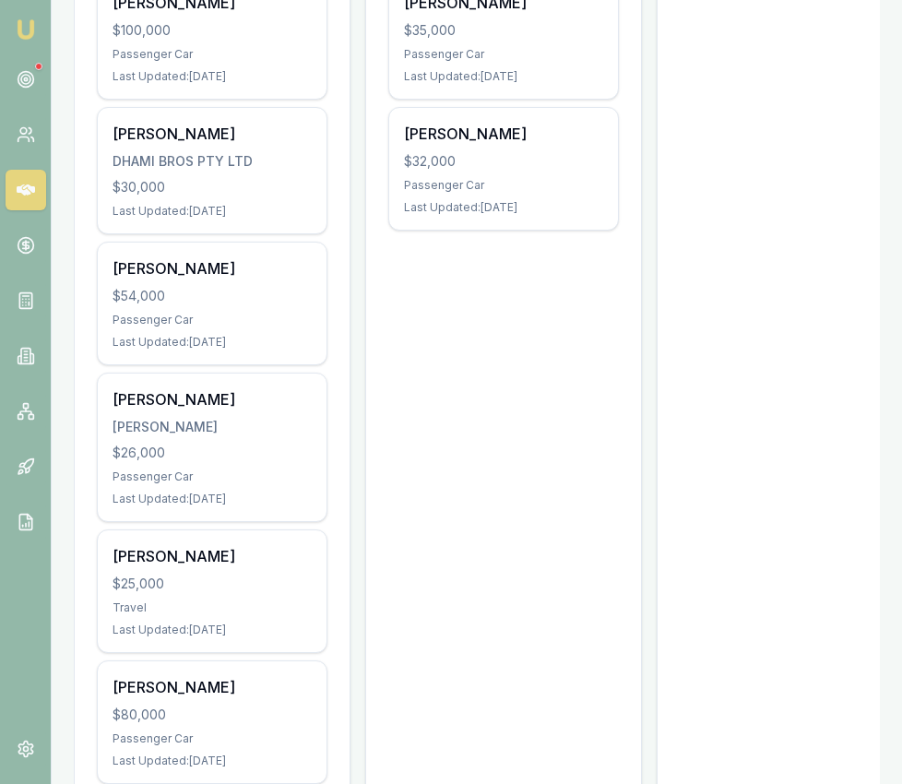
scroll to position [1192, 0]
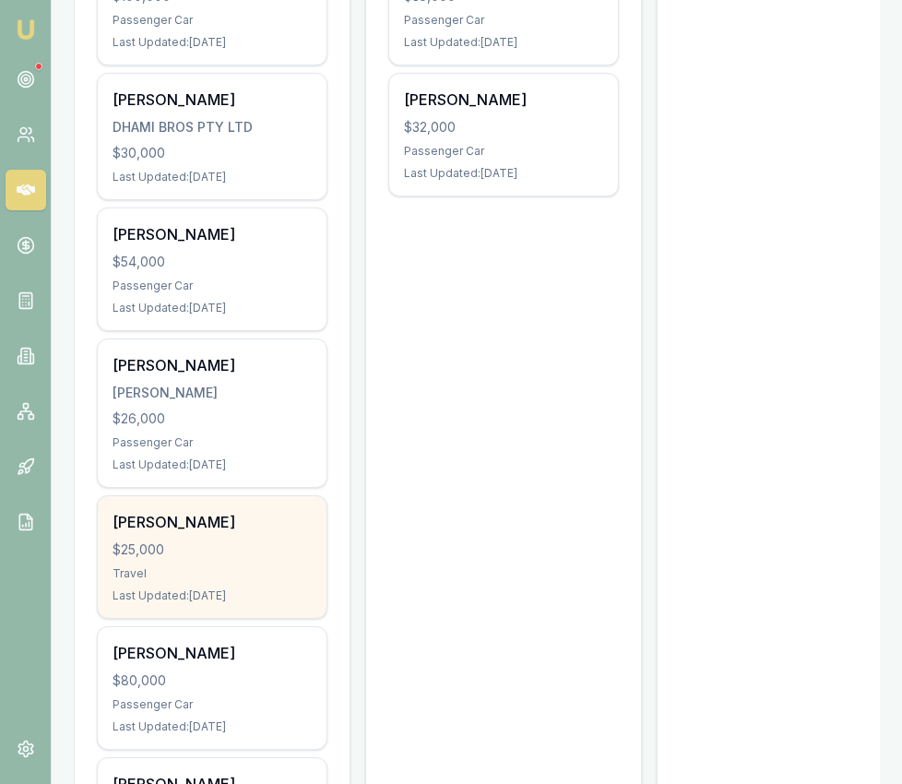
click at [259, 540] on div "$25,000" at bounding box center [212, 549] width 199 height 18
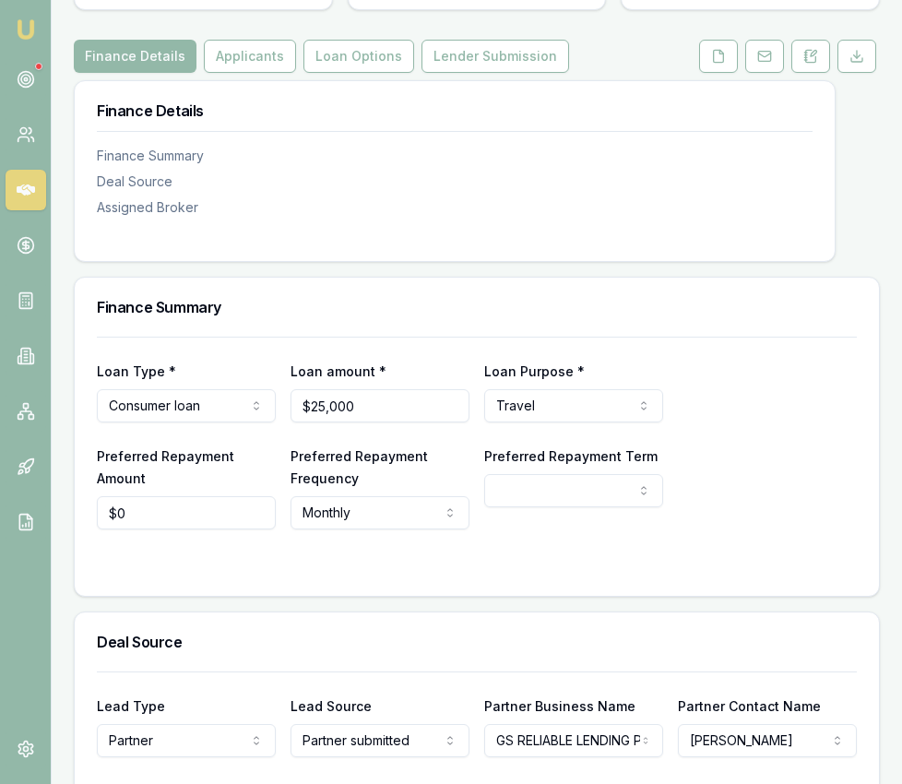
scroll to position [223, 0]
click at [530, 469] on html "Emu Broker Deals View D-1HA9JWTXFQ [PERSON_NAME] Toggle Menu Customer [PERSON_N…" at bounding box center [451, 169] width 902 height 784
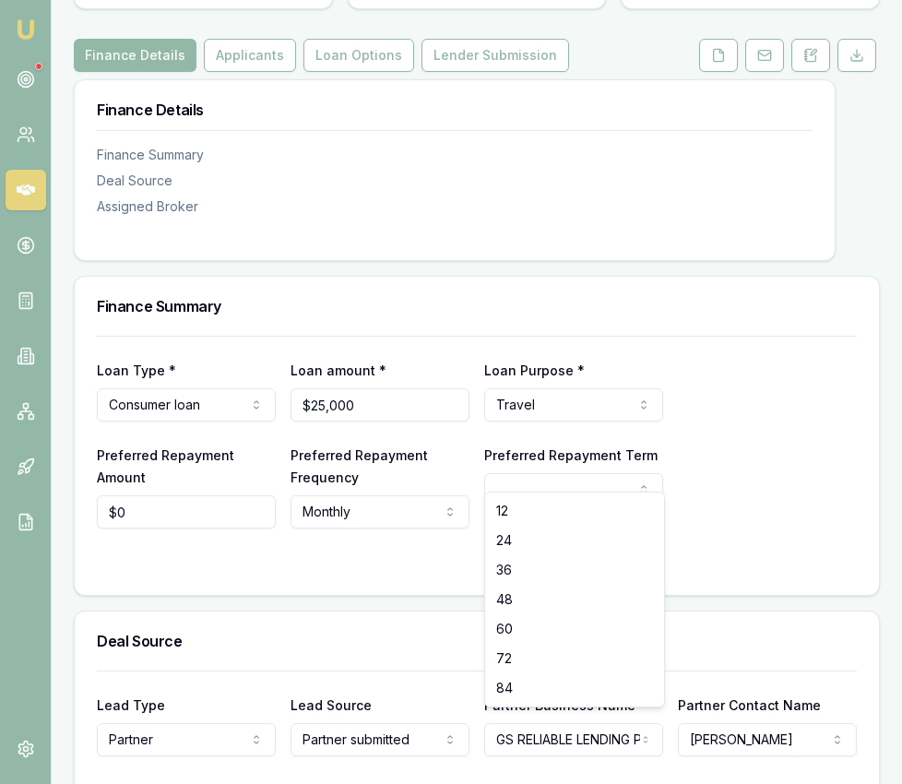
click at [530, 469] on html "Emu Broker Deals View D-1HA9JWTXFQ [PERSON_NAME] Toggle Menu Customer [PERSON_N…" at bounding box center [451, 169] width 902 height 784
select select "84"
click at [201, 495] on input "0" at bounding box center [186, 511] width 179 height 33
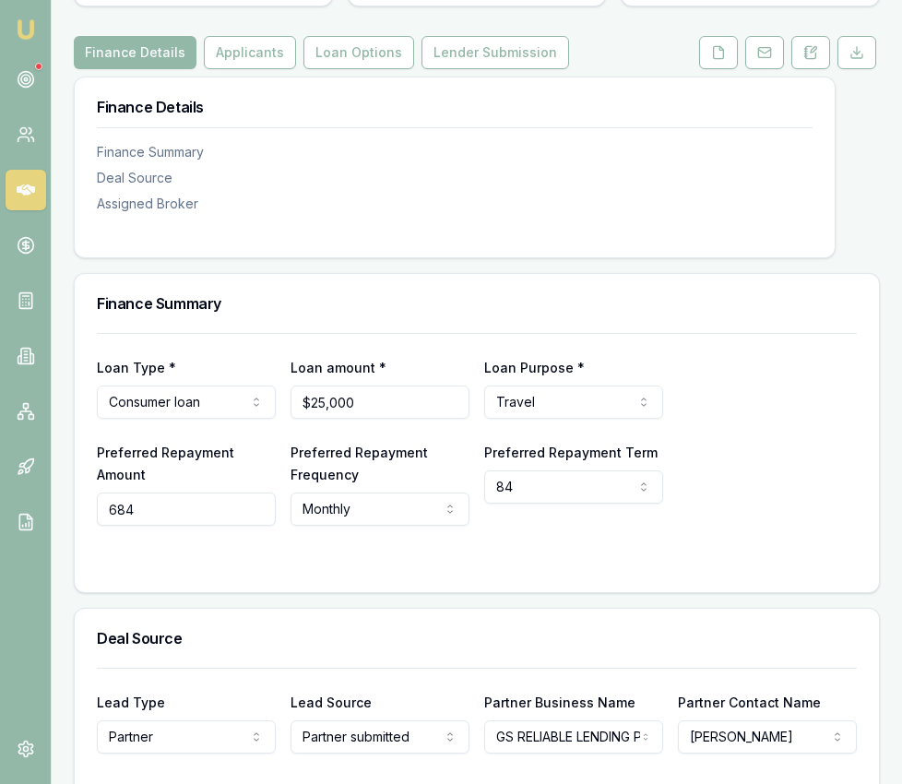
type input "$684"
click at [331, 554] on div "Loan Type * Consumer loan Consumer loan Consumer asset Commercial loan Commerci…" at bounding box center [477, 462] width 804 height 259
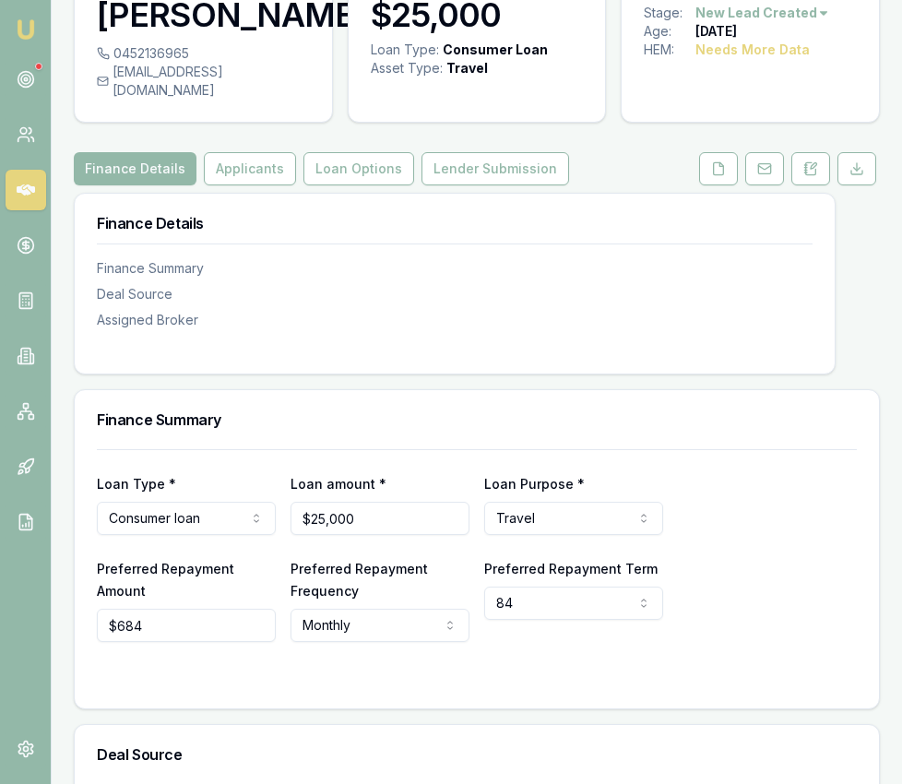
scroll to position [0, 0]
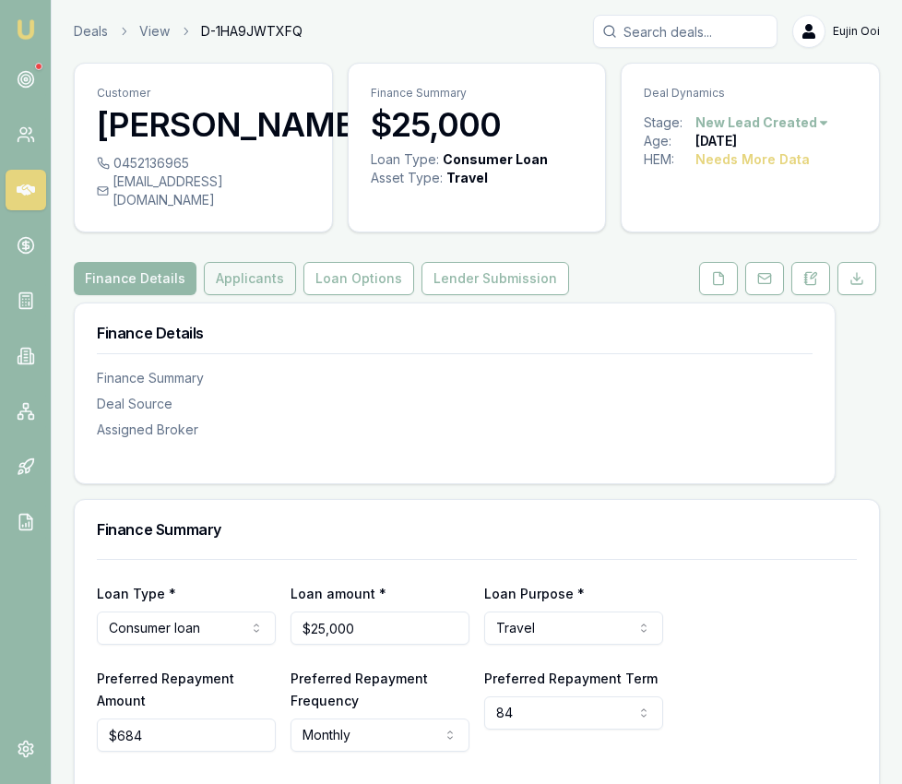
click at [267, 268] on button "Applicants" at bounding box center [250, 278] width 92 height 33
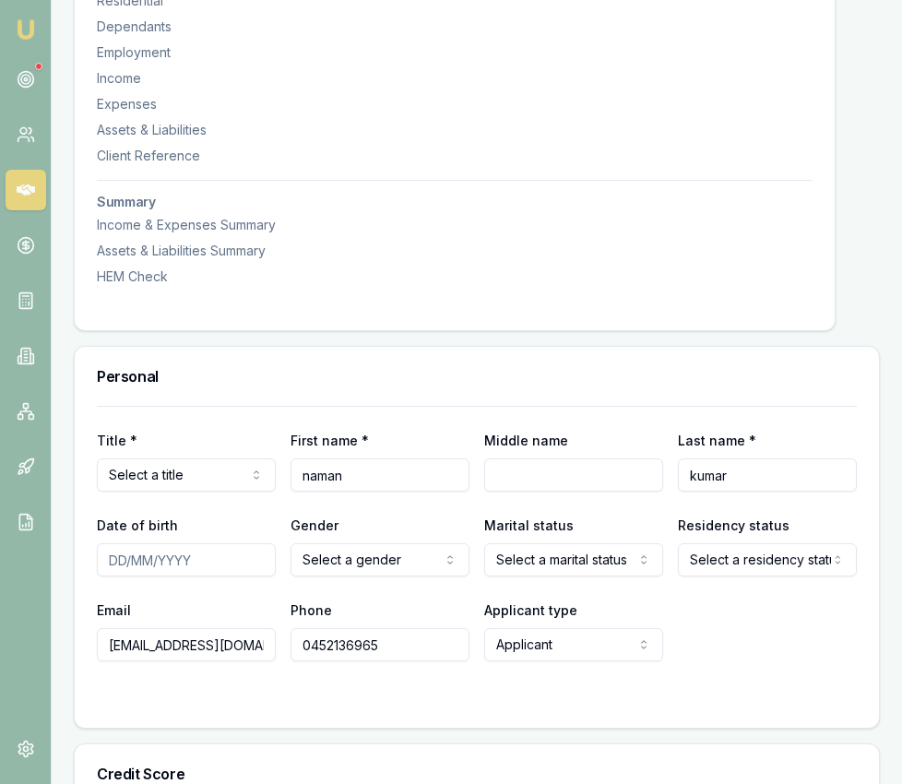
scroll to position [540, 0]
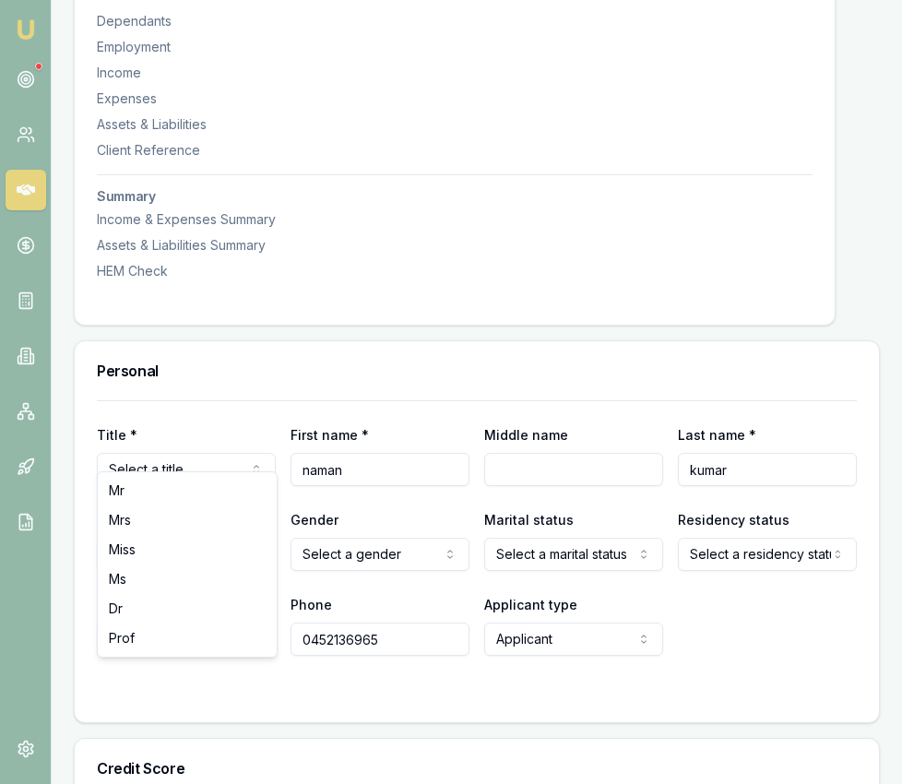
click at [120, 538] on input "Date of birth" at bounding box center [186, 554] width 179 height 33
type input "6"
type input "01/03/2003"
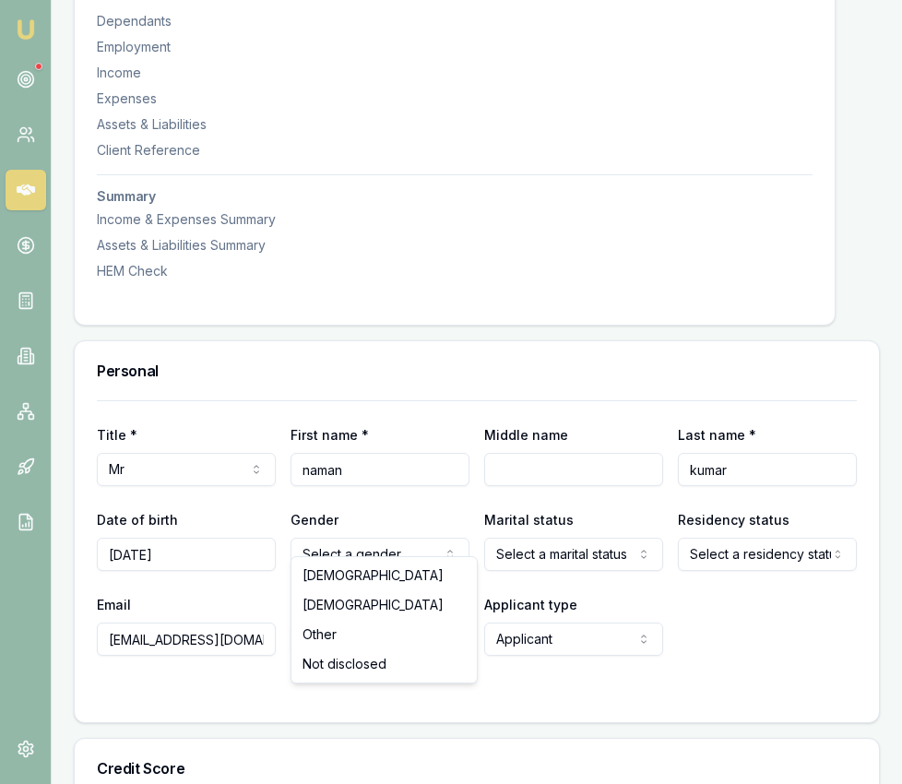
drag, startPoint x: 365, startPoint y: 573, endPoint x: 552, endPoint y: 554, distance: 188.1
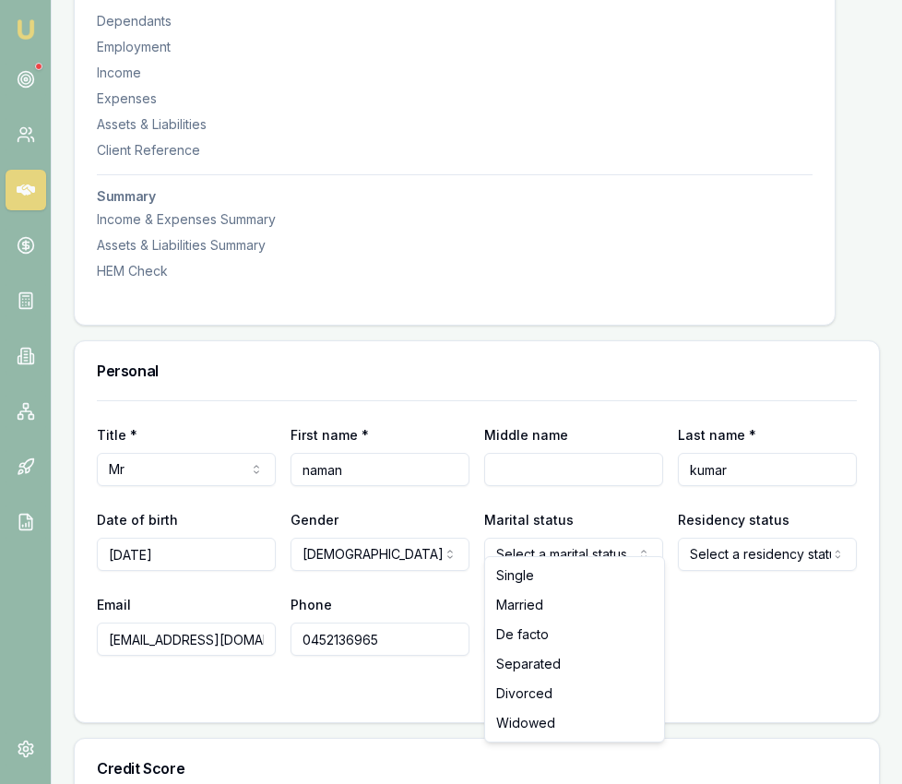
drag, startPoint x: 602, startPoint y: 579, endPoint x: 625, endPoint y: 571, distance: 24.5
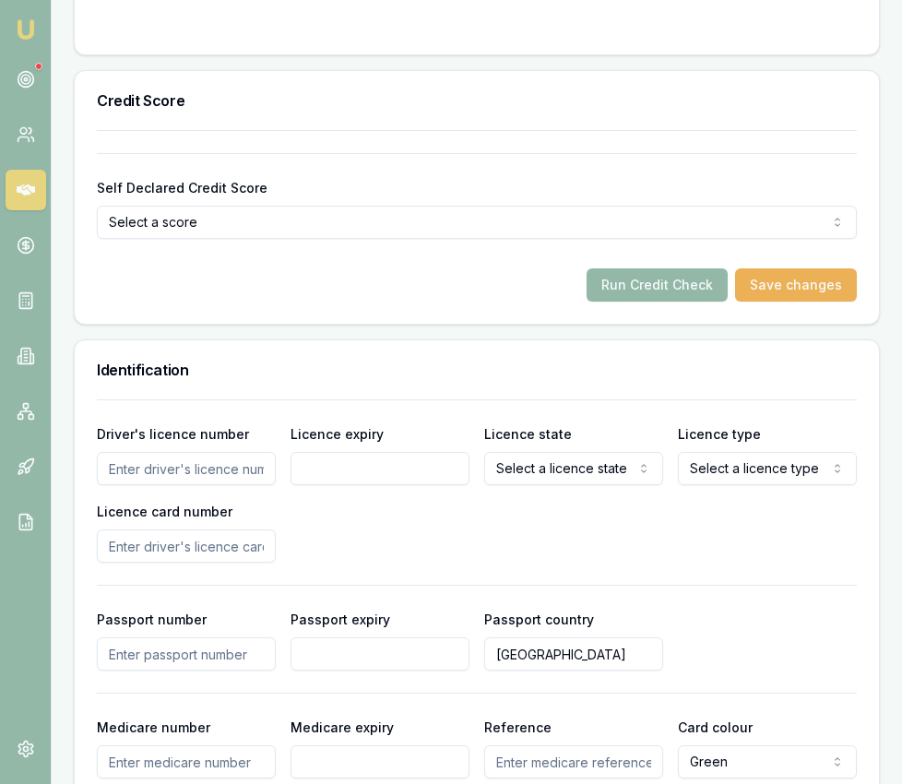
scroll to position [1212, 0]
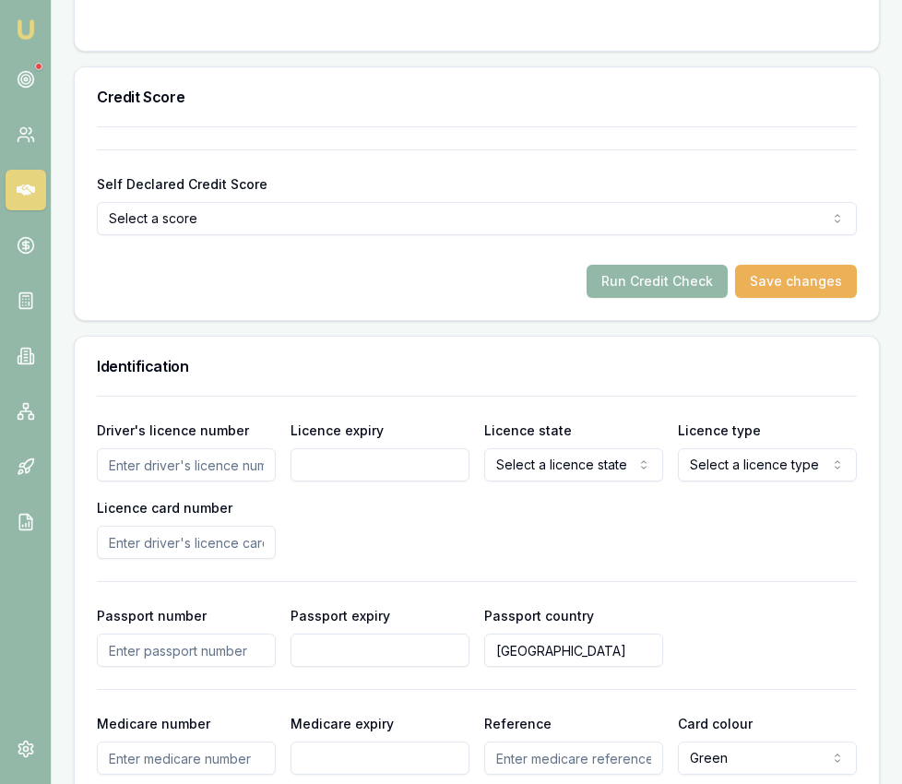
click at [156, 448] on input "Driver's licence number" at bounding box center [186, 464] width 179 height 33
type input "053002025"
click at [339, 448] on input "Licence expiry" at bounding box center [379, 464] width 179 height 33
type input "19/04/2028"
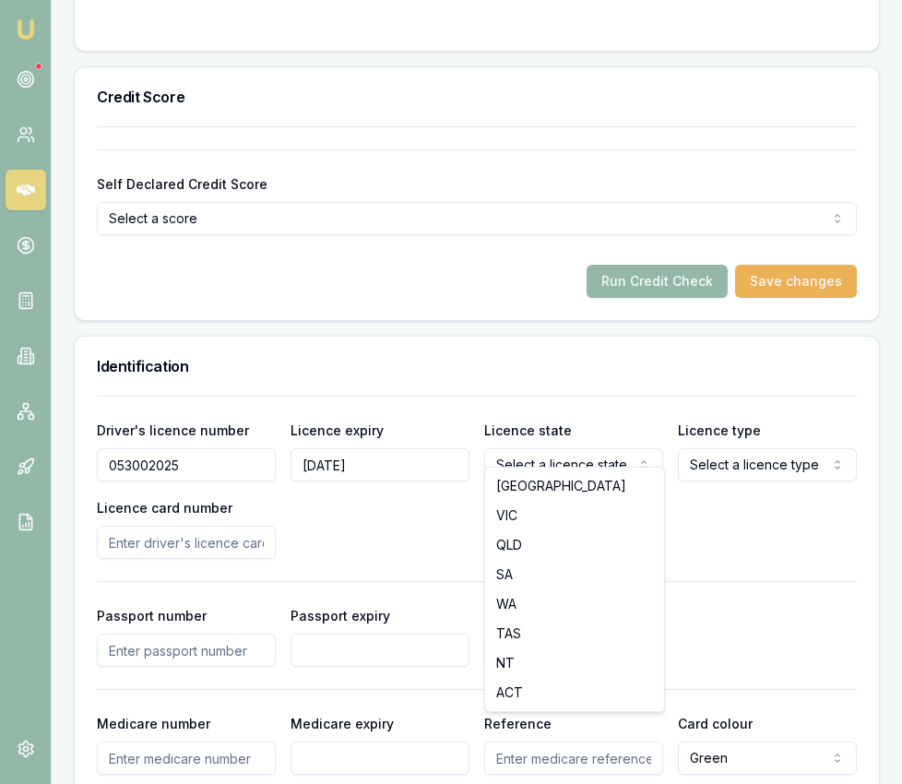
select select "VIC"
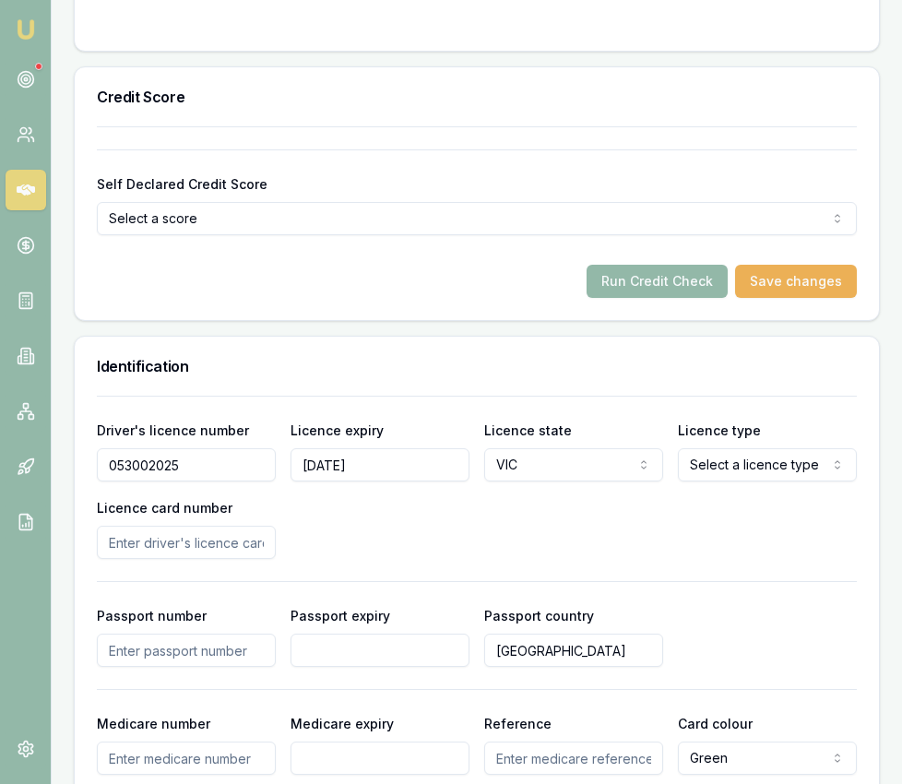
select select "OPEN_LICENCE"
click at [185, 527] on input "Licence card number" at bounding box center [186, 542] width 179 height 33
type input "P3035294"
click at [372, 502] on div "Driver's licence number 053002025 Licence expiry 19/04/2028 Licence state VIC N…" at bounding box center [477, 489] width 760 height 140
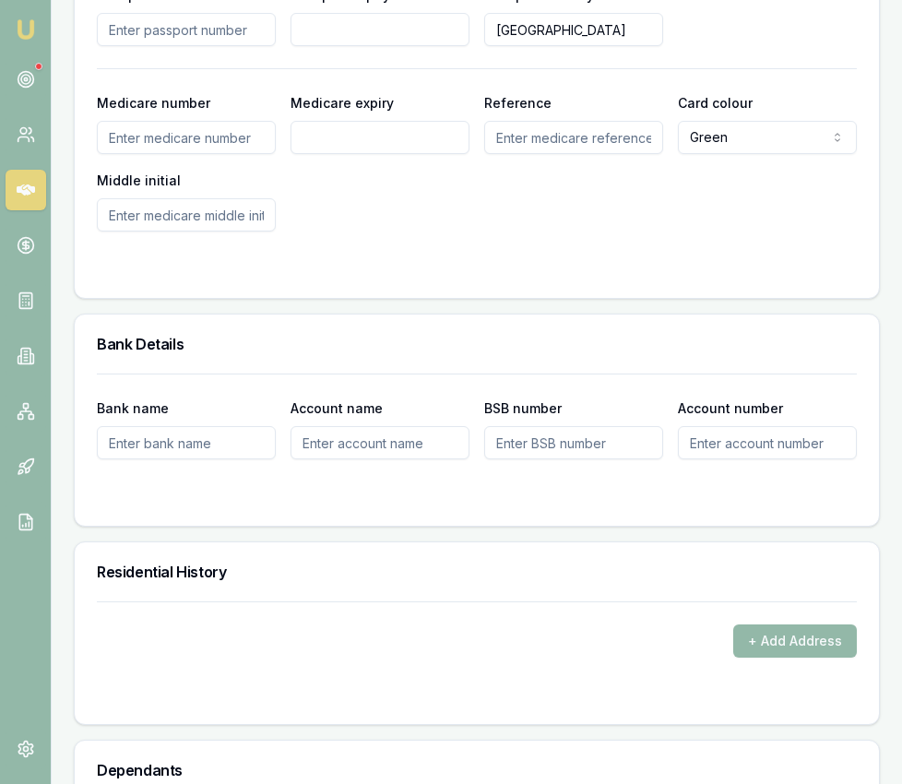
scroll to position [1877, 0]
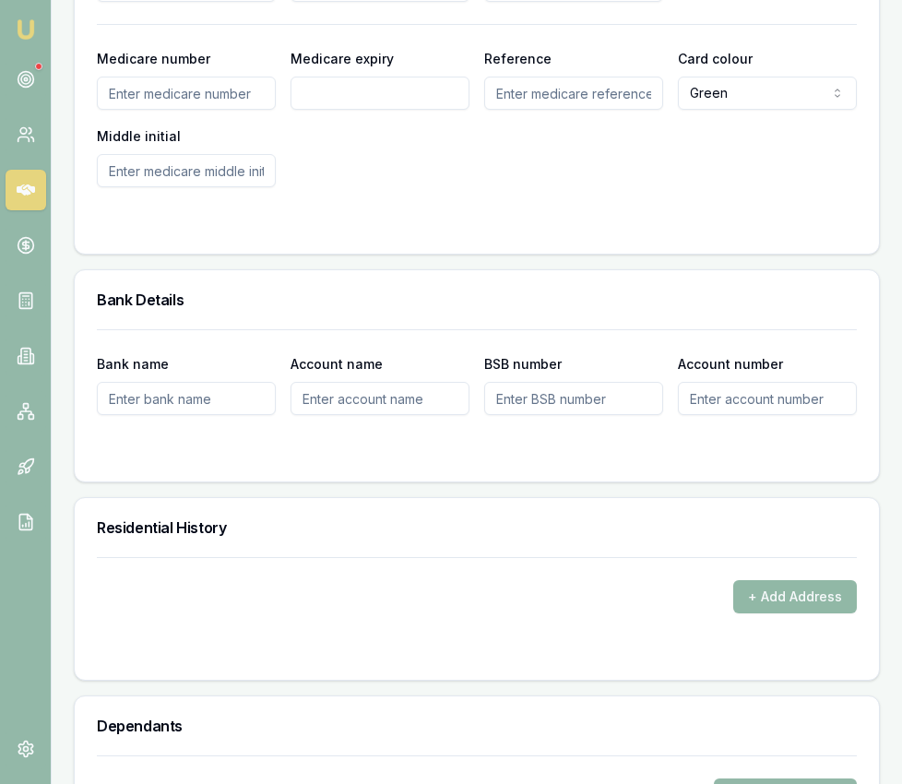
click at [812, 591] on button "+ Add Address" at bounding box center [795, 596] width 124 height 33
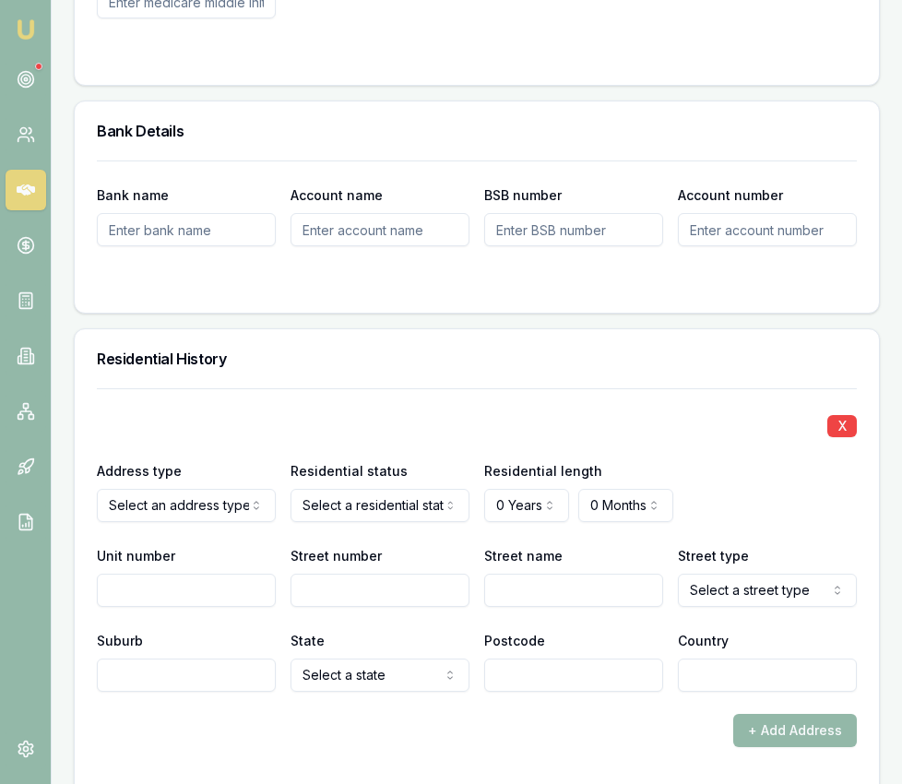
scroll to position [2047, 0]
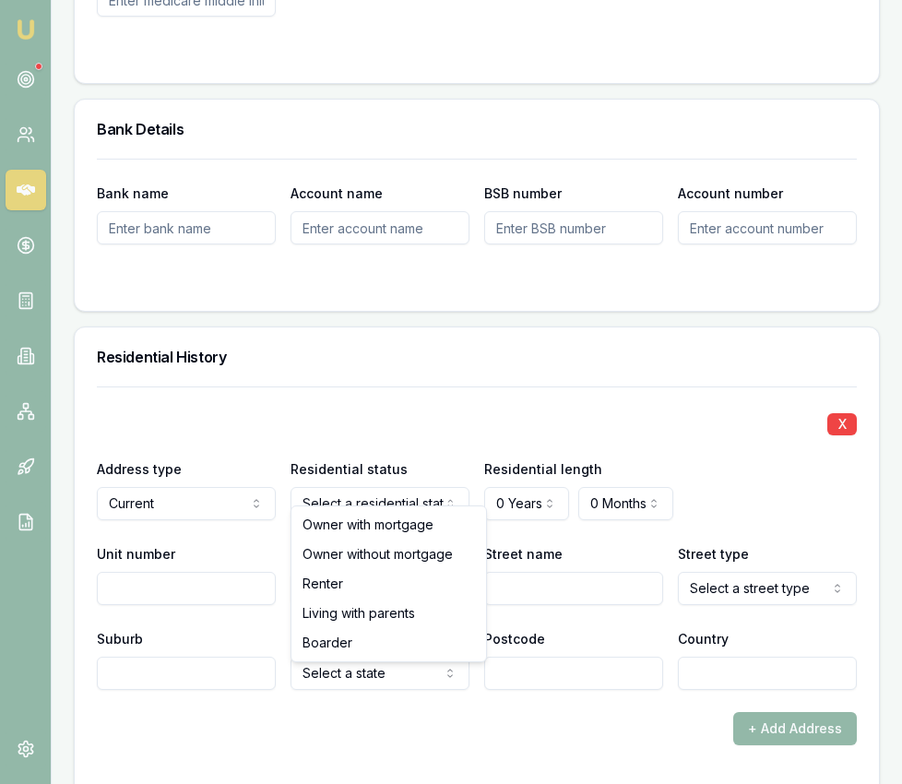
select select "BOARDER"
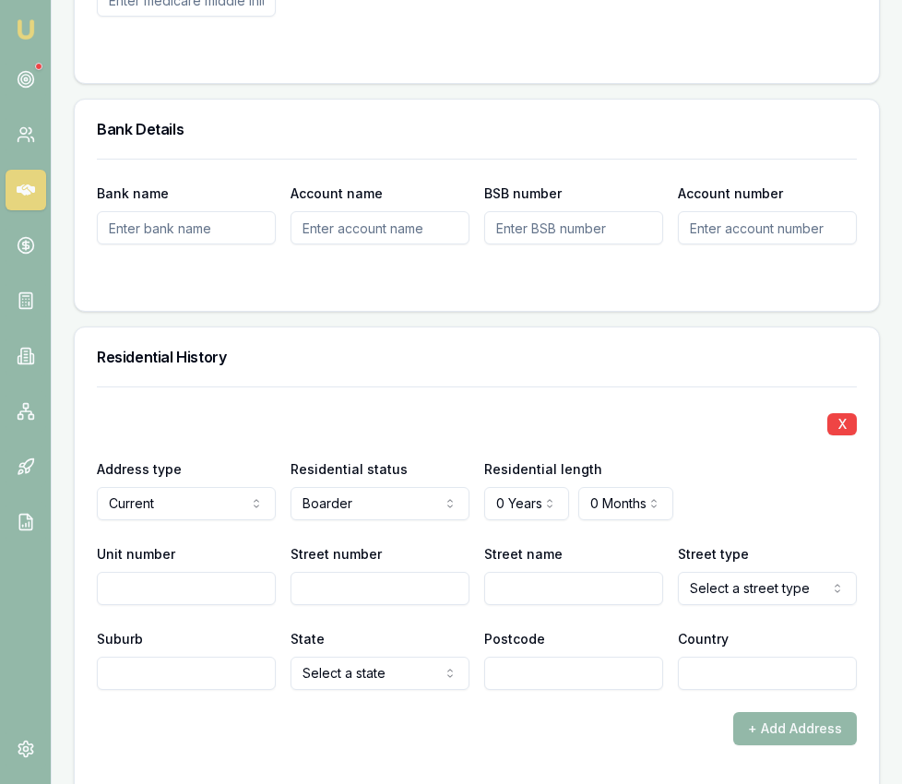
click at [528, 327] on div "Residential History" at bounding box center [477, 356] width 804 height 59
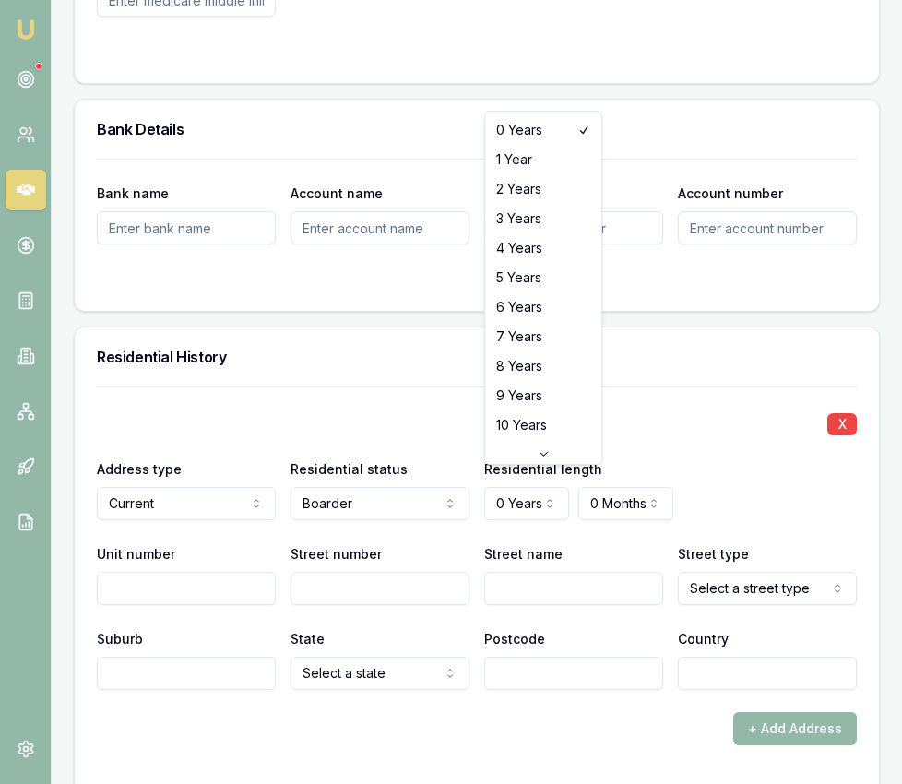
select select "6"
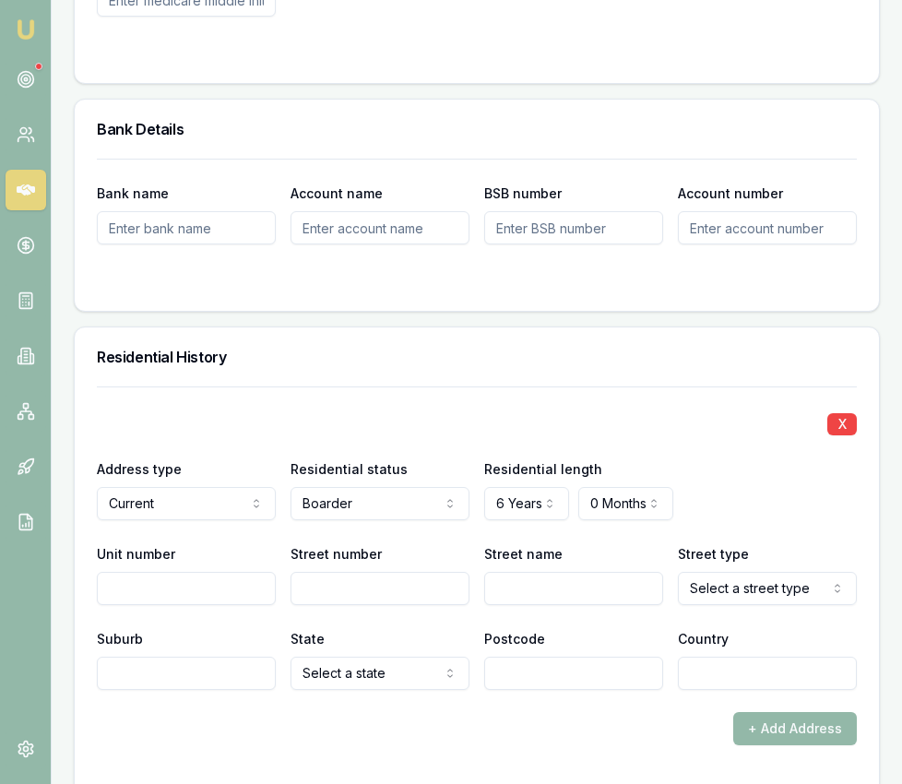
click at [230, 573] on input "Unit number" at bounding box center [186, 588] width 179 height 33
click at [342, 573] on input "Street number" at bounding box center [379, 588] width 179 height 33
type input "64"
click at [522, 575] on input "Street name" at bounding box center [573, 588] width 179 height 33
type input "Gowar"
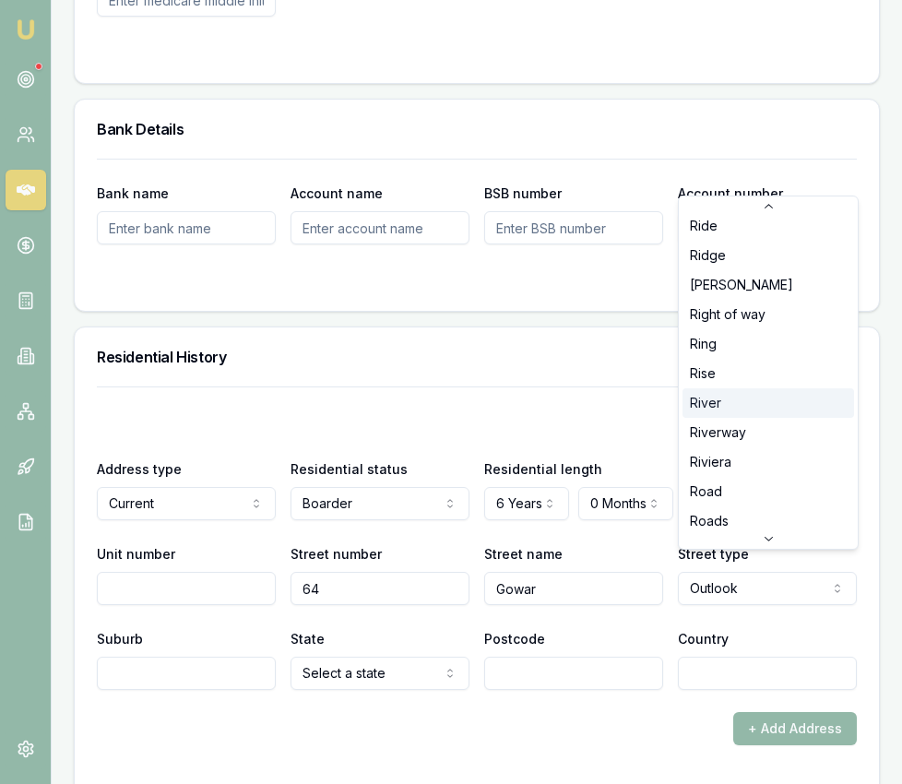
scroll to position [4176, 0]
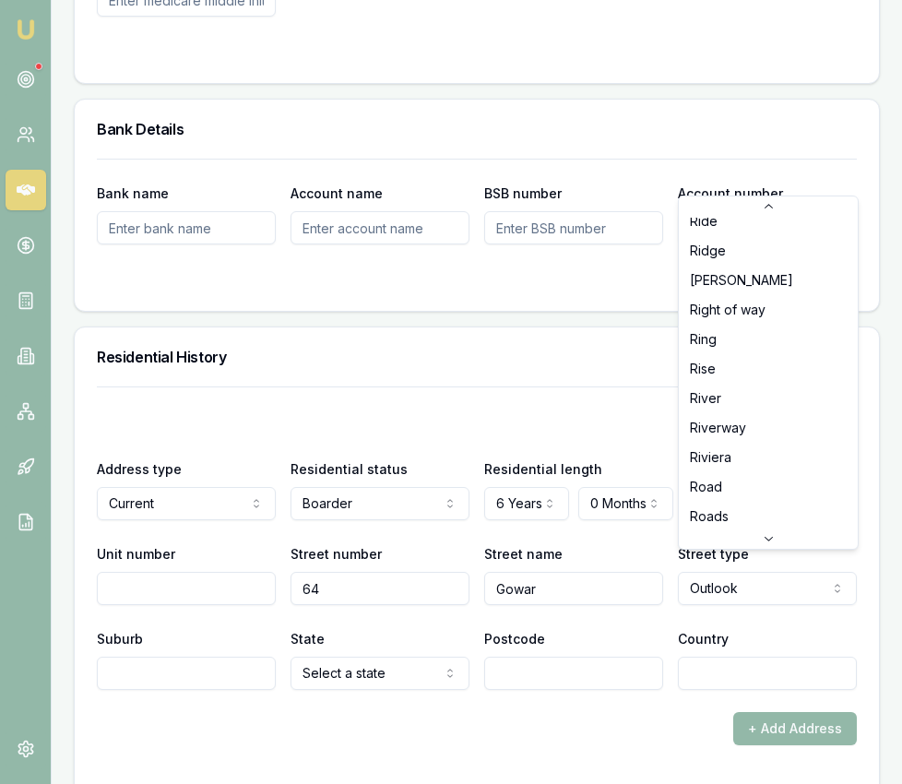
select select "Road"
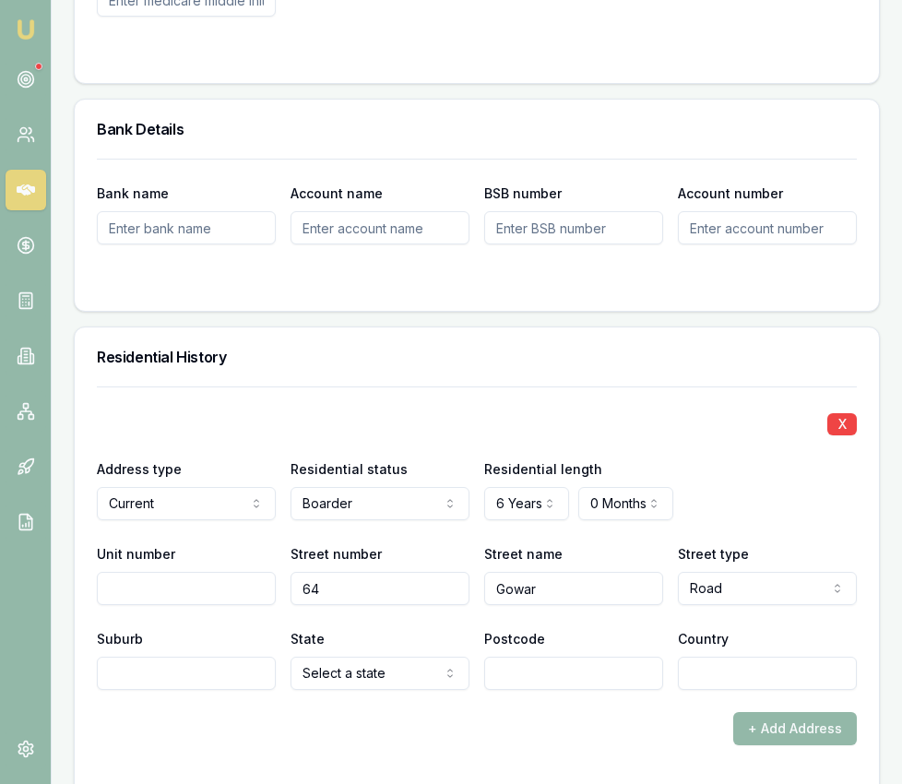
click at [230, 657] on input "Suburb" at bounding box center [186, 673] width 179 height 33
type input "A"
type input "Tarneit"
select select "VIC"
type input "3029"
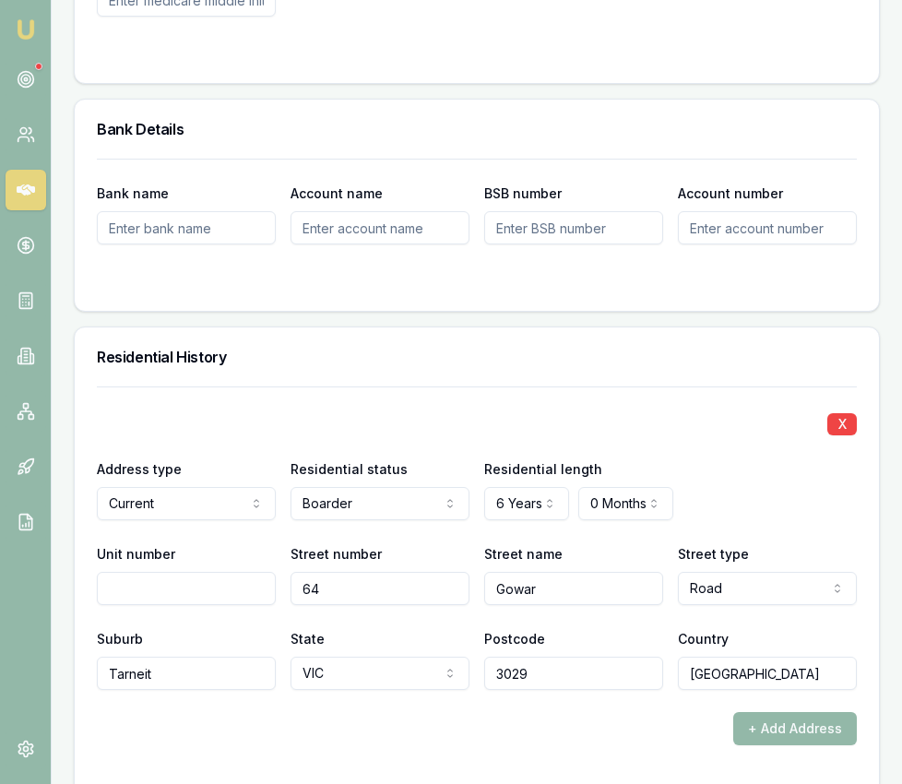
type input "Australia"
click at [392, 409] on div "X" at bounding box center [477, 422] width 760 height 26
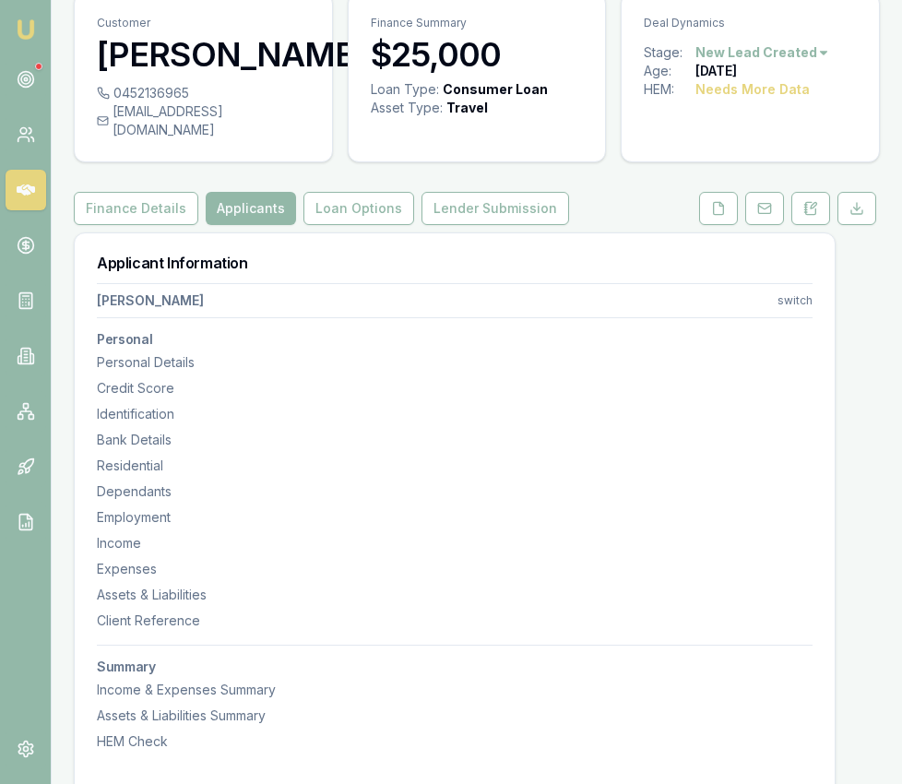
scroll to position [0, 0]
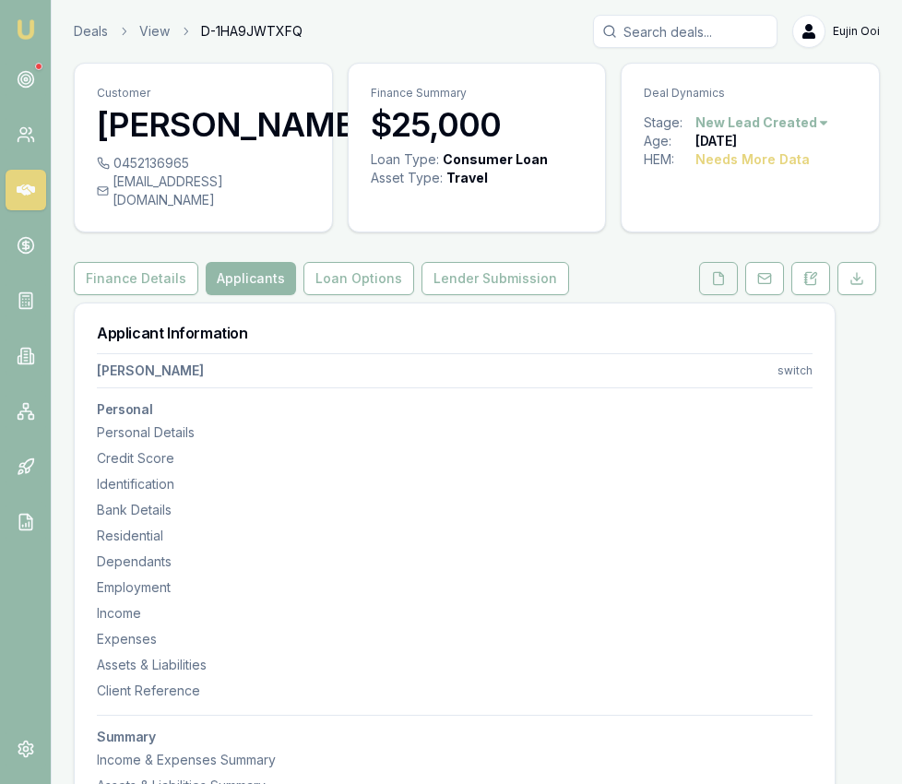
click at [720, 268] on button at bounding box center [718, 278] width 39 height 33
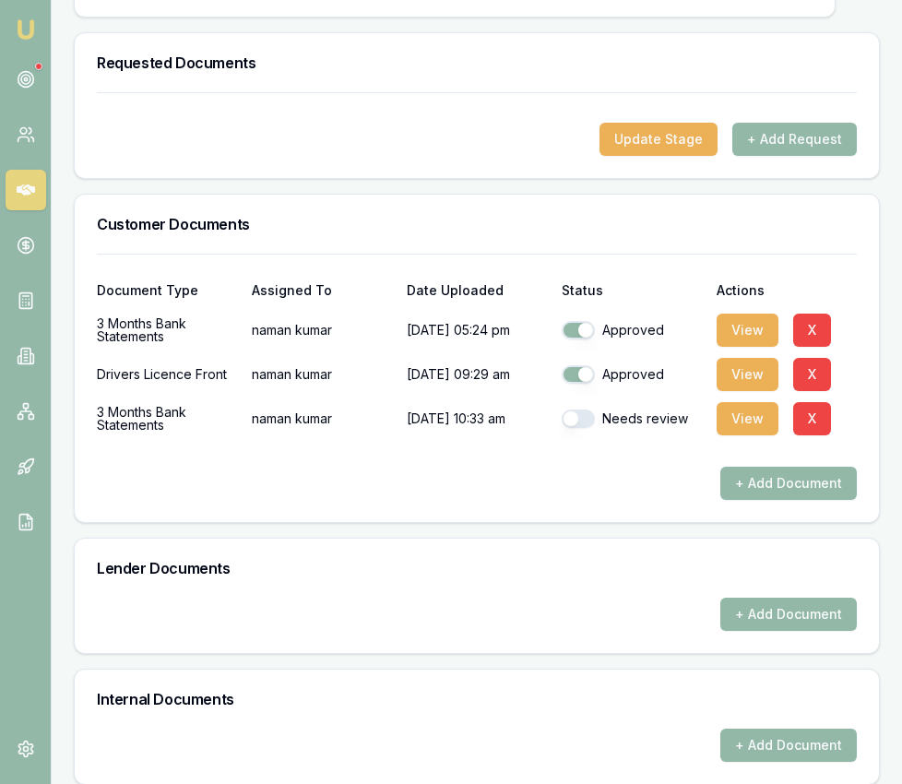
drag, startPoint x: 560, startPoint y: 386, endPoint x: 579, endPoint y: 397, distance: 21.9
click at [561, 400] on div "3 Months Bank Statements naman kumar 24/09/2025, 10:33 am Needs review View X" at bounding box center [477, 418] width 760 height 37
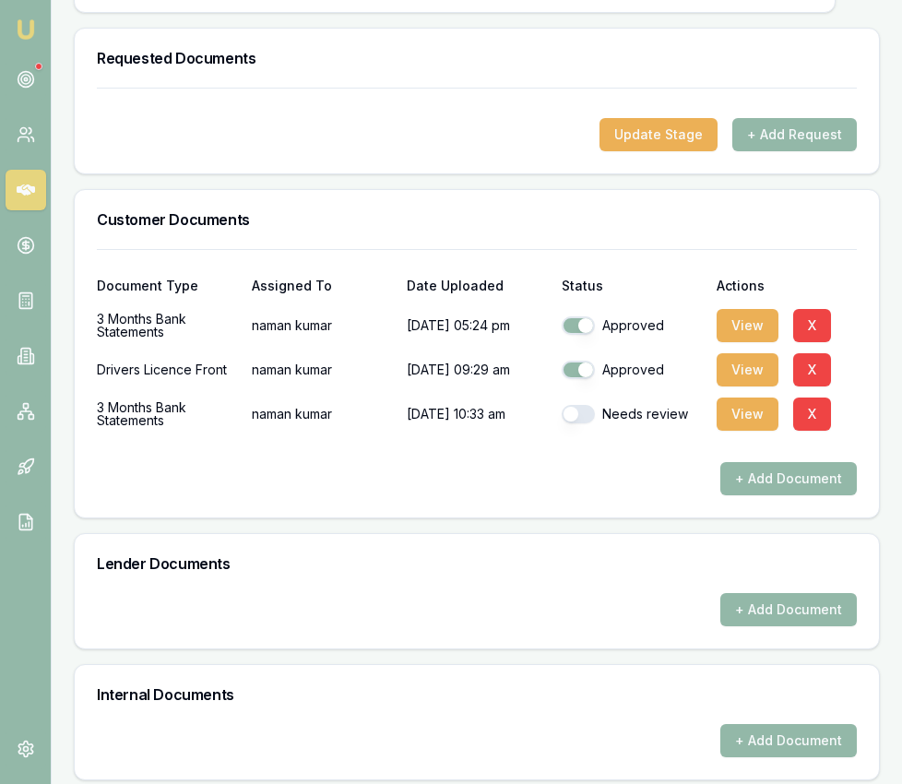
drag, startPoint x: 579, startPoint y: 398, endPoint x: 580, endPoint y: 432, distance: 33.2
click at [579, 405] on button "button" at bounding box center [578, 414] width 33 height 18
checkbox input "true"
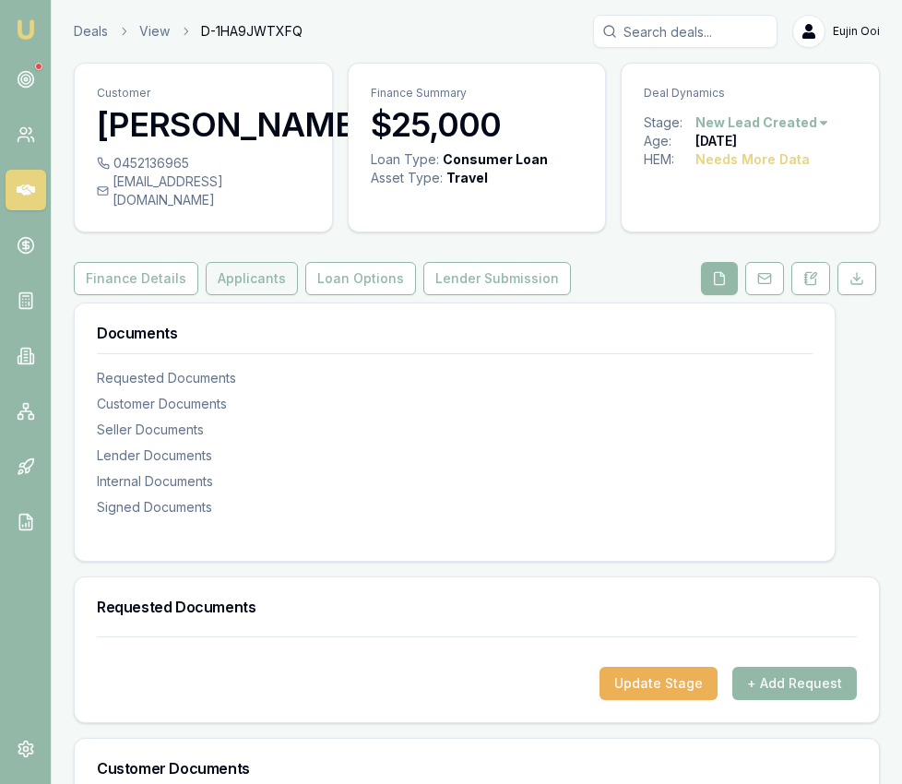
click at [247, 262] on button "Applicants" at bounding box center [252, 278] width 92 height 33
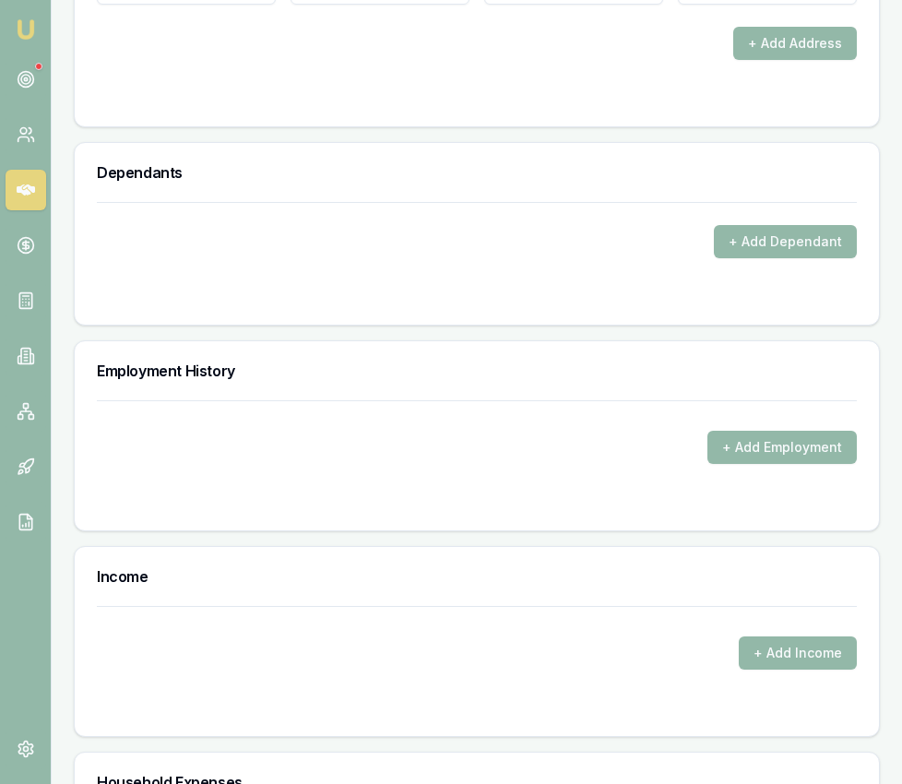
scroll to position [2729, 0]
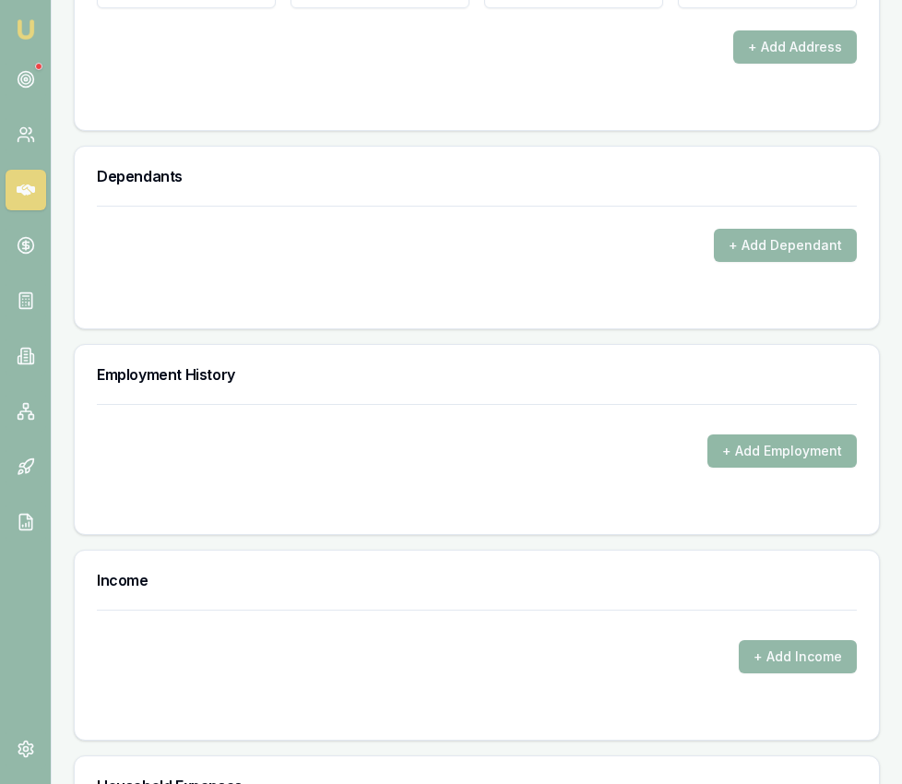
click at [763, 440] on button "+ Add Employment" at bounding box center [781, 450] width 149 height 33
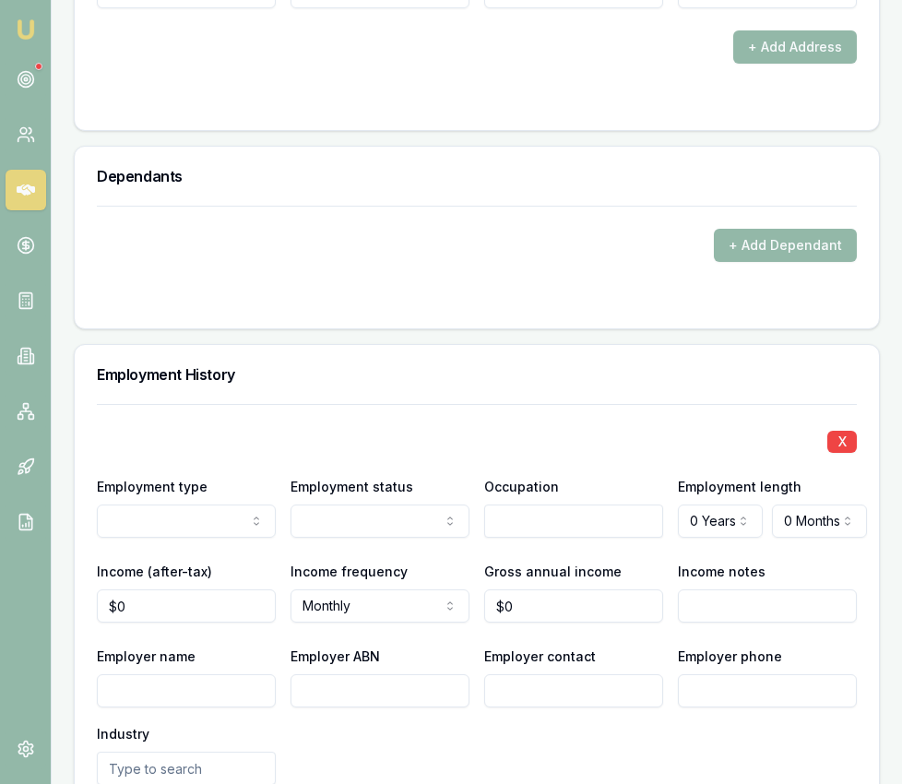
click at [524, 504] on input "text" at bounding box center [573, 520] width 179 height 33
select select "CASUAL"
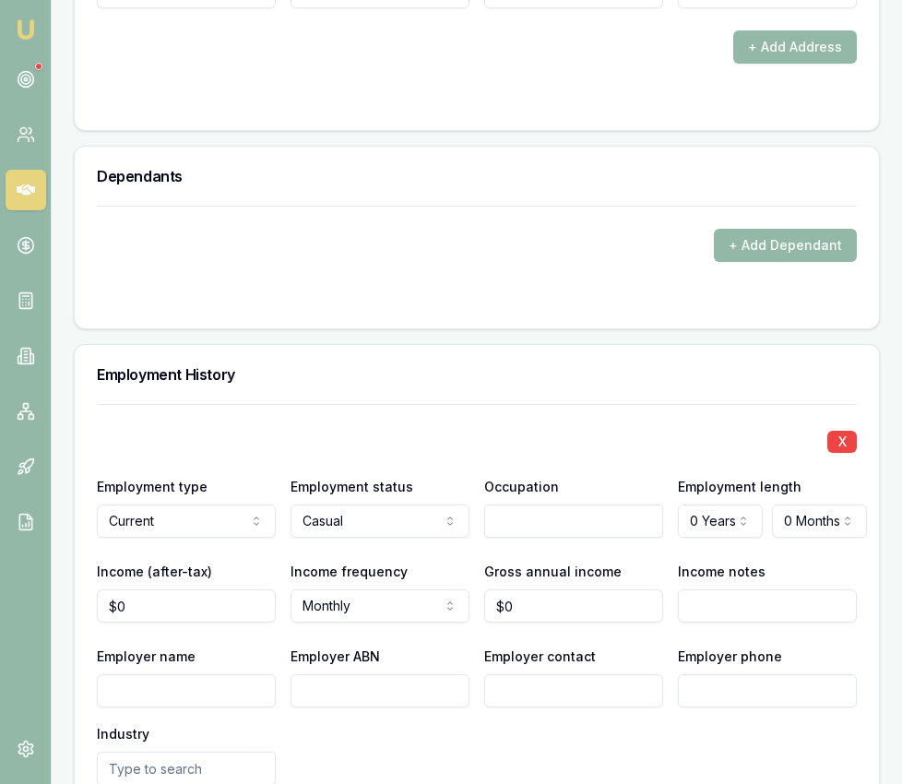
click at [531, 506] on input "text" at bounding box center [573, 520] width 179 height 33
type input "Tiling"
select select "3"
type input "0"
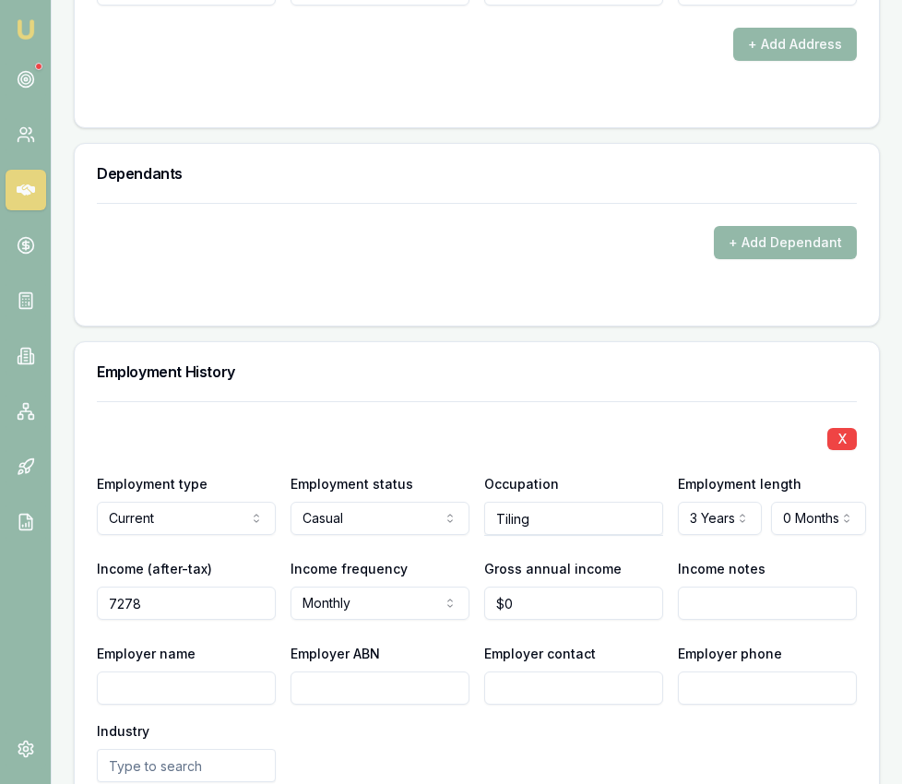
type input "$7,278"
click at [511, 587] on input "0" at bounding box center [573, 603] width 179 height 33
type input "$114,000"
click at [254, 671] on input "Employer name" at bounding box center [186, 687] width 179 height 33
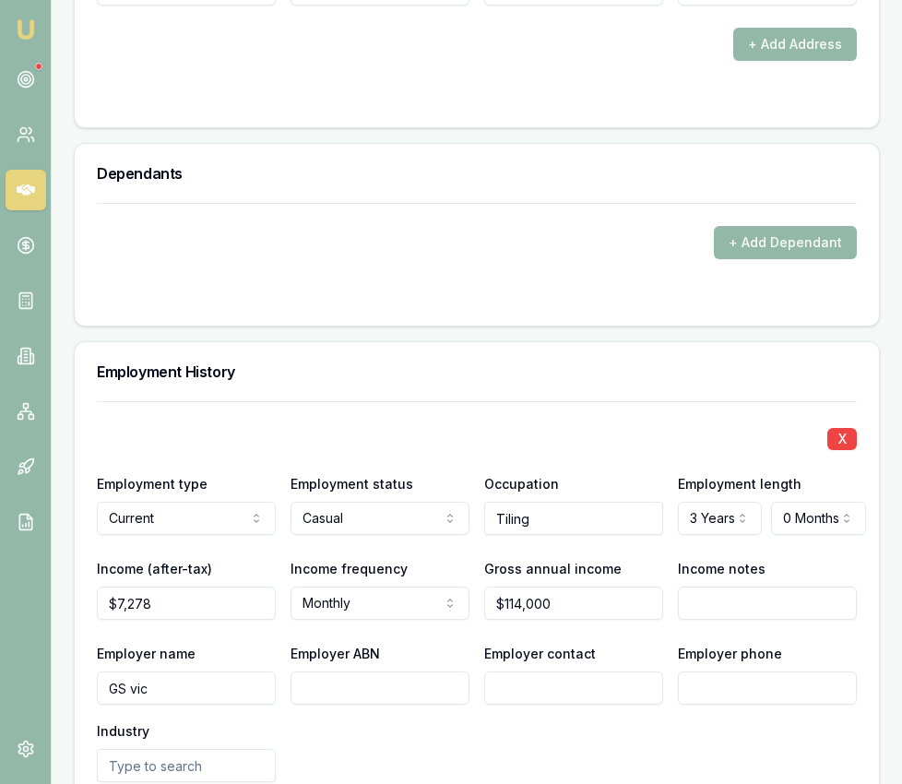
type input "GS vic"
click at [388, 671] on input "Employer ABN" at bounding box center [379, 687] width 179 height 33
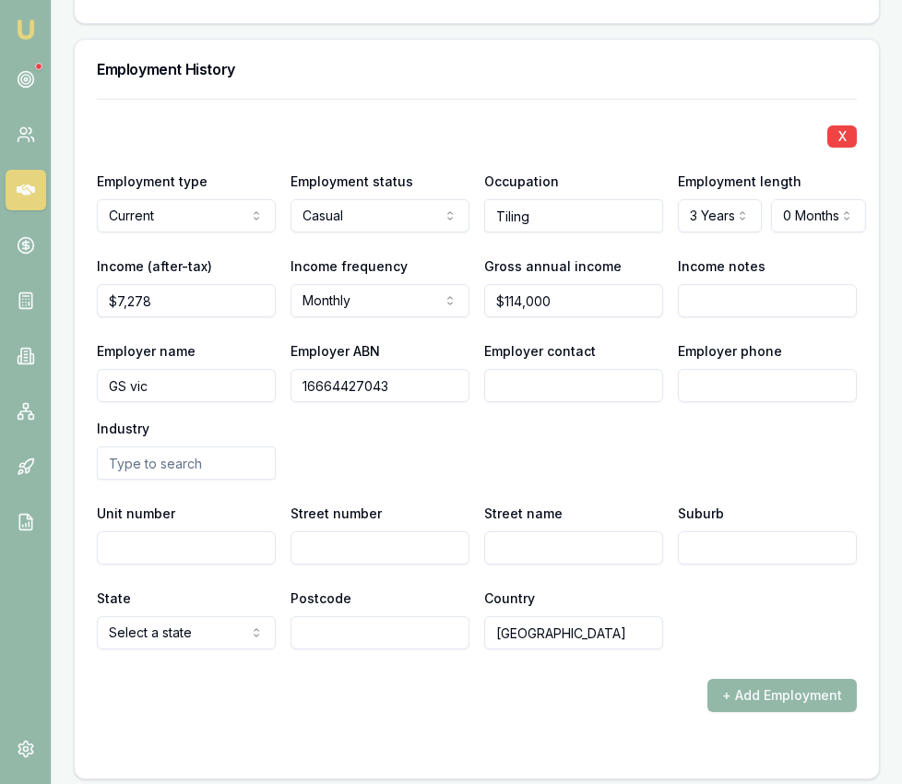
scroll to position [3038, 0]
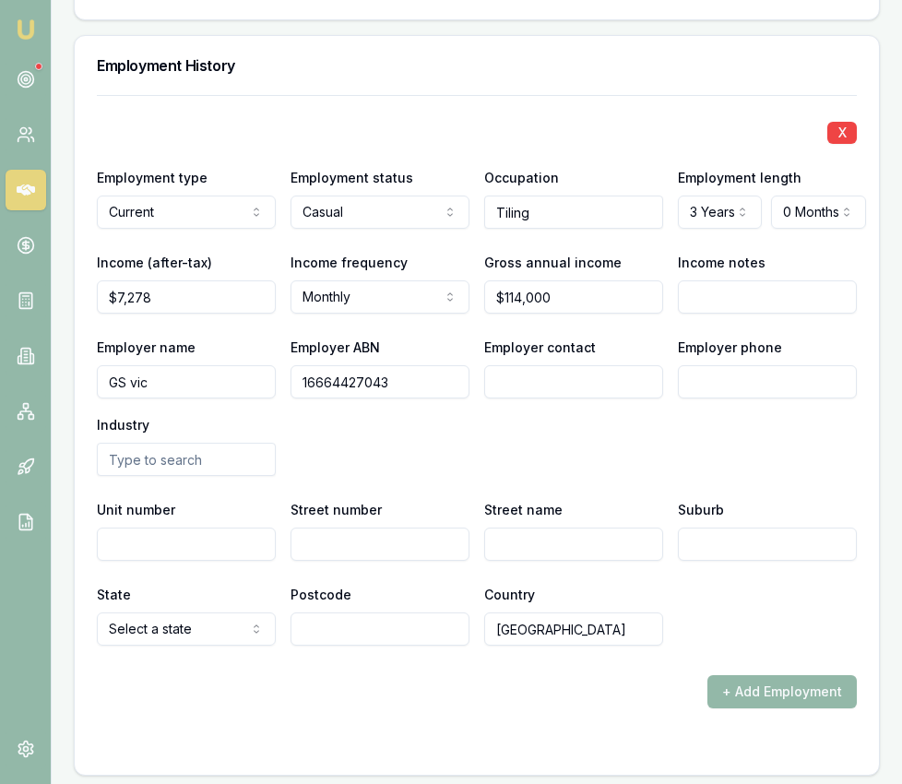
type input "16664427043"
click at [240, 444] on input "text" at bounding box center [186, 459] width 179 height 33
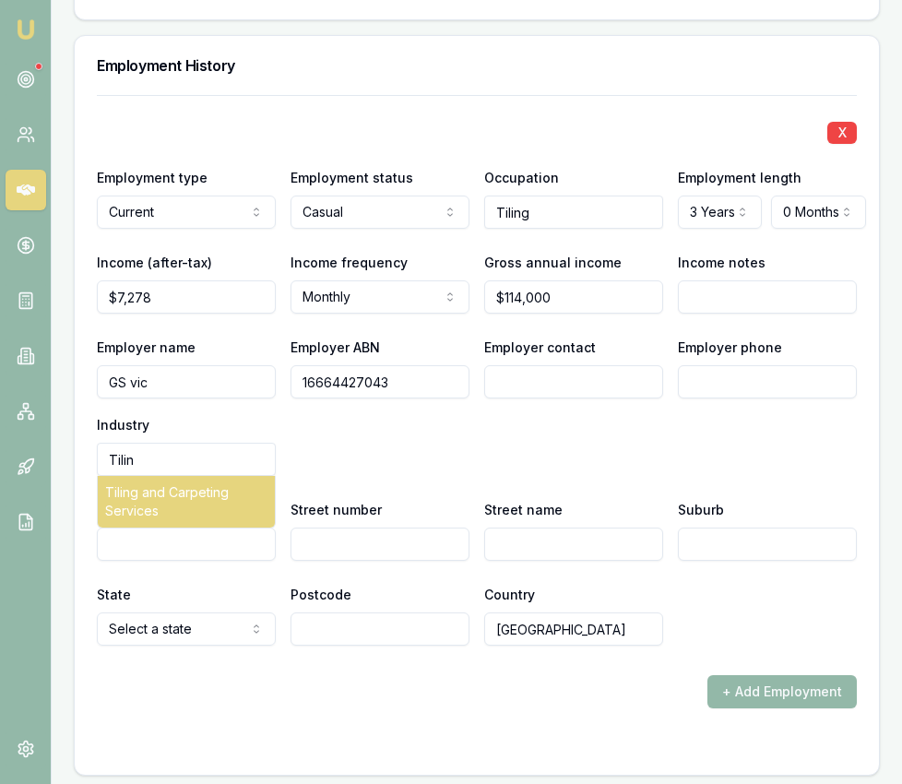
click at [190, 488] on div "Tiling and Carpeting Services" at bounding box center [186, 502] width 177 height 52
type input "Tiling and Carpeting Services"
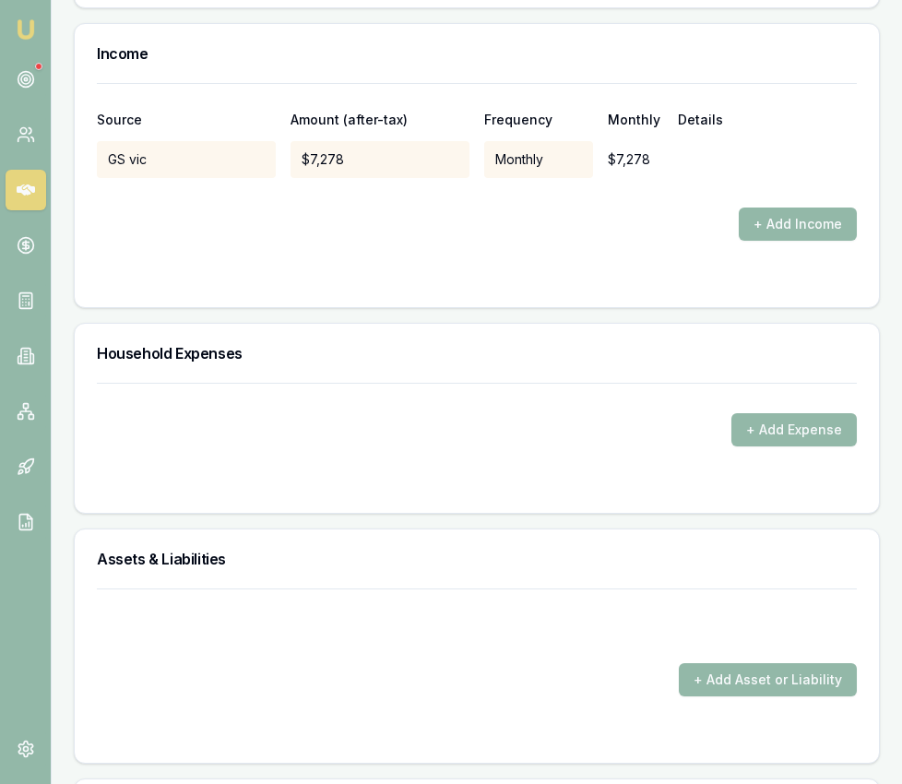
scroll to position [3809, 0]
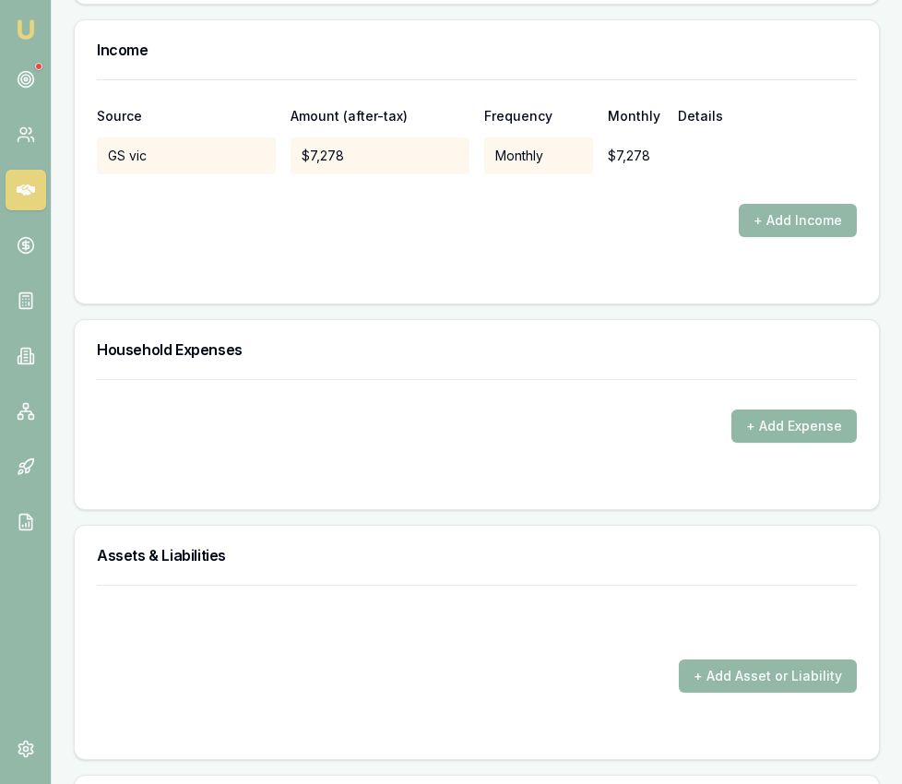
click at [800, 414] on button "+ Add Expense" at bounding box center [793, 425] width 125 height 33
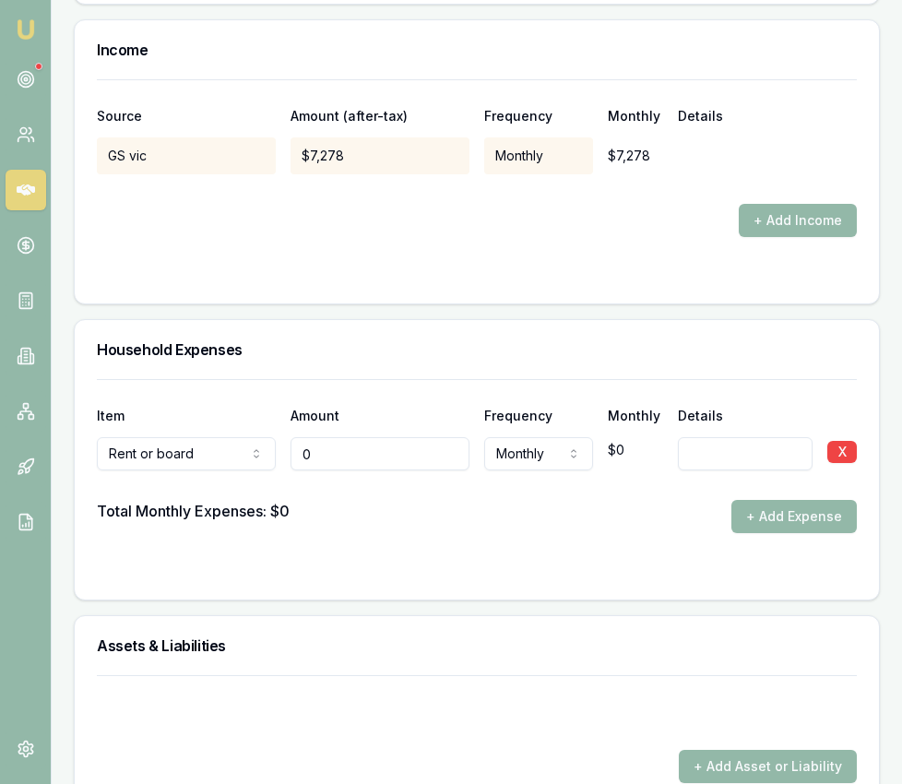
click at [342, 444] on input "0" at bounding box center [379, 453] width 179 height 33
type input "$500"
click at [522, 474] on div at bounding box center [477, 485] width 760 height 30
click at [756, 500] on button "+ Add Expense" at bounding box center [793, 516] width 125 height 33
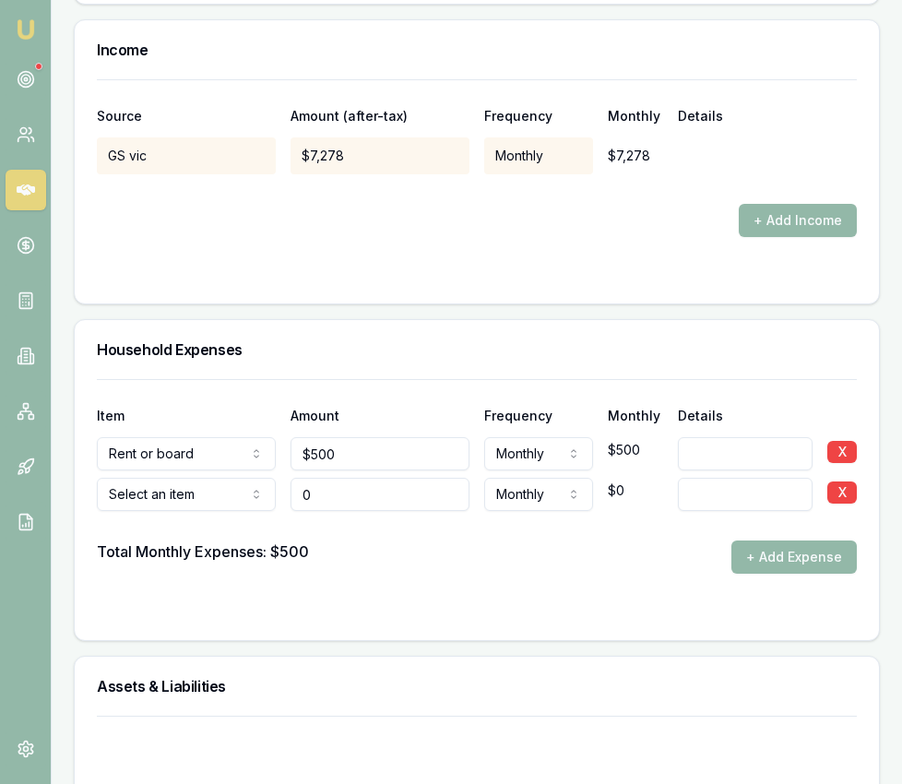
type input "$0"
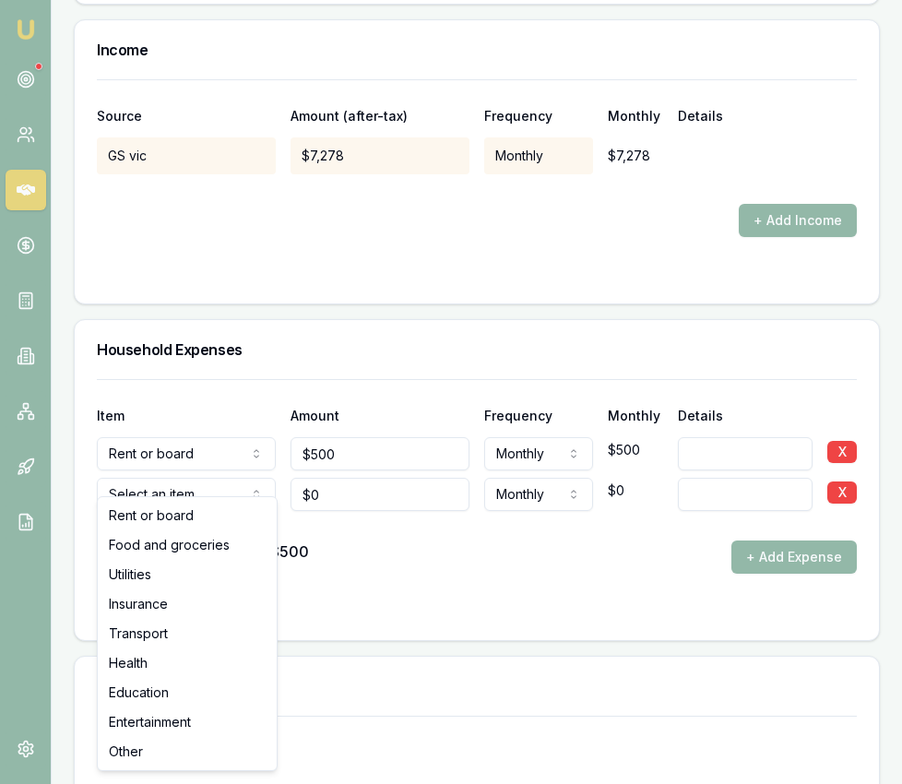
select select "FOOD_AND_GROCERIES"
drag, startPoint x: 214, startPoint y: 539, endPoint x: 286, endPoint y: 519, distance: 74.5
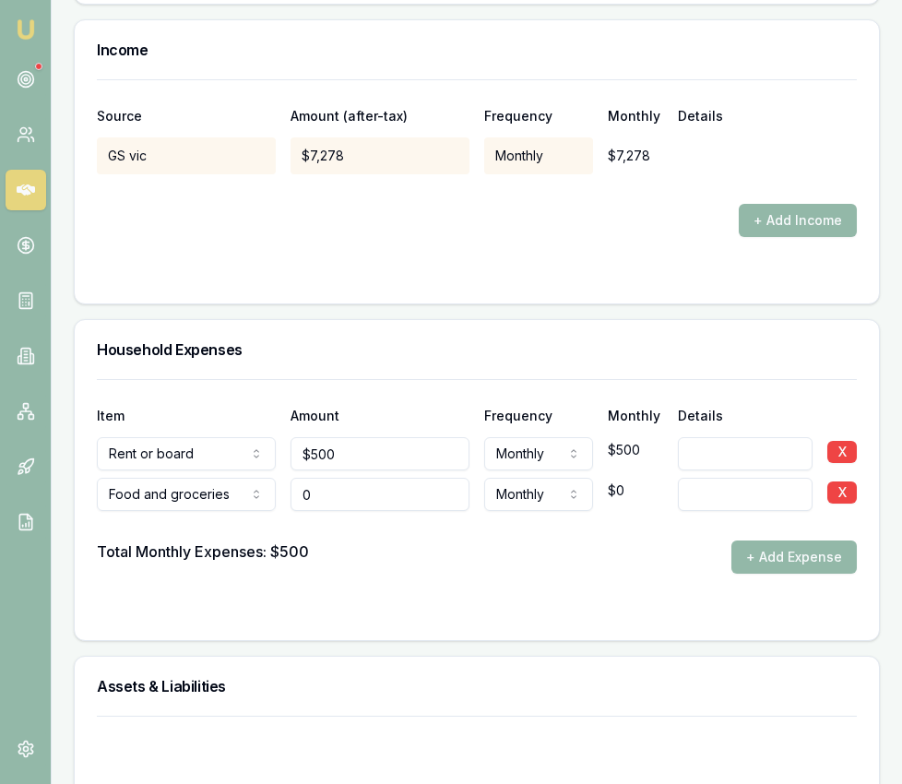
click at [344, 481] on input "0" at bounding box center [379, 494] width 179 height 33
click at [343, 480] on input "0" at bounding box center [379, 494] width 179 height 33
type input "$800"
click at [757, 561] on form "Item Amount Frequency Monthly Details Rent or board Rent or board Food and groc…" at bounding box center [477, 498] width 760 height 239
click at [788, 540] on button "+ Add Expense" at bounding box center [793, 556] width 125 height 33
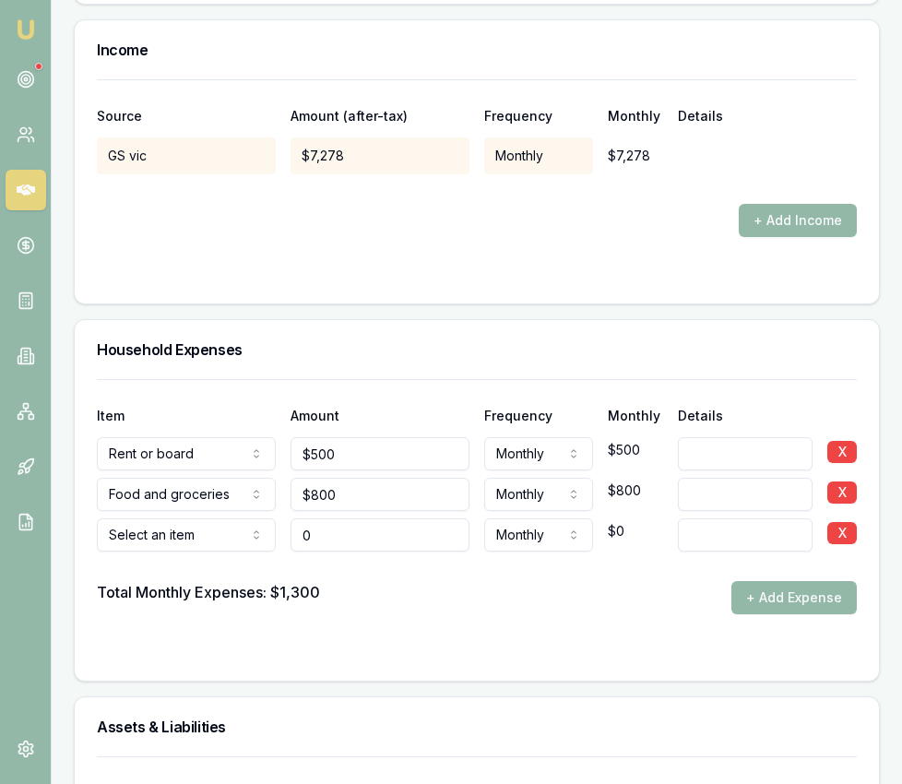
type input "$0"
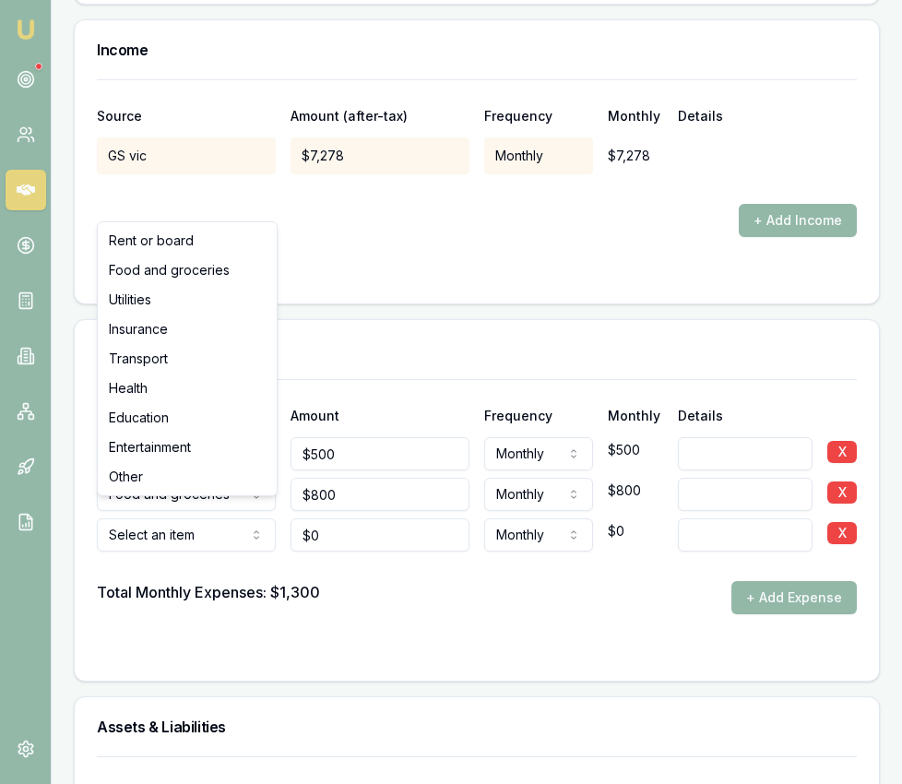
select select "UTILITIES"
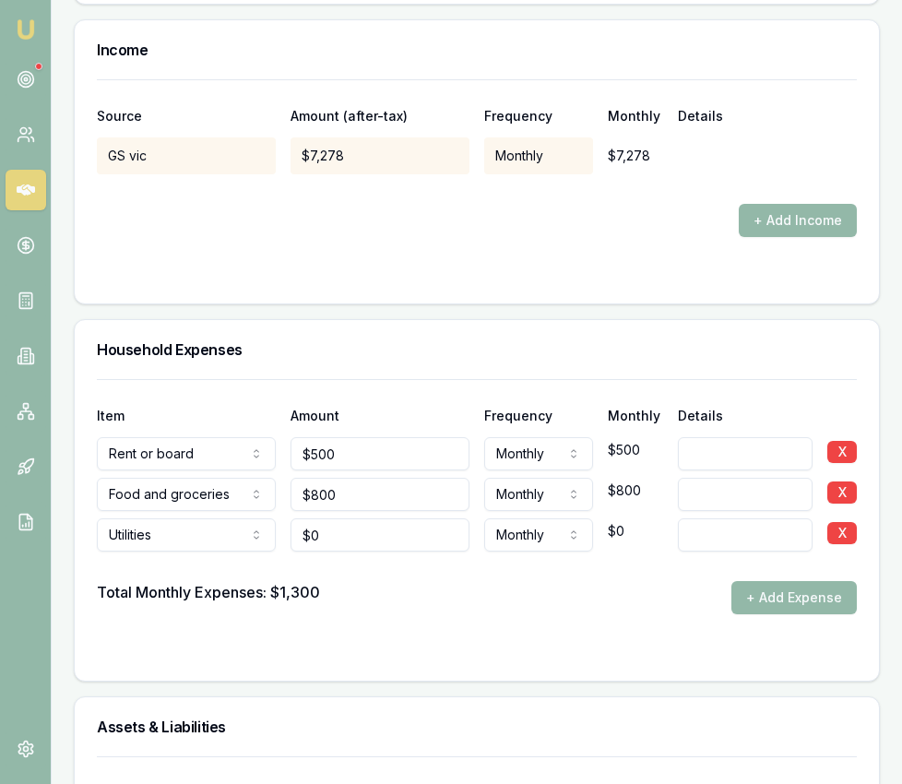
type input "0"
click at [330, 518] on input "0" at bounding box center [379, 534] width 179 height 33
type input "$300"
click at [575, 581] on div "Total Monthly Expenses: $1,300 + Add Expense" at bounding box center [477, 597] width 760 height 33
click at [790, 595] on form "Item Amount Frequency Monthly Details Rent or board Rent or board Food and groc…" at bounding box center [477, 518] width 760 height 279
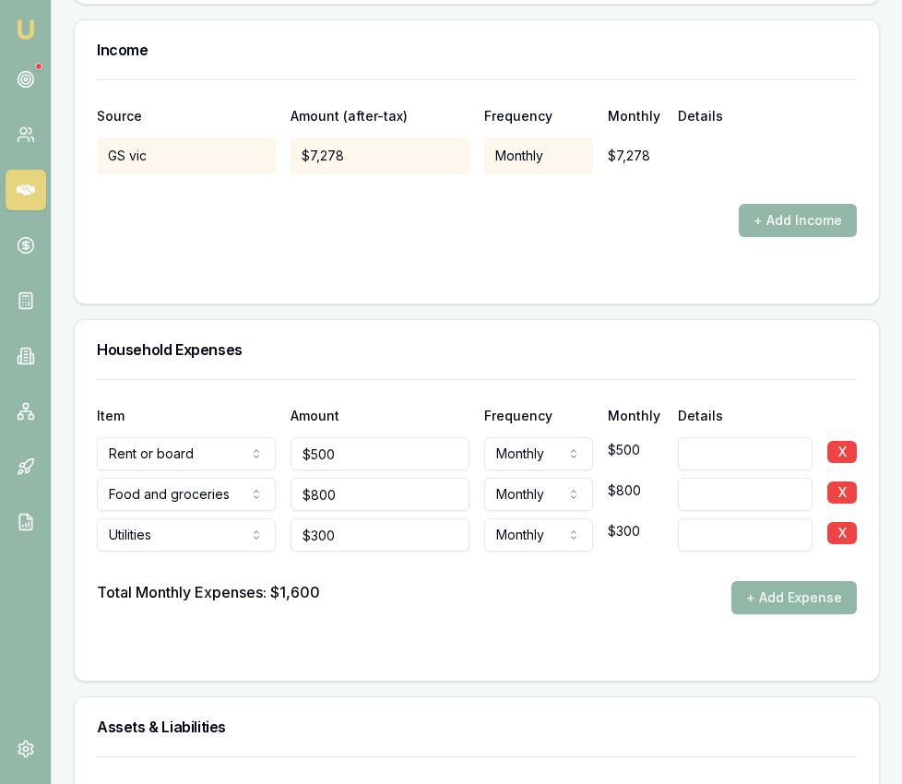
click at [764, 594] on button "+ Add Expense" at bounding box center [793, 597] width 125 height 33
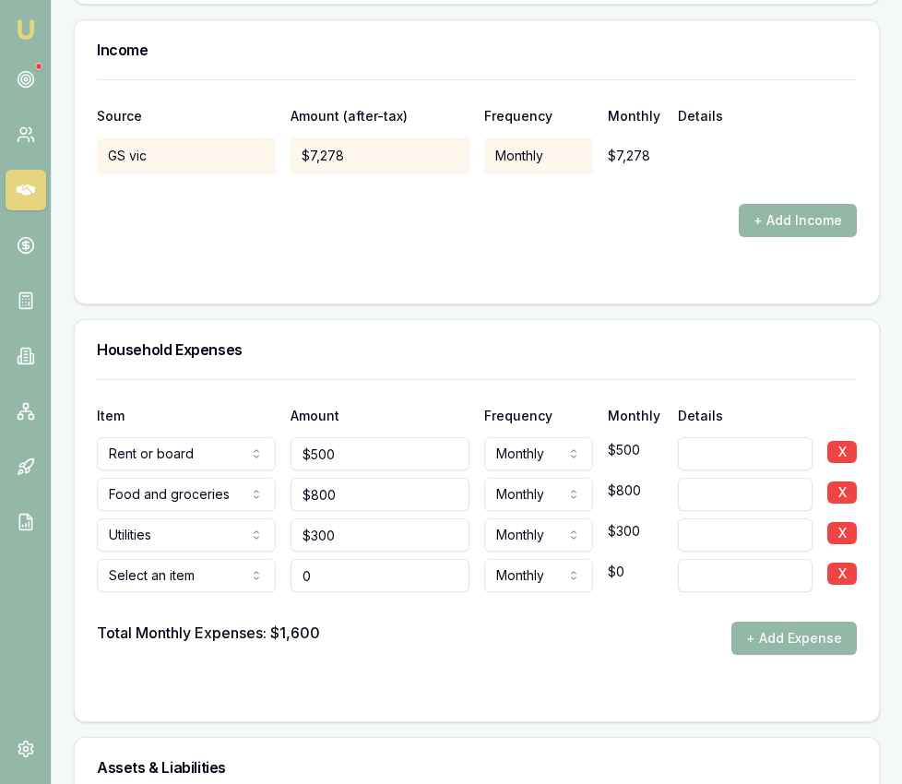
type input "$0"
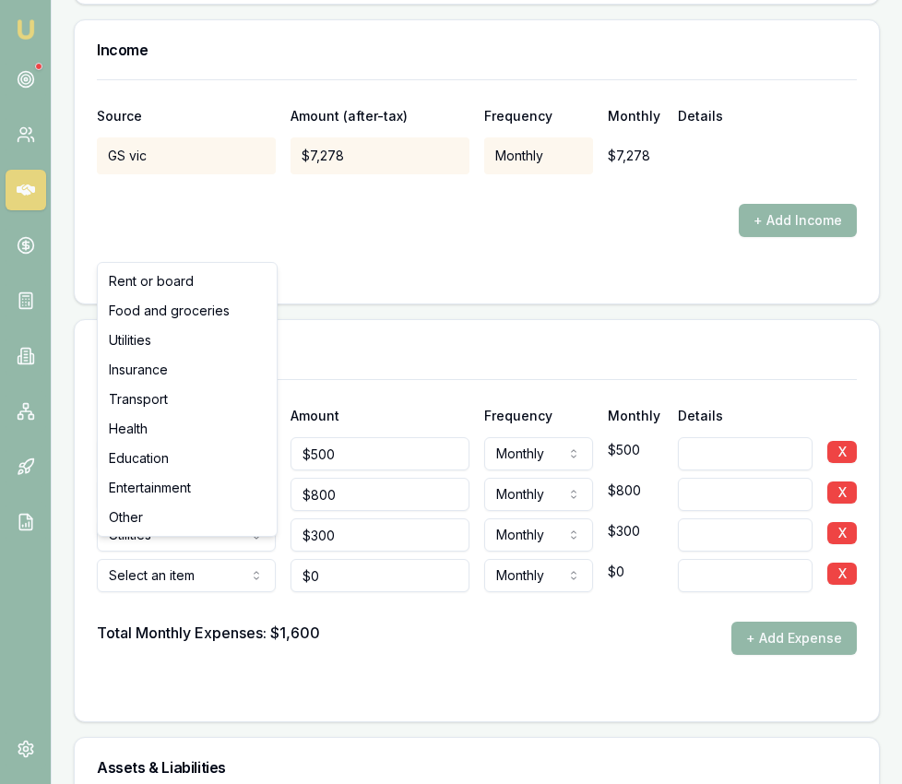
select select "INSURANCE"
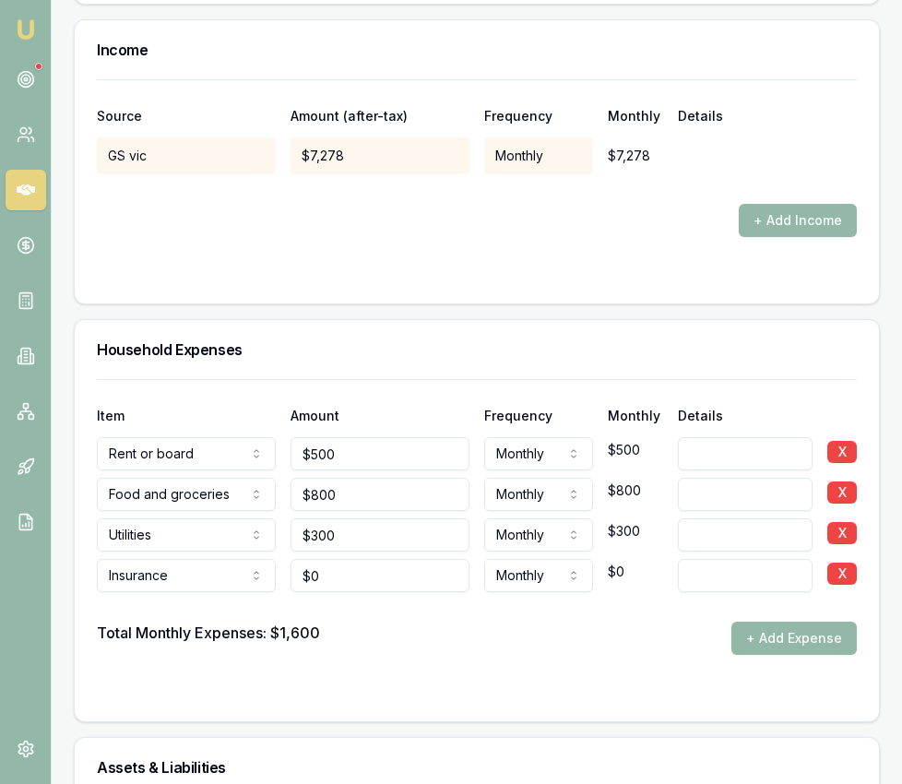
type input "0"
click at [357, 565] on input "0" at bounding box center [379, 575] width 179 height 33
click at [356, 565] on input "0" at bounding box center [379, 575] width 179 height 33
type input "$100"
click at [544, 622] on div "Total Monthly Expenses: $1,600 + Add Expense" at bounding box center [477, 638] width 760 height 33
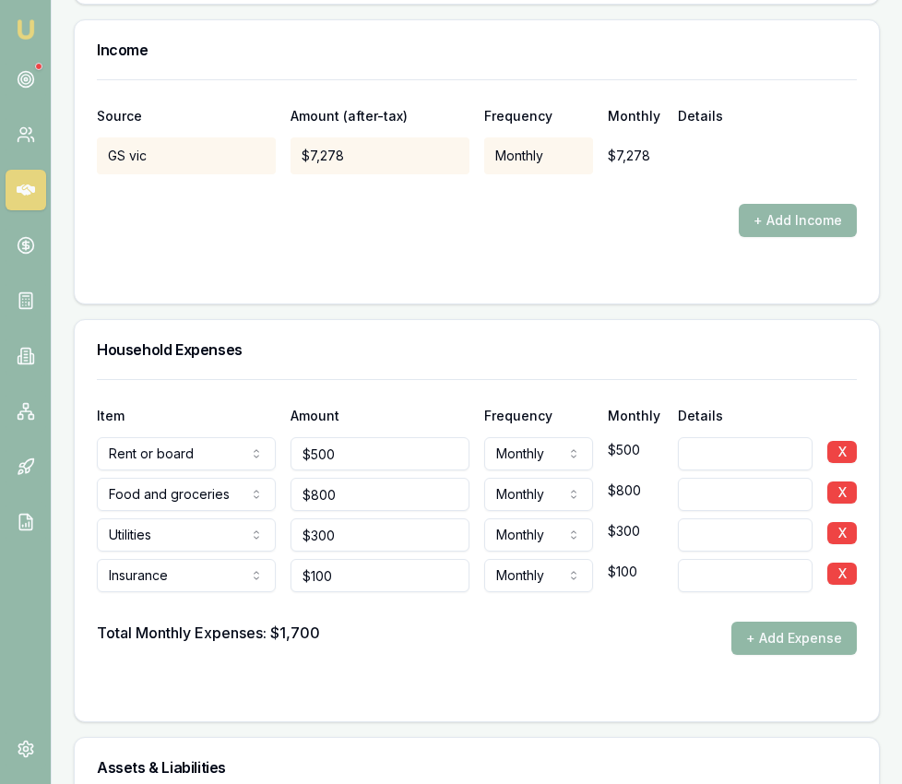
click at [751, 622] on button "+ Add Expense" at bounding box center [793, 638] width 125 height 33
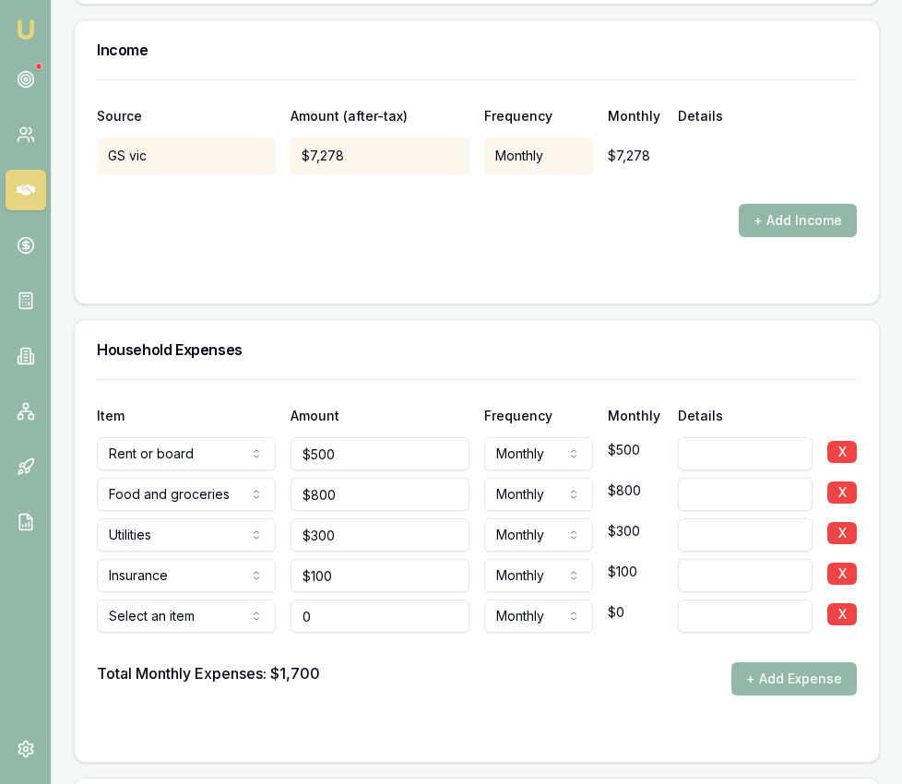
type input "$0"
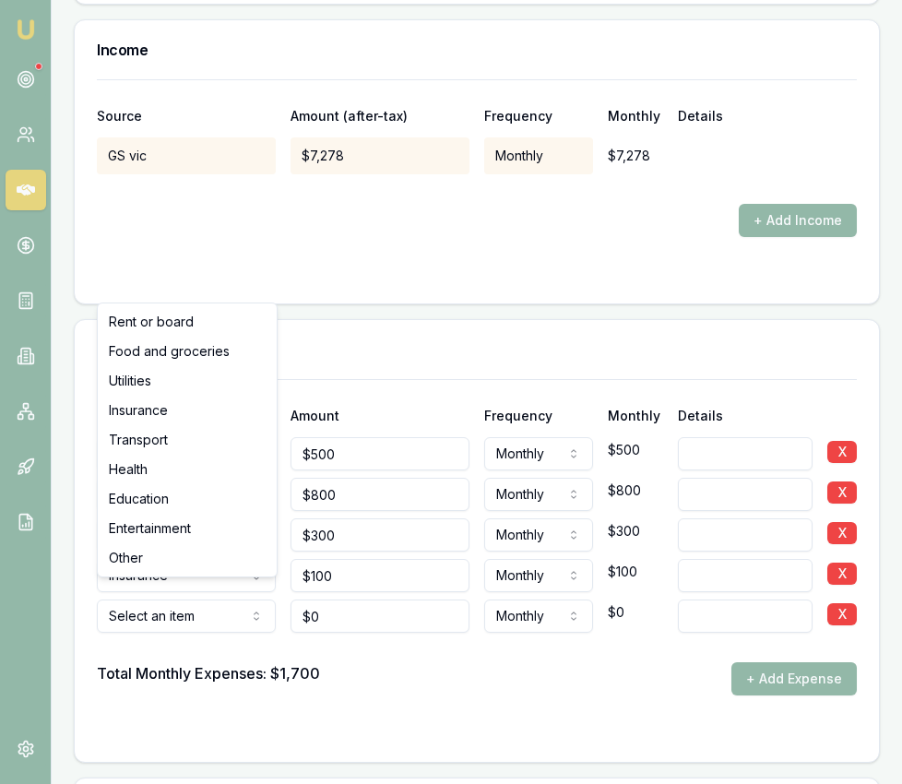
select select "TRANSPORT"
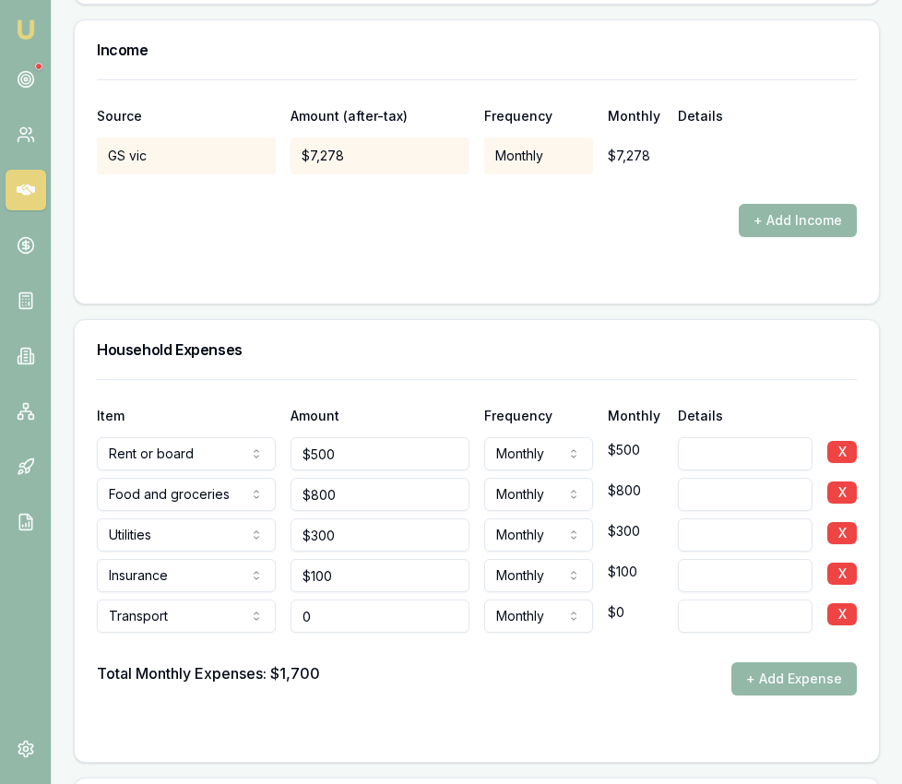
click at [351, 600] on input "0" at bounding box center [379, 615] width 179 height 33
click at [350, 600] on input "0" at bounding box center [379, 615] width 179 height 33
type input "$300"
click at [477, 662] on div "Total Monthly Expenses: $1,700 + Add Expense" at bounding box center [477, 678] width 760 height 33
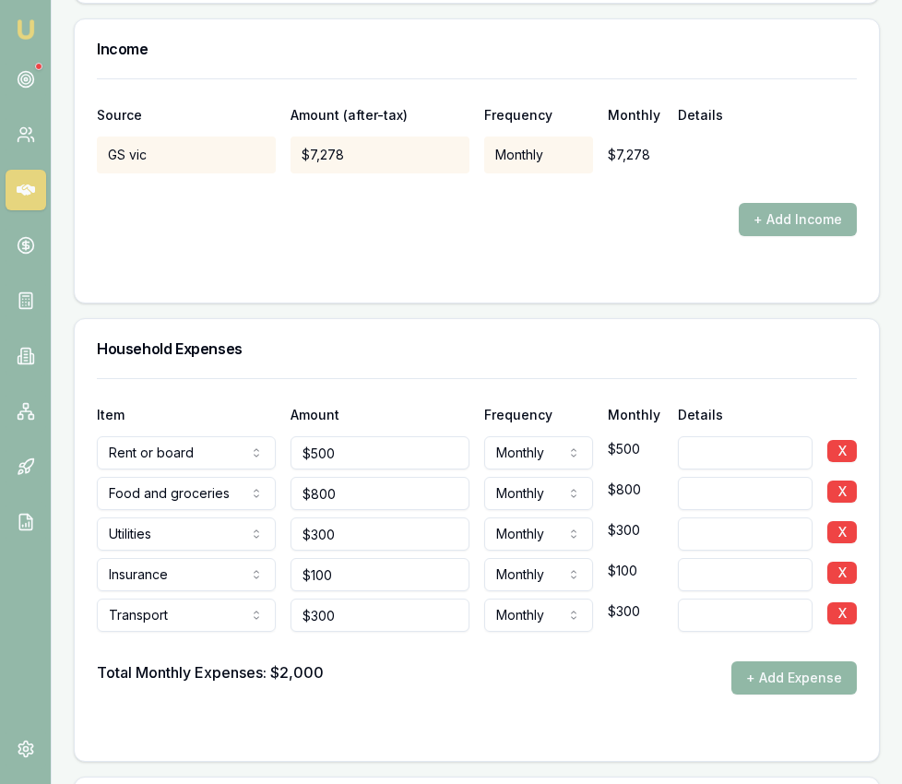
click at [740, 661] on button "+ Add Expense" at bounding box center [793, 677] width 125 height 33
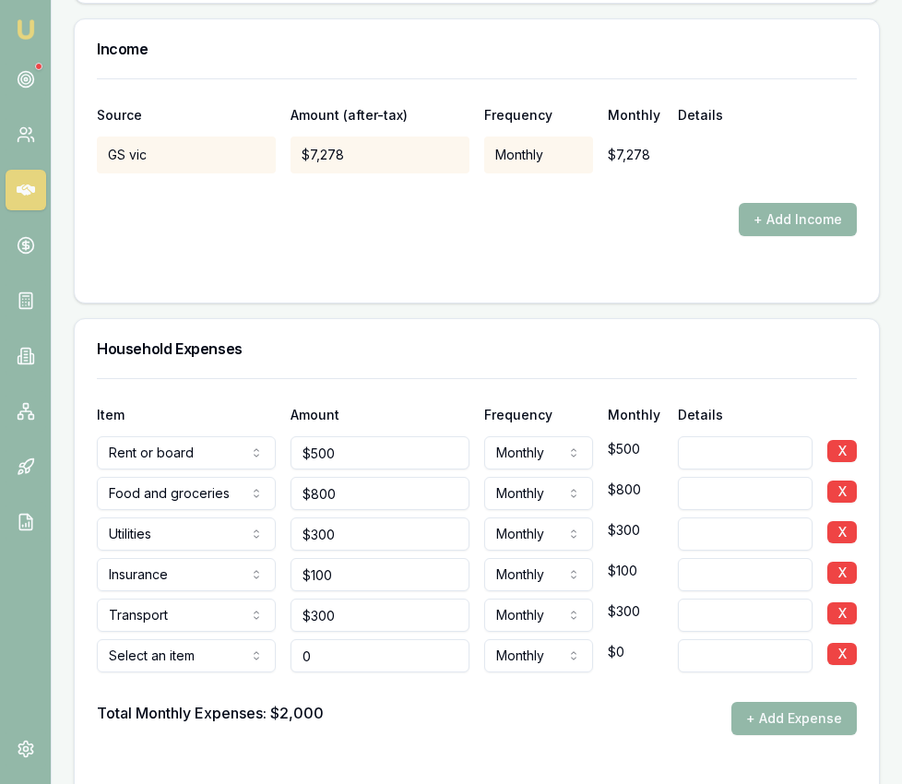
type input "$0"
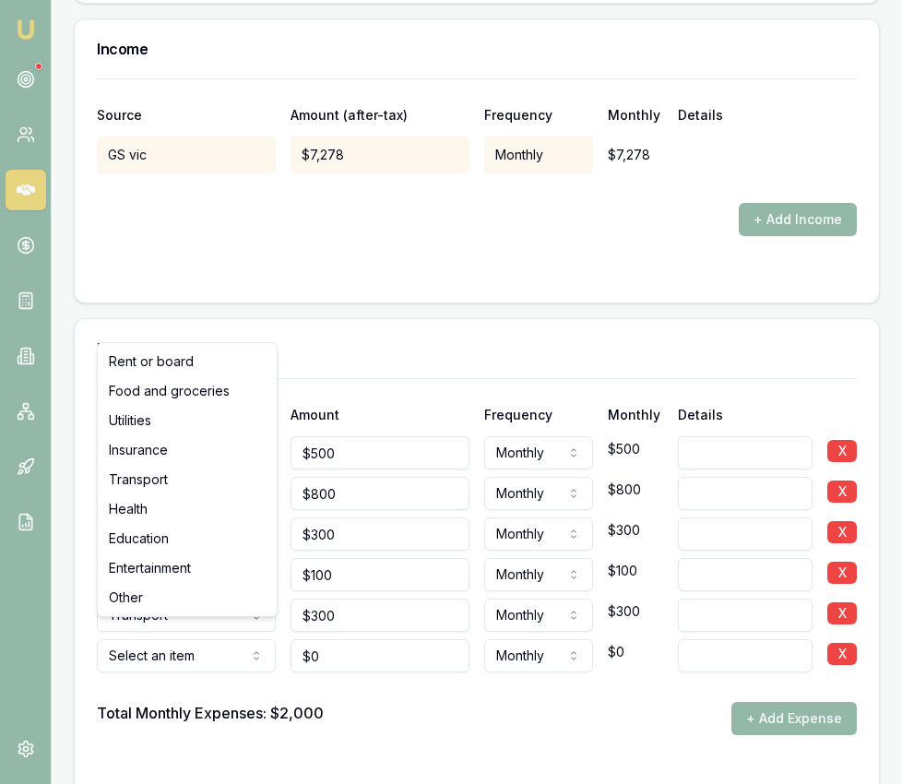
select select "HEALTH"
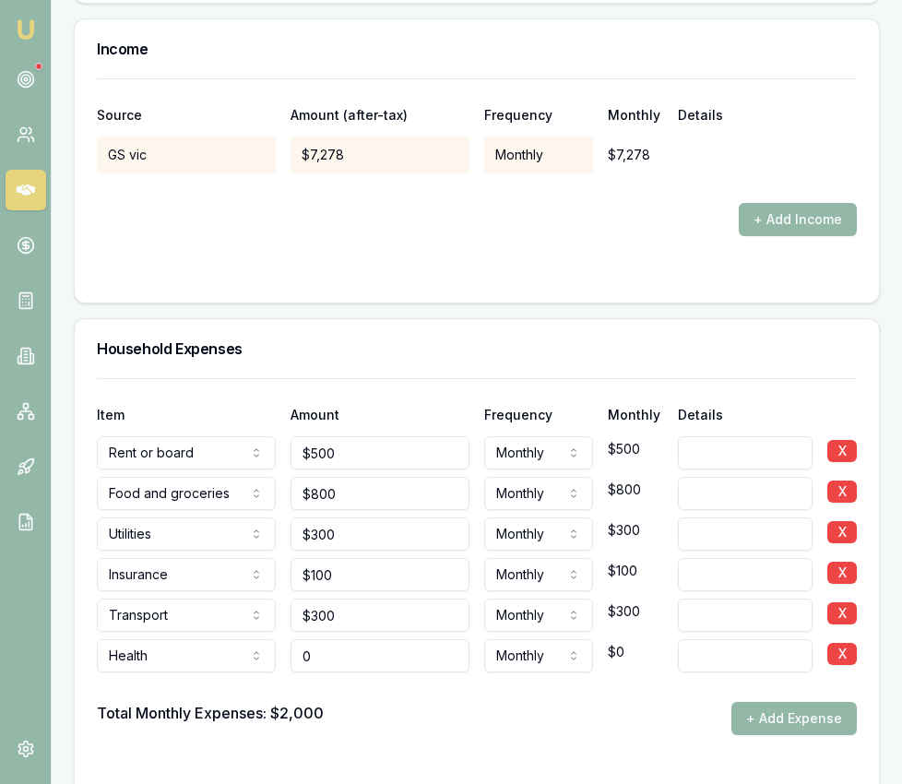
click at [373, 650] on input "0" at bounding box center [379, 655] width 179 height 33
click at [374, 650] on input "0" at bounding box center [379, 655] width 179 height 33
type input "$100"
click at [561, 702] on div "Total Monthly Expenses: $2,000 + Add Expense" at bounding box center [477, 718] width 760 height 33
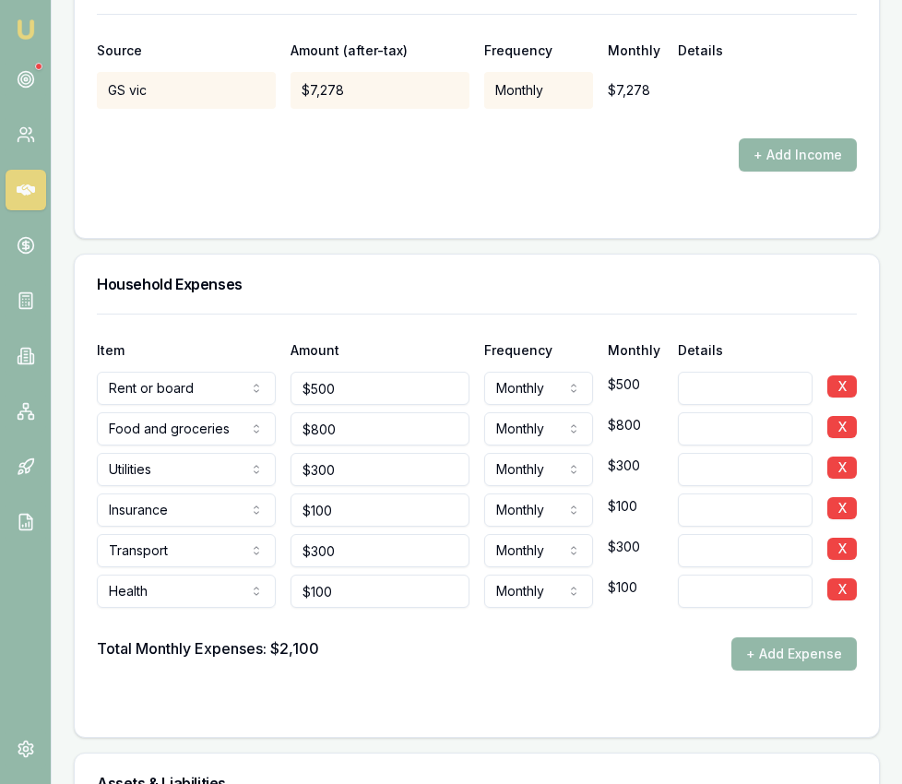
scroll to position [3878, 0]
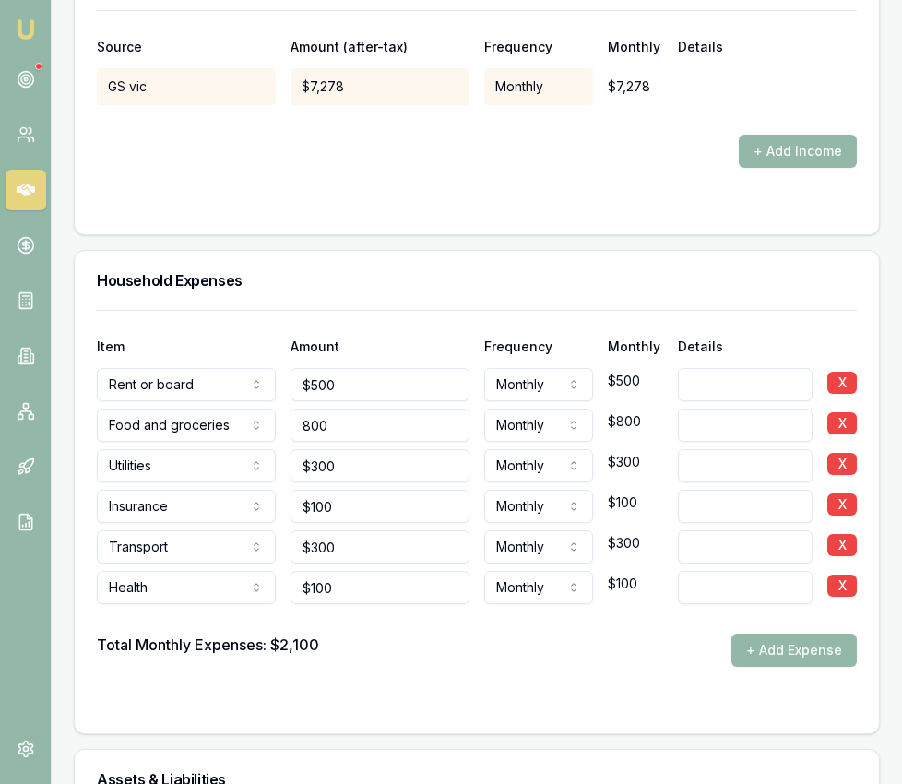
click at [361, 417] on input "800" at bounding box center [379, 425] width 179 height 33
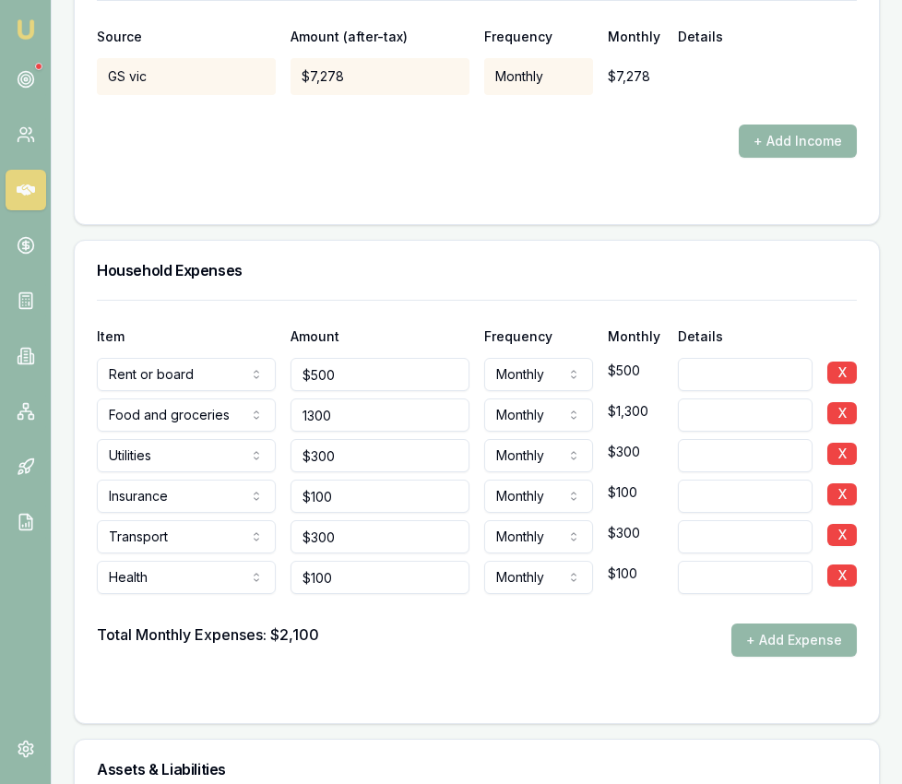
type input "$1,300"
click at [378, 527] on input "300" at bounding box center [379, 536] width 179 height 33
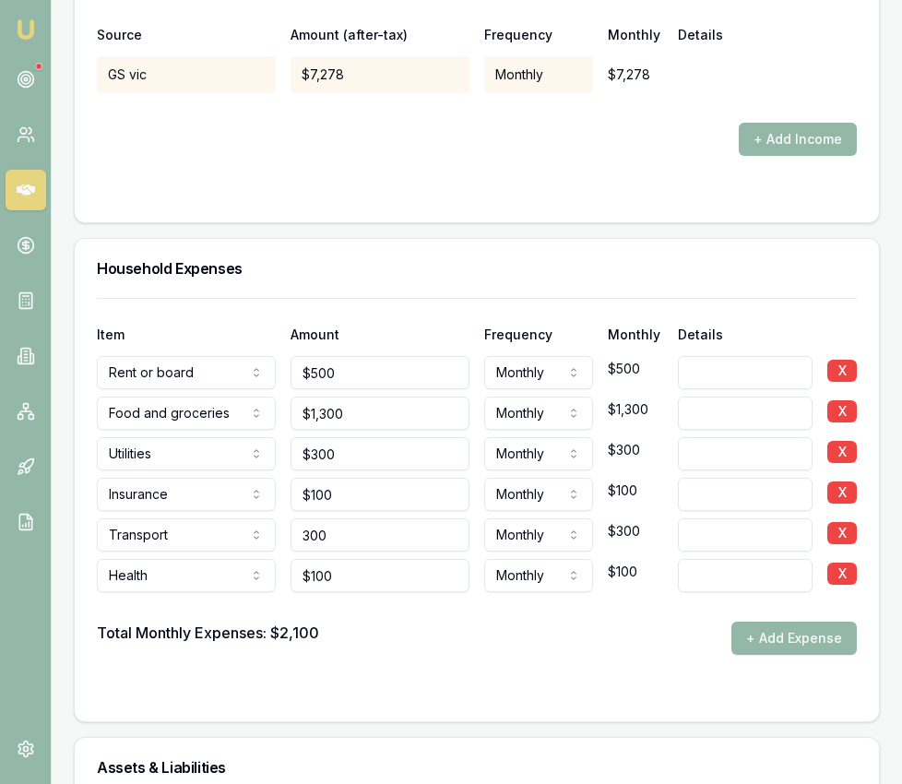
click at [378, 526] on input "300" at bounding box center [379, 534] width 179 height 33
type input "$600"
click at [447, 622] on div "Total Monthly Expenses: $2,100 + Add Expense" at bounding box center [477, 638] width 760 height 33
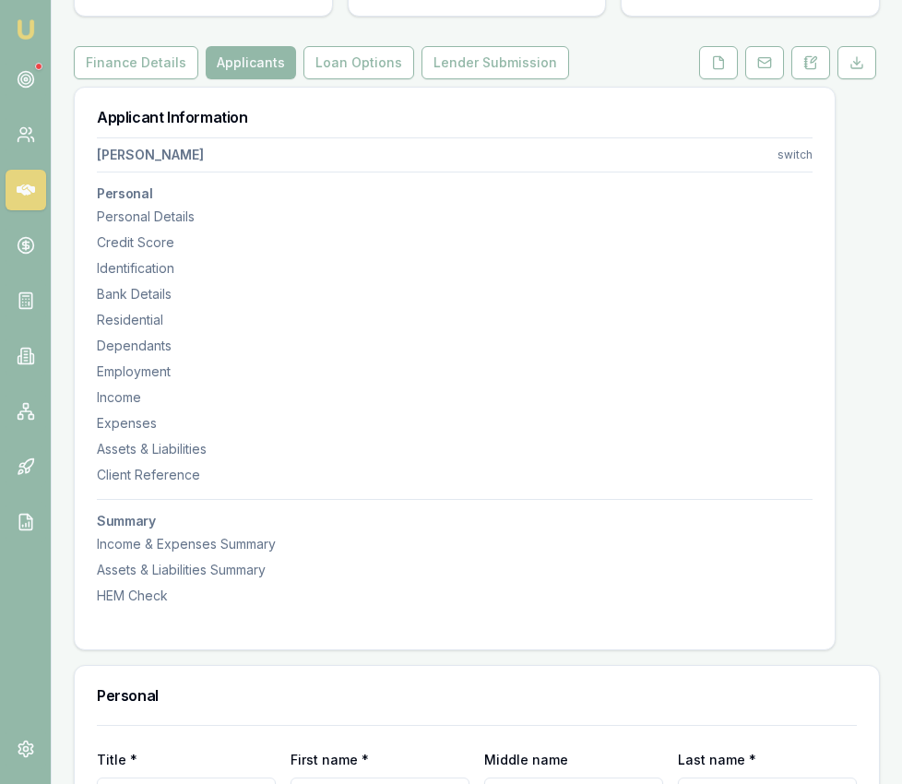
scroll to position [0, 0]
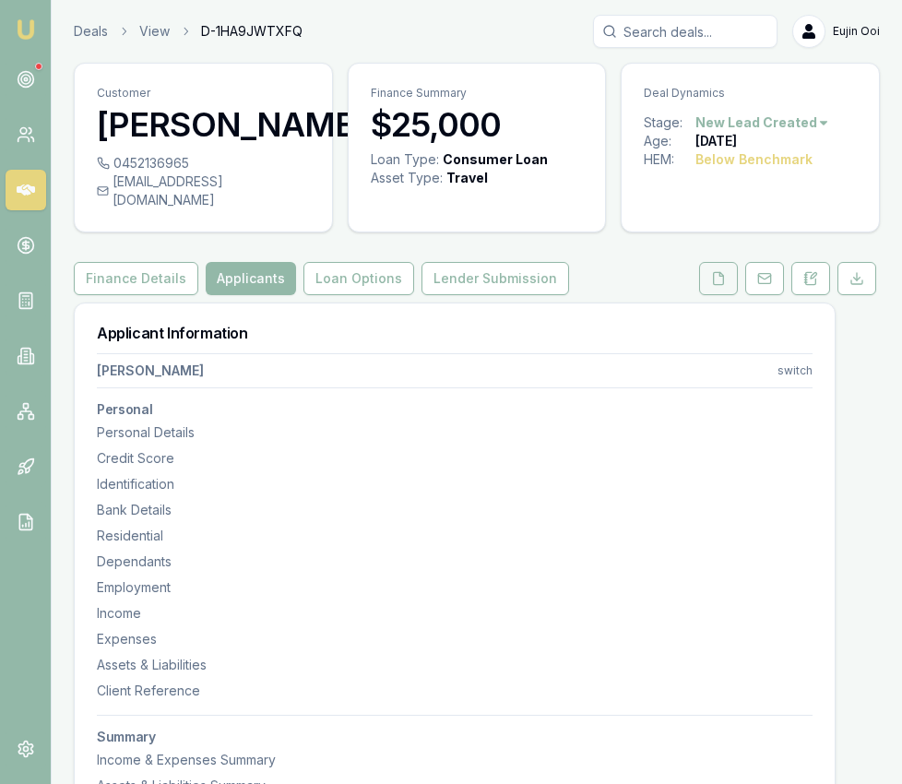
click at [712, 273] on button at bounding box center [718, 278] width 39 height 33
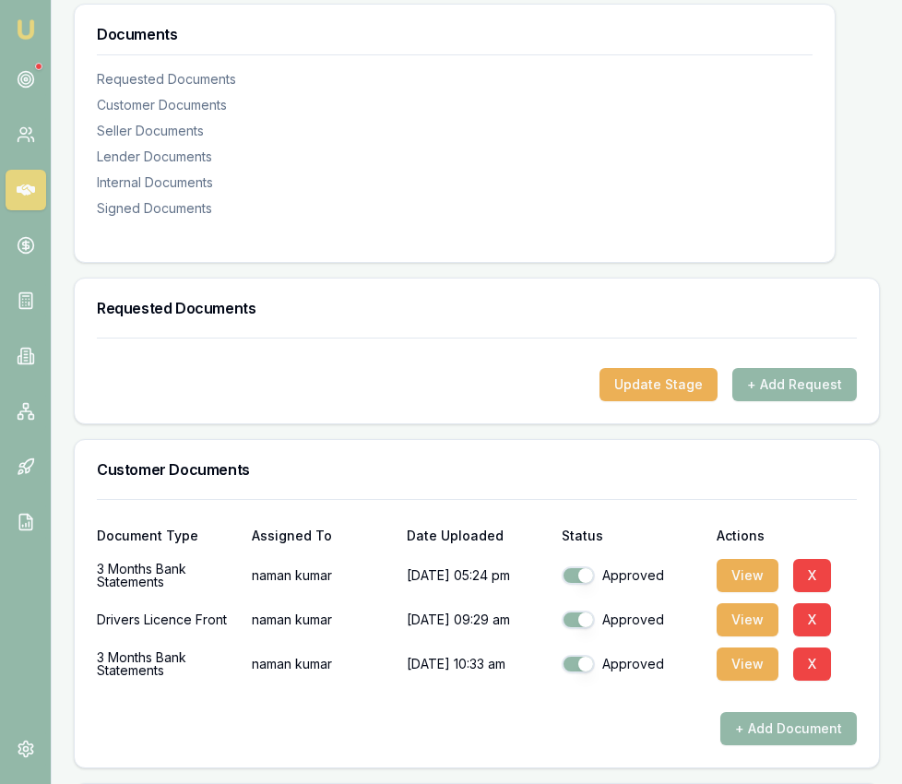
scroll to position [331, 0]
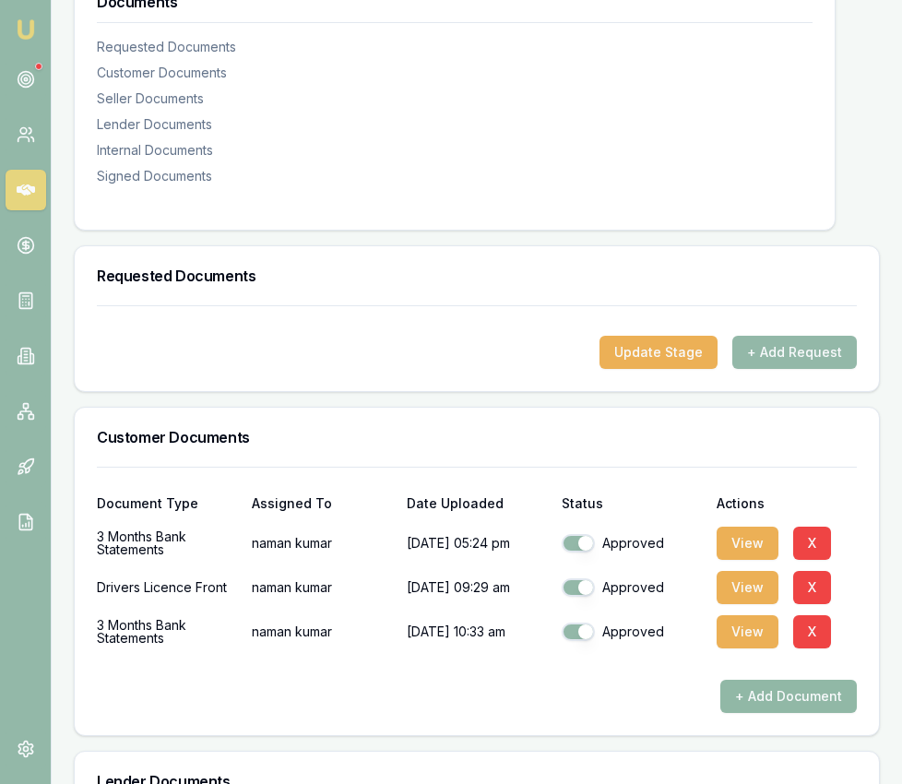
click at [758, 680] on button "+ Add Document" at bounding box center [788, 696] width 136 height 33
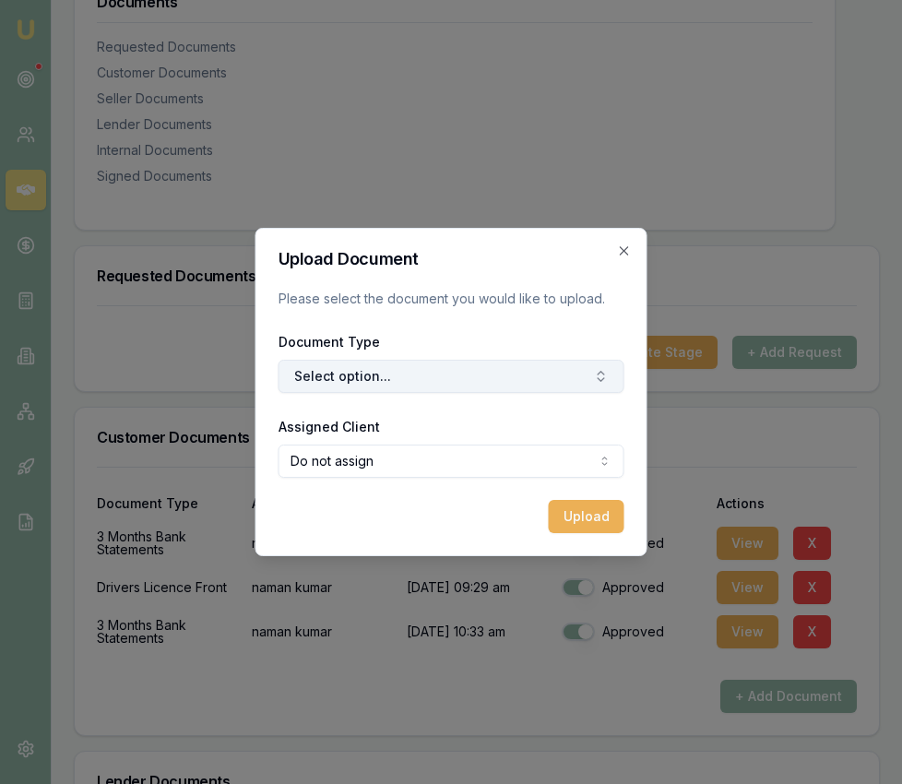
click at [412, 373] on button "Select option..." at bounding box center [452, 376] width 346 height 33
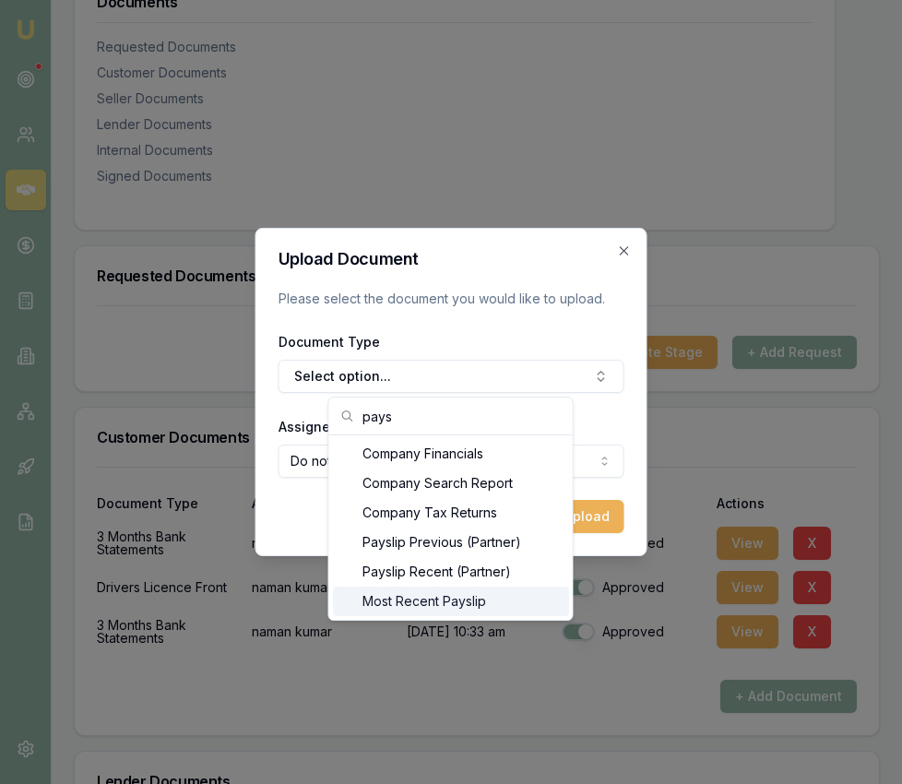
type input "pays"
click at [463, 595] on div "Most Recent Payslip" at bounding box center [451, 602] width 236 height 30
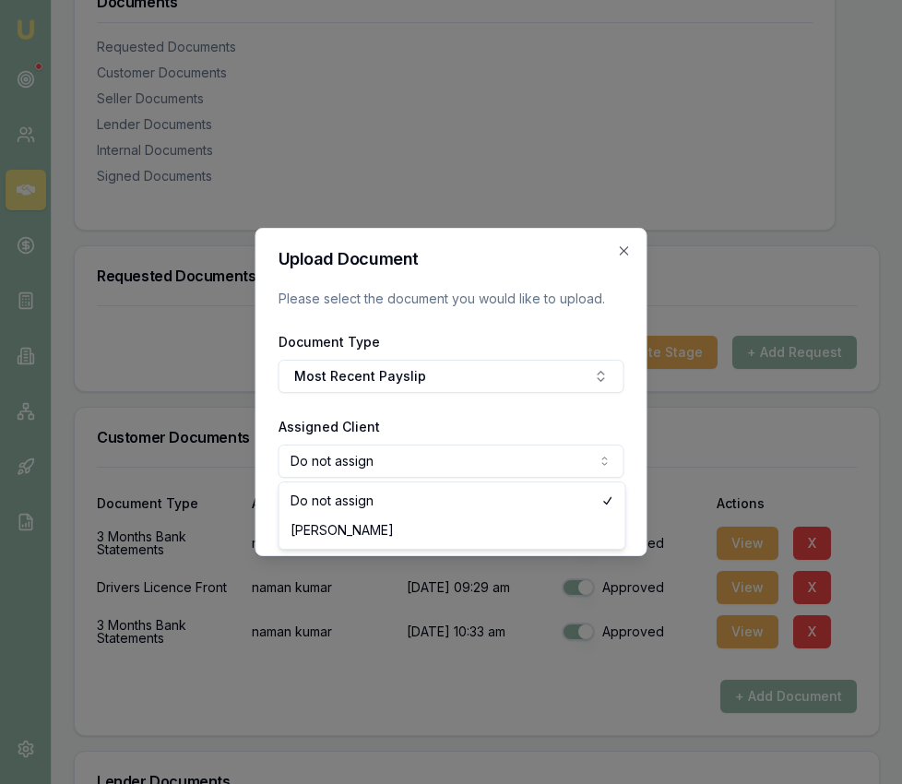
click at [427, 453] on body "Emu Broker Deals View D-1HA9JWTXFQ Eujin Ooi Toggle Menu Customer naman kumar 0…" at bounding box center [451, 61] width 902 height 784
select select "U-YPDB8EXX6Y"
drag, startPoint x: 422, startPoint y: 528, endPoint x: 453, endPoint y: 520, distance: 31.5
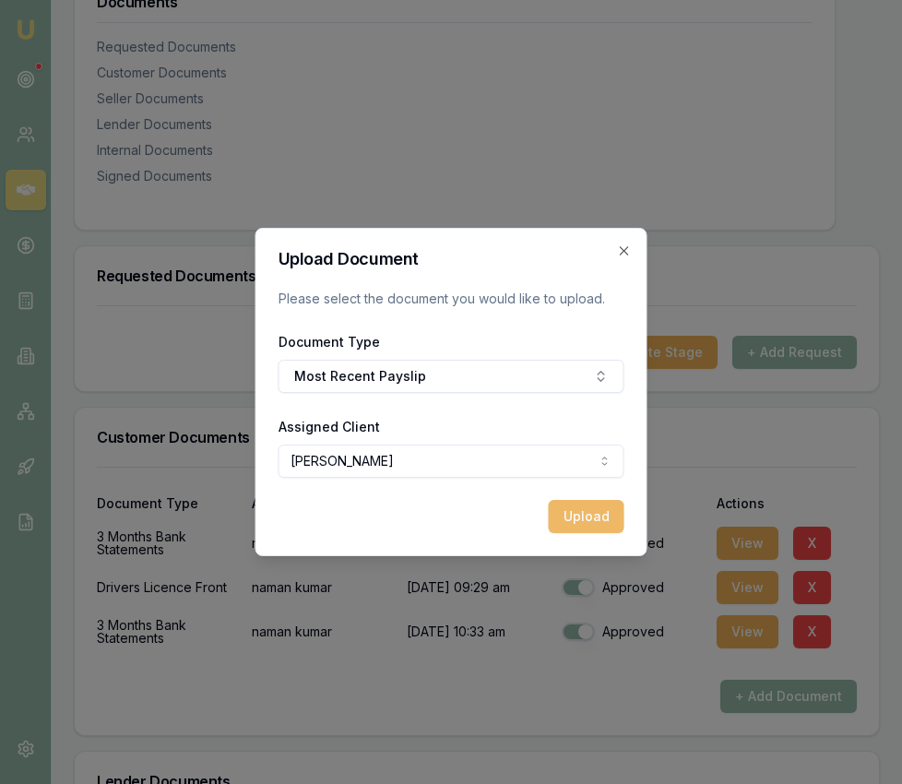
click at [597, 508] on button "Upload" at bounding box center [587, 516] width 76 height 33
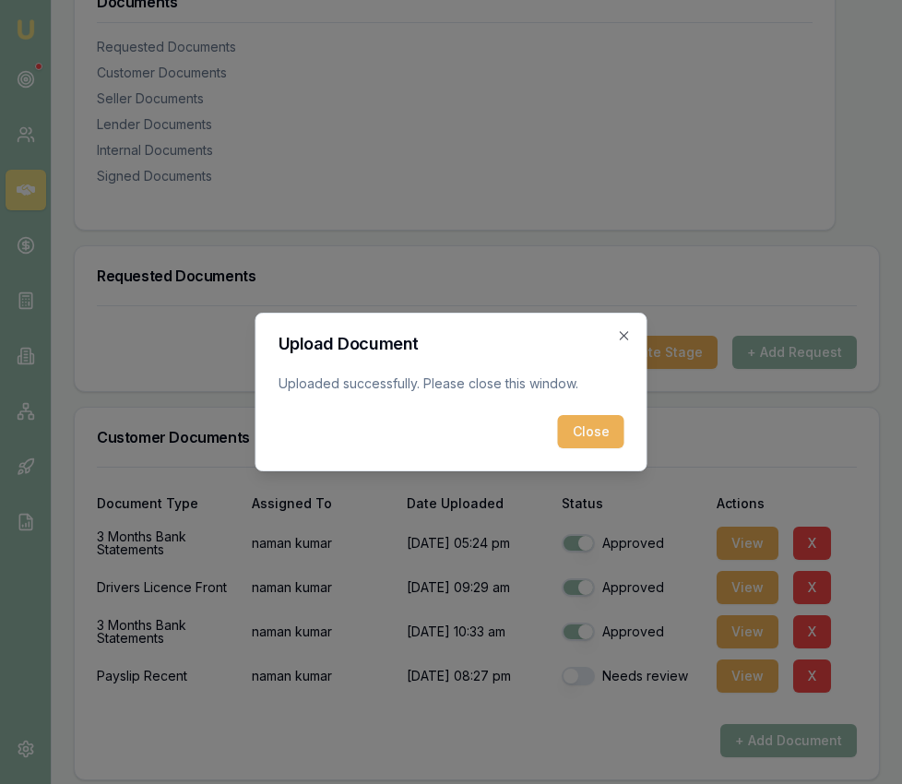
click at [611, 422] on button "Close" at bounding box center [591, 431] width 66 height 33
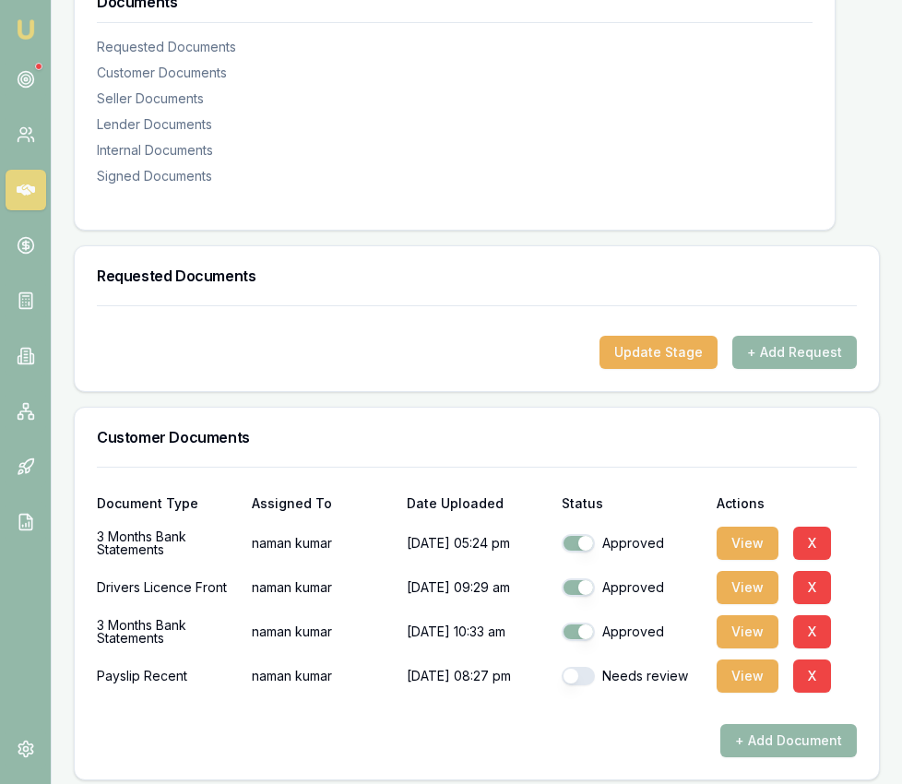
click at [589, 667] on button "button" at bounding box center [578, 676] width 33 height 18
checkbox input "true"
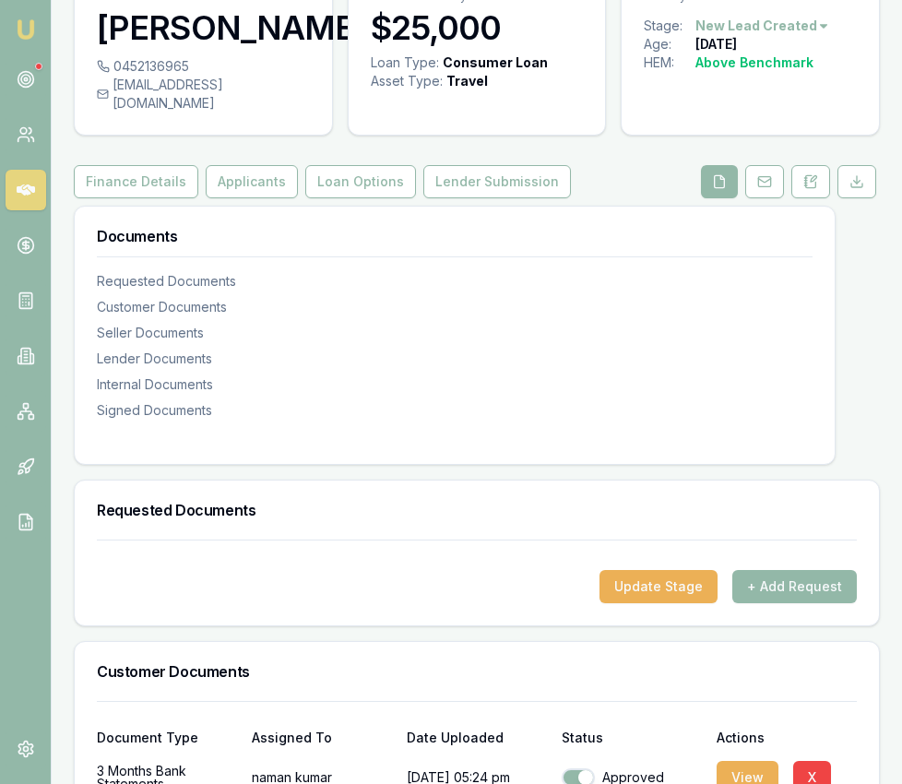
scroll to position [0, 0]
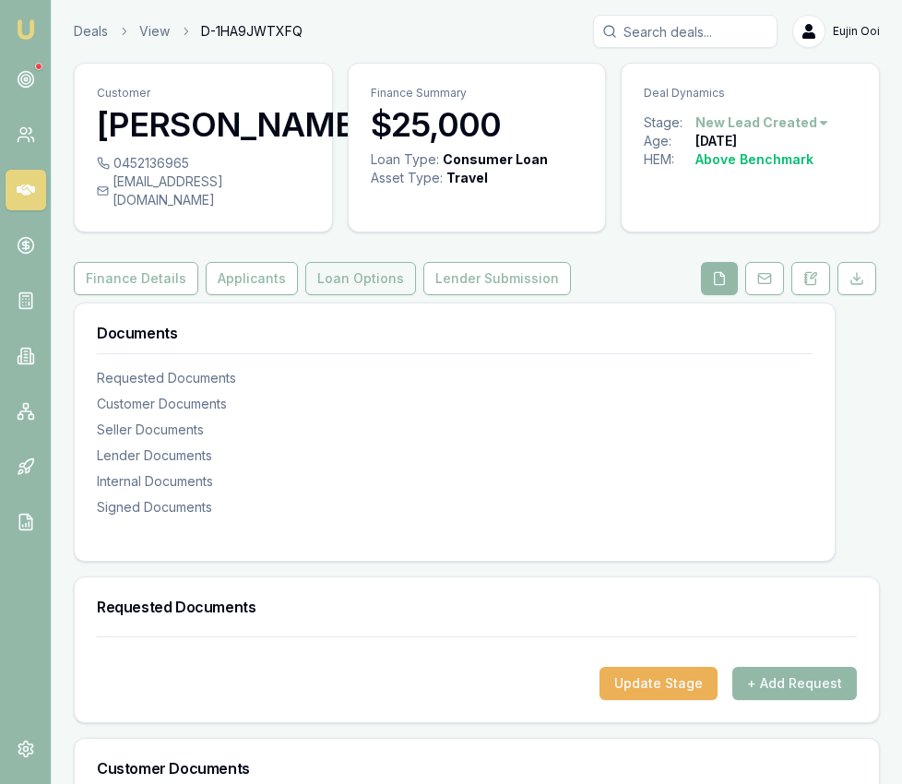
click at [333, 262] on button "Loan Options" at bounding box center [360, 278] width 111 height 33
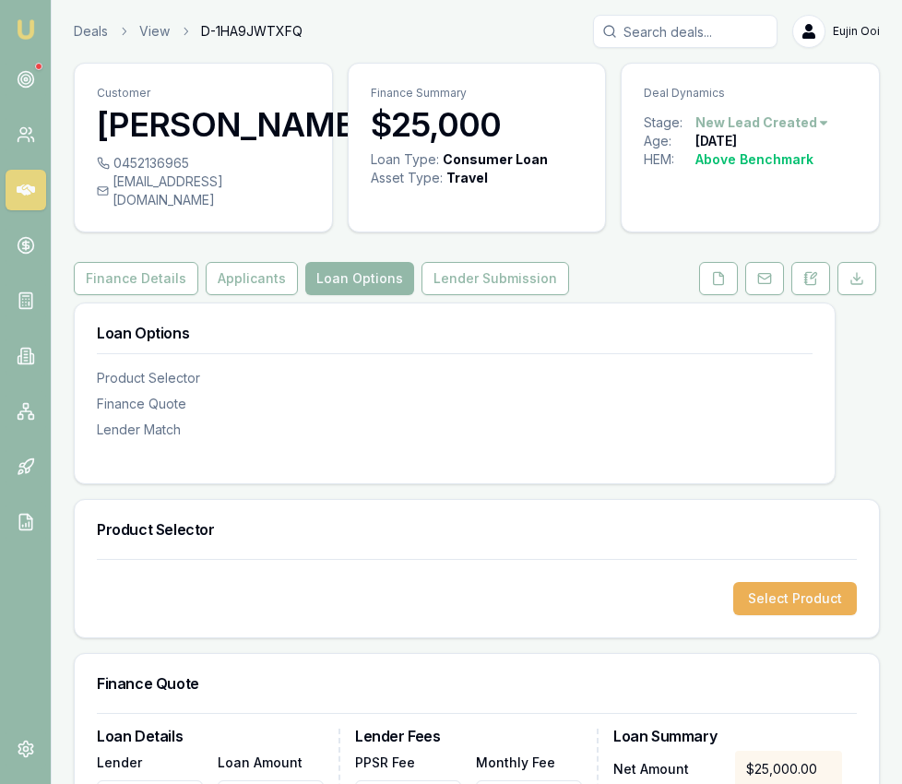
scroll to position [70, 0]
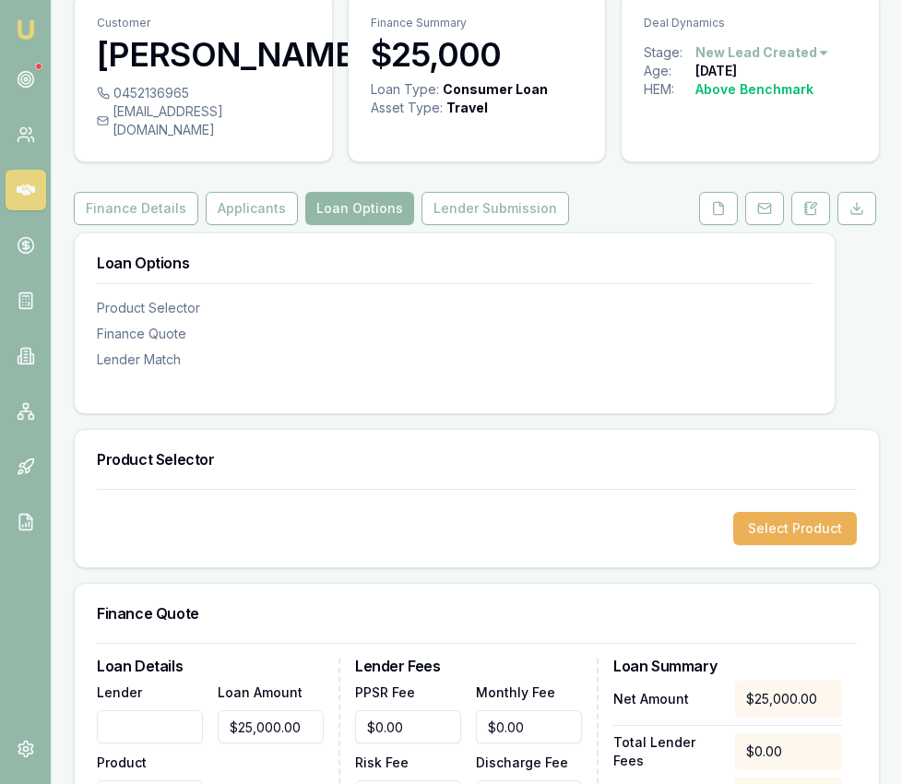
click at [794, 491] on div "Select Product" at bounding box center [477, 528] width 804 height 78
click at [787, 516] on button "Select Product" at bounding box center [795, 528] width 124 height 33
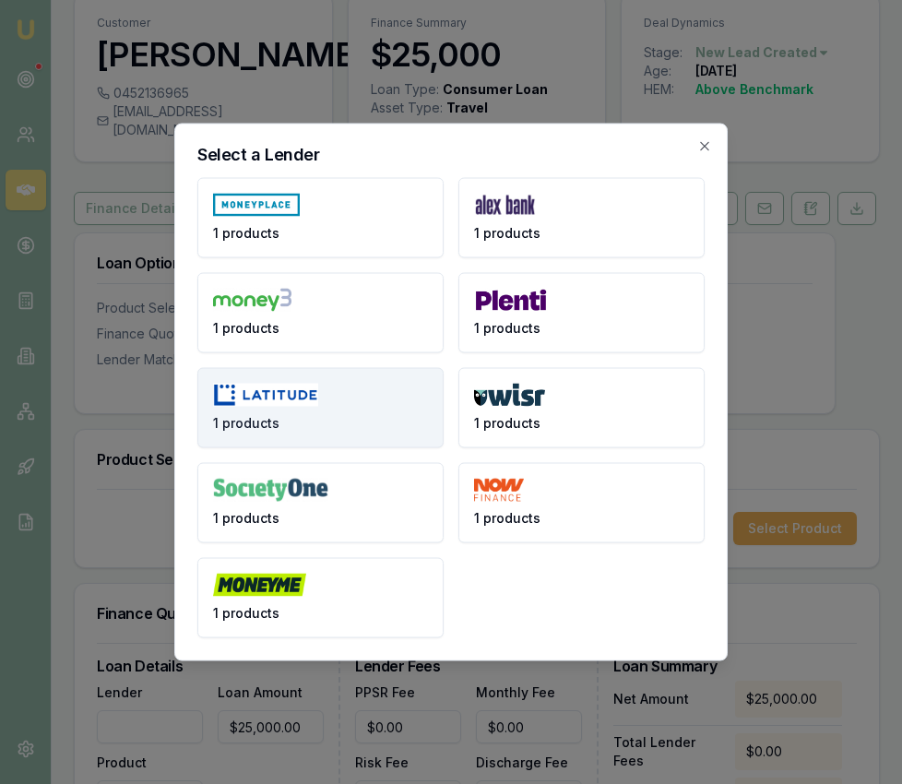
click at [339, 410] on button "1 products" at bounding box center [320, 408] width 246 height 80
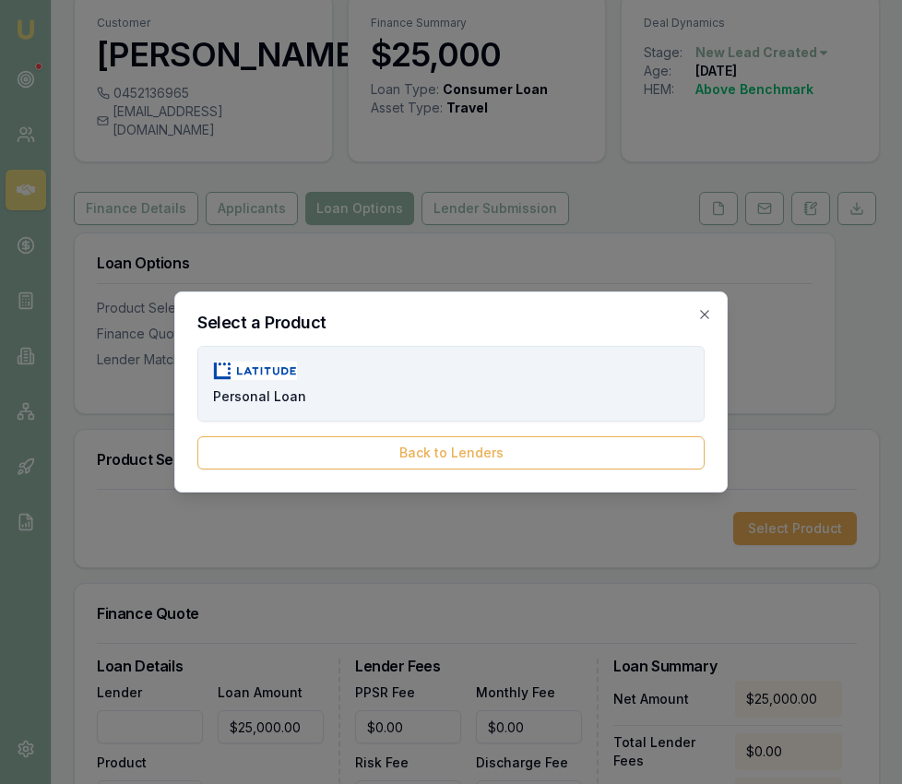
click at [339, 410] on button "Personal Loan" at bounding box center [450, 384] width 507 height 76
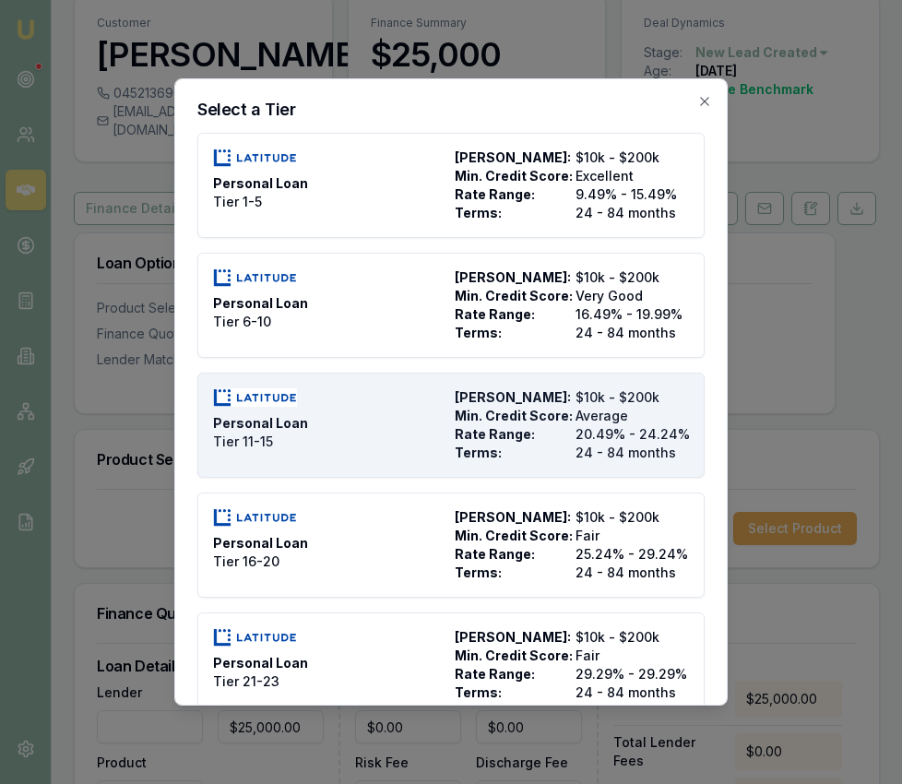
click at [339, 410] on div "Personal Loan Tier 11-15" at bounding box center [330, 425] width 234 height 74
type input "Latitude"
type input "Personal Loan"
type input "Tier 11-15"
type input "20.49"
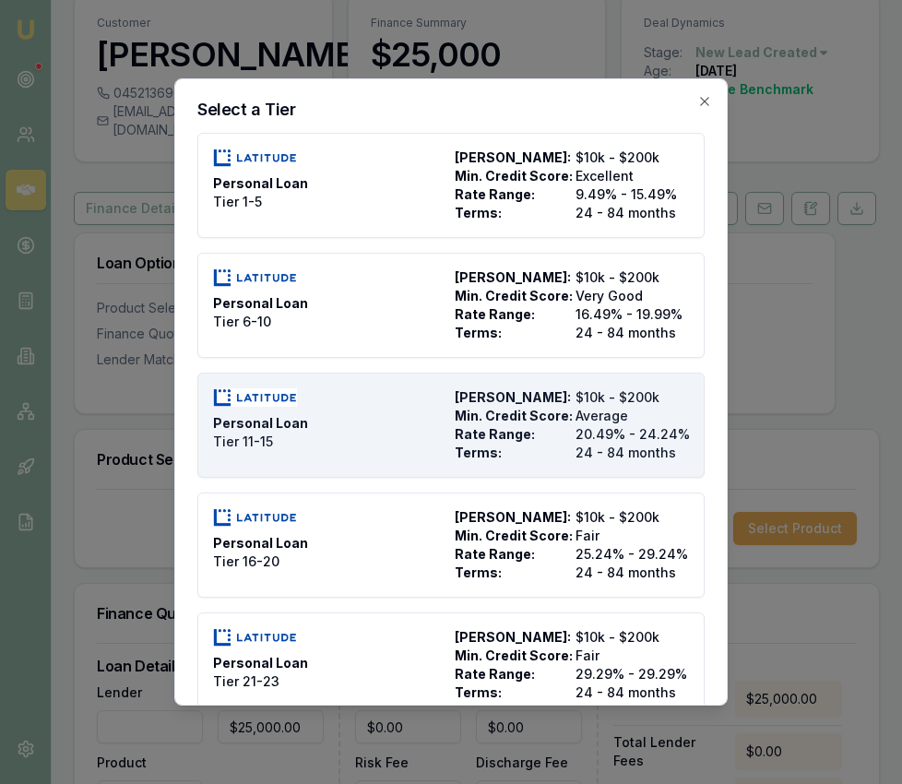
type input "24"
type input "2500"
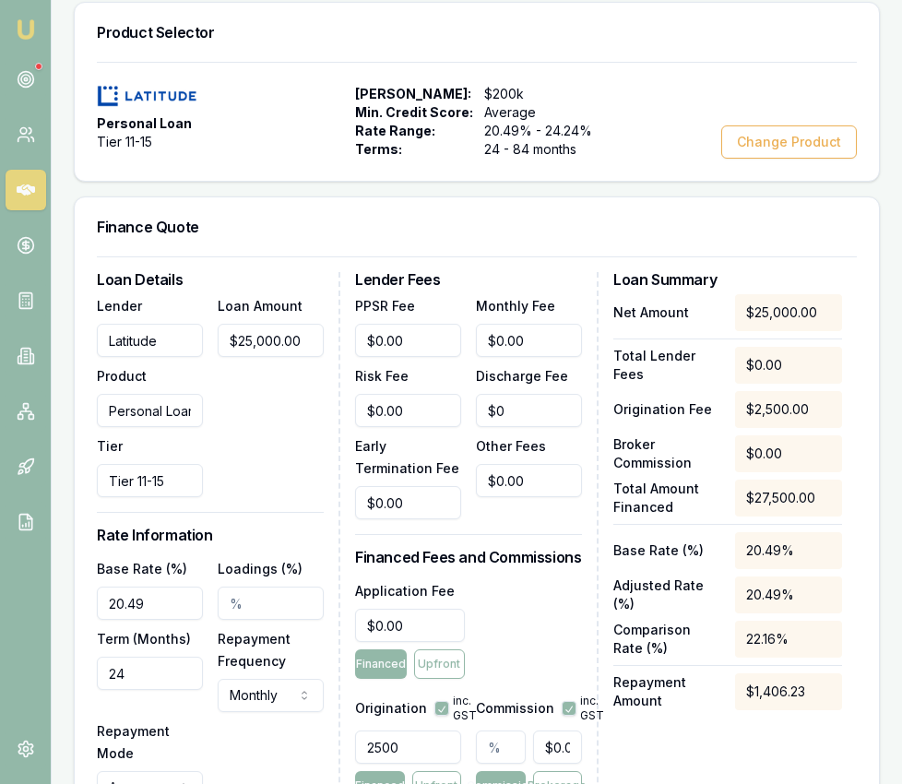
scroll to position [516, 0]
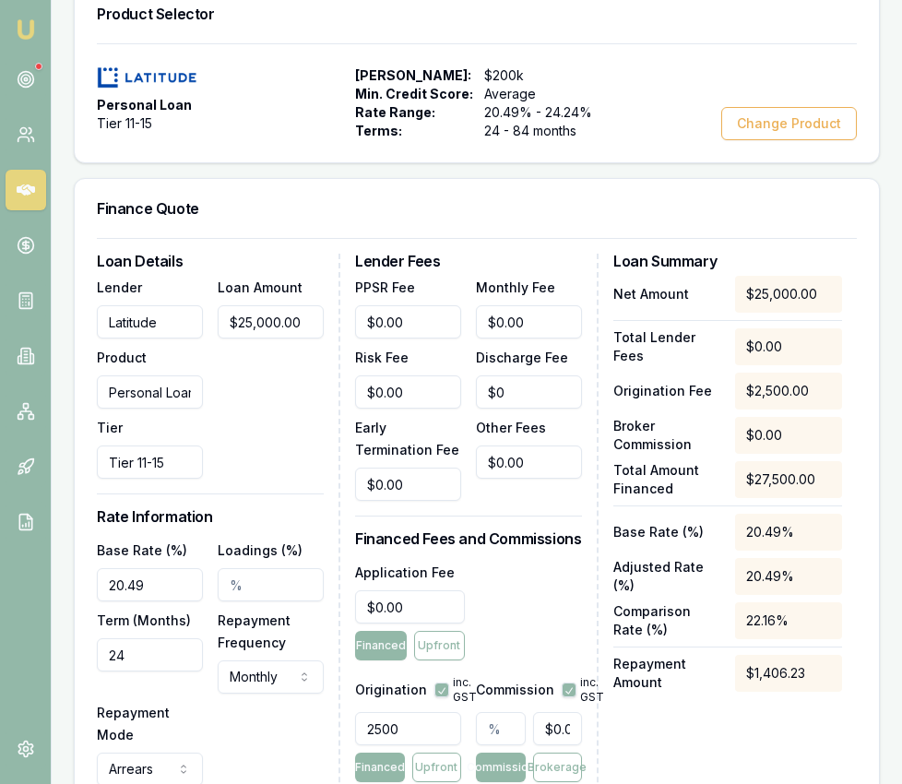
click at [148, 568] on input "20.49" at bounding box center [150, 584] width 106 height 33
type input "2"
type input "23.99%"
click at [112, 638] on input "24" at bounding box center [150, 654] width 106 height 33
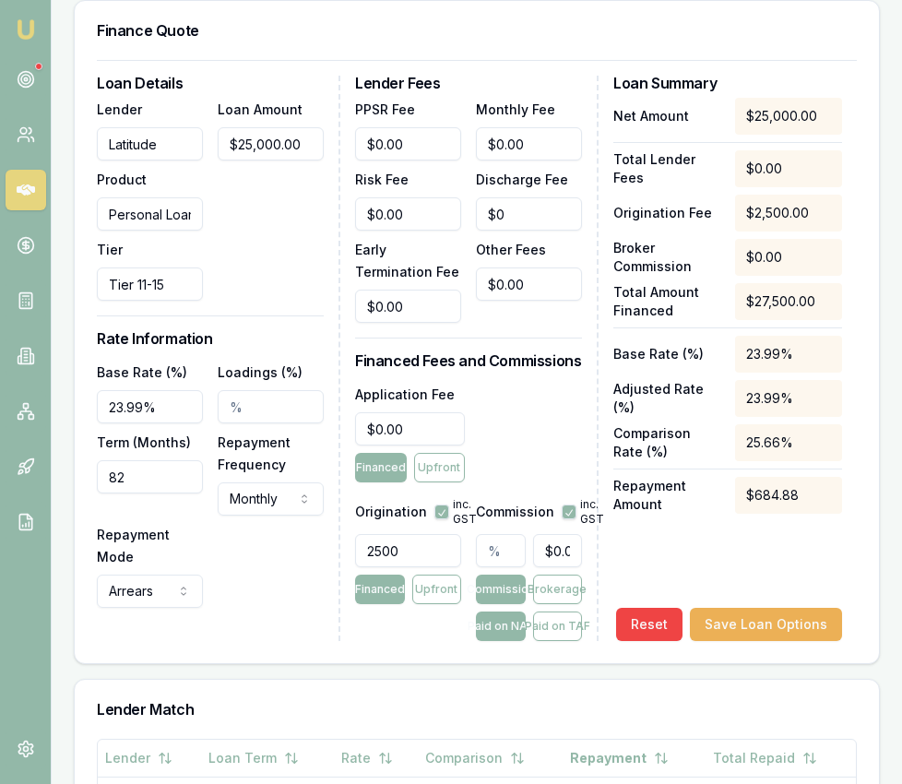
type input "82"
click at [428, 534] on input "2500" at bounding box center [408, 550] width 106 height 33
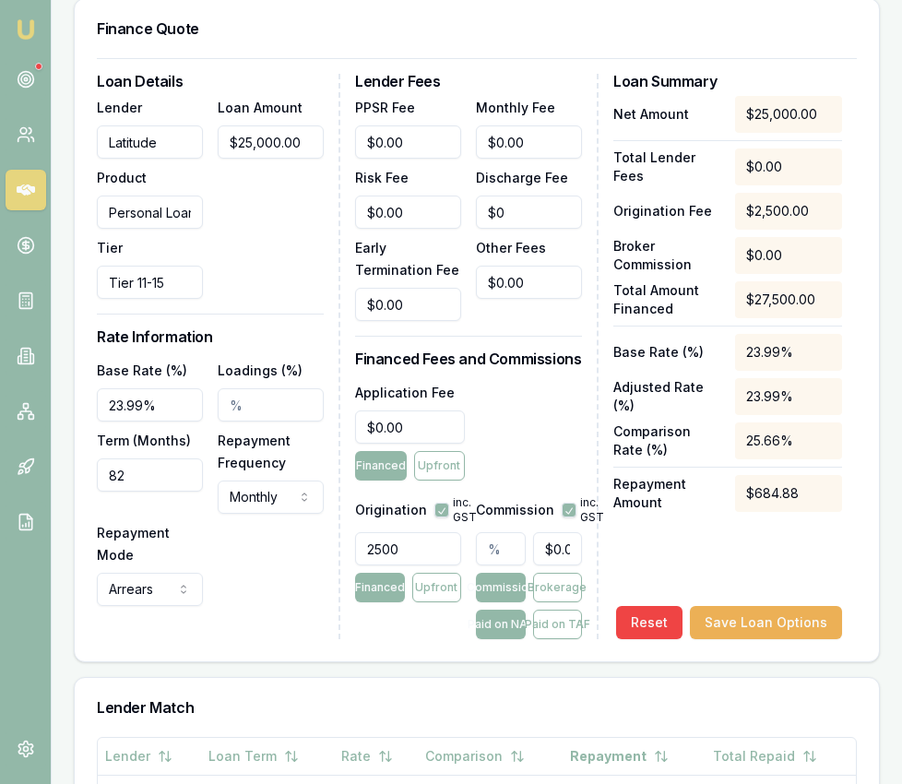
click at [428, 534] on input "2500" at bounding box center [408, 548] width 106 height 33
type input "2200.00"
click at [491, 532] on input "text" at bounding box center [501, 548] width 50 height 33
type input "2"
type input "$500.00"
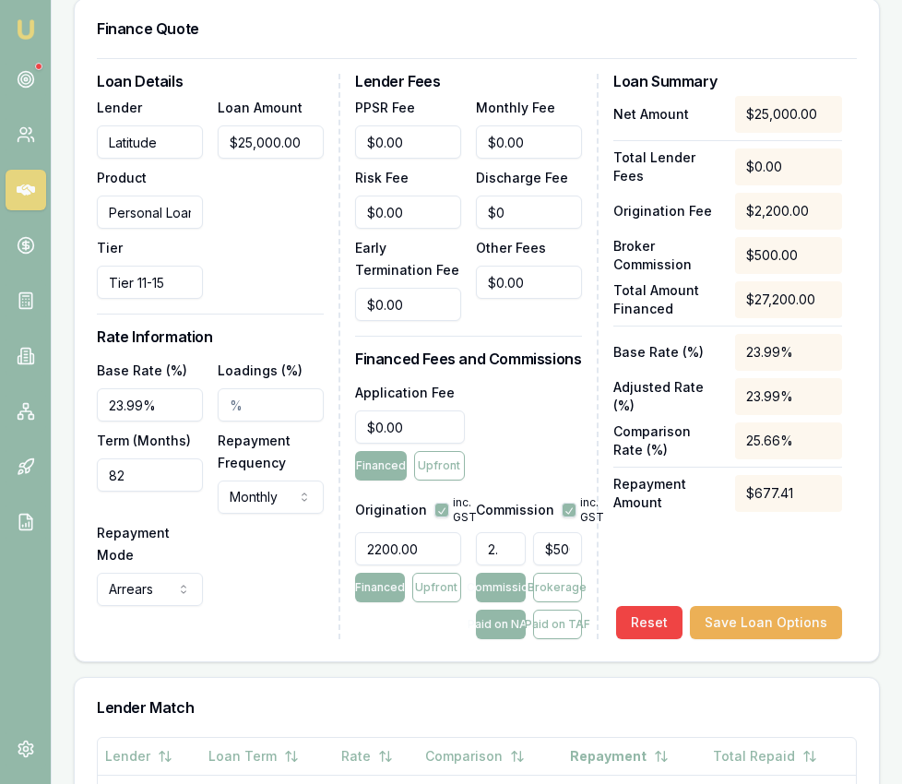
type input "2.4"
type input "$600.00"
type input "2.47"
type input "$617.50"
type input "2.475"
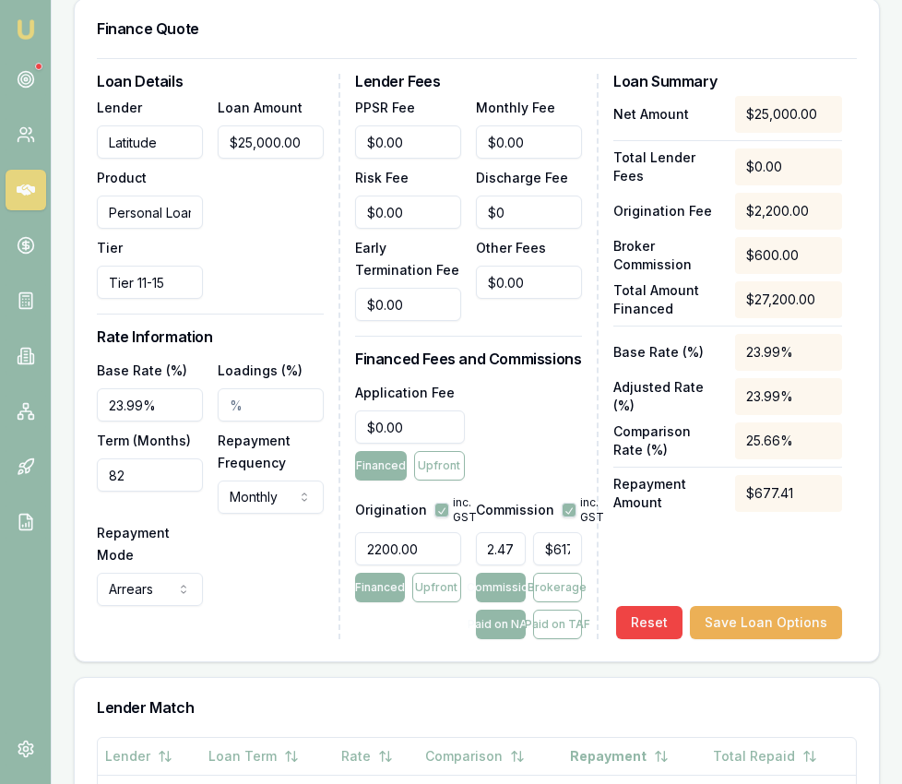
type input "$618.75"
type input "2.48%"
click at [556, 610] on button "Paid on TAF" at bounding box center [558, 625] width 50 height 30
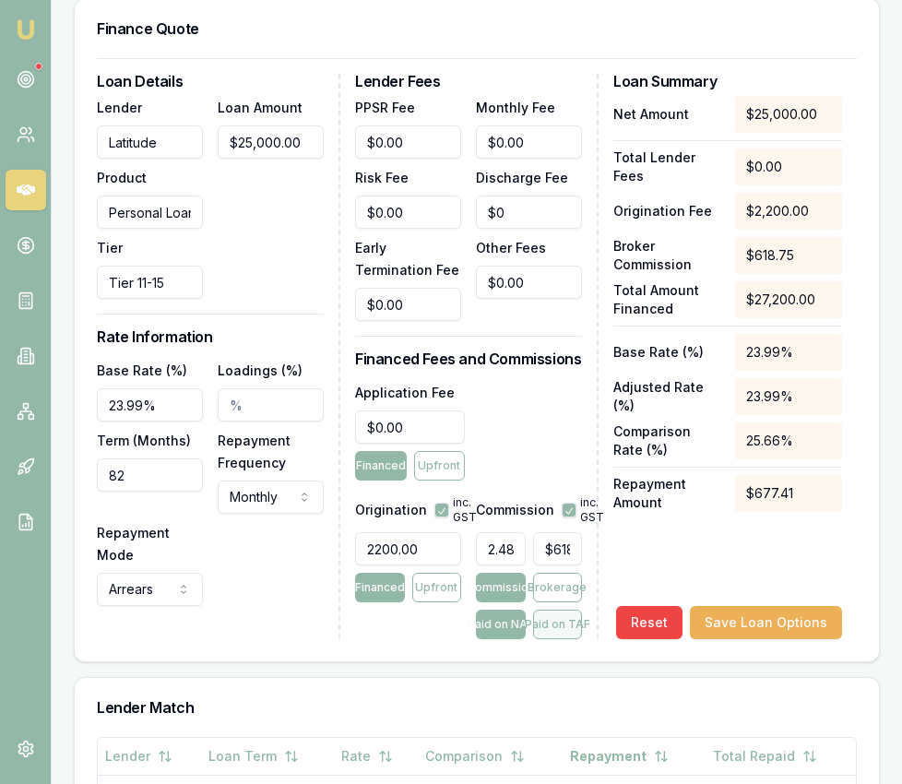
type input "$673.20"
click at [527, 125] on input "0" at bounding box center [529, 141] width 106 height 33
click at [526, 125] on input "0" at bounding box center [529, 141] width 106 height 33
type input "$13.00"
click at [538, 396] on div "Application Fee $0.00 Financed Upfront" at bounding box center [468, 431] width 227 height 100
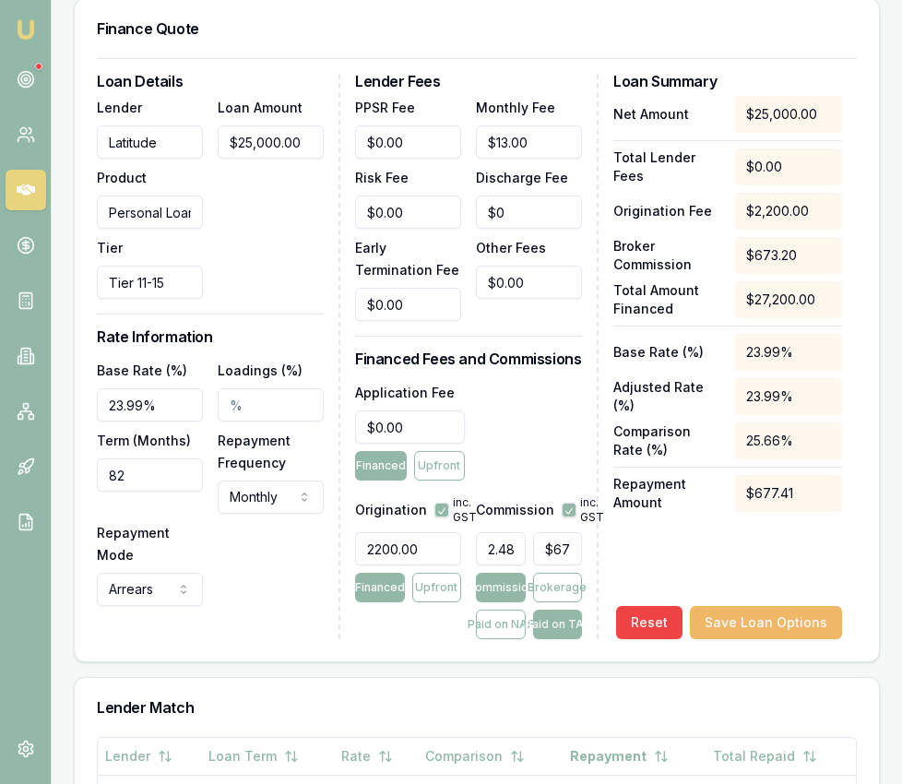
click at [778, 606] on button "Save Loan Options" at bounding box center [766, 622] width 152 height 33
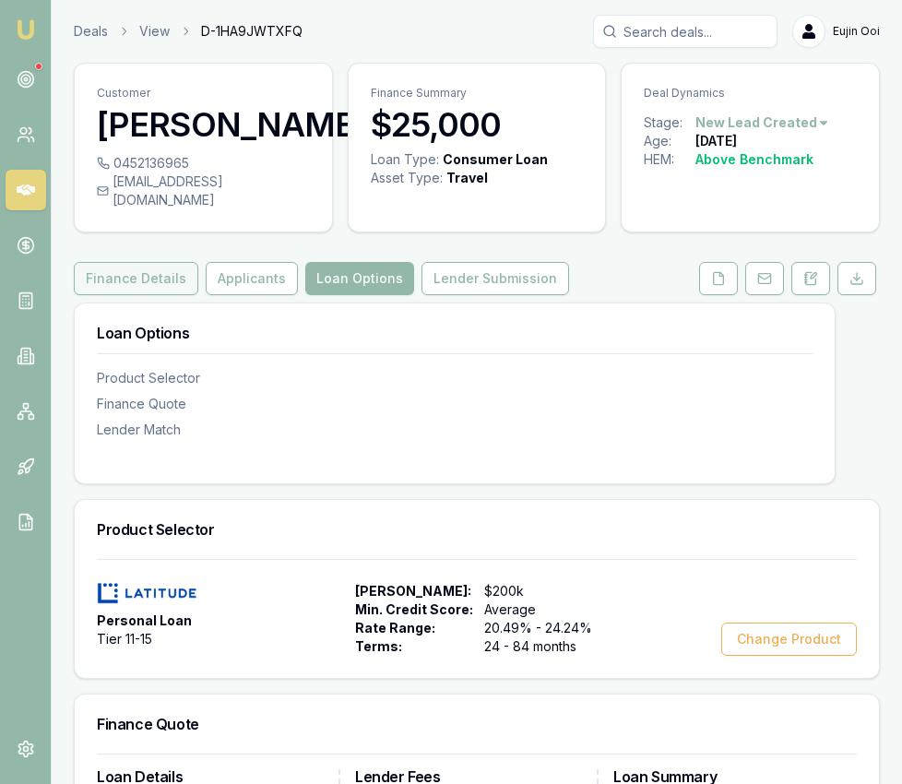
click at [146, 263] on button "Finance Details" at bounding box center [136, 278] width 124 height 33
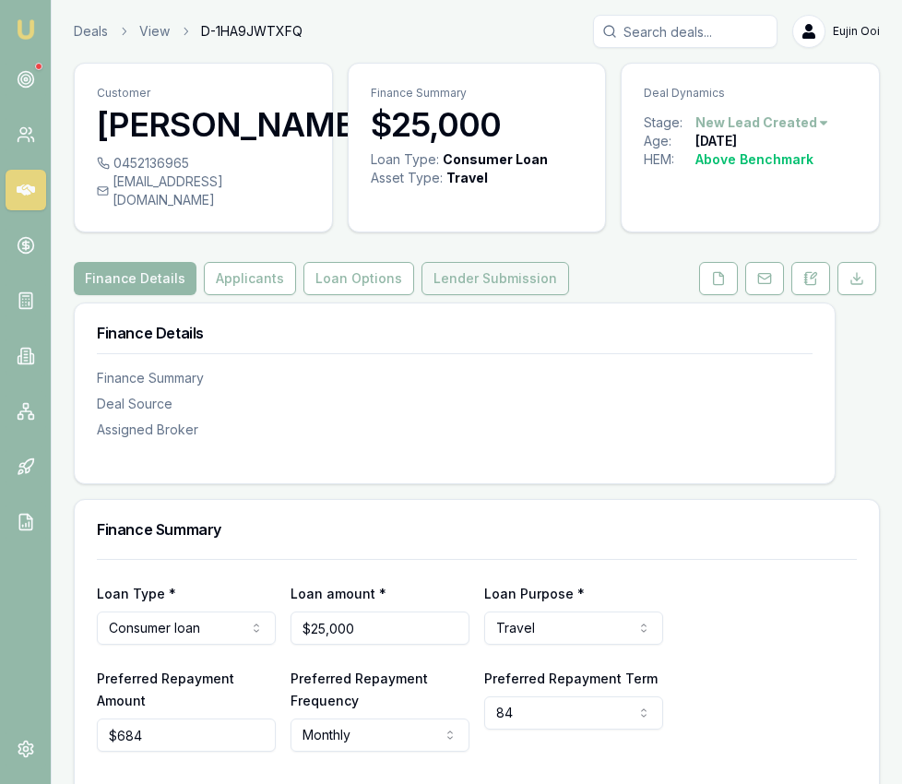
click at [462, 276] on button "Lender Submission" at bounding box center [495, 278] width 148 height 33
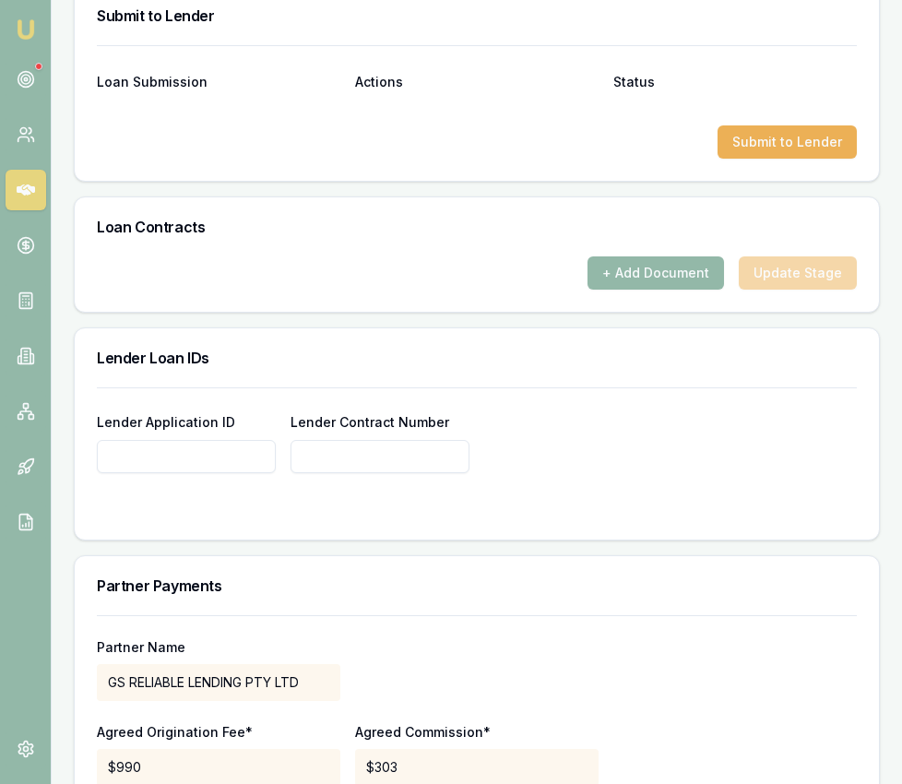
scroll to position [1278, 0]
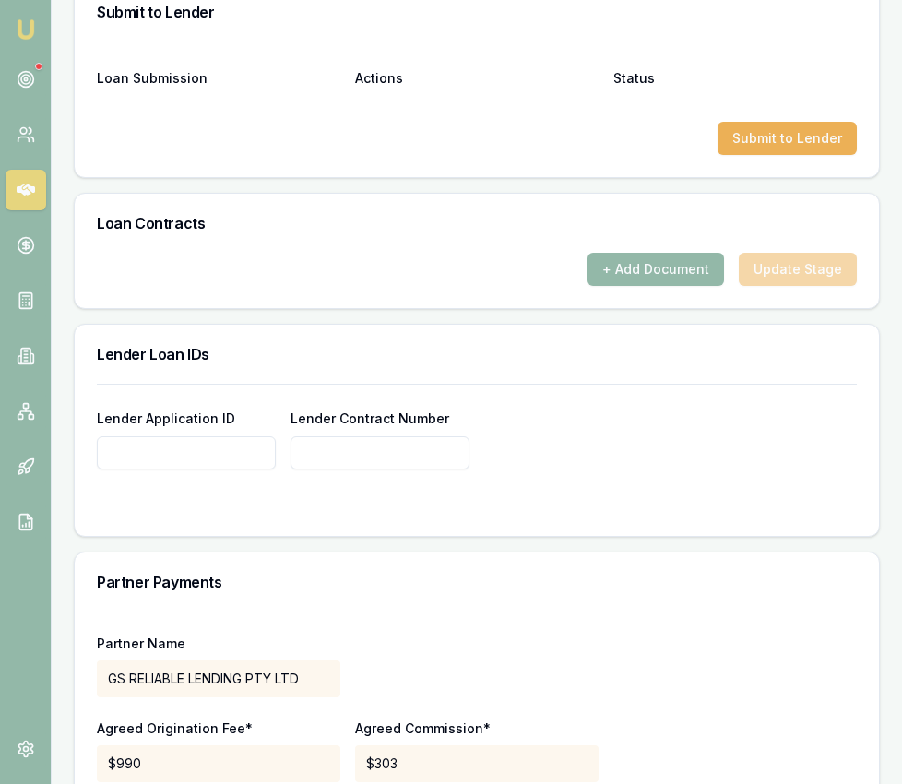
click at [164, 442] on input "Lender Application ID" at bounding box center [186, 452] width 179 height 33
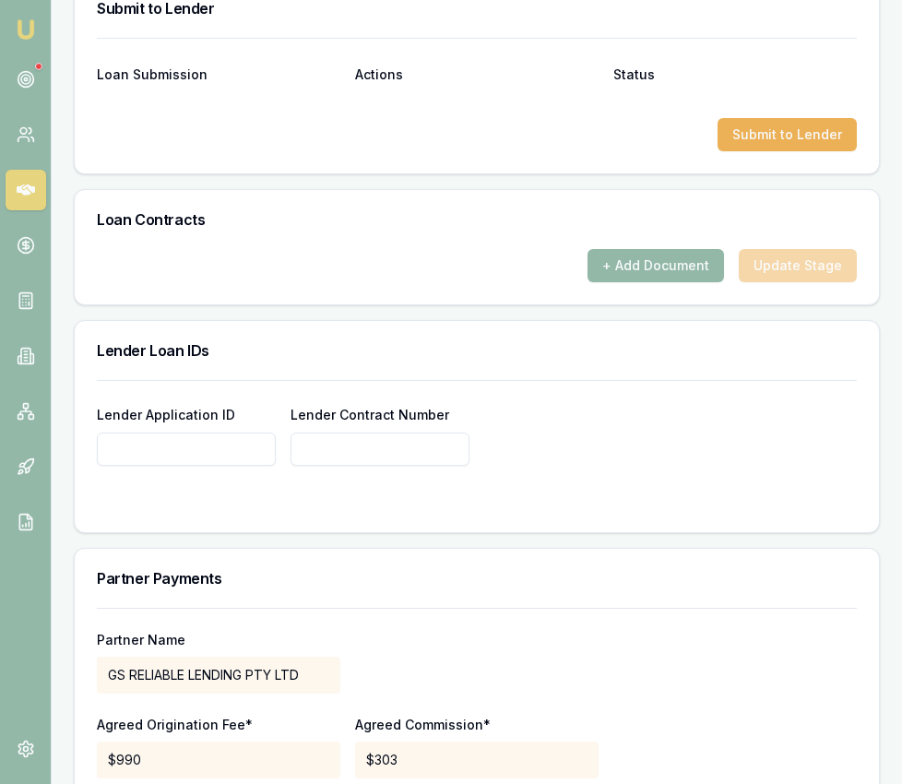
scroll to position [1286, 0]
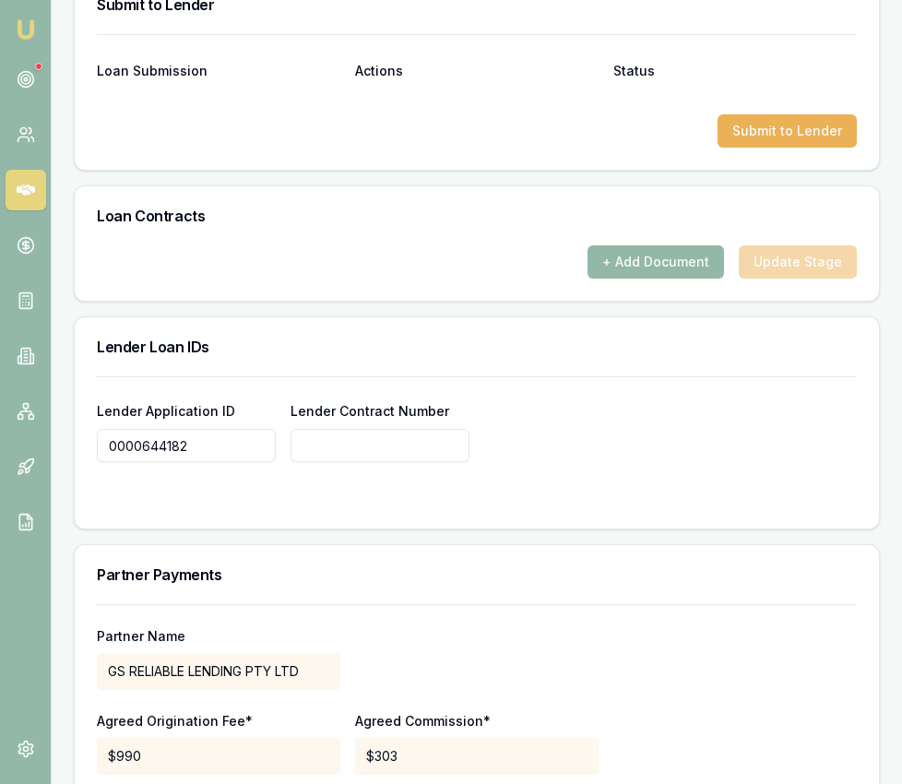
drag, startPoint x: 231, startPoint y: 433, endPoint x: 99, endPoint y: 421, distance: 133.3
click at [92, 421] on div "Lender Application ID 0000644182 Lender Contract Number" at bounding box center [477, 452] width 804 height 152
type input "0000644182"
click at [315, 429] on input "Lender Contract Number" at bounding box center [379, 445] width 179 height 33
paste input "0000644182"
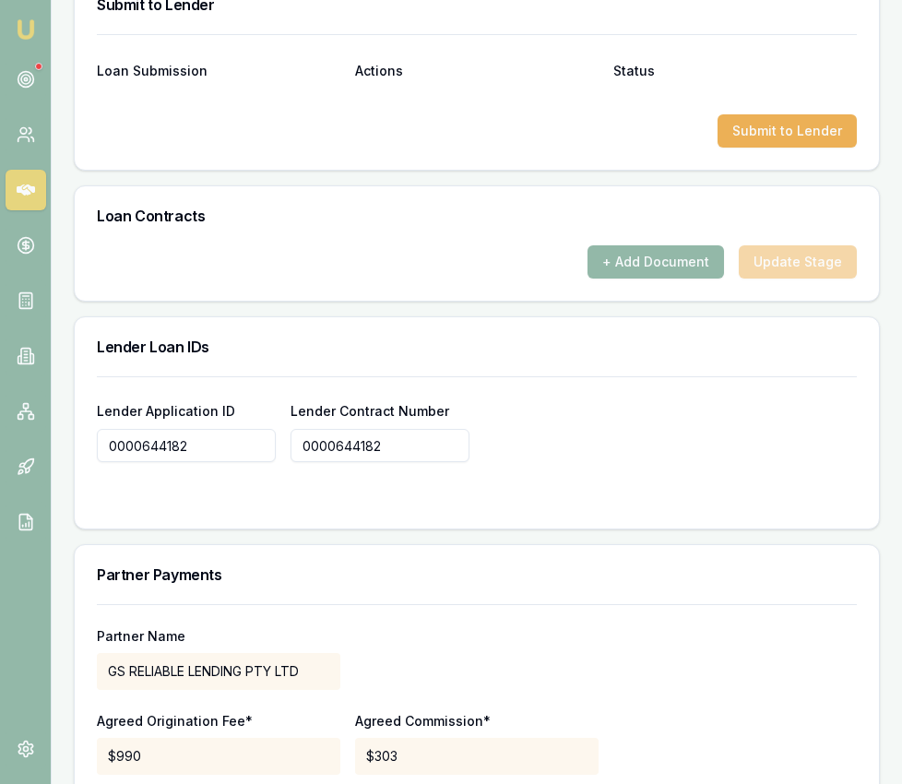
type input "0000644182"
click at [558, 492] on div "Lender Application ID 0000644182 Lender Contract Number 0000644182" at bounding box center [477, 452] width 804 height 152
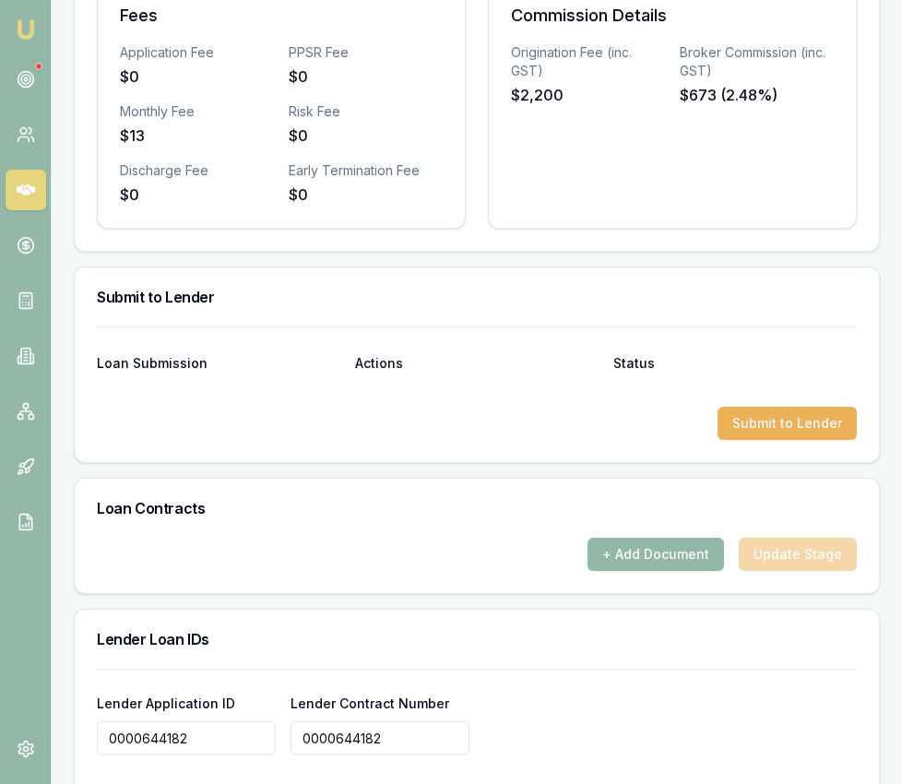
scroll to position [1010, 0]
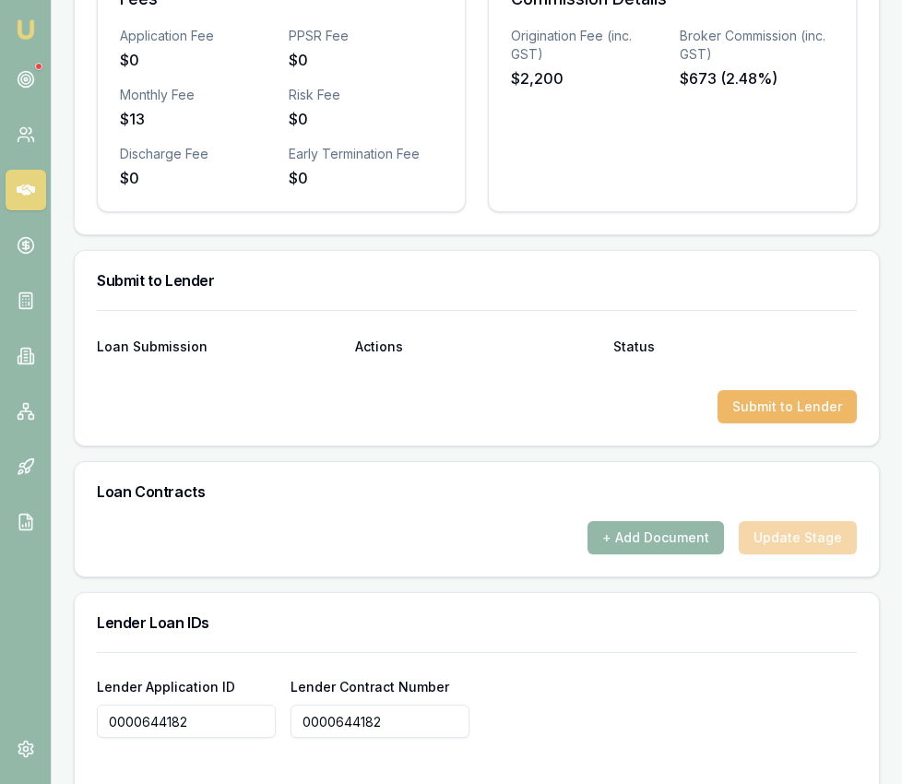
click at [756, 392] on button "Submit to Lender" at bounding box center [786, 406] width 139 height 33
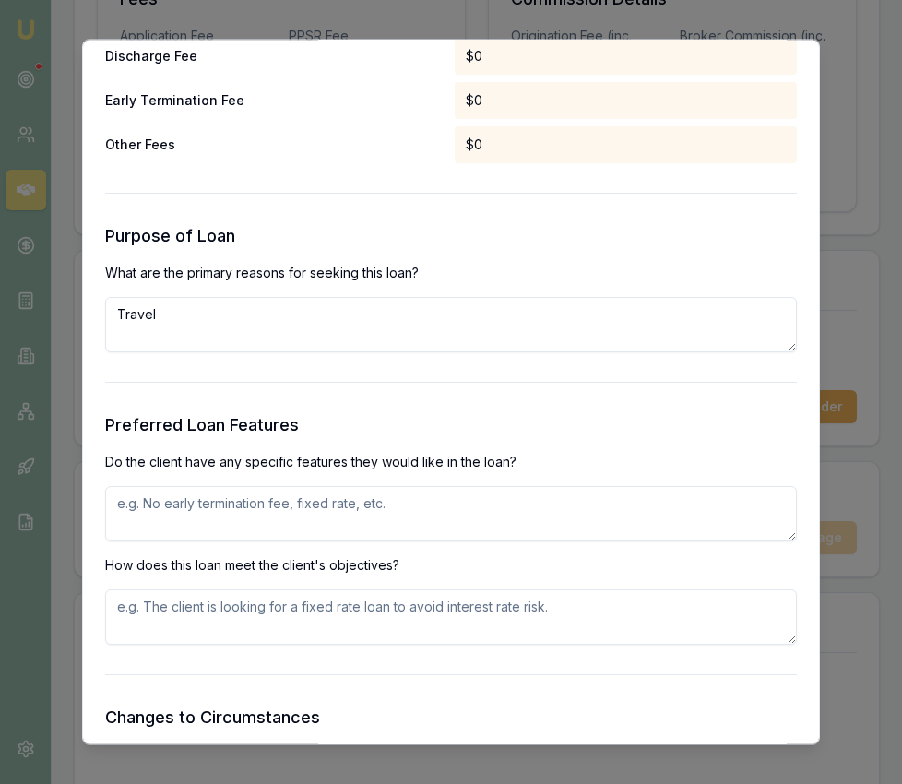
scroll to position [1699, 0]
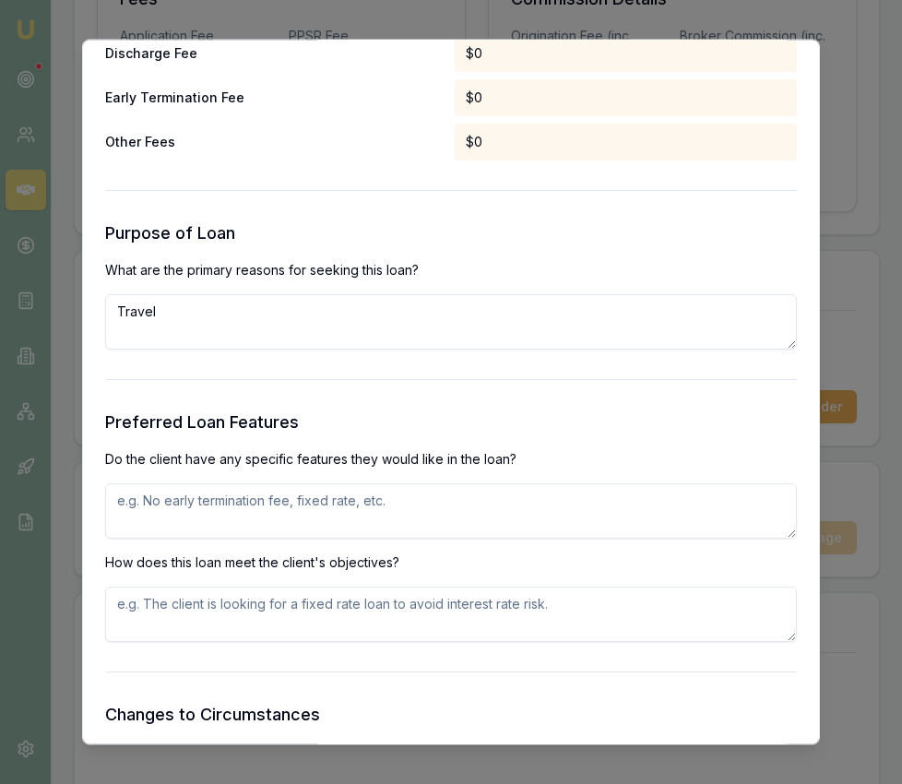
click at [279, 323] on textarea "Travel" at bounding box center [451, 322] width 692 height 55
type textarea "Travel- client is looking to go on holiday to celebrate his mum 60th birthday"
click at [264, 508] on textarea at bounding box center [451, 511] width 692 height 55
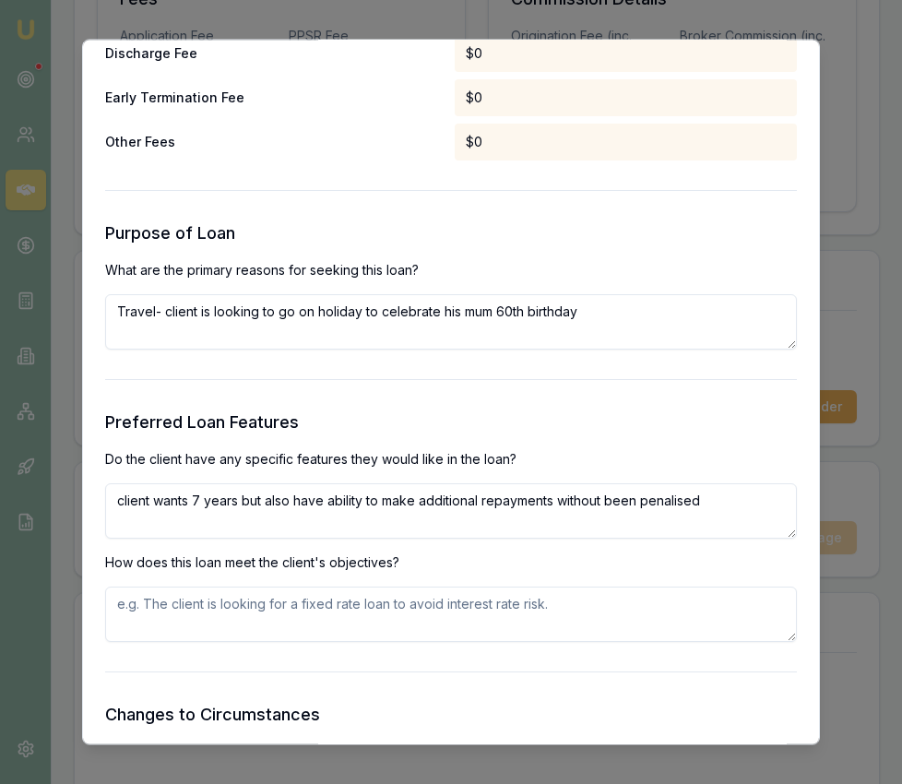
type textarea "client wants 7 years but also have ability to make additional repayments withou…"
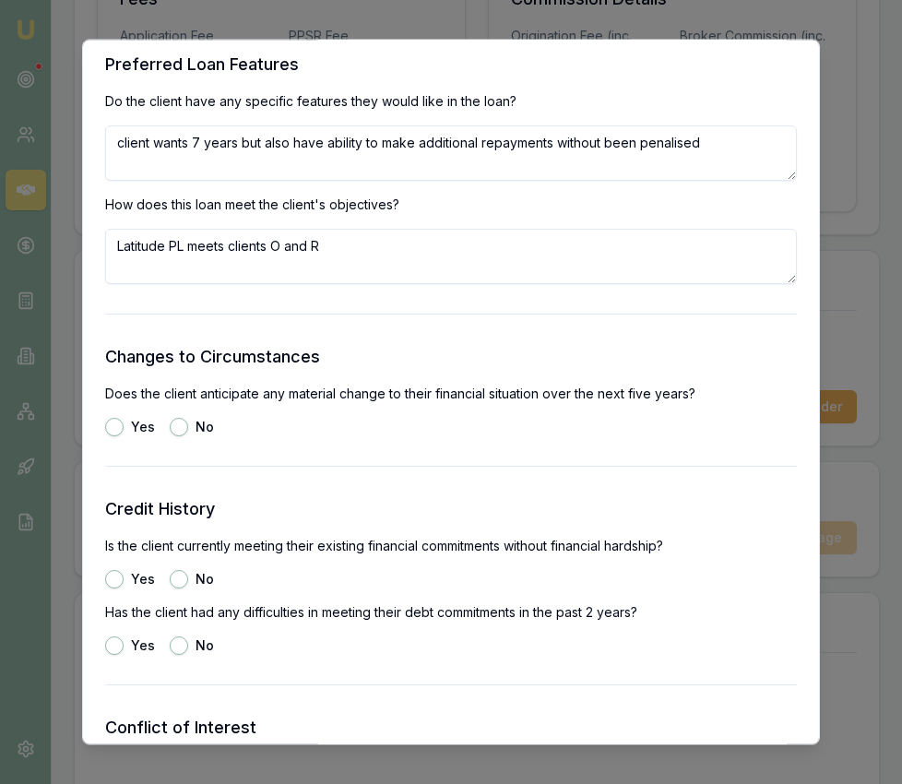
scroll to position [2058, 0]
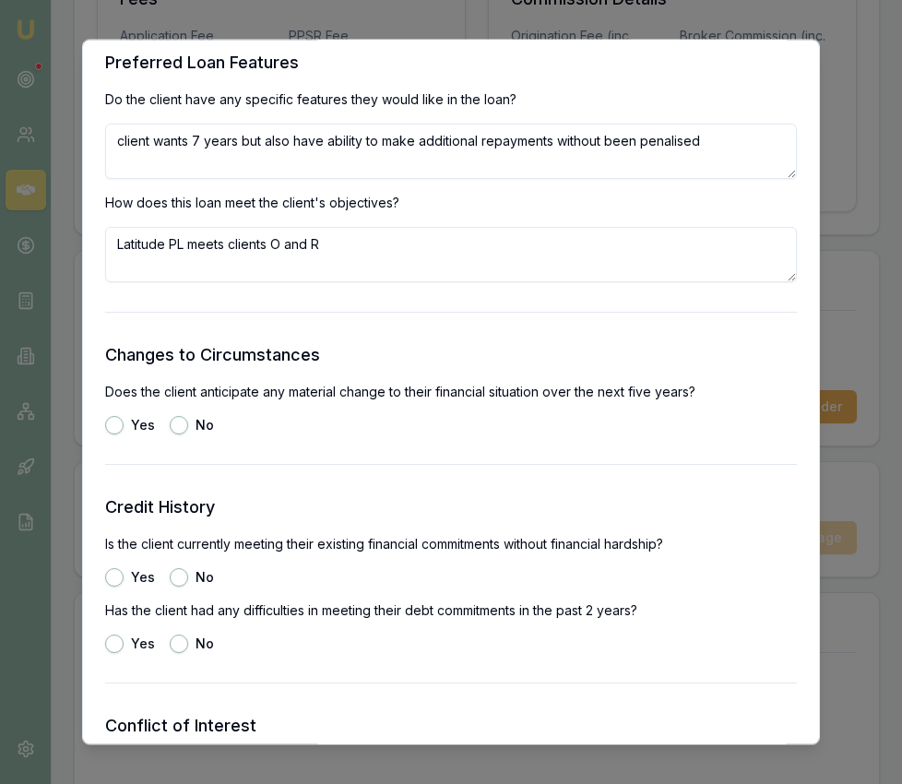
type textarea "Latitude PL meets clients O and R"
click at [182, 431] on button "No" at bounding box center [179, 426] width 18 height 18
radio input "true"
click at [113, 575] on button "Yes" at bounding box center [114, 578] width 18 height 18
radio input "true"
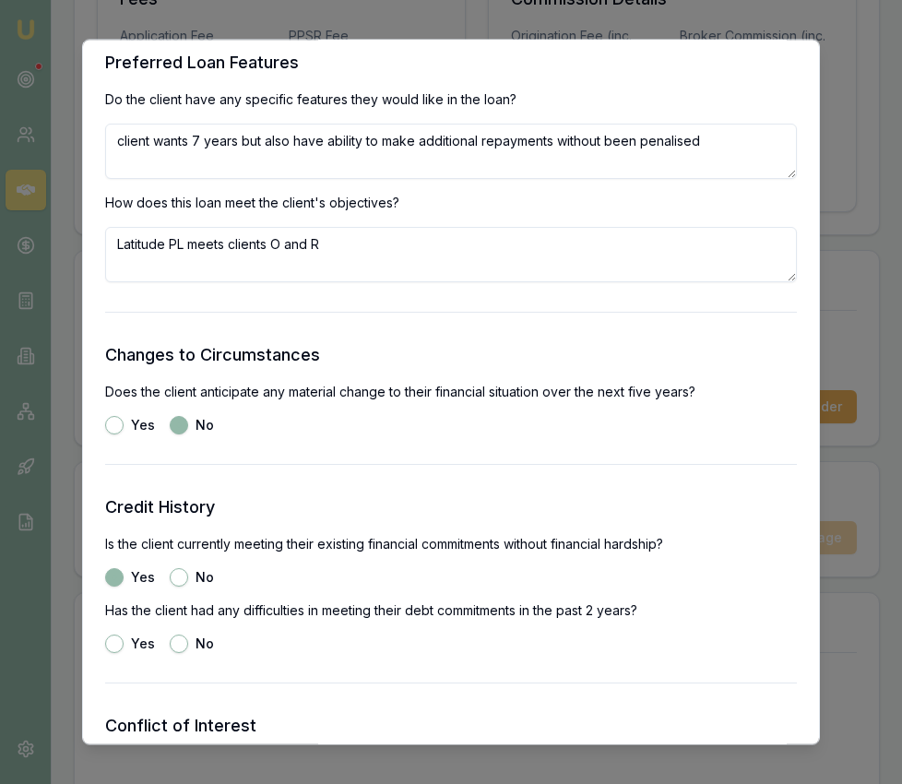
click at [184, 642] on button "No" at bounding box center [179, 644] width 18 height 18
radio input "true"
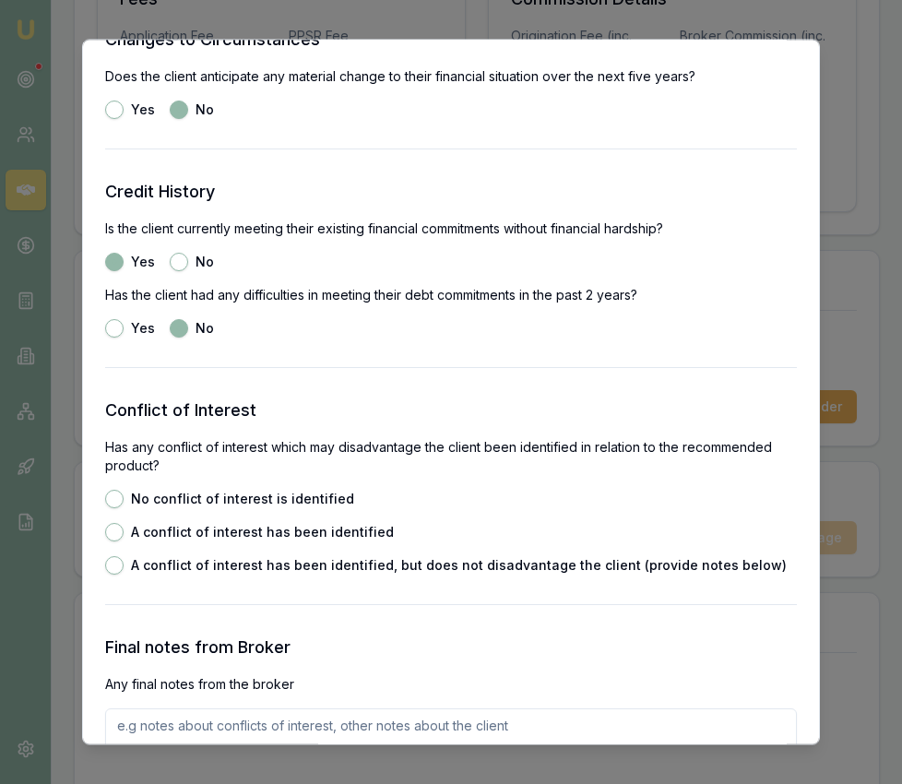
scroll to position [2401, 0]
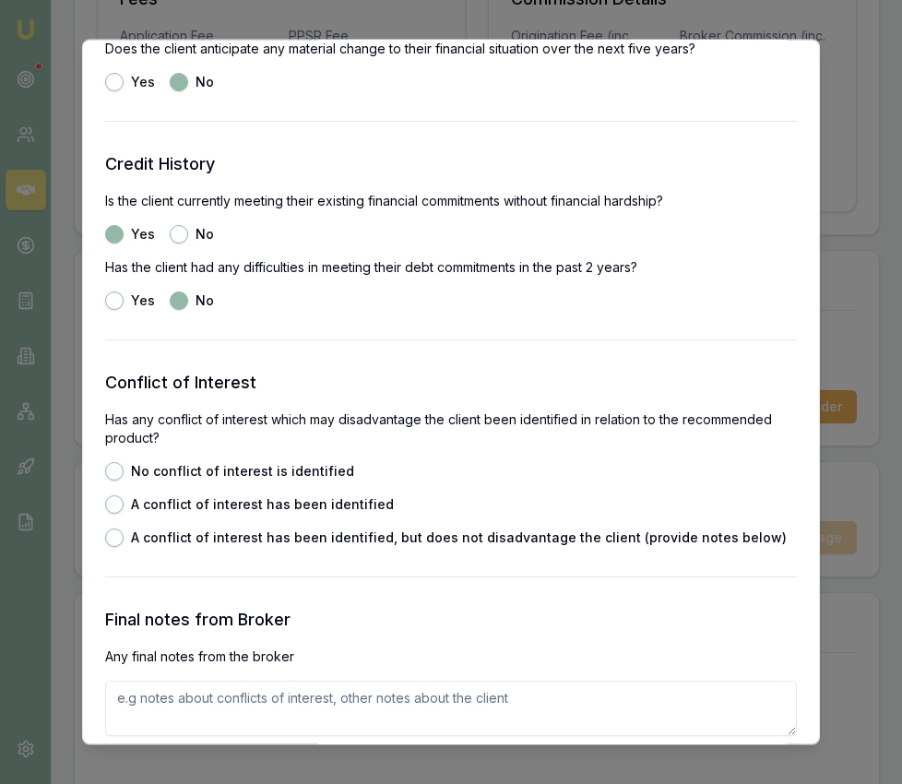
click at [124, 480] on div "No conflict of interest is identified" at bounding box center [229, 472] width 249 height 18
click at [117, 474] on button "No conflict of interest is identified" at bounding box center [114, 472] width 18 height 18
radio input "true"
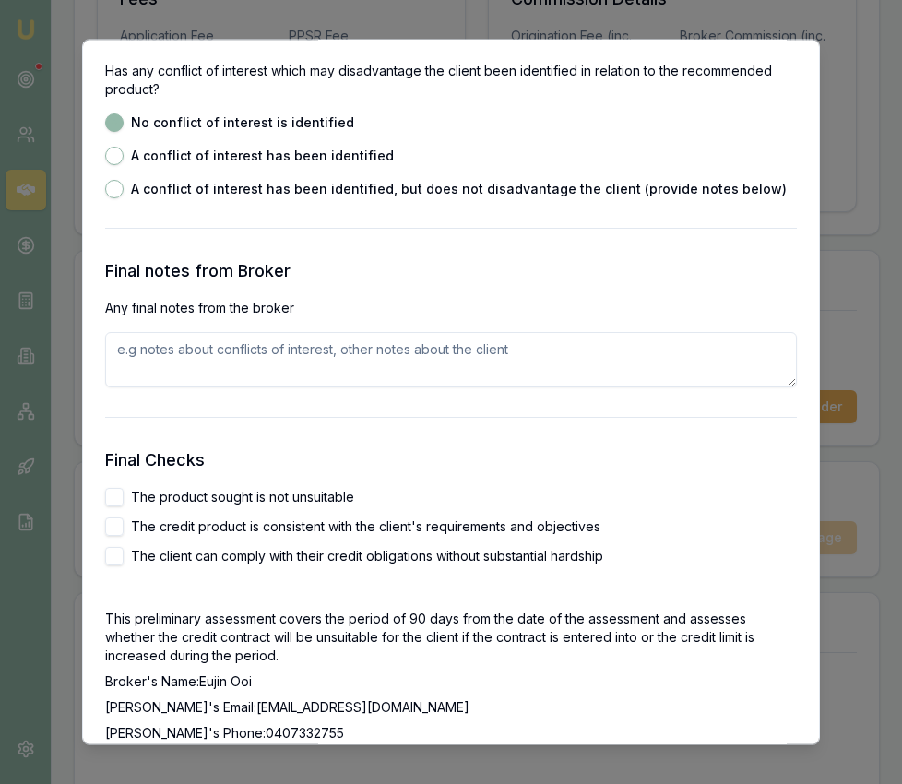
scroll to position [2772, 0]
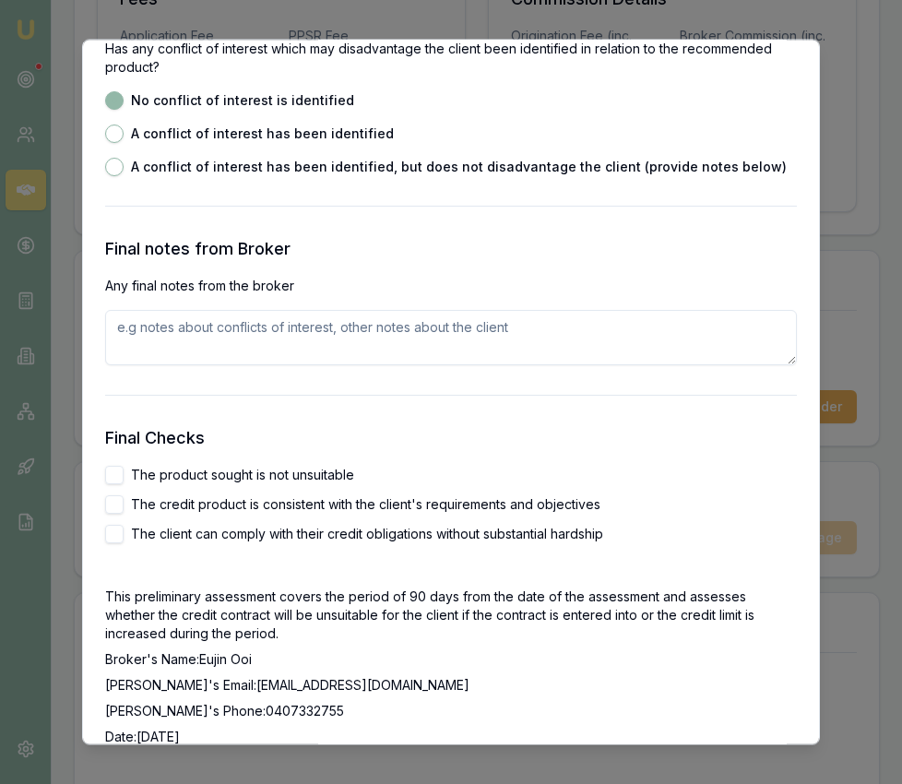
drag, startPoint x: 112, startPoint y: 472, endPoint x: 113, endPoint y: 511, distance: 38.8
click at [112, 472] on button "The product sought is not unsuitable" at bounding box center [114, 476] width 18 height 18
checkbox input "true"
drag, startPoint x: 114, startPoint y: 503, endPoint x: 115, endPoint y: 523, distance: 20.3
click at [114, 503] on button "The credit product is consistent with the client's requirements and objectives" at bounding box center [114, 505] width 18 height 18
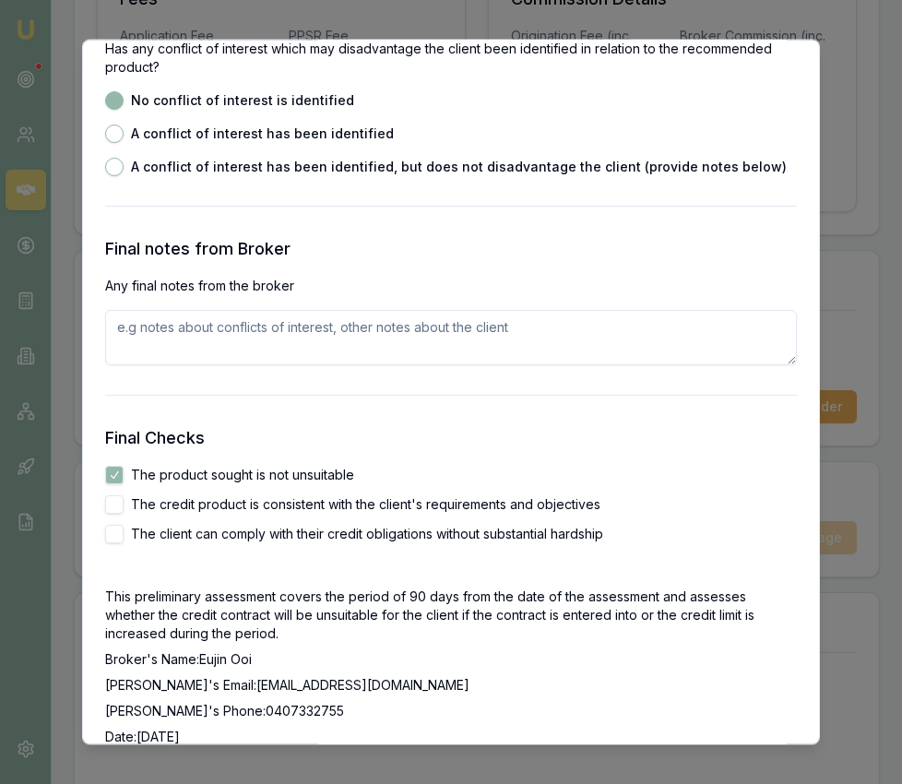
checkbox input "true"
click at [114, 531] on button "The client can comply with their credit obligations without substantial hardship" at bounding box center [114, 535] width 18 height 18
checkbox input "true"
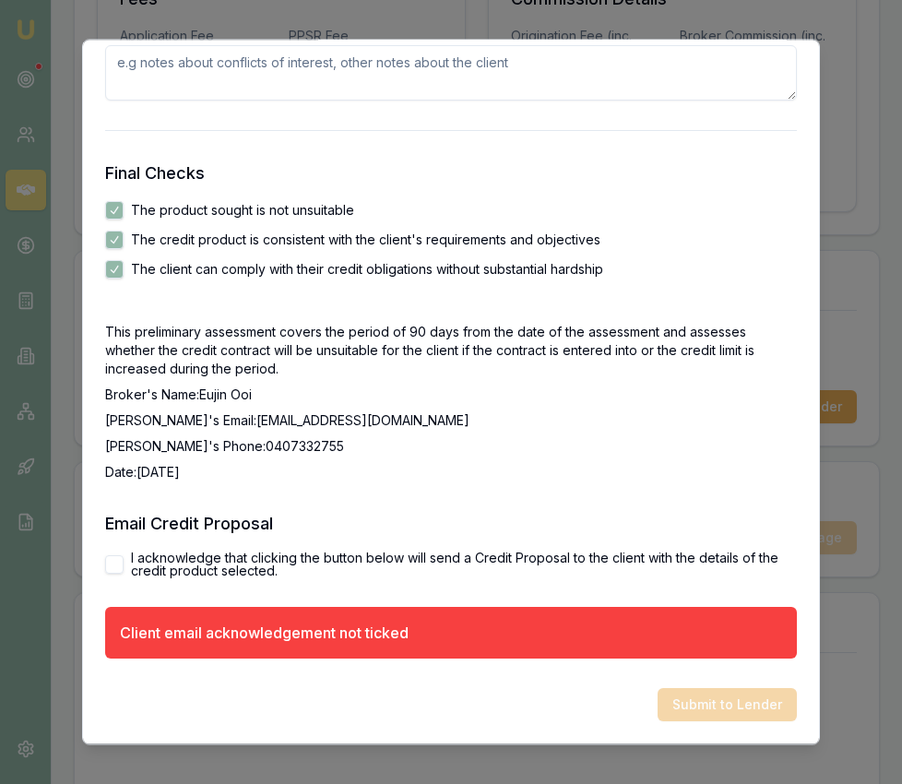
click at [114, 560] on button "I acknowledge that clicking the button below will send a Credit Proposal to the…" at bounding box center [114, 565] width 18 height 18
checkbox input "true"
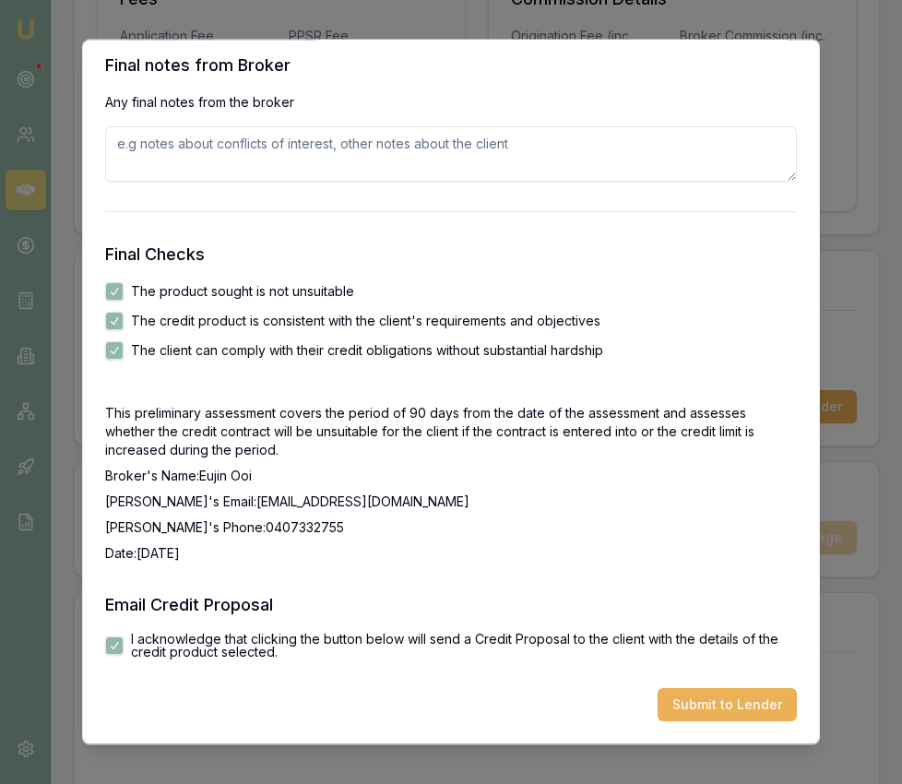
scroll to position [2956, 0]
click at [692, 712] on button "Submit to Lender" at bounding box center [727, 705] width 139 height 33
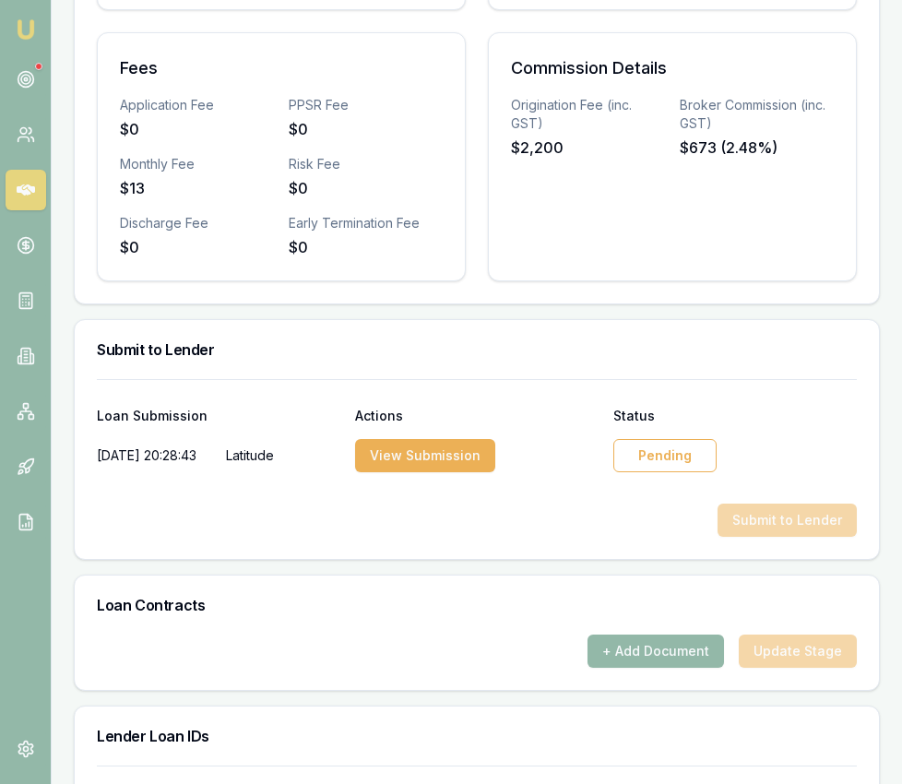
scroll to position [987, 0]
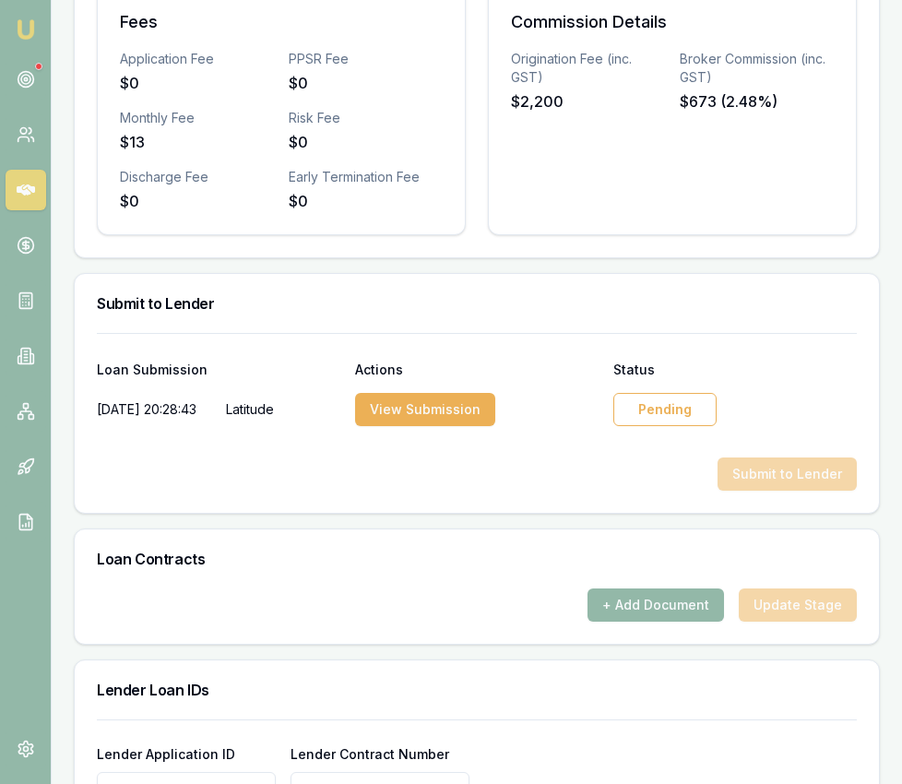
click at [669, 395] on div "Pending" at bounding box center [664, 409] width 103 height 33
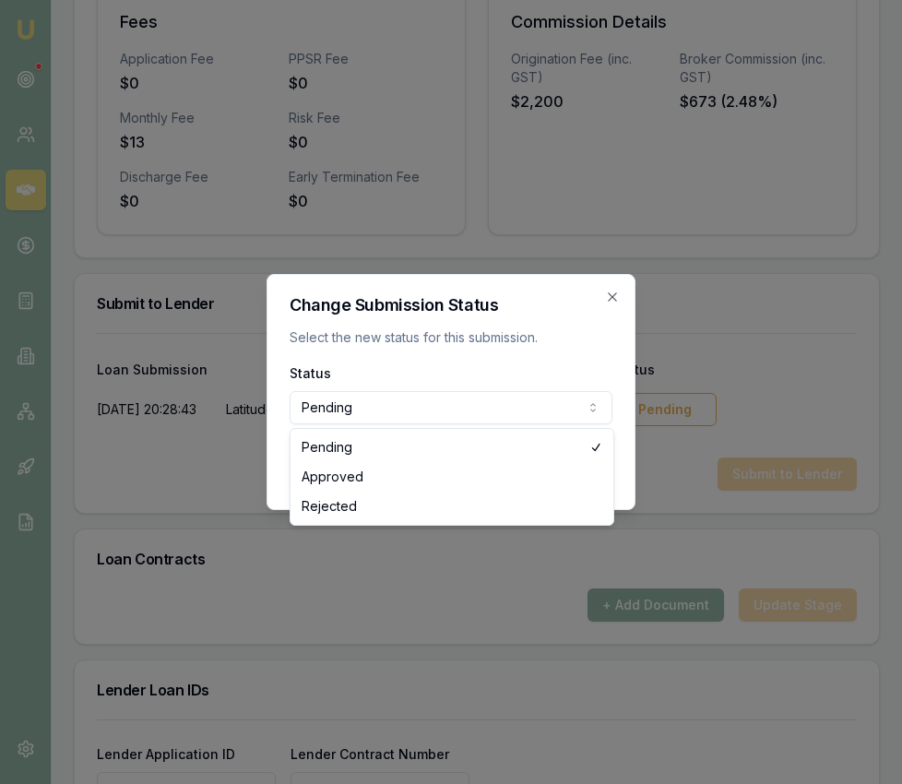
select select "APPROVED"
drag, startPoint x: 516, startPoint y: 453, endPoint x: 530, endPoint y: 473, distance: 24.6
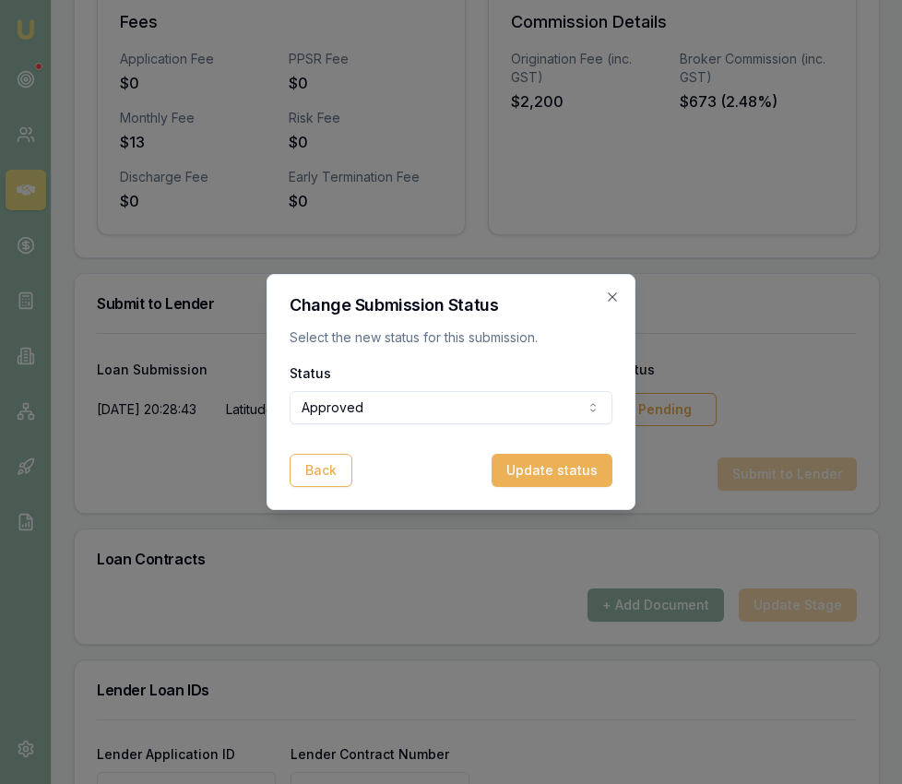
click at [549, 474] on button "Update status" at bounding box center [552, 470] width 121 height 33
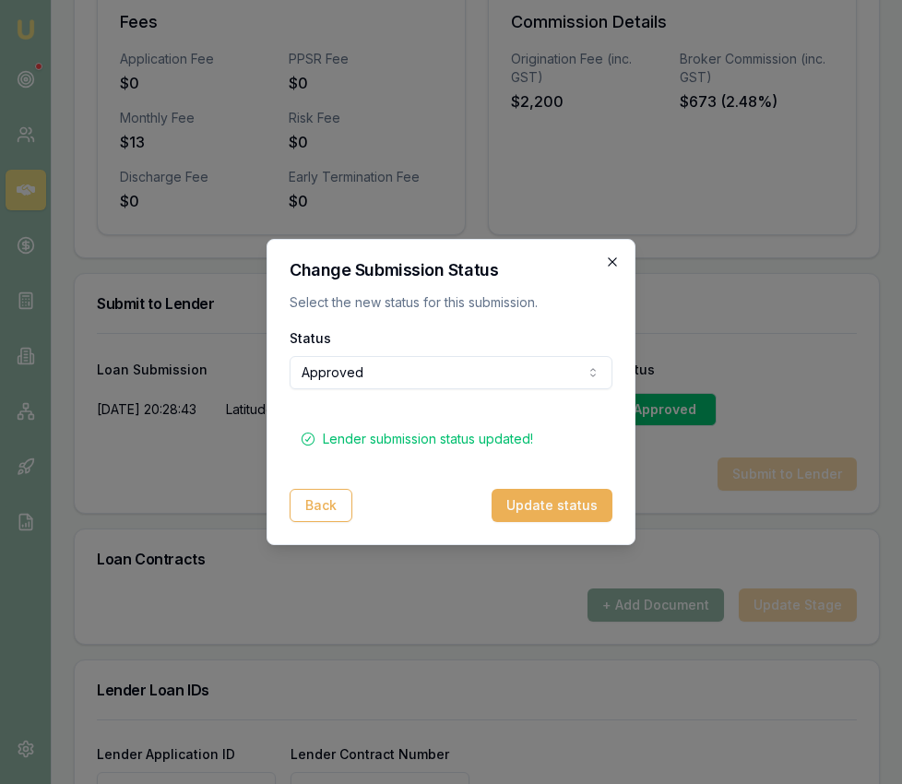
click at [612, 259] on icon "button" at bounding box center [612, 262] width 15 height 15
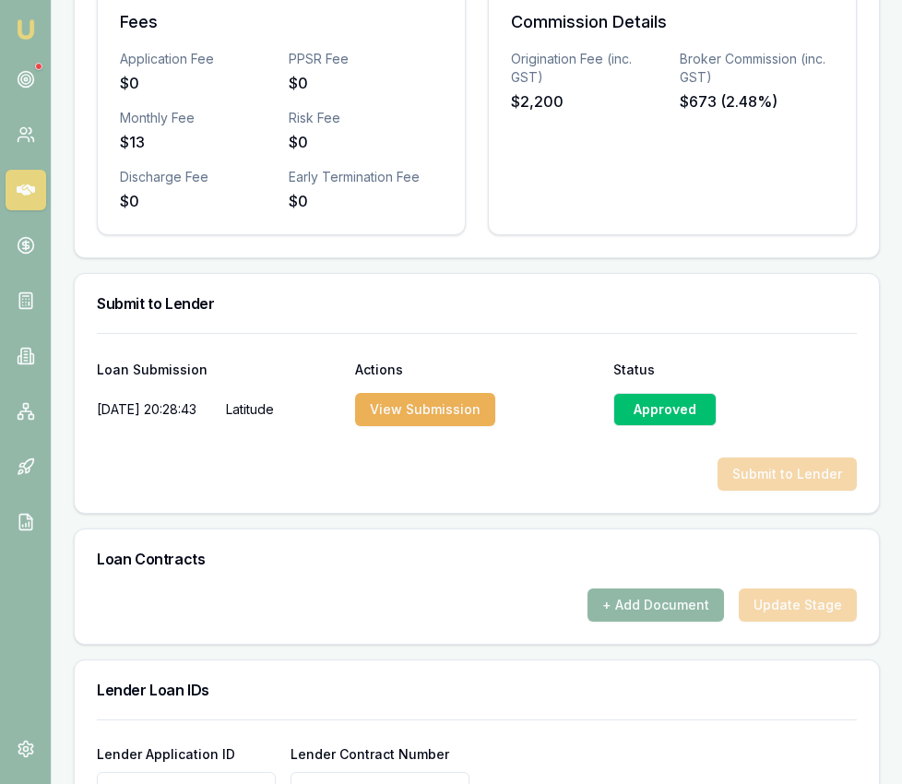
click at [639, 598] on button "+ Add Document" at bounding box center [655, 604] width 136 height 33
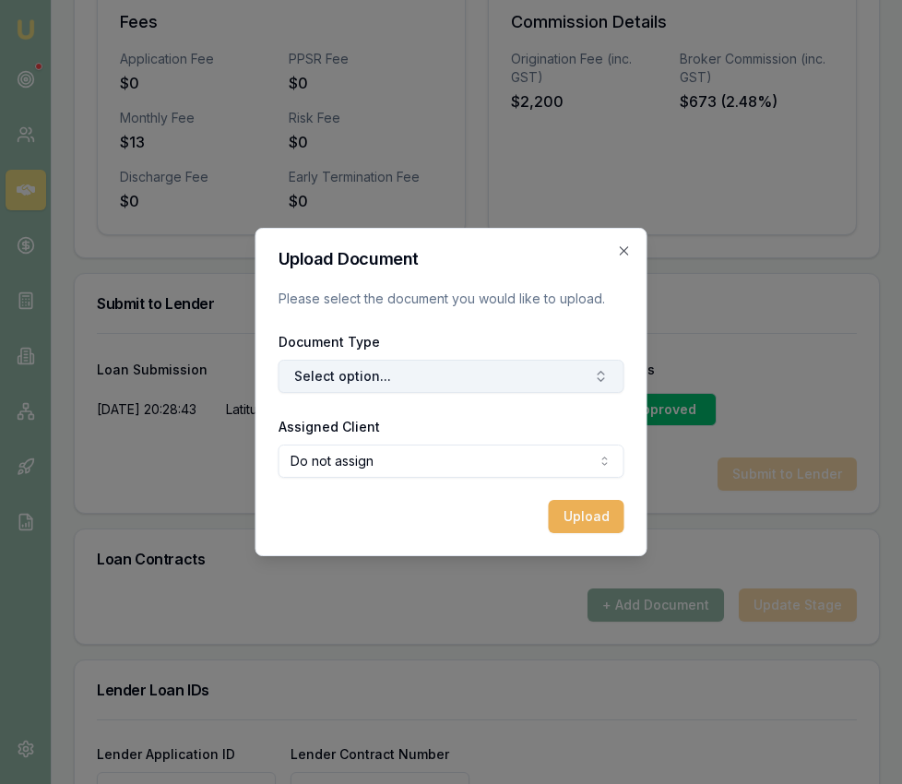
click at [471, 385] on button "Select option..." at bounding box center [452, 376] width 346 height 33
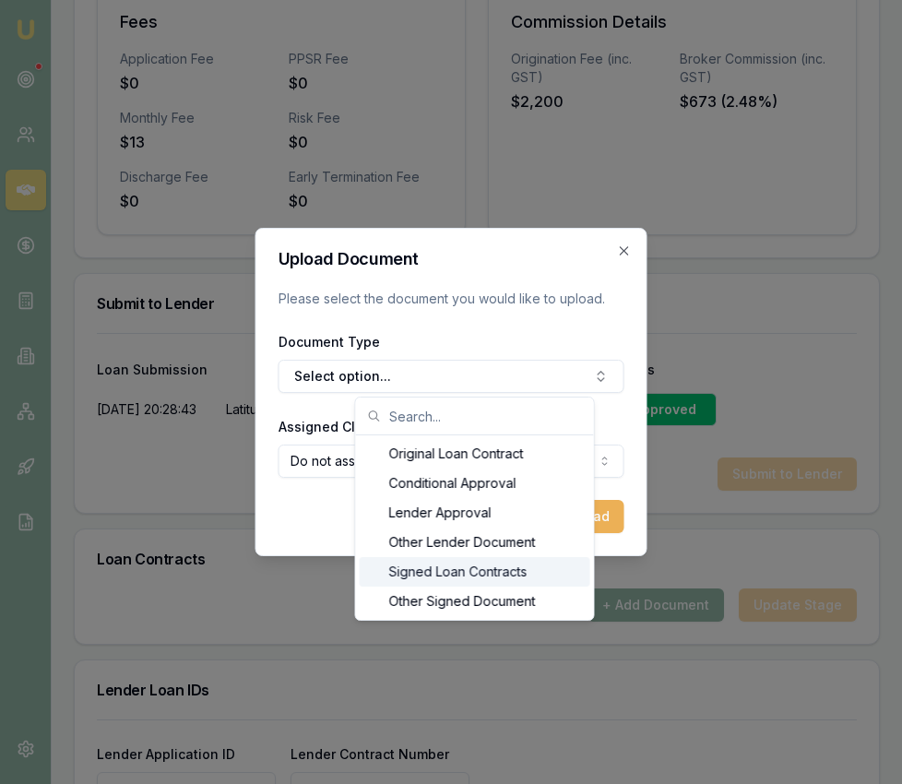
click at [450, 578] on div "Signed Loan Contracts" at bounding box center [475, 572] width 231 height 30
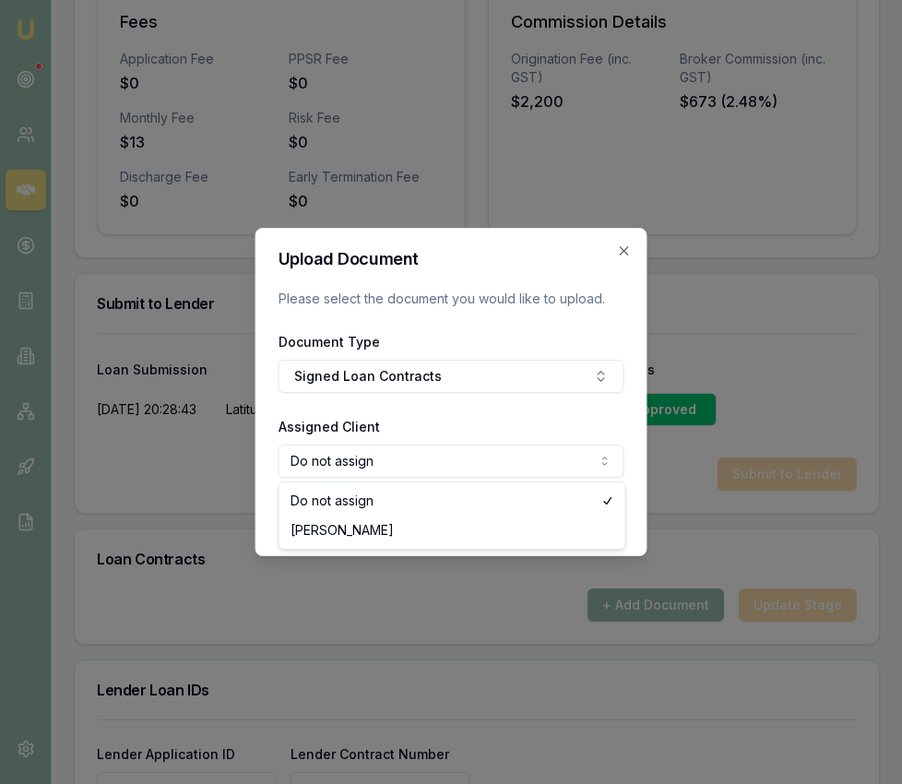
select select "U-YPDB8EXX6Y"
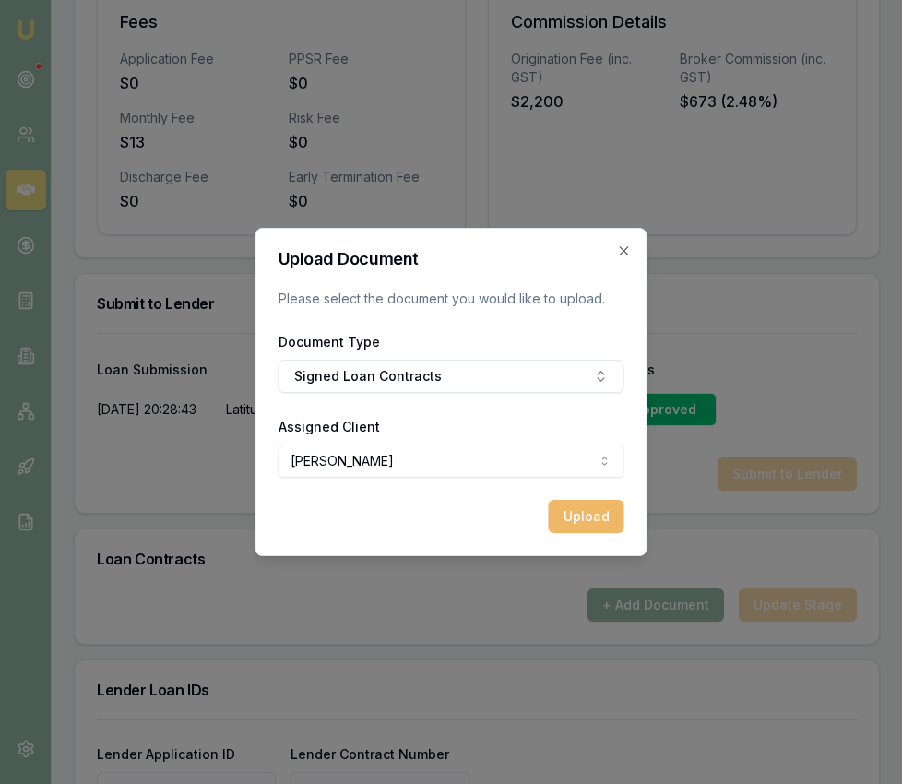
click at [551, 513] on button "Upload" at bounding box center [587, 516] width 76 height 33
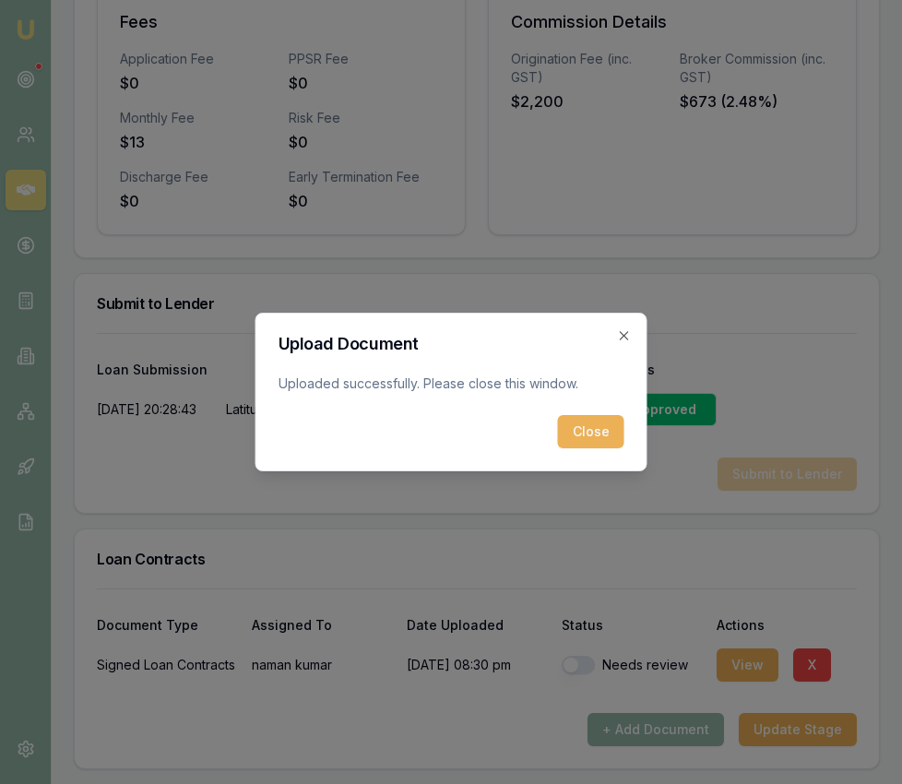
click at [576, 452] on div "Upload Document Uploaded successfully. Please close this window. Close Close" at bounding box center [451, 392] width 392 height 159
drag, startPoint x: 590, startPoint y: 437, endPoint x: 587, endPoint y: 518, distance: 81.2
click at [590, 437] on button "Close" at bounding box center [591, 431] width 66 height 33
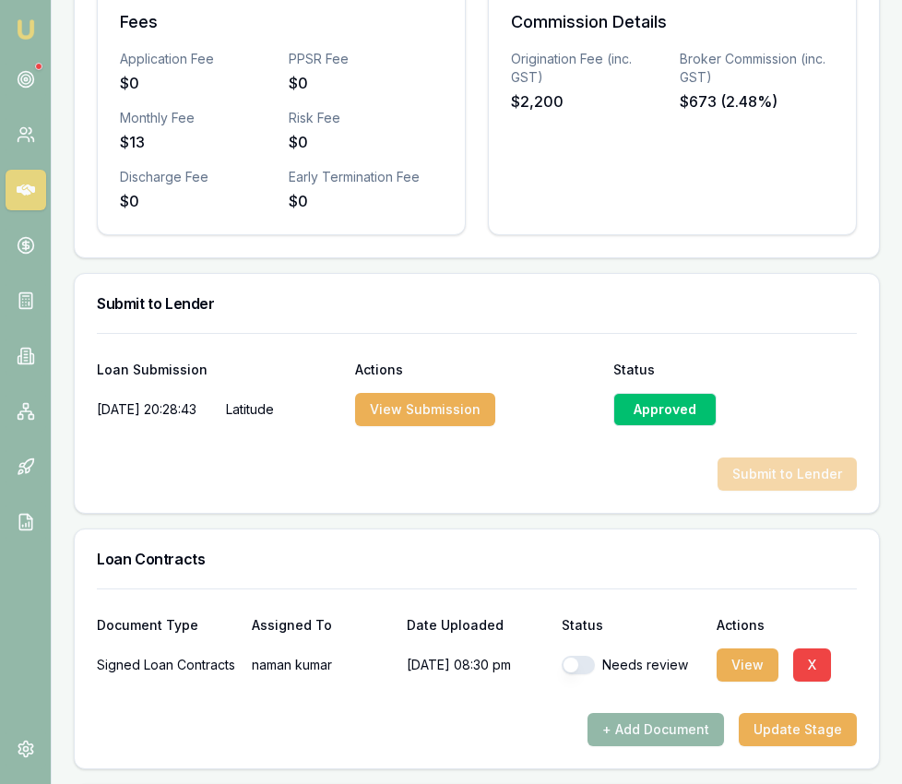
click at [573, 656] on button "button" at bounding box center [578, 665] width 33 height 18
checkbox input "true"
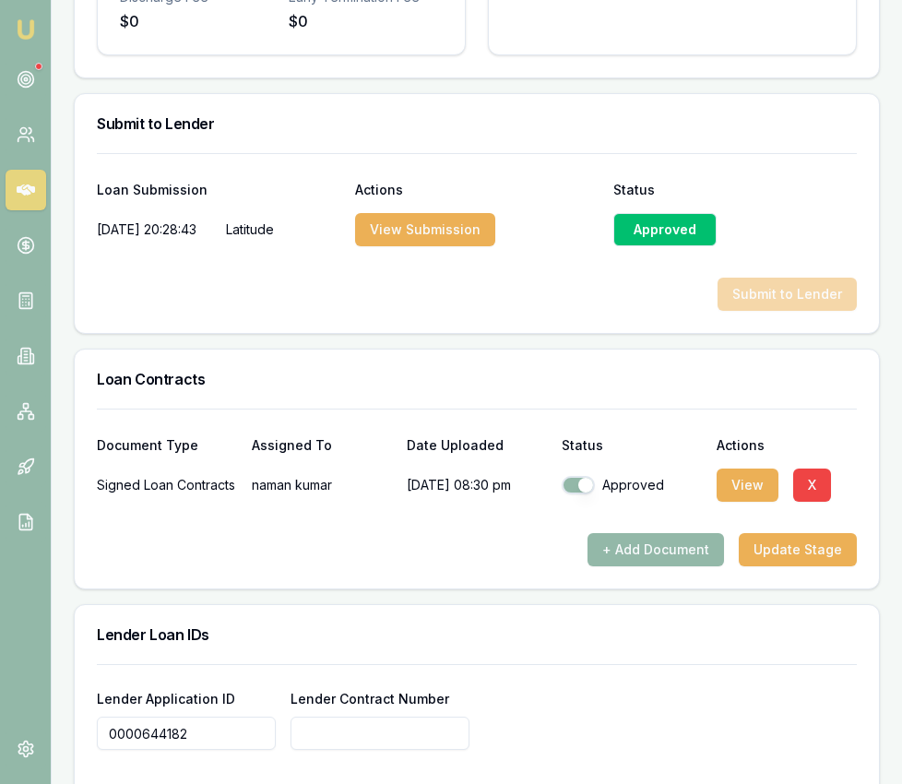
scroll to position [1174, 0]
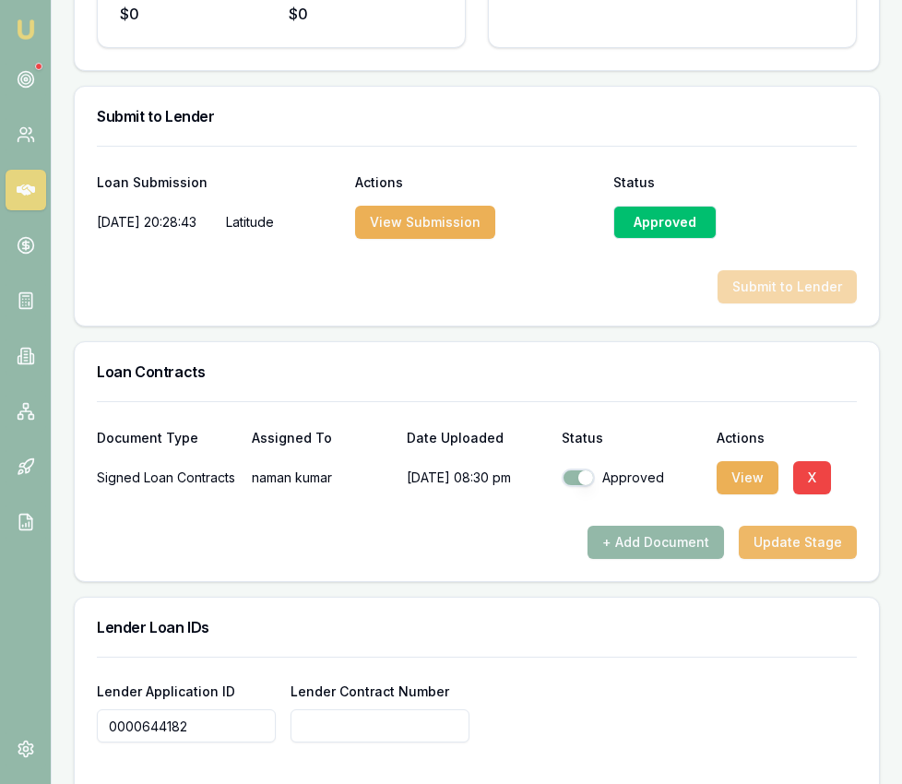
click at [779, 528] on button "Update Stage" at bounding box center [798, 542] width 118 height 33
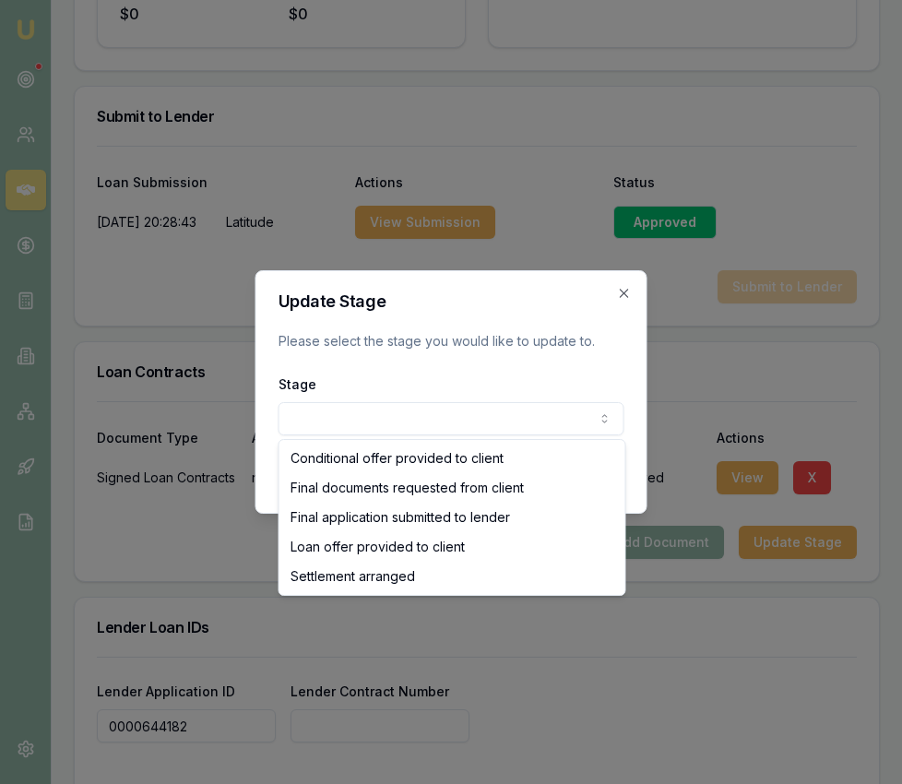
select select "SETTLEMENT_ARRANGED"
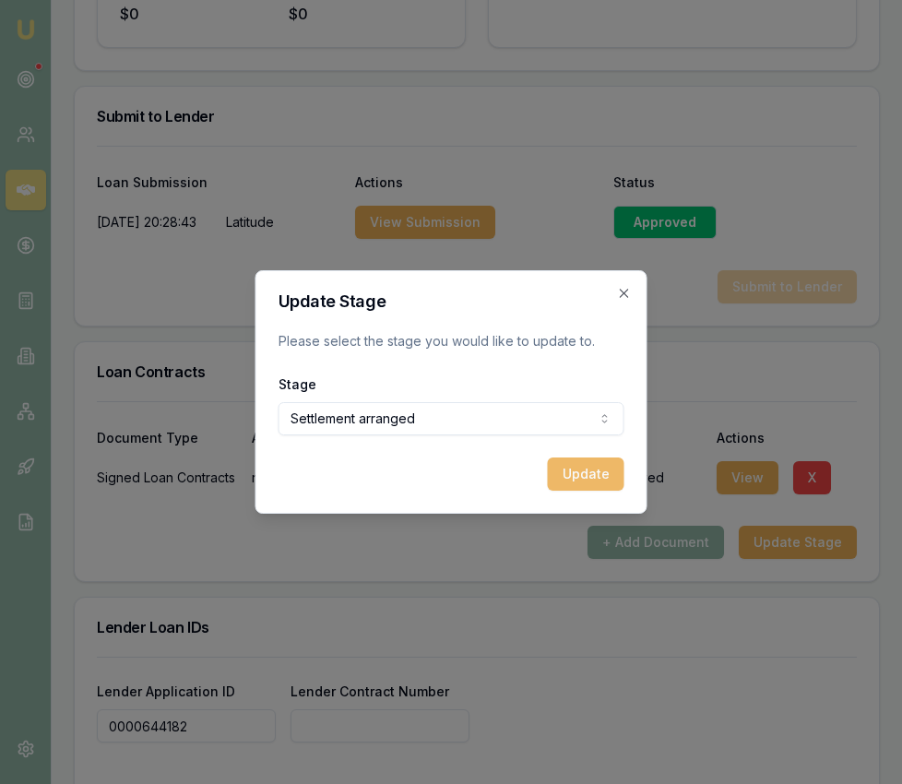
click at [598, 467] on button "Update" at bounding box center [586, 473] width 77 height 33
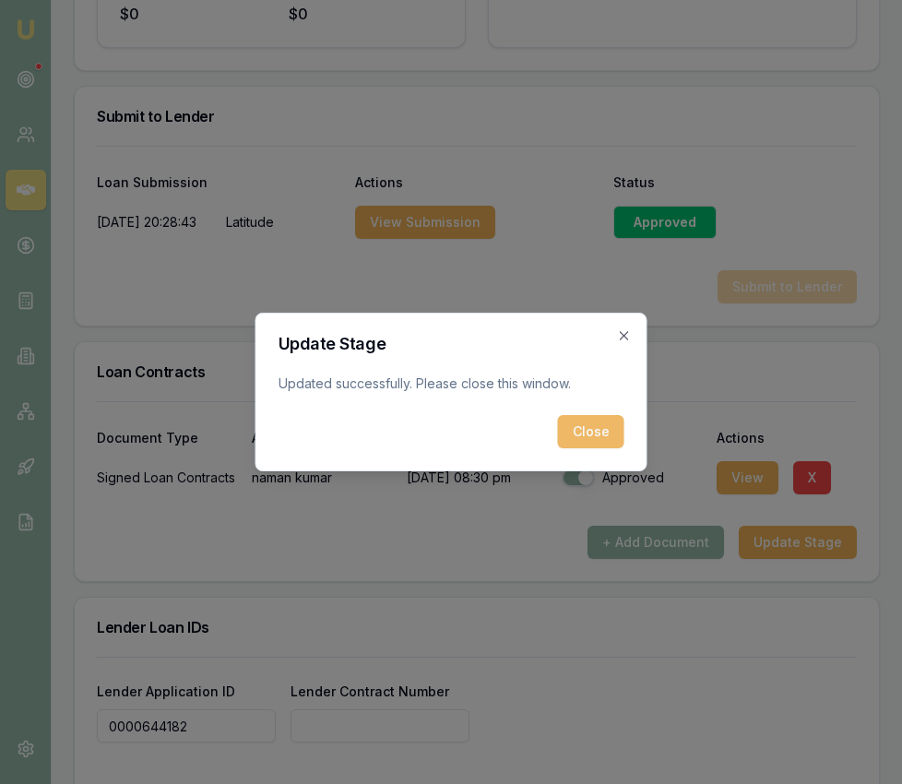
click at [587, 442] on button "Close" at bounding box center [591, 431] width 66 height 33
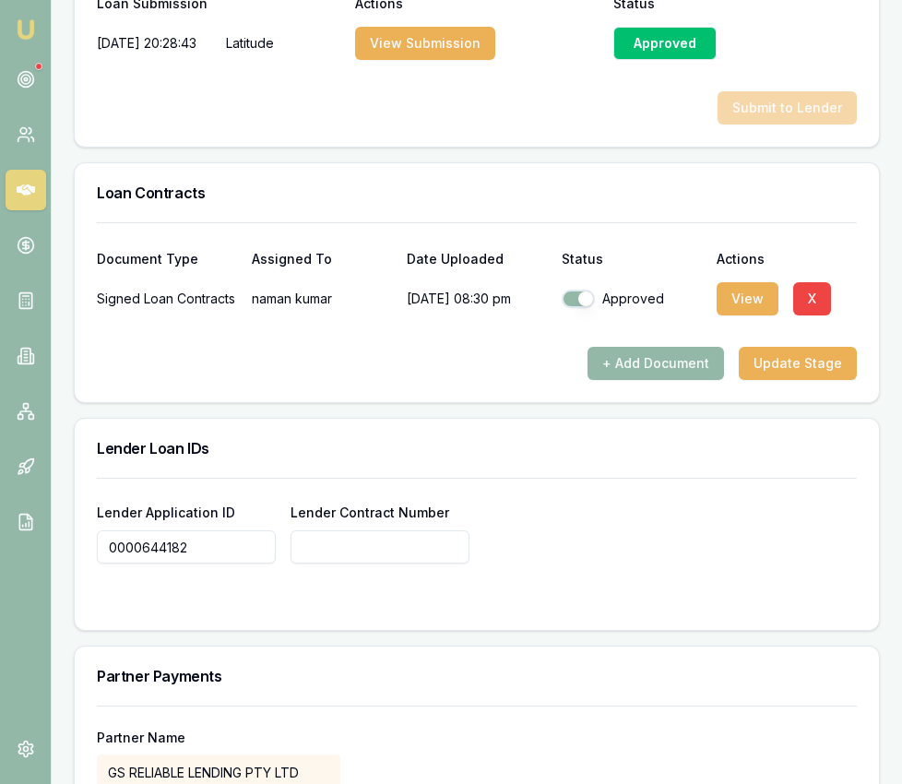
scroll to position [1362, 0]
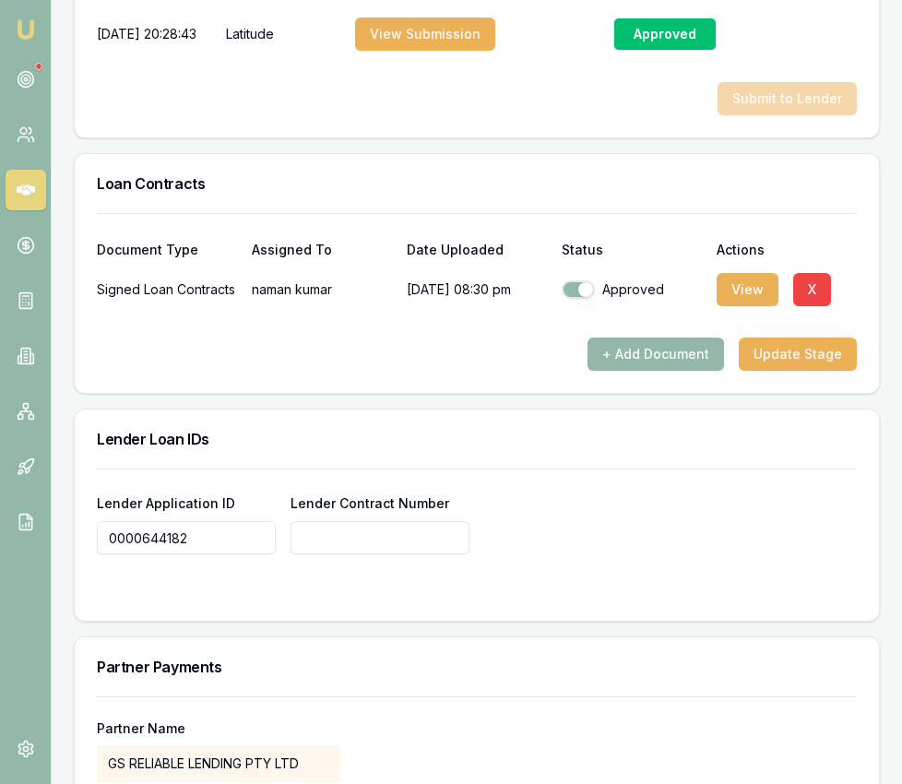
click at [164, 521] on input "0000644182" at bounding box center [186, 537] width 179 height 33
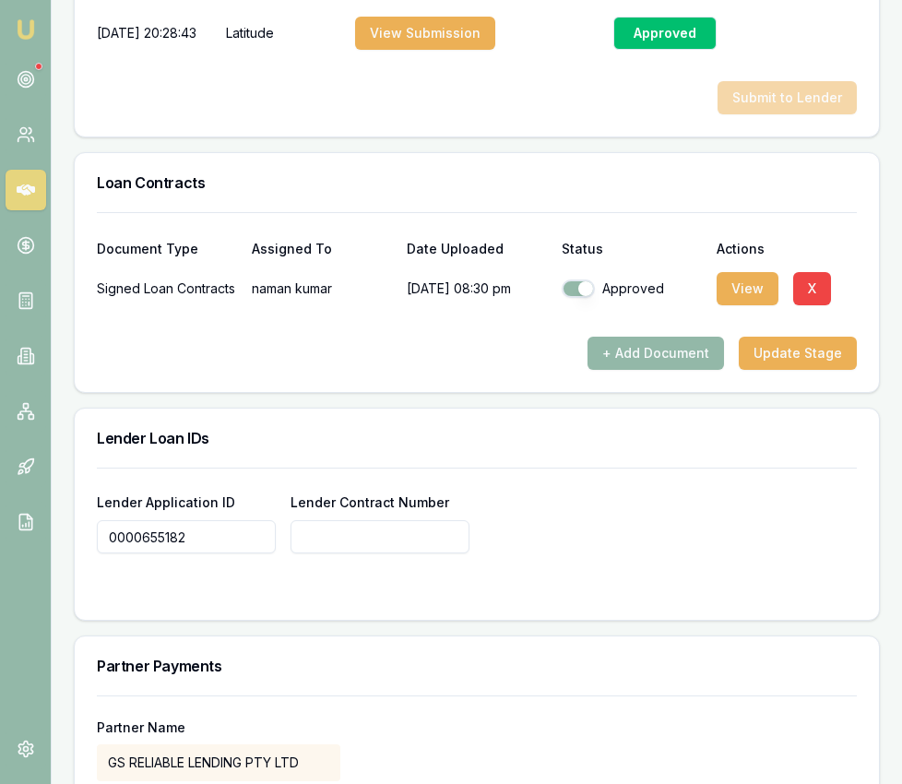
drag, startPoint x: 196, startPoint y: 522, endPoint x: 115, endPoint y: 519, distance: 80.3
click at [105, 520] on input "0000655182" at bounding box center [186, 536] width 179 height 33
type input "0000655182"
click at [366, 520] on input "Lender Contract Number" at bounding box center [379, 536] width 179 height 33
paste input "0000655182"
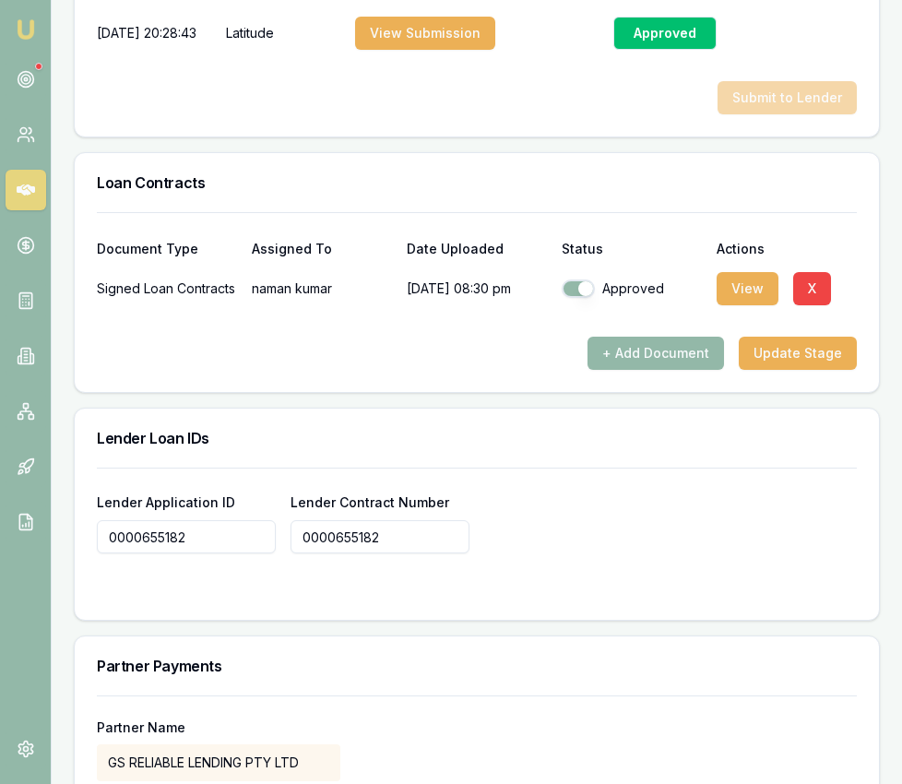
type input "0000655182"
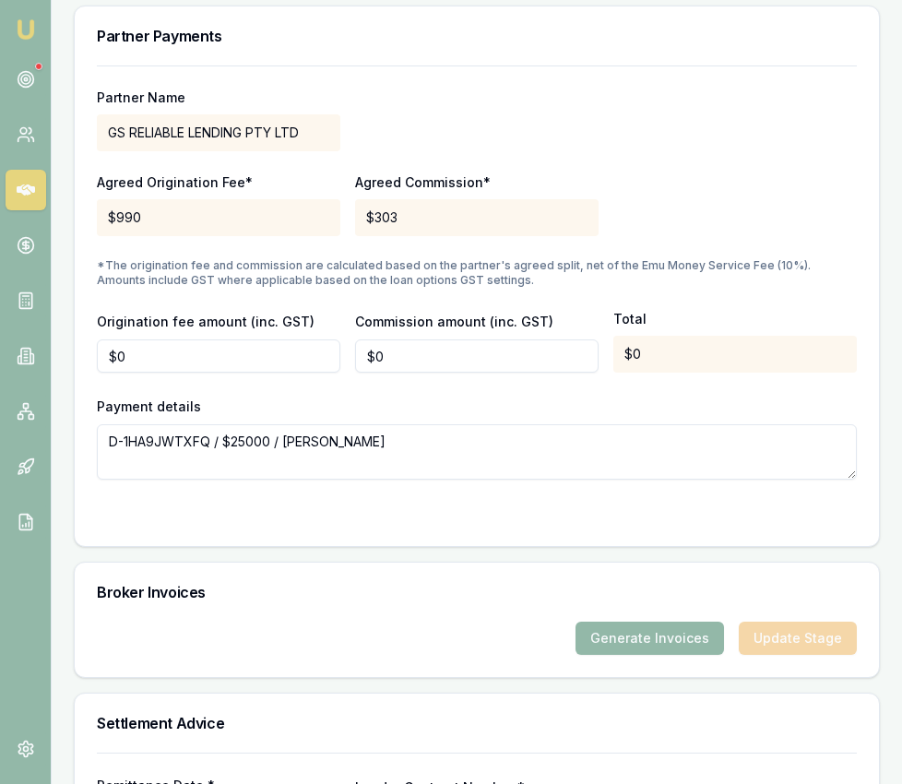
scroll to position [2003, 0]
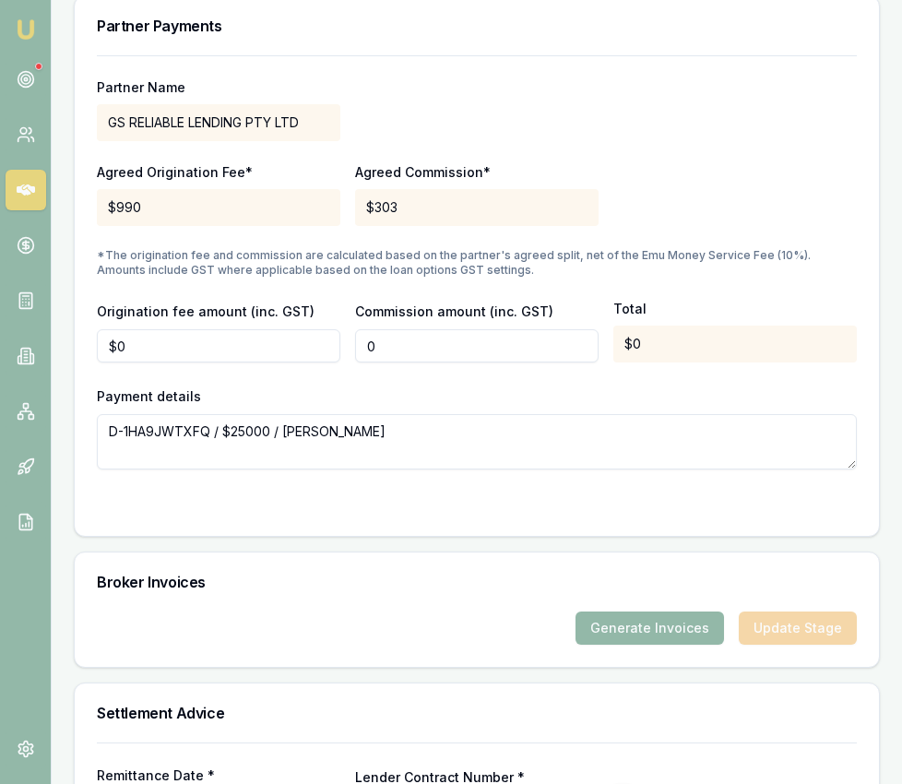
click at [409, 329] on input "0" at bounding box center [476, 345] width 243 height 33
type input "$990"
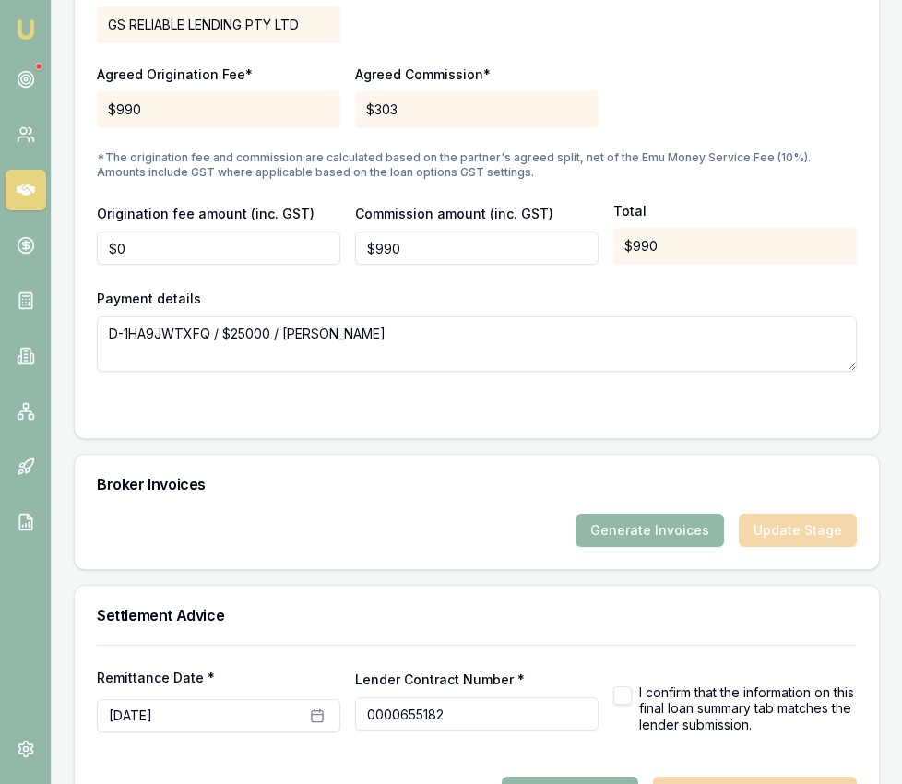
scroll to position [2146, 0]
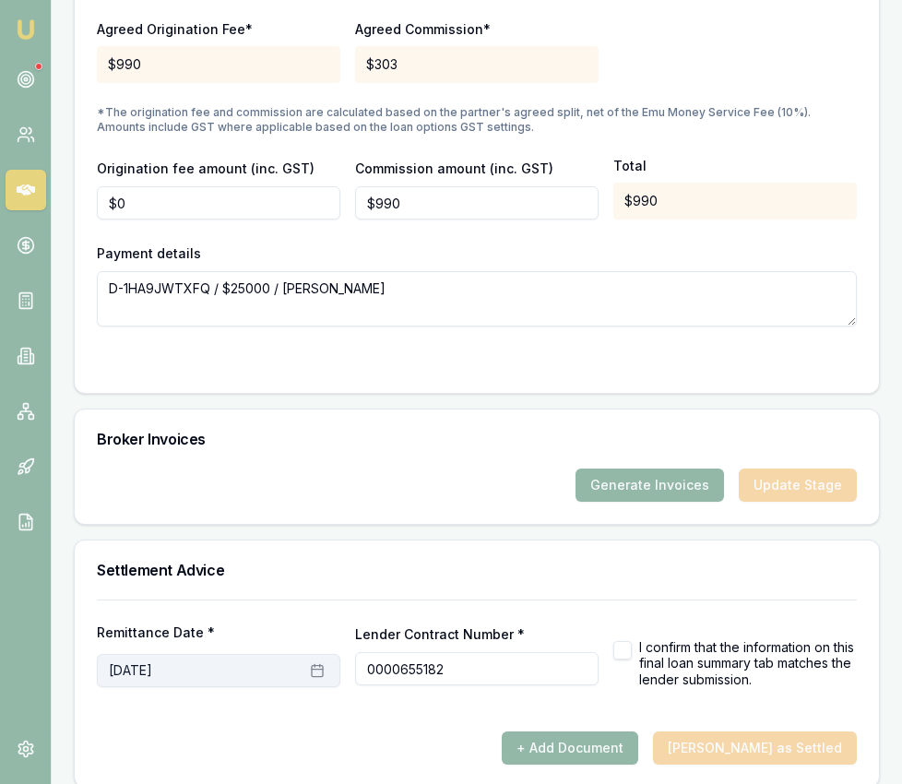
click at [314, 663] on icon "button" at bounding box center [317, 670] width 15 height 15
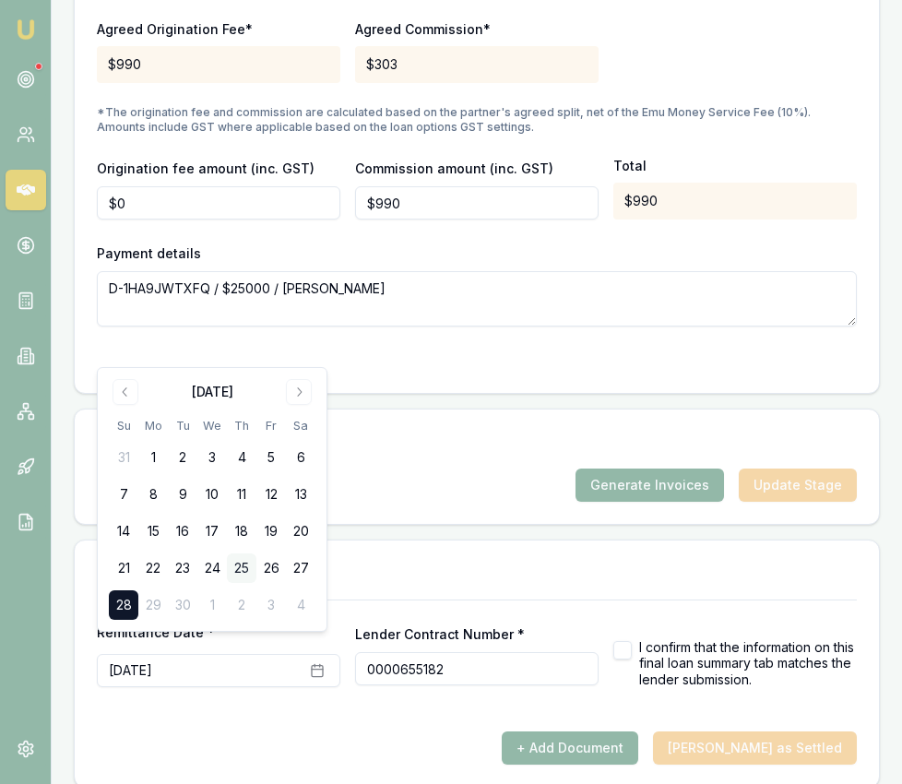
click at [238, 558] on button "25" at bounding box center [242, 568] width 30 height 30
drag, startPoint x: 587, startPoint y: 627, endPoint x: 608, endPoint y: 635, distance: 22.8
click at [588, 627] on div "Lender Contract Number * 0000655182" at bounding box center [476, 653] width 243 height 63
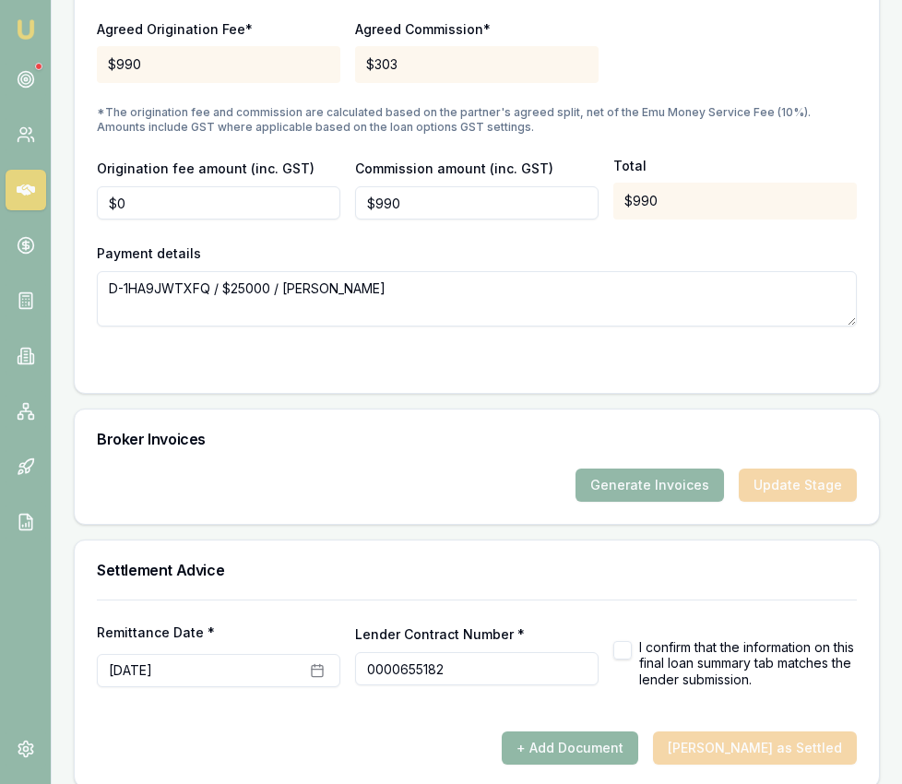
click at [602, 731] on button "+ Add Document" at bounding box center [570, 747] width 136 height 33
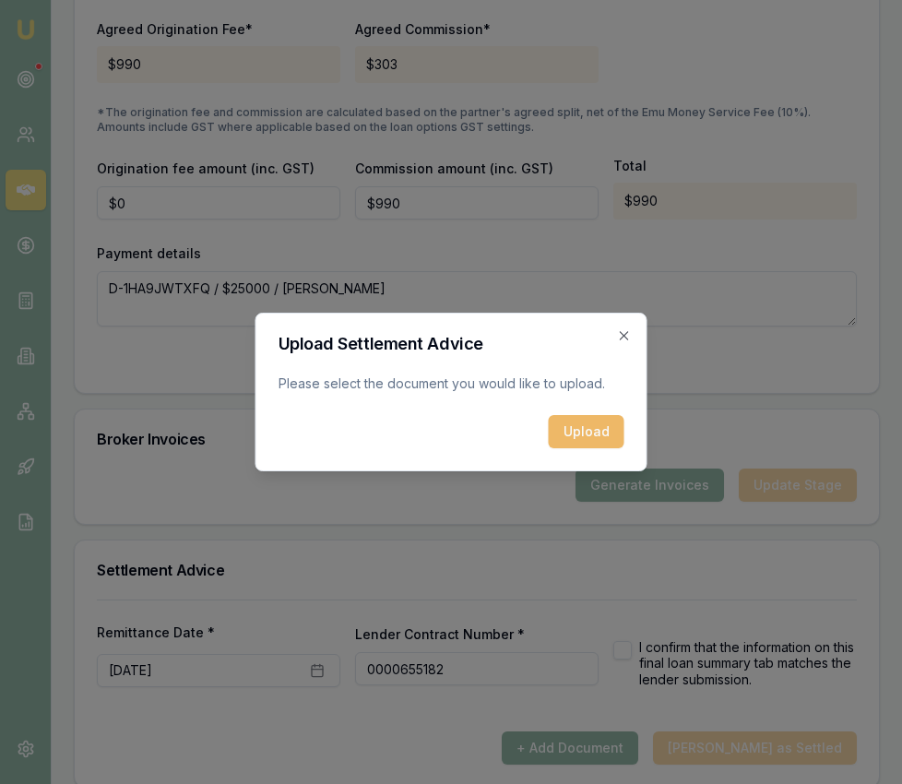
click at [594, 421] on button "Upload" at bounding box center [587, 431] width 76 height 33
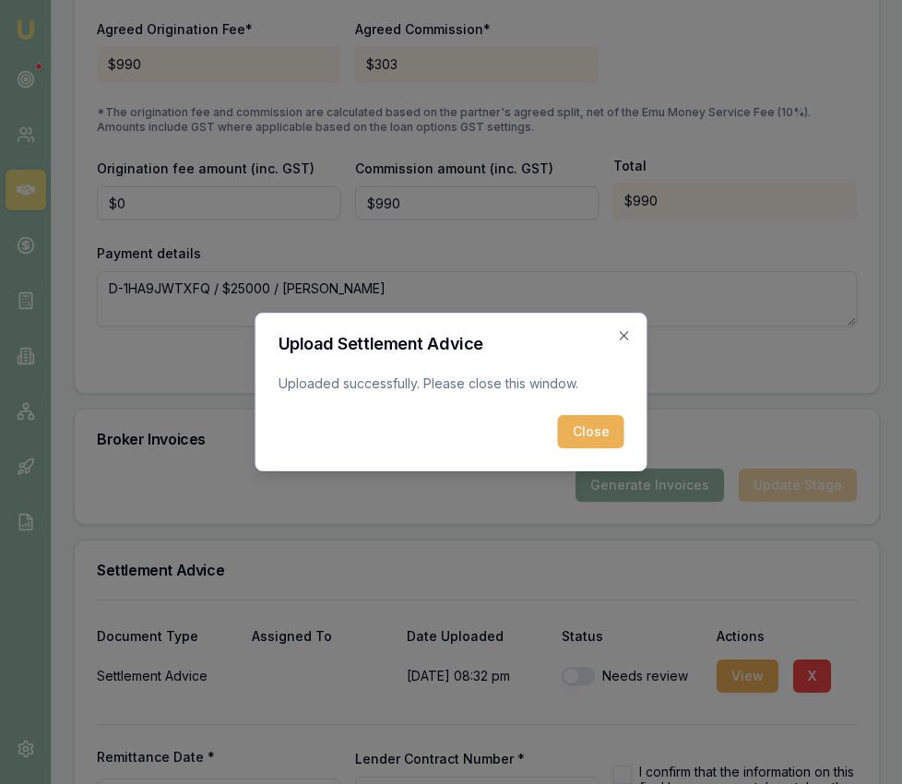
click at [575, 435] on button "Close" at bounding box center [591, 431] width 66 height 33
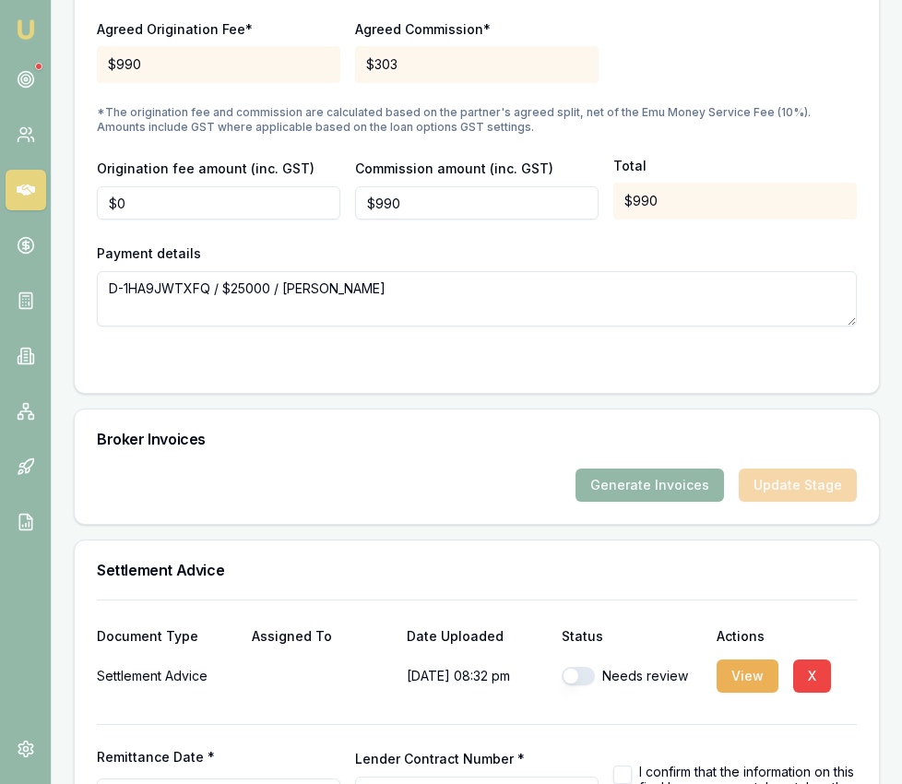
click at [573, 667] on button "button" at bounding box center [578, 676] width 33 height 18
checkbox input "true"
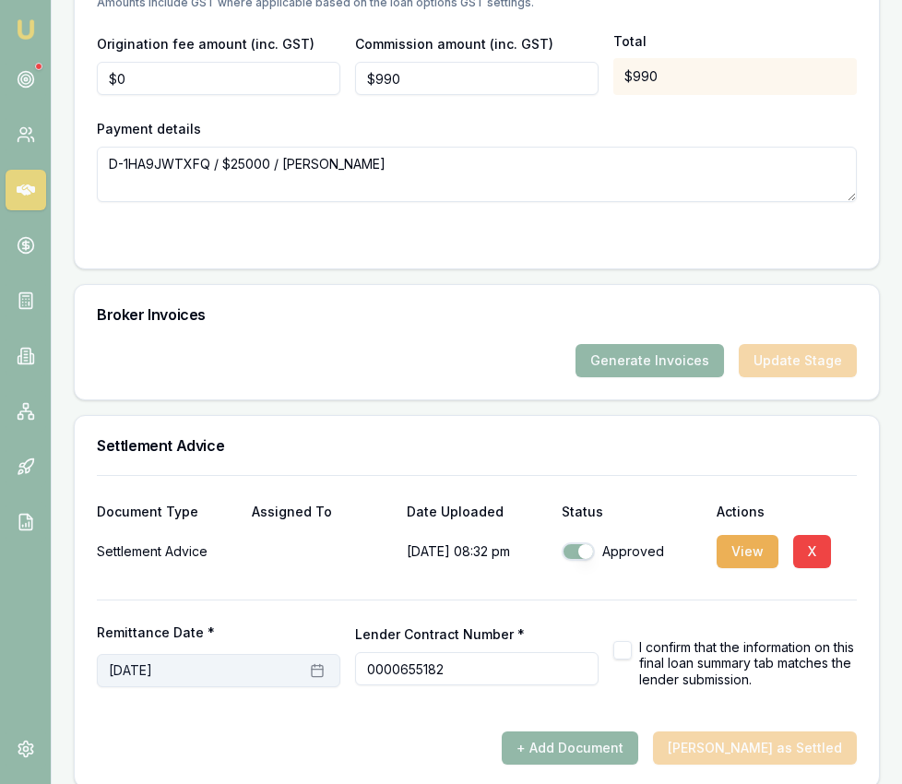
click at [314, 663] on icon "button" at bounding box center [317, 670] width 15 height 15
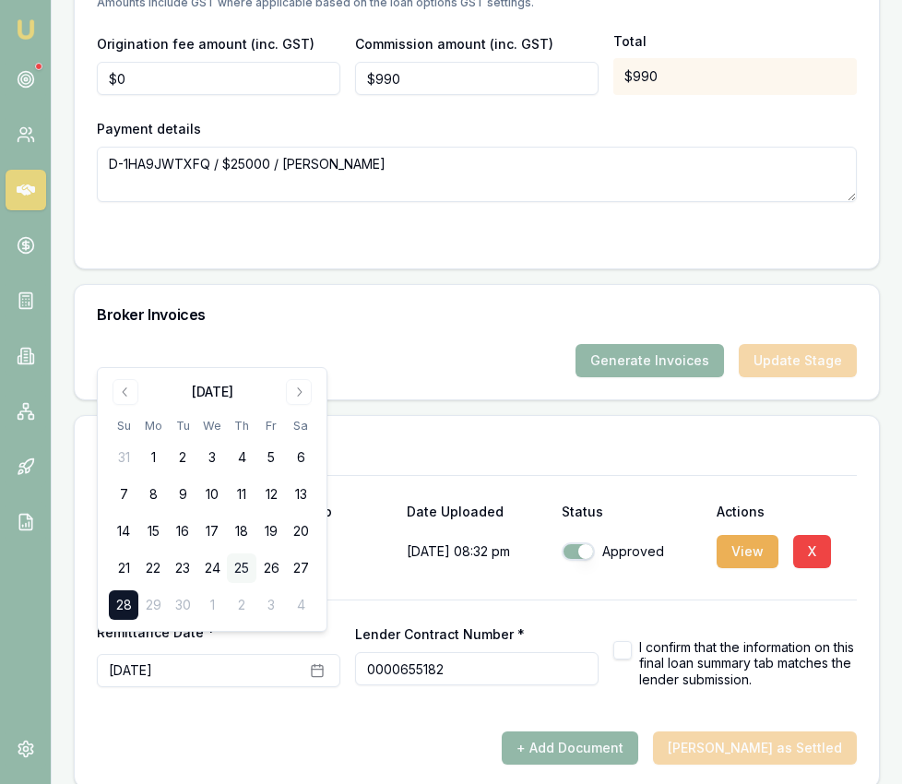
click at [239, 562] on button "25" at bounding box center [242, 568] width 30 height 30
click at [478, 717] on div at bounding box center [477, 724] width 760 height 15
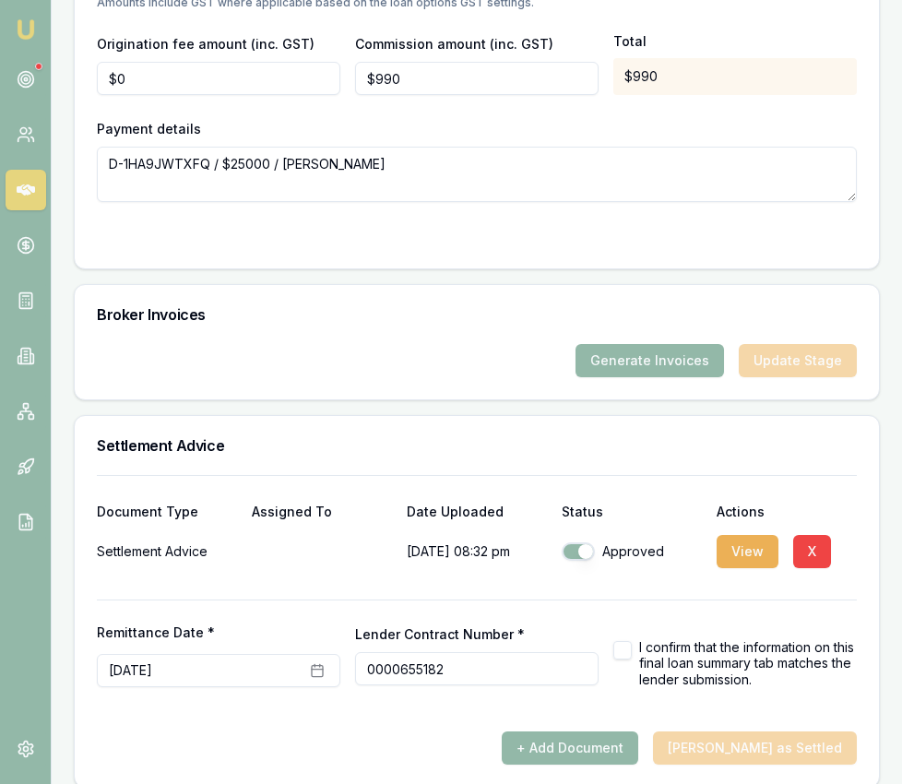
click at [478, 717] on div at bounding box center [477, 724] width 760 height 15
click at [616, 641] on button "button" at bounding box center [622, 650] width 18 height 18
checkbox input "true"
click at [738, 731] on button "[PERSON_NAME] as Settled" at bounding box center [755, 747] width 204 height 33
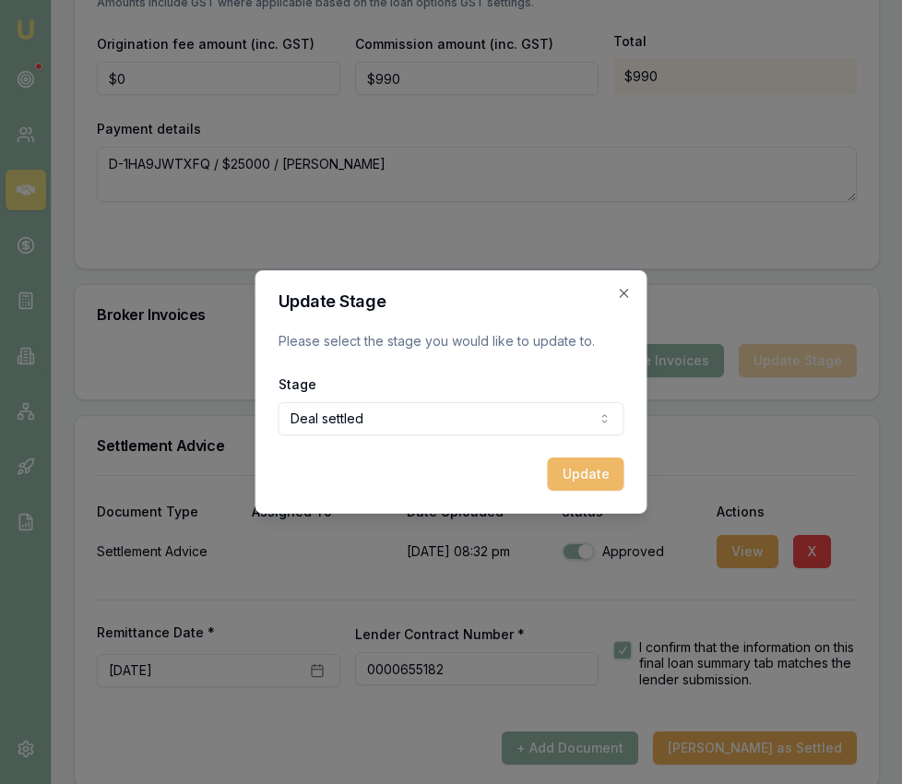
click at [599, 474] on button "Update" at bounding box center [586, 473] width 77 height 33
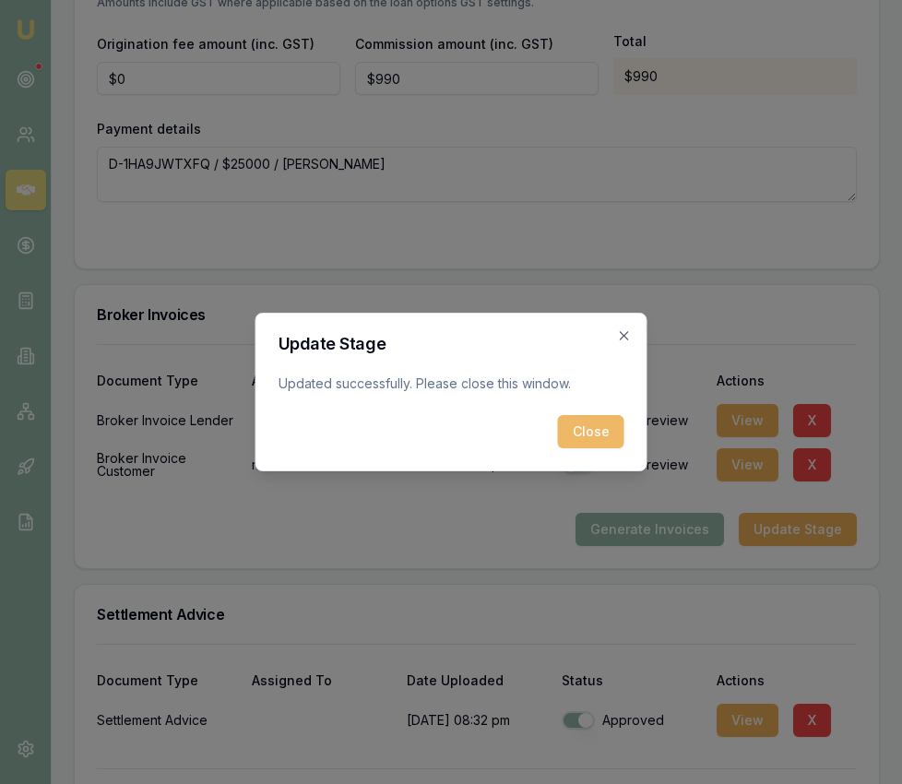
click at [598, 423] on button "Close" at bounding box center [591, 431] width 66 height 33
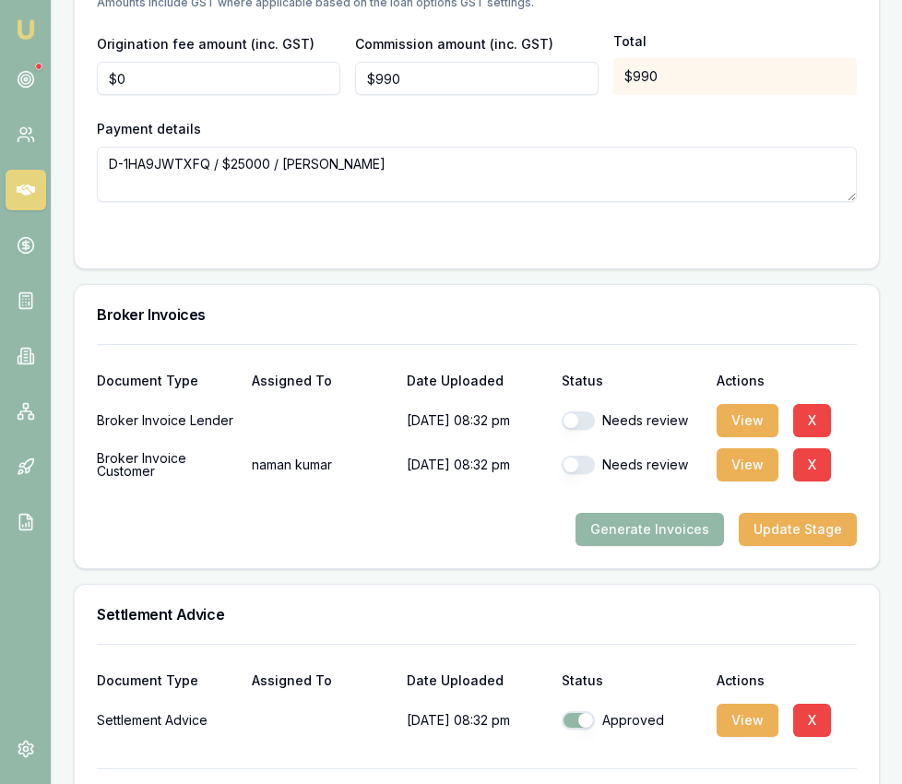
click at [29, 18] on img at bounding box center [26, 29] width 22 height 22
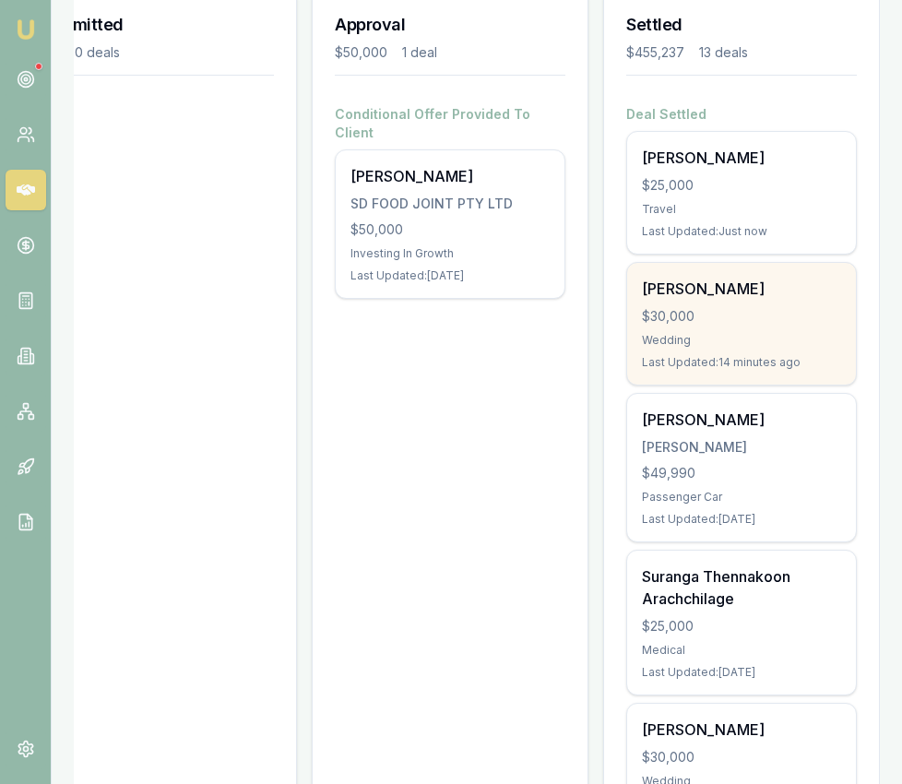
scroll to position [299, 0]
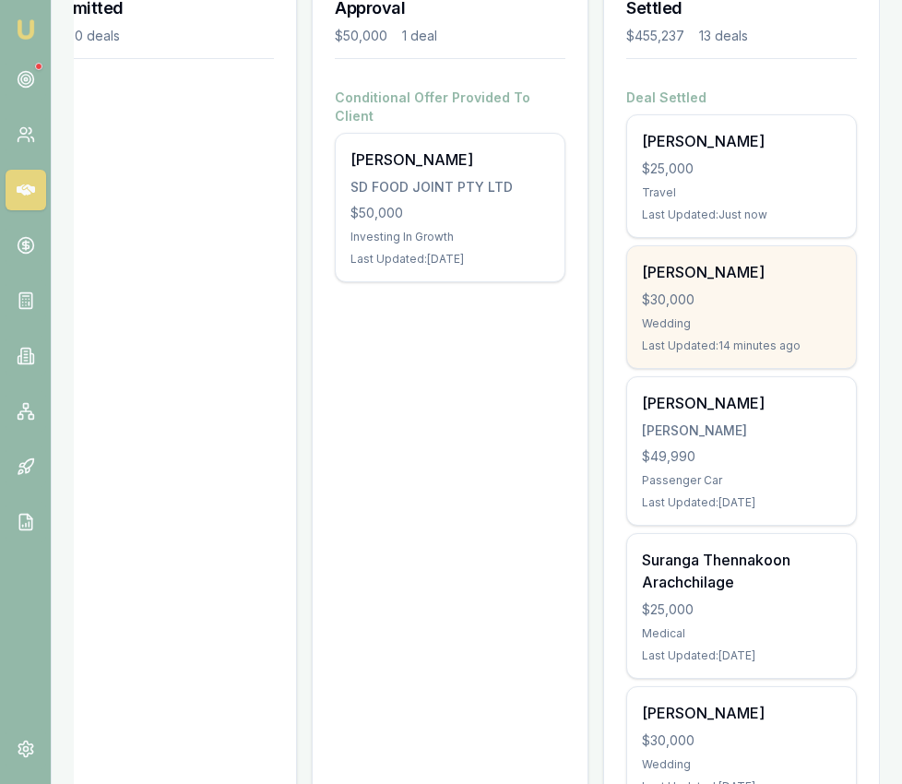
click at [662, 305] on div "$30,000" at bounding box center [741, 299] width 199 height 18
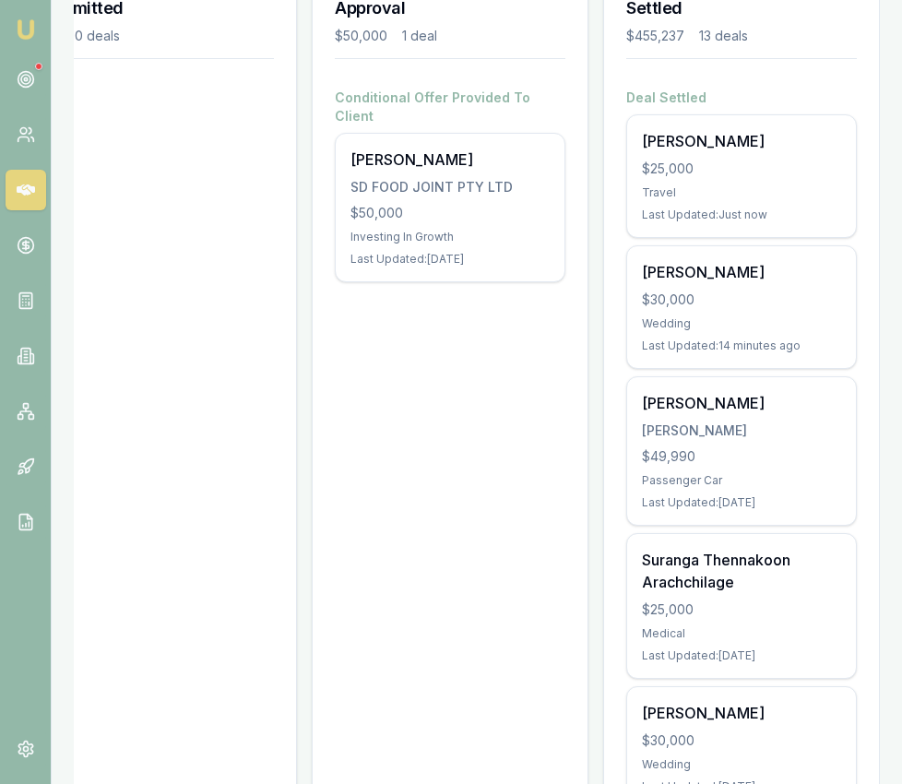
click at [30, 39] on img at bounding box center [26, 29] width 22 height 22
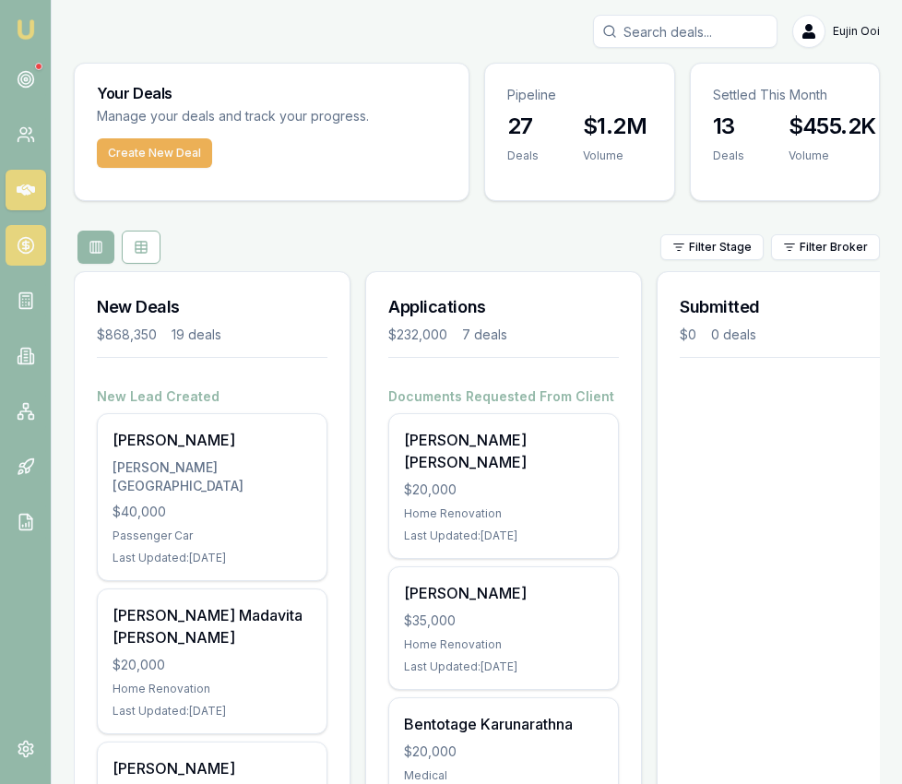
click at [26, 249] on icon at bounding box center [26, 245] width 0 height 9
click at [26, 248] on icon at bounding box center [26, 245] width 0 height 9
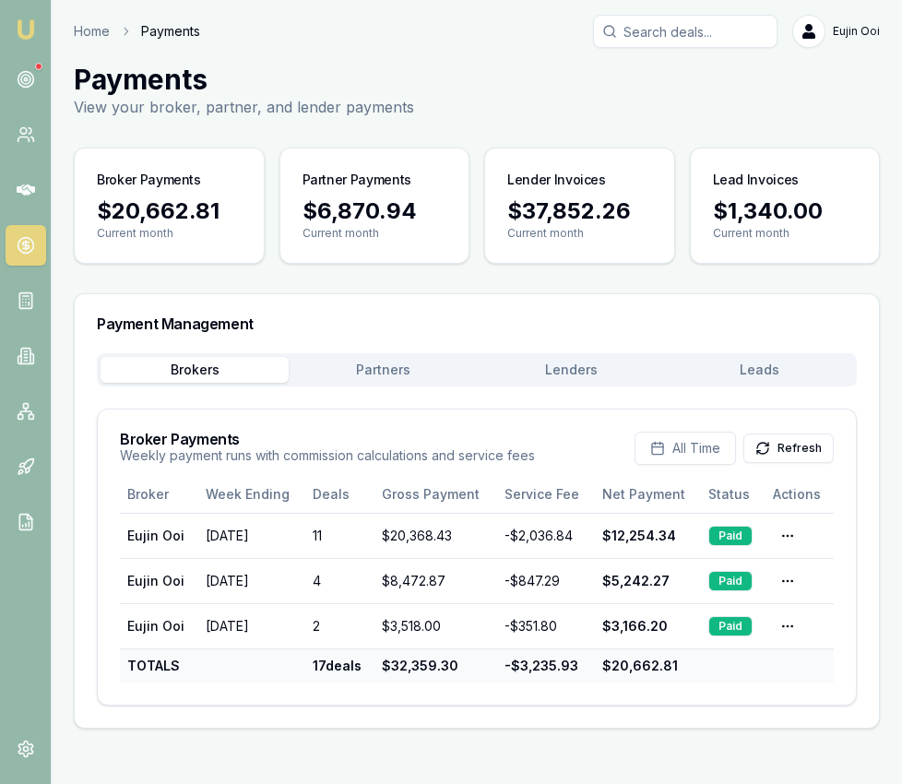
click at [580, 366] on button "Lenders" at bounding box center [571, 370] width 188 height 26
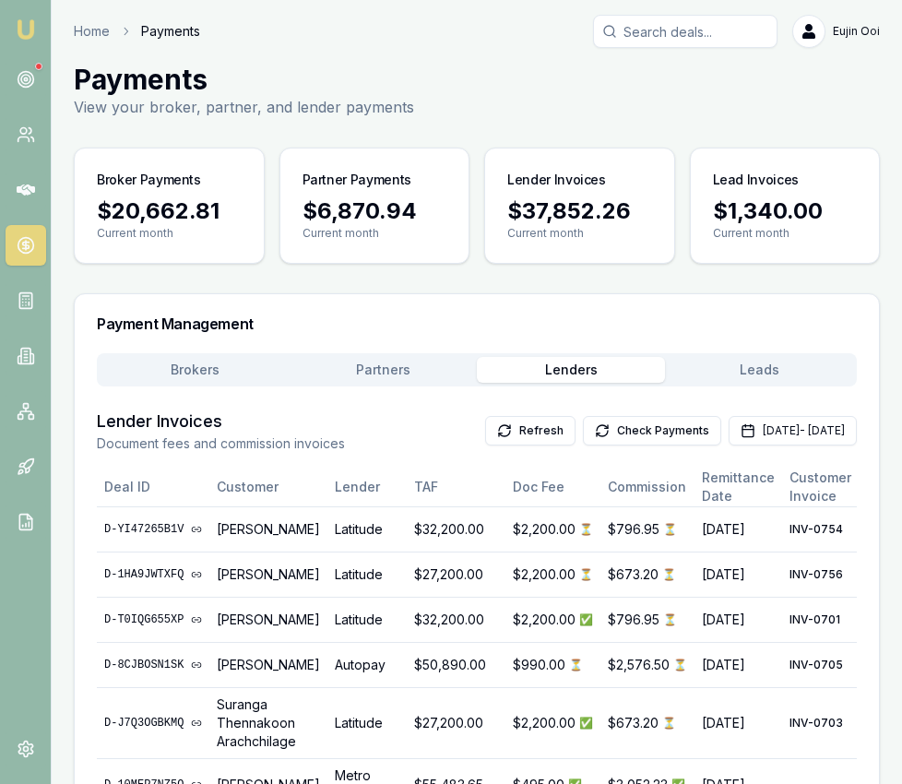
click at [710, 371] on button "Leads" at bounding box center [759, 370] width 188 height 26
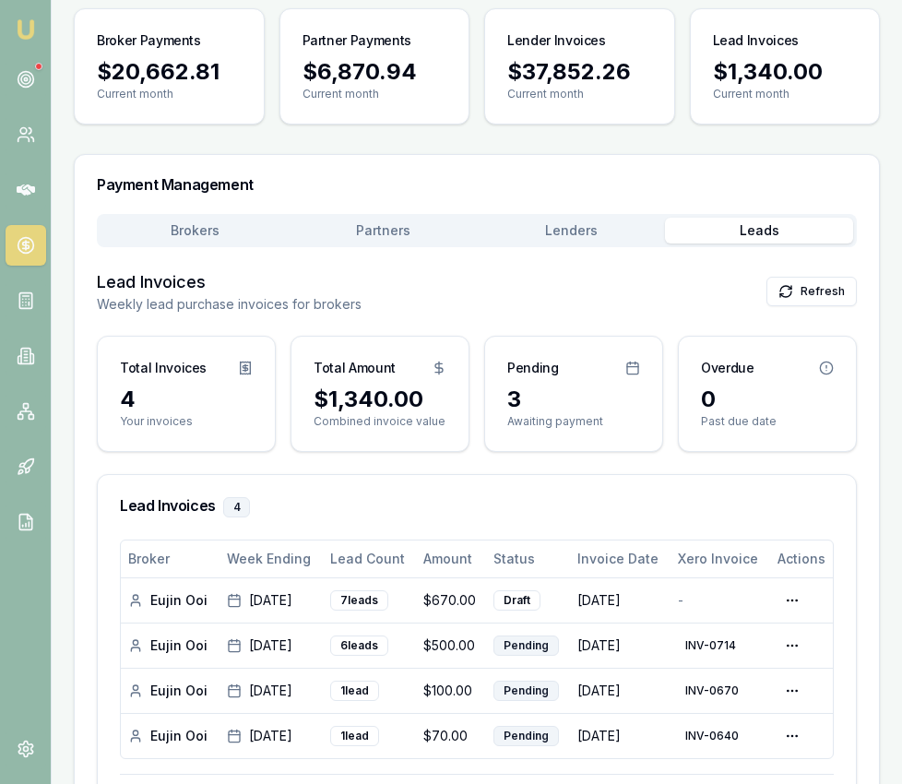
scroll to position [223, 0]
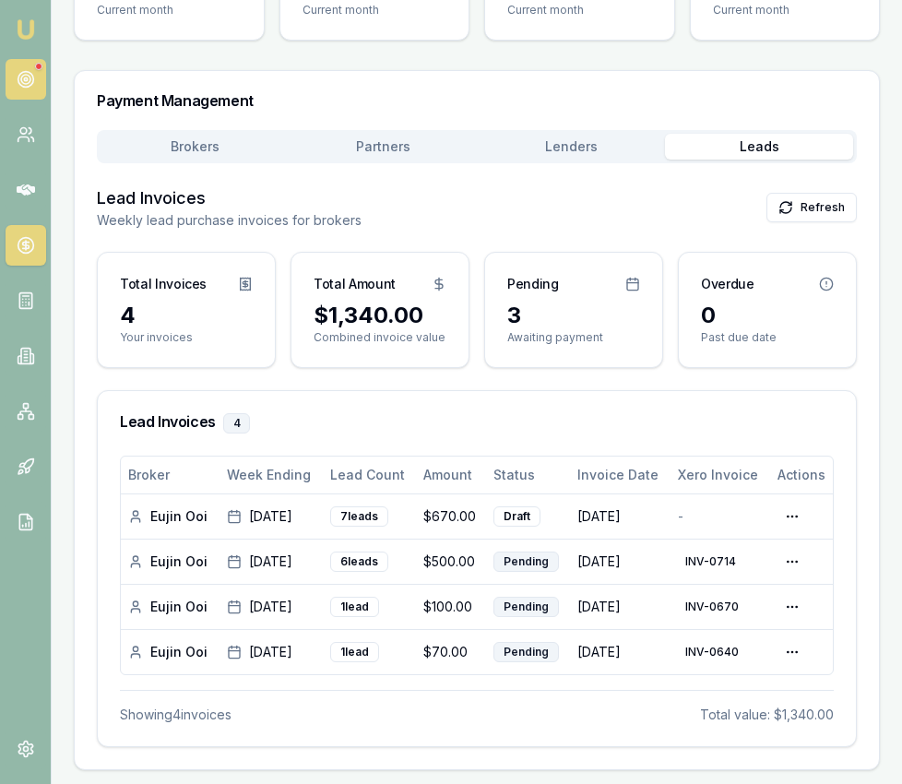
click at [28, 72] on circle at bounding box center [26, 80] width 16 height 16
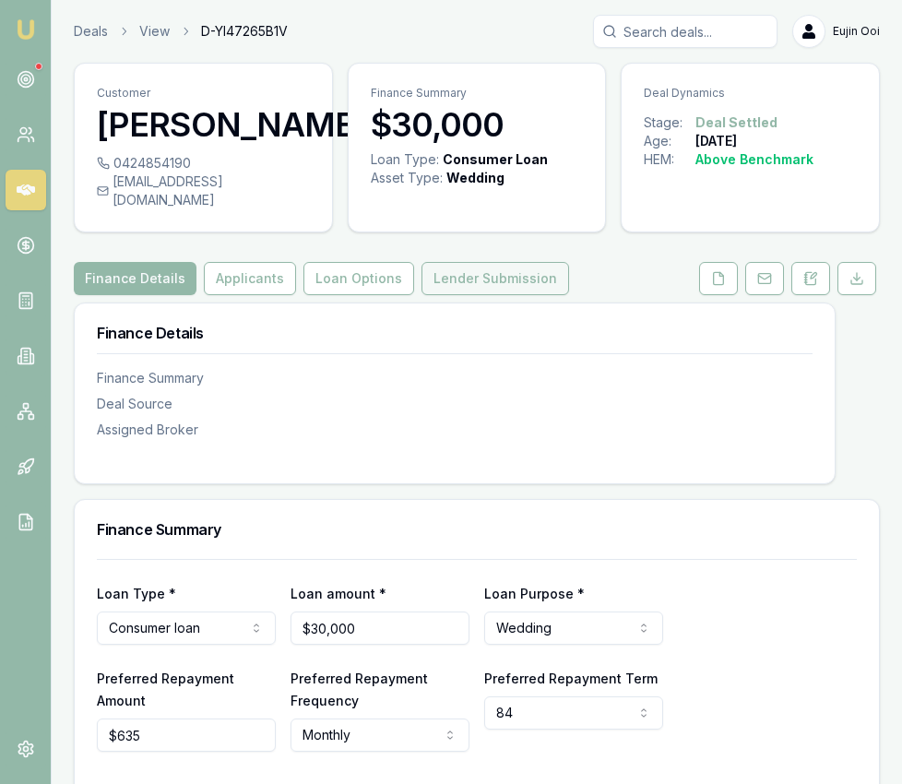
click at [511, 267] on button "Lender Submission" at bounding box center [495, 278] width 148 height 33
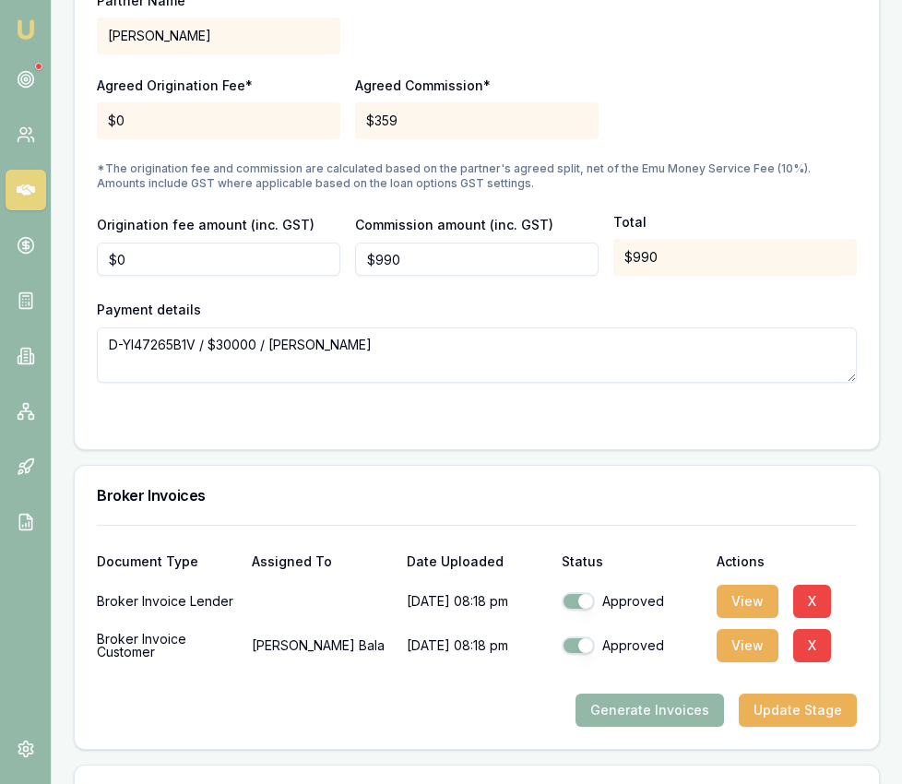
scroll to position [2089, 0]
click at [442, 250] on input "990" at bounding box center [476, 259] width 243 height 33
click at [442, 251] on input "990" at bounding box center [476, 259] width 243 height 33
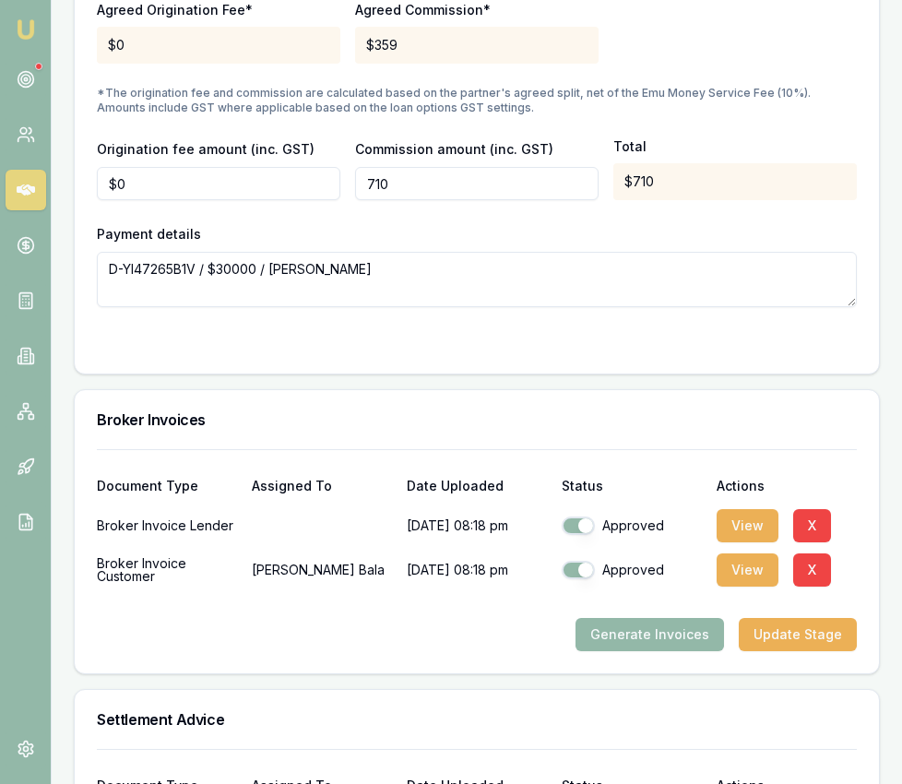
type input "$710"
click at [424, 314] on form "Partner Name [PERSON_NAME] Origination Fee* $0 Agreed Commission* $359 *The ori…" at bounding box center [477, 122] width 760 height 458
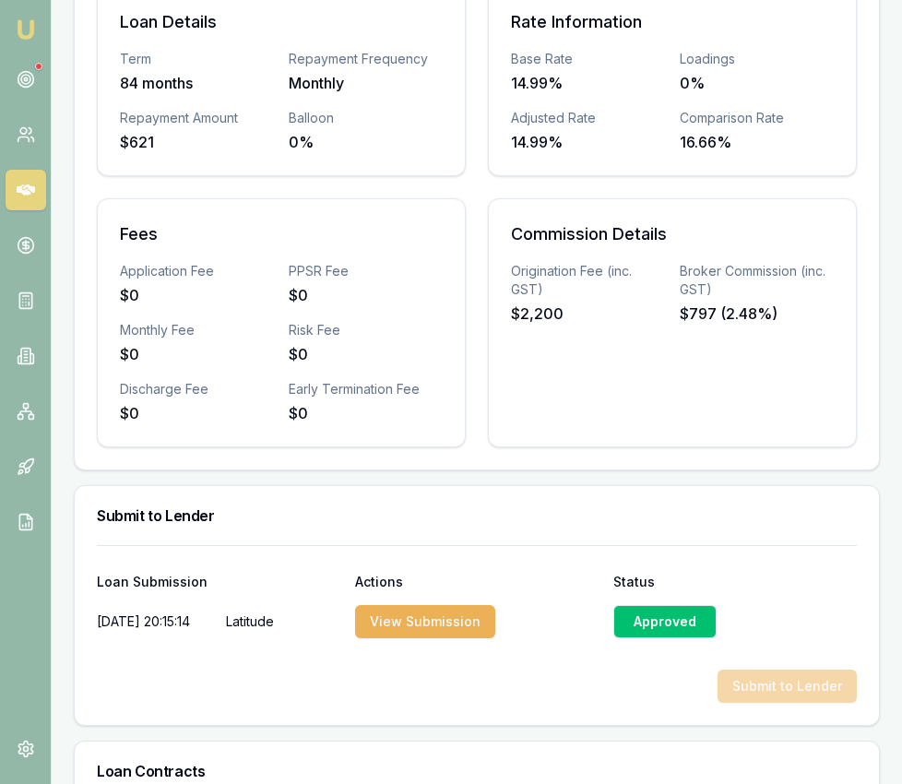
scroll to position [659, 0]
